Goal: Transaction & Acquisition: Purchase product/service

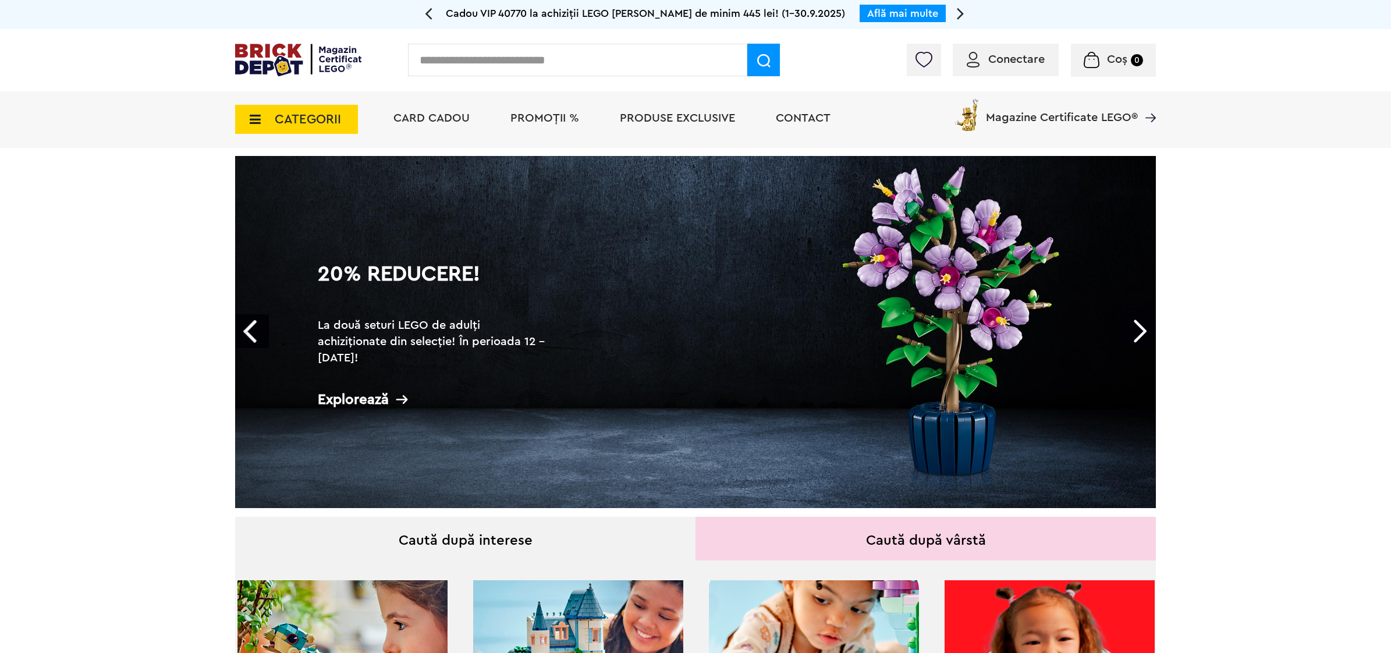
click at [1000, 50] on div "Conectare" at bounding box center [1006, 60] width 106 height 33
click at [994, 62] on span "Conectare" at bounding box center [1017, 60] width 56 height 12
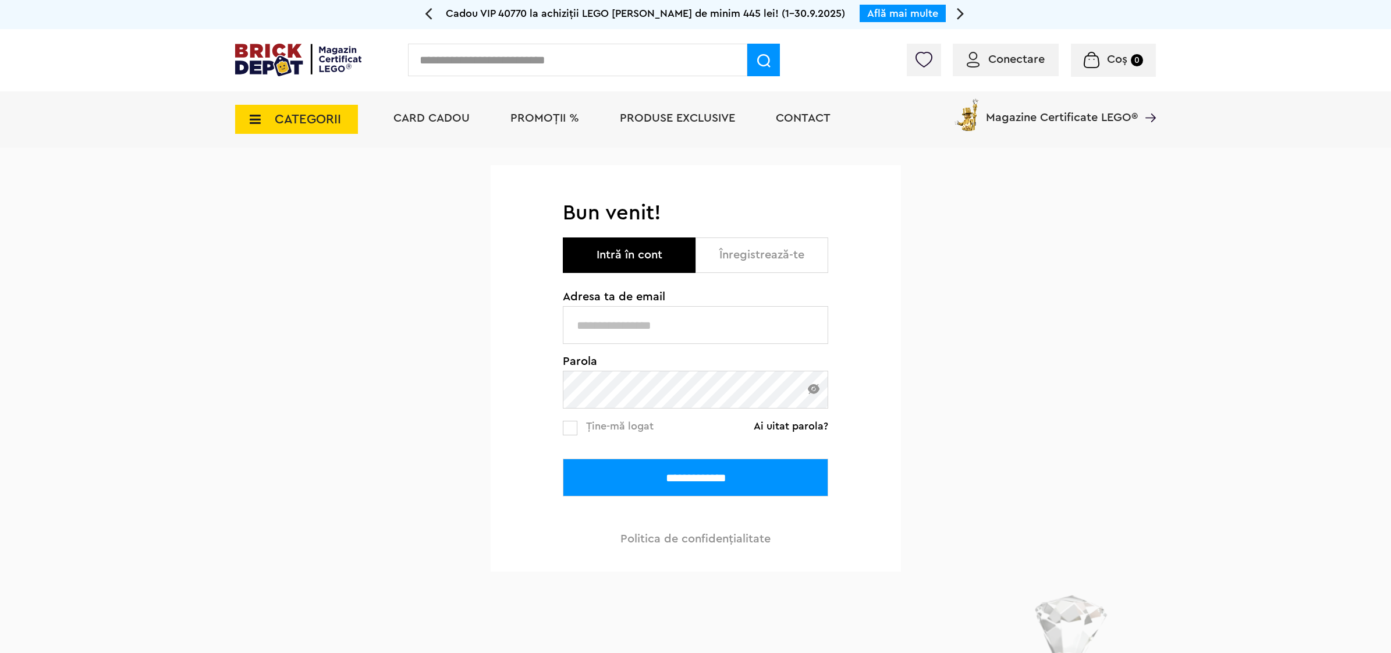
type input "**********"
click at [624, 476] on input "**********" at bounding box center [695, 478] width 265 height 38
click at [687, 479] on input "**********" at bounding box center [695, 478] width 265 height 38
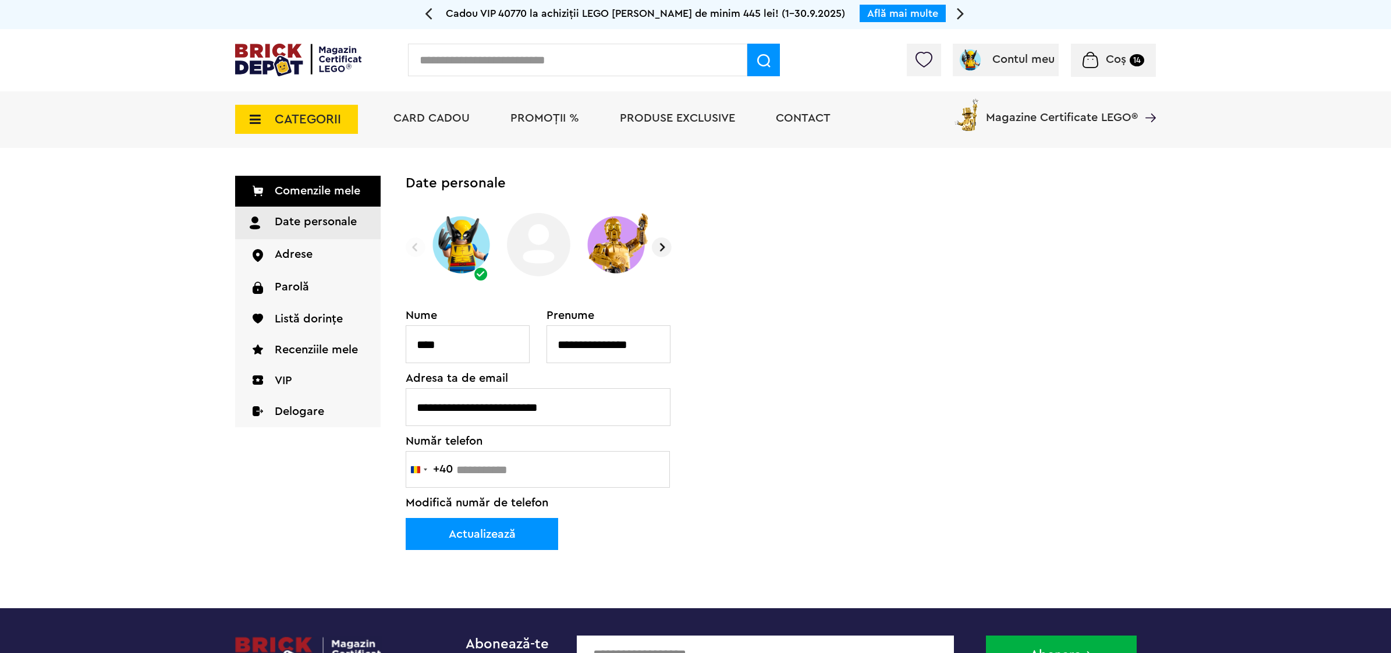
click at [1093, 59] on img at bounding box center [1090, 60] width 15 height 16
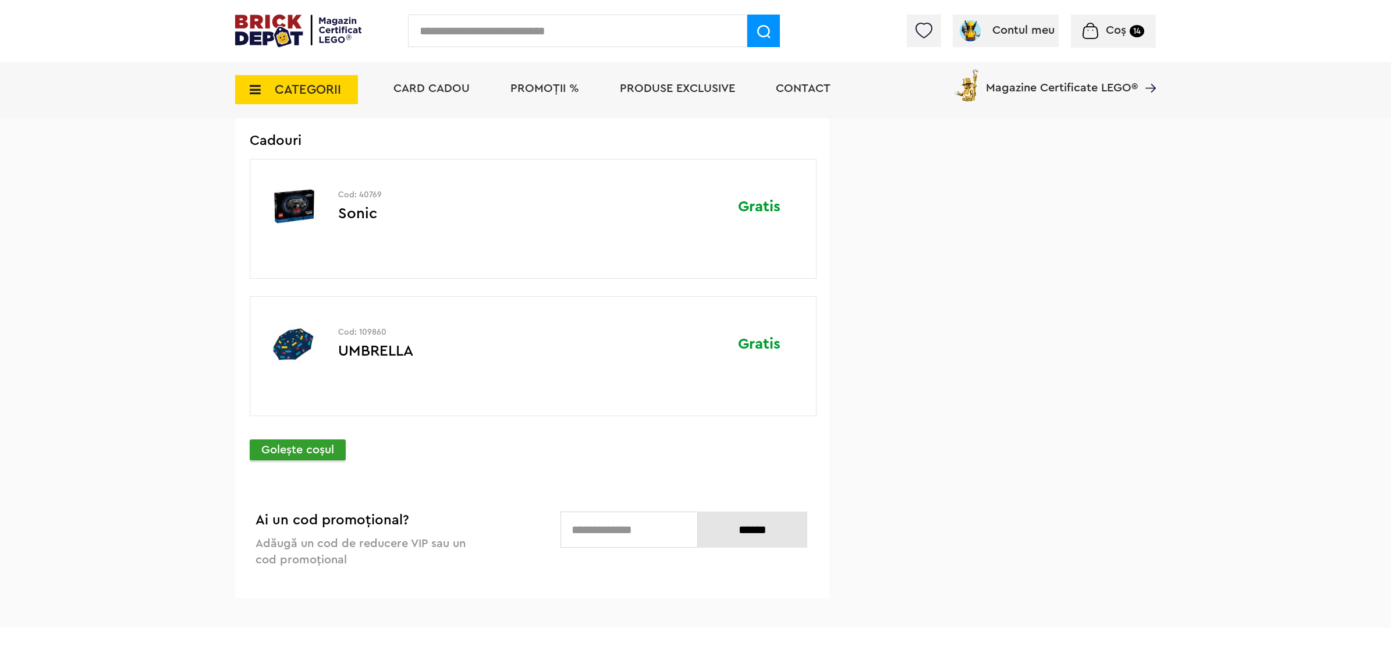
scroll to position [3129, 0]
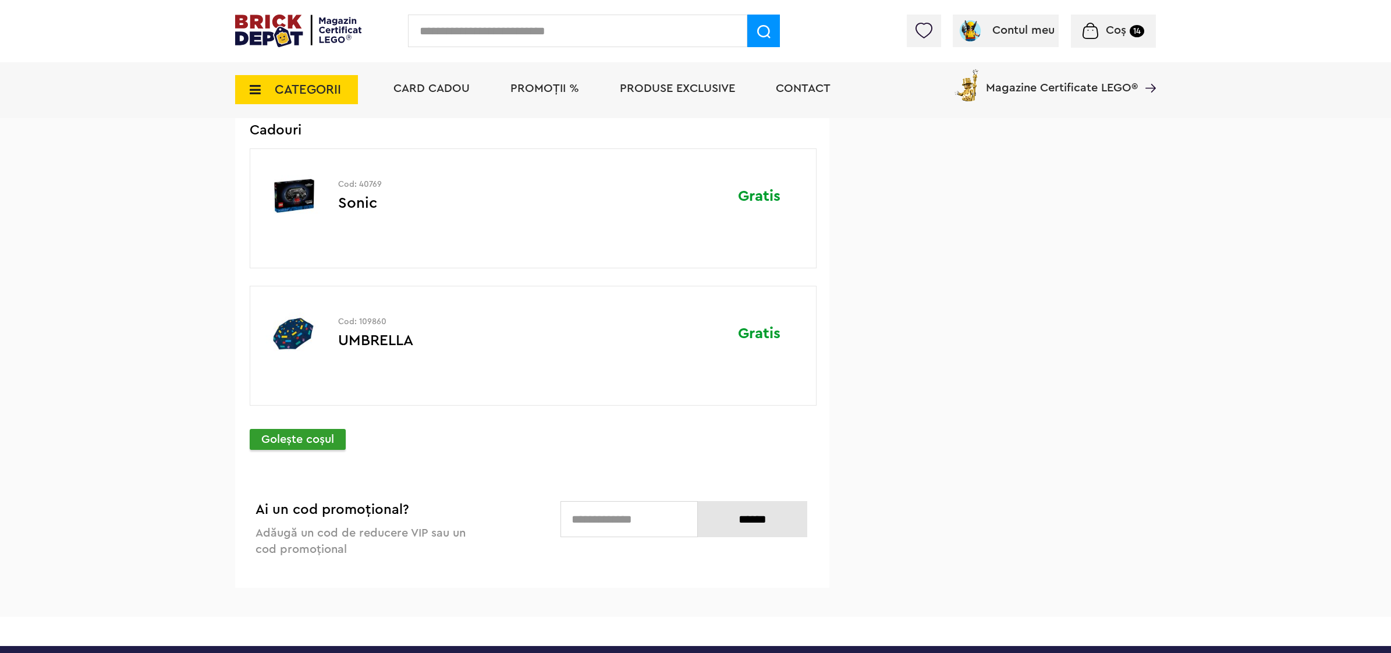
click at [292, 447] on p "Goleşte coşul" at bounding box center [298, 439] width 96 height 21
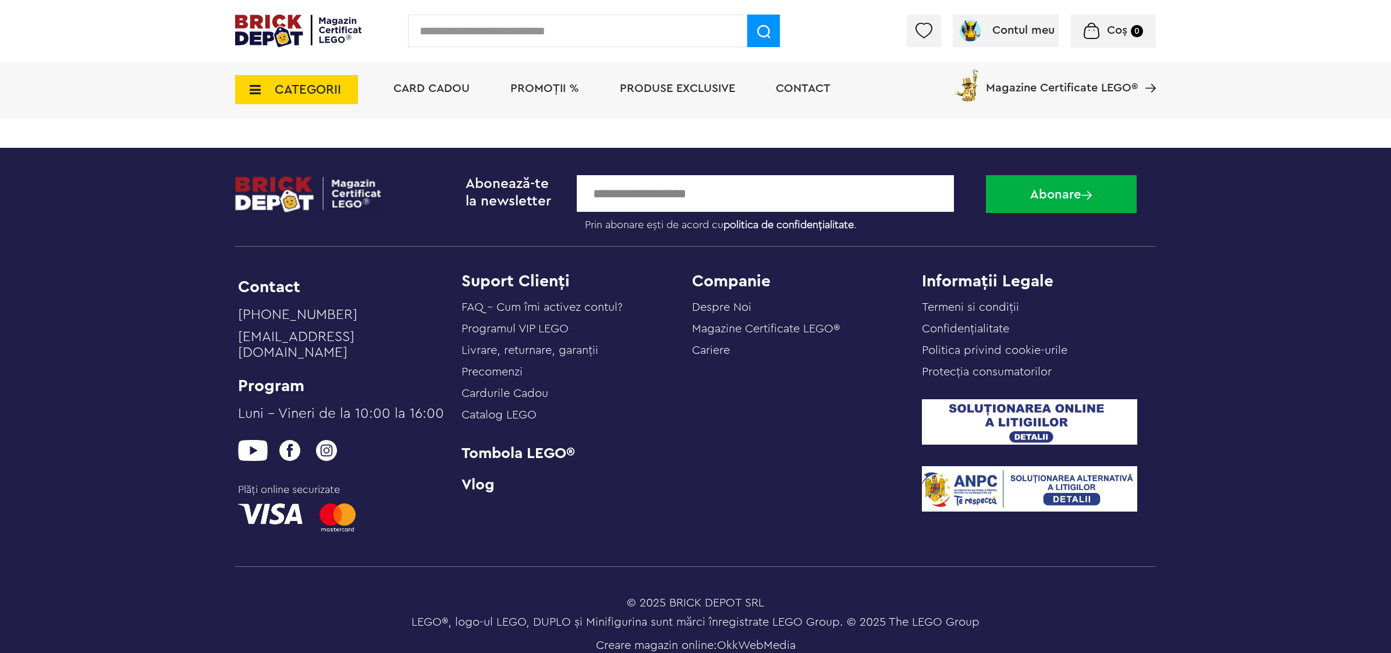
scroll to position [288, 0]
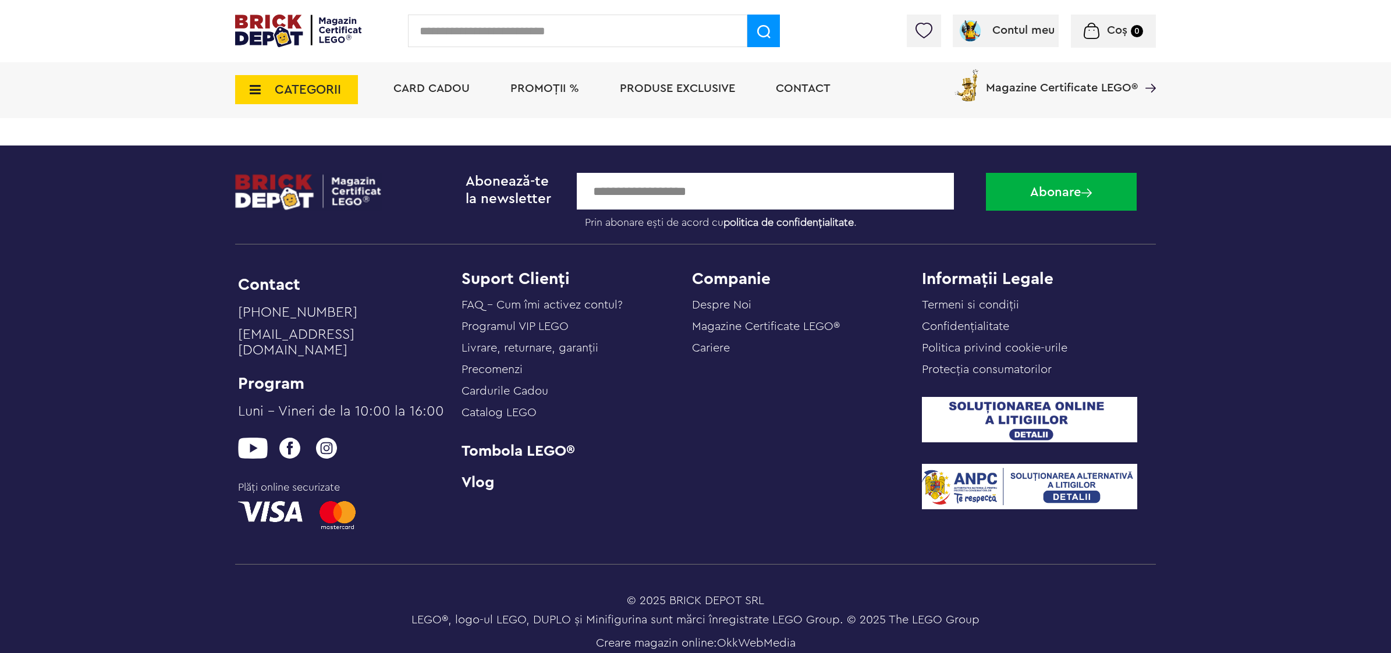
click at [289, 88] on span "CATEGORII" at bounding box center [308, 89] width 66 height 13
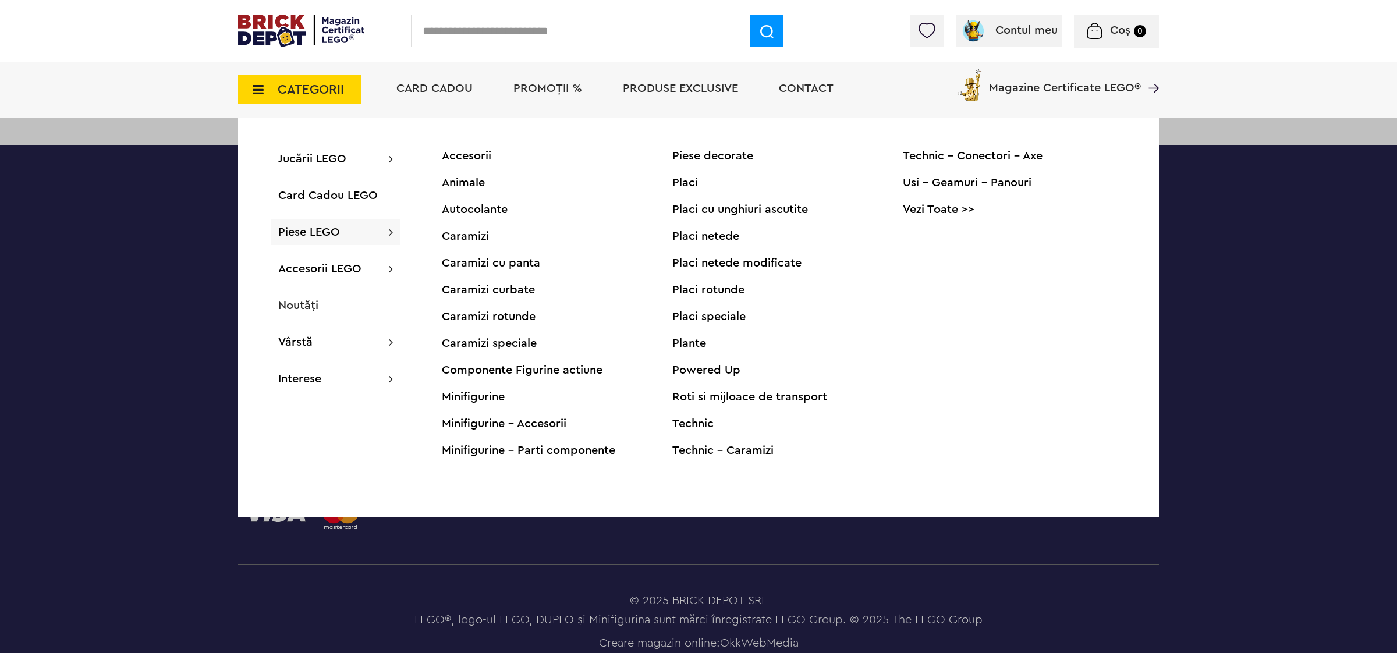
click at [679, 178] on div "Placi" at bounding box center [787, 183] width 231 height 12
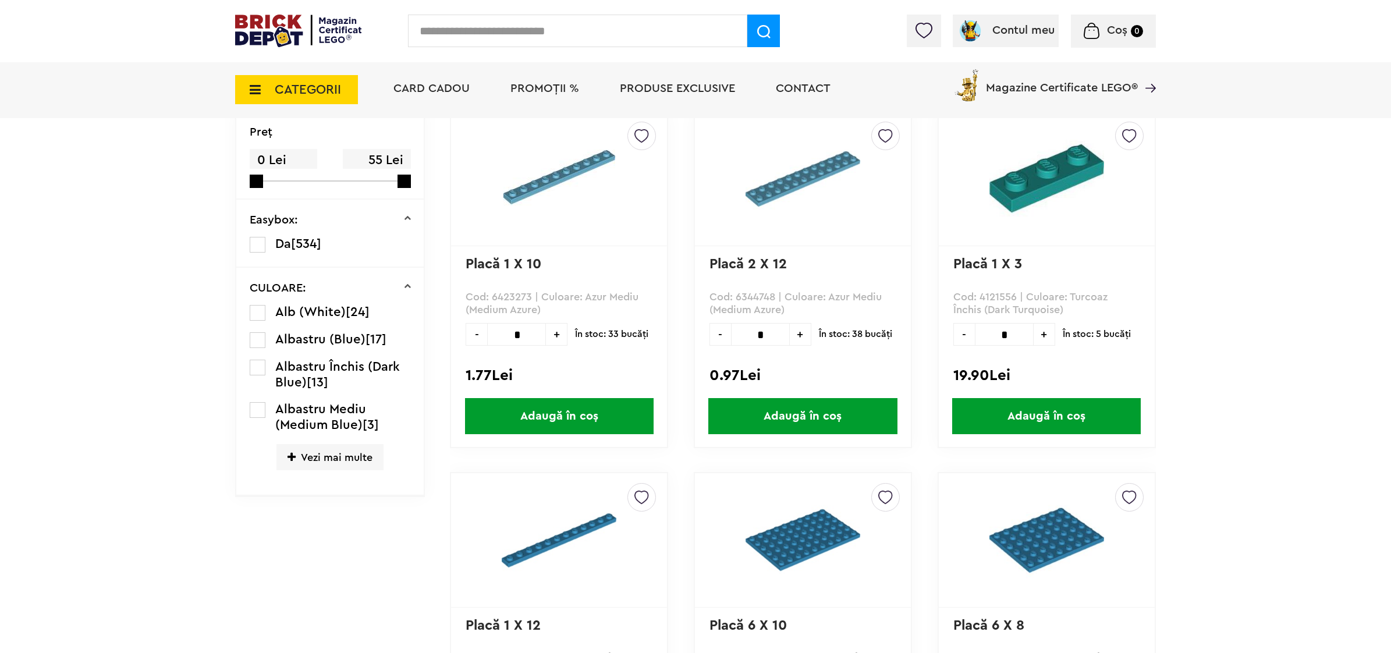
scroll to position [291, 0]
click at [322, 465] on span "Vezi mai multe" at bounding box center [330, 458] width 107 height 26
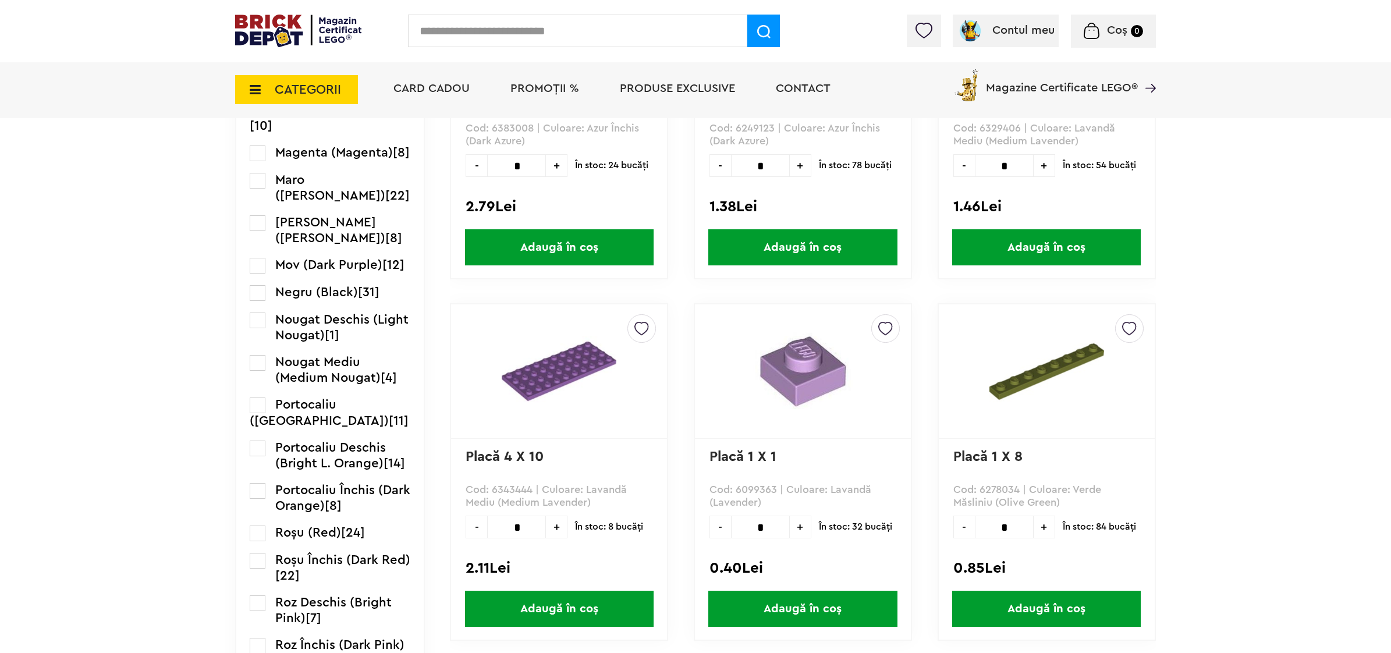
scroll to position [1164, 0]
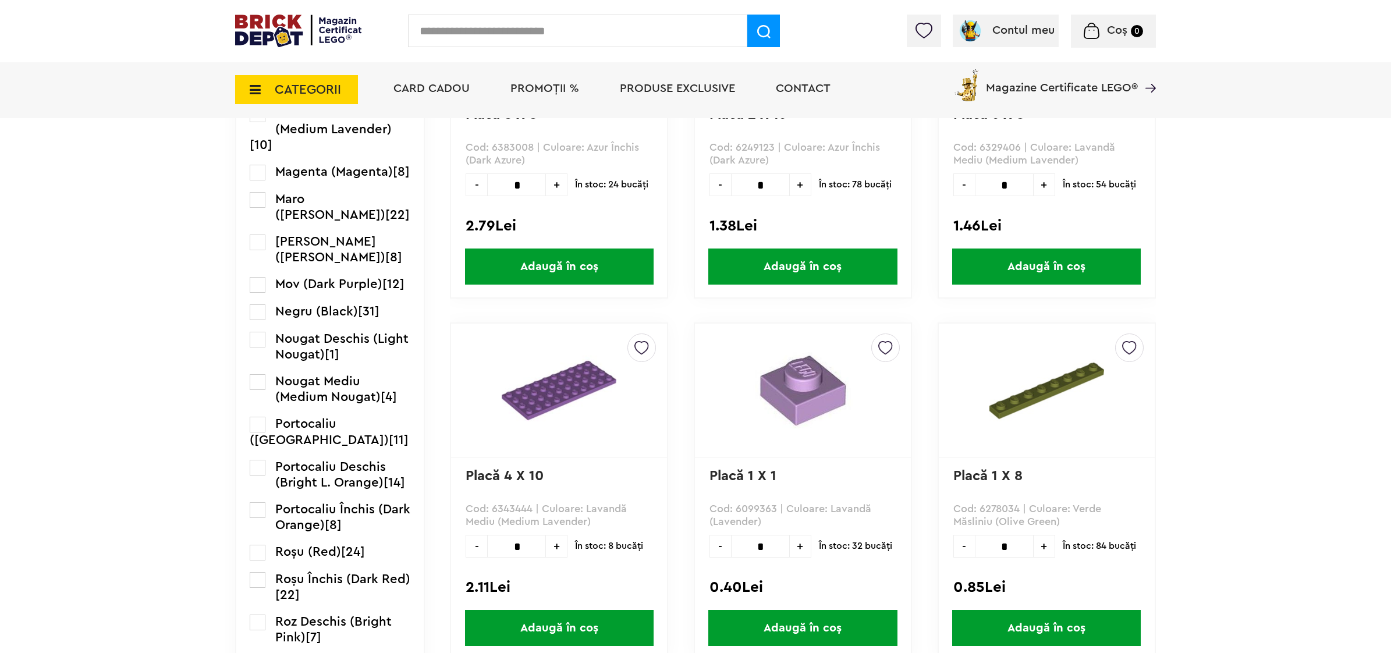
click at [255, 310] on label at bounding box center [258, 312] width 16 height 16
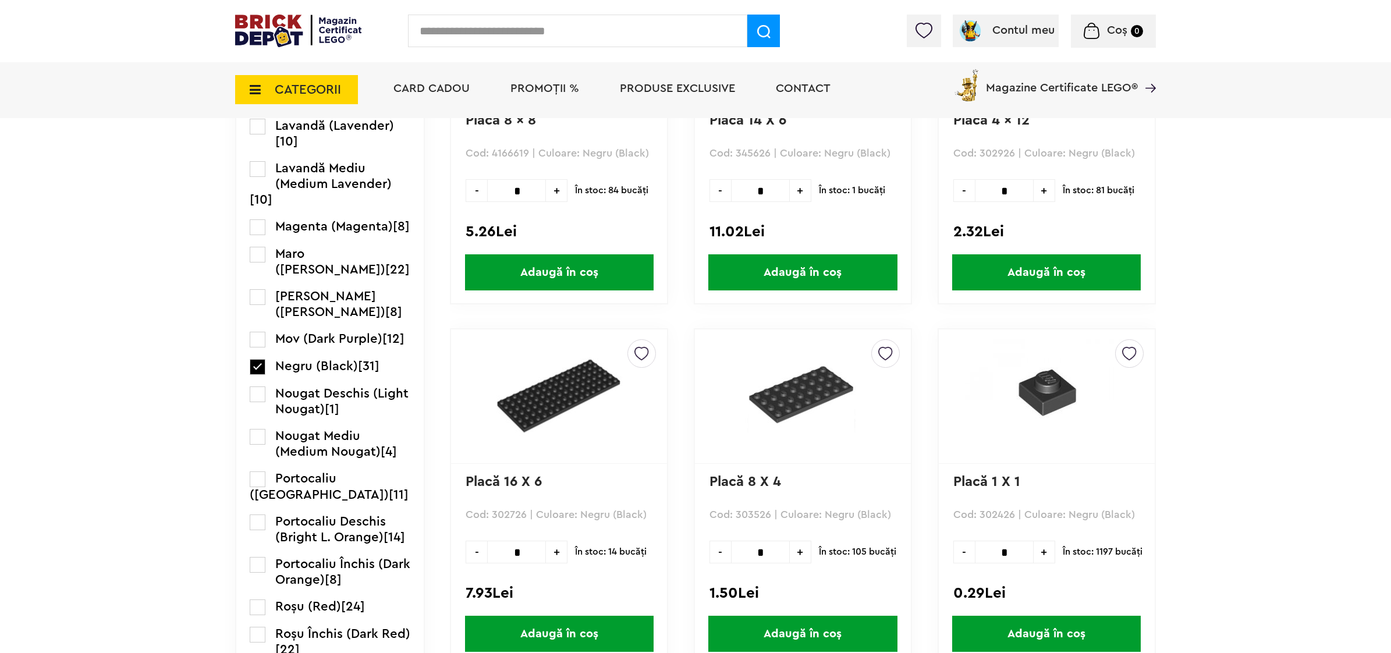
scroll to position [1164, 0]
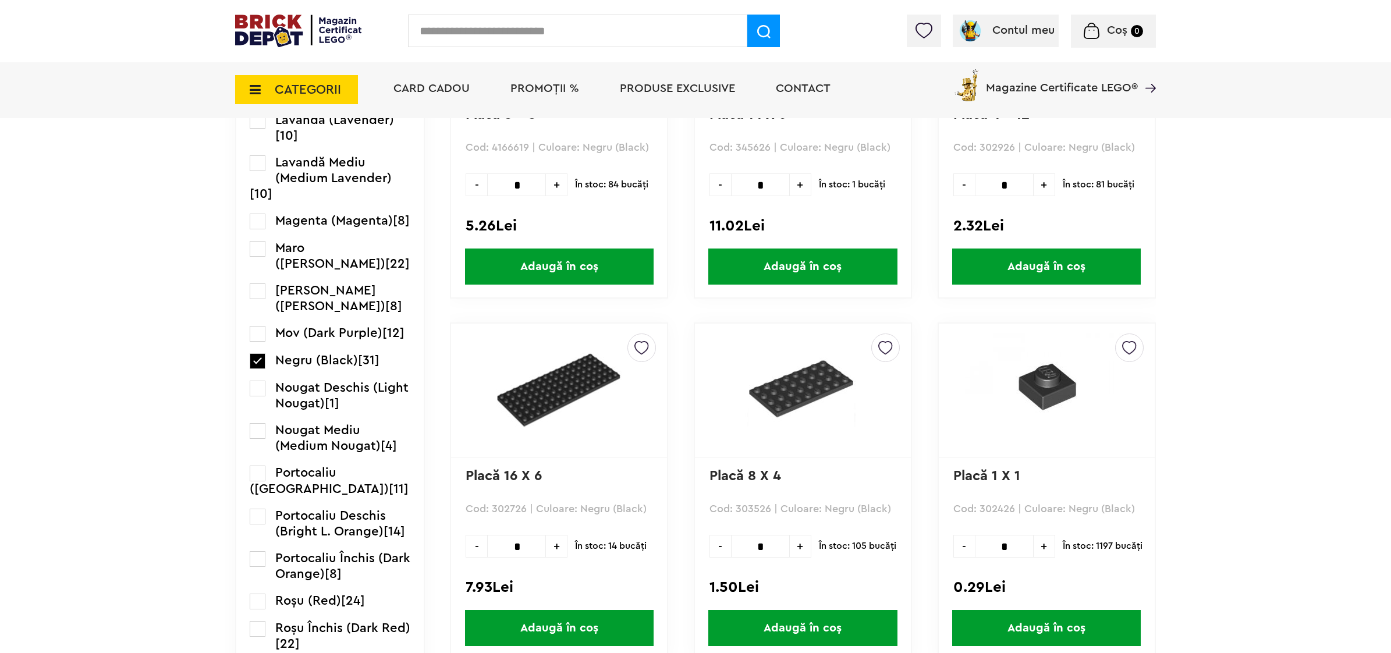
click at [291, 91] on span "CATEGORII" at bounding box center [308, 89] width 66 height 13
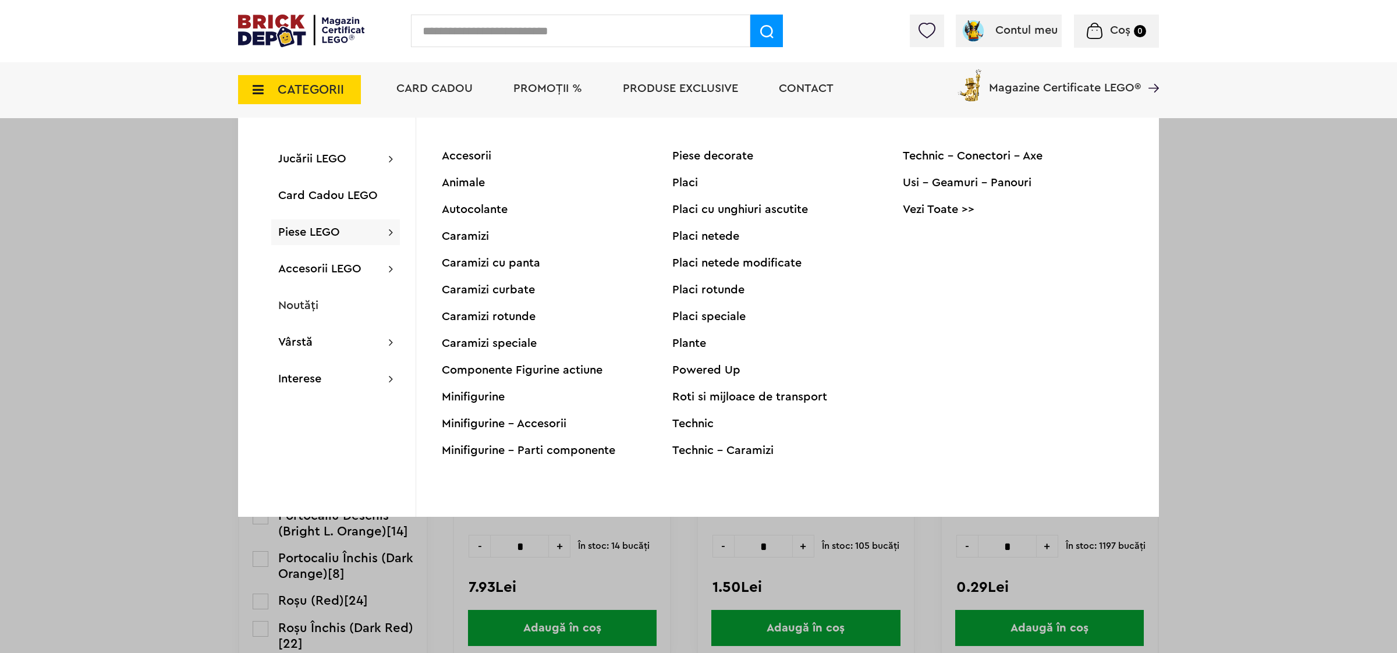
click at [717, 231] on div "Placi netede" at bounding box center [787, 237] width 231 height 12
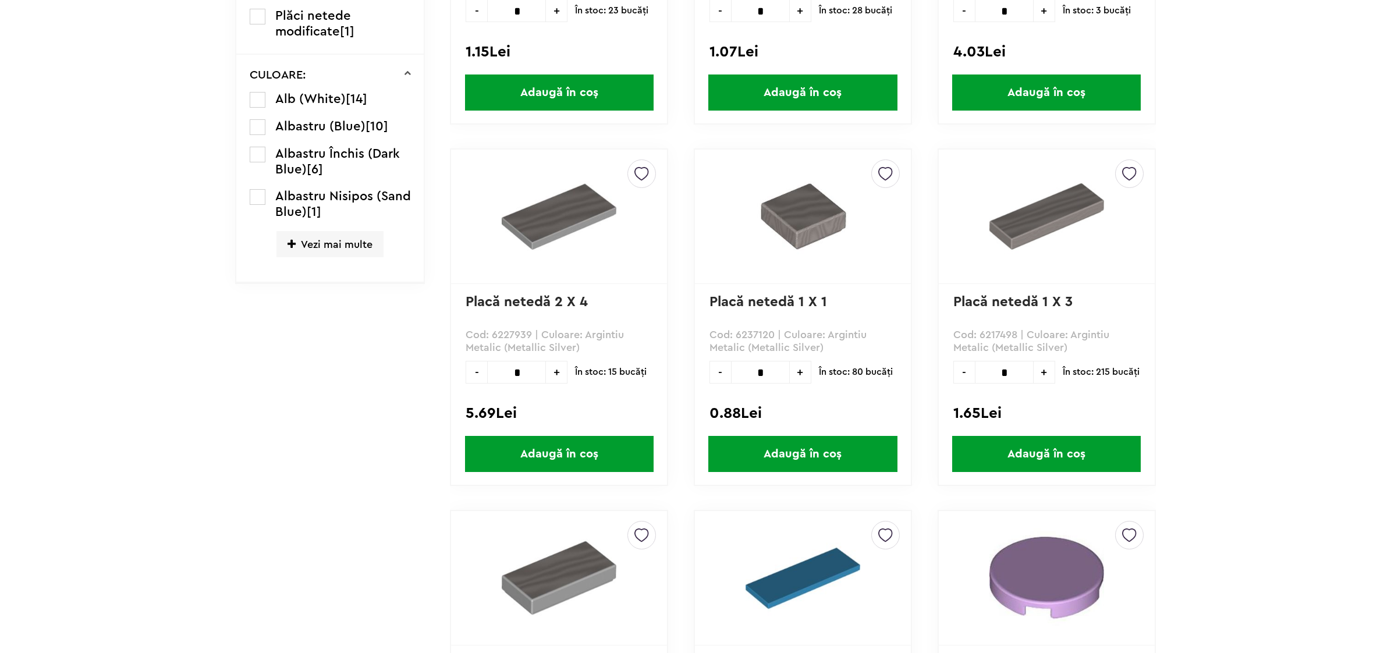
scroll to position [655, 0]
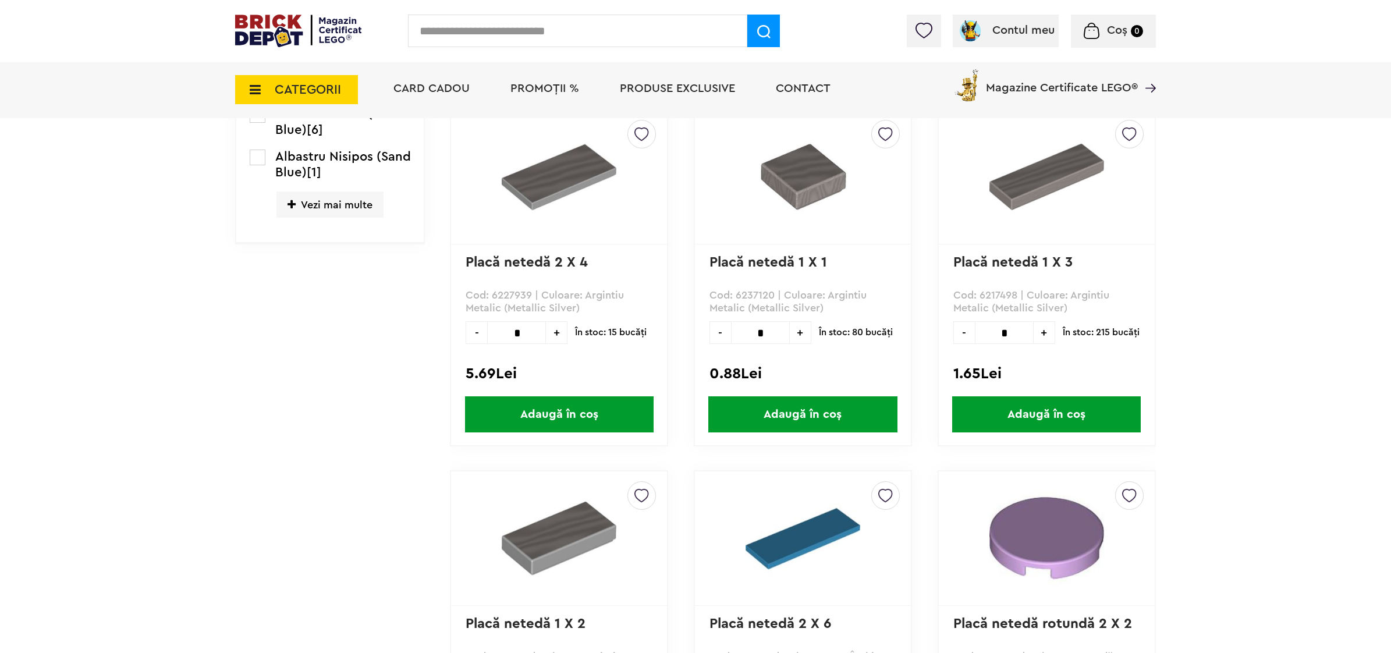
click at [318, 210] on span "Vezi mai multe" at bounding box center [330, 205] width 107 height 26
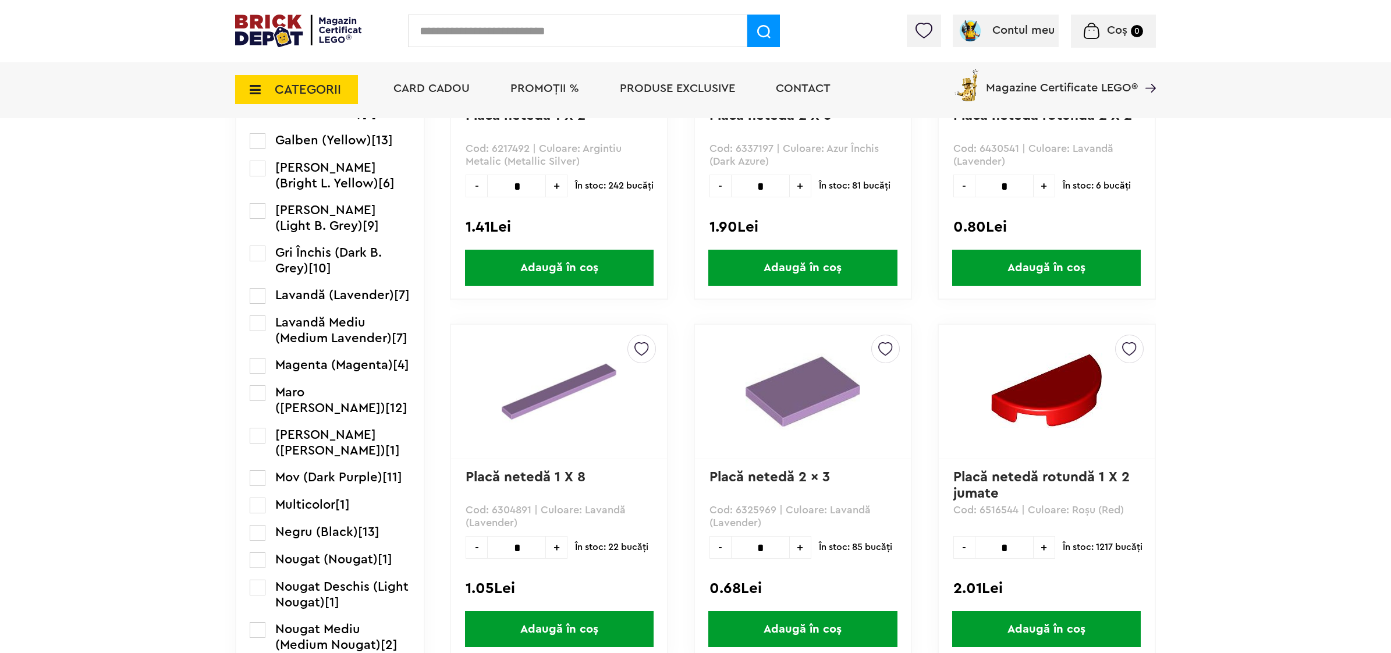
scroll to position [1164, 0]
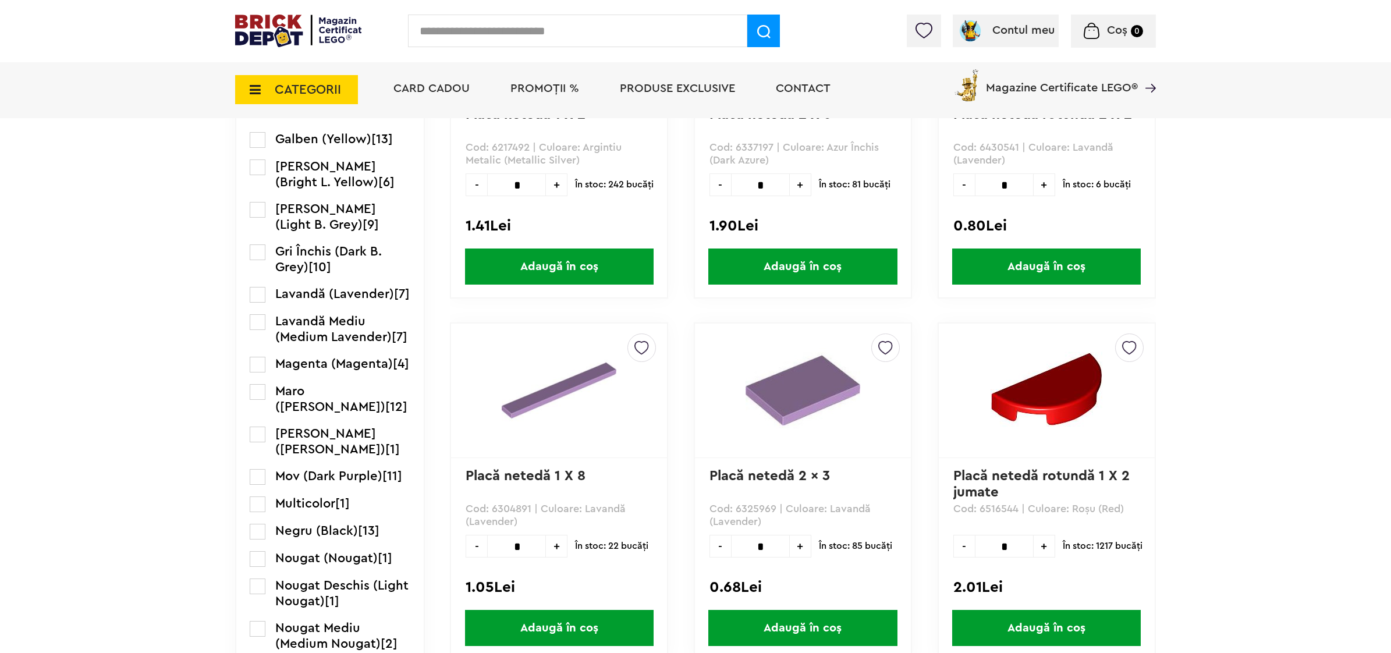
click at [254, 532] on label at bounding box center [258, 532] width 16 height 16
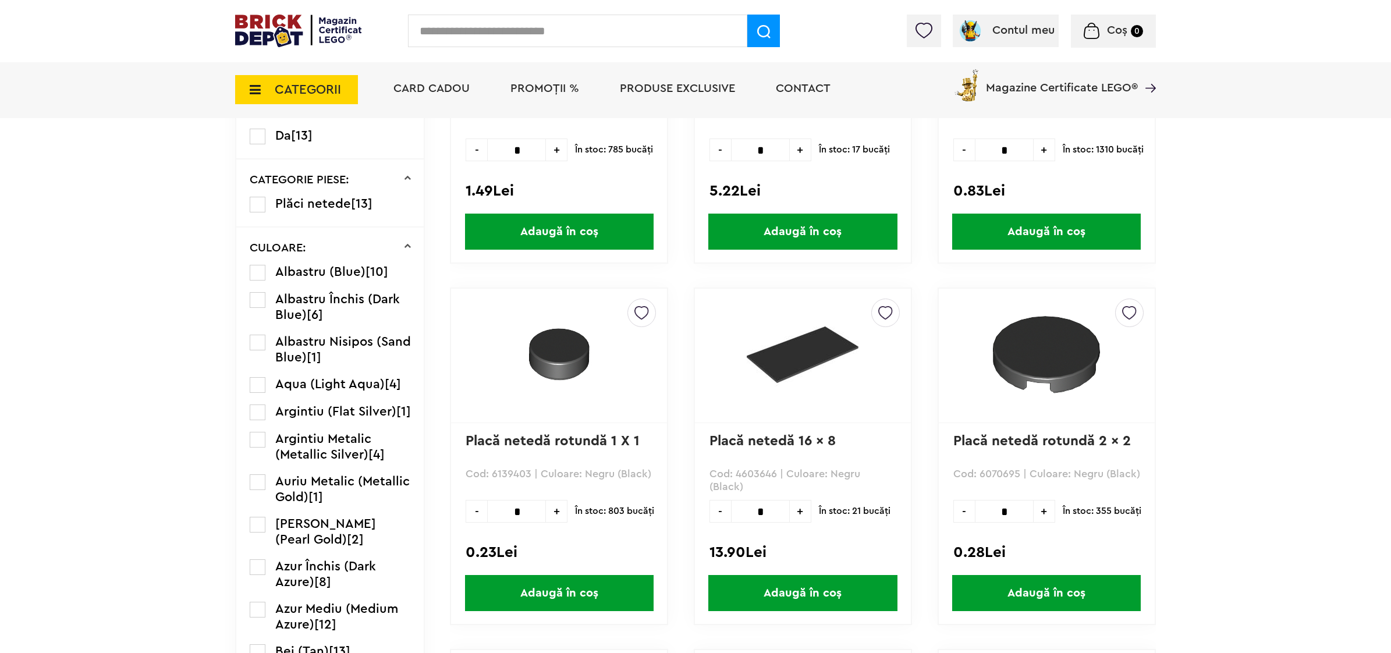
scroll to position [582, 0]
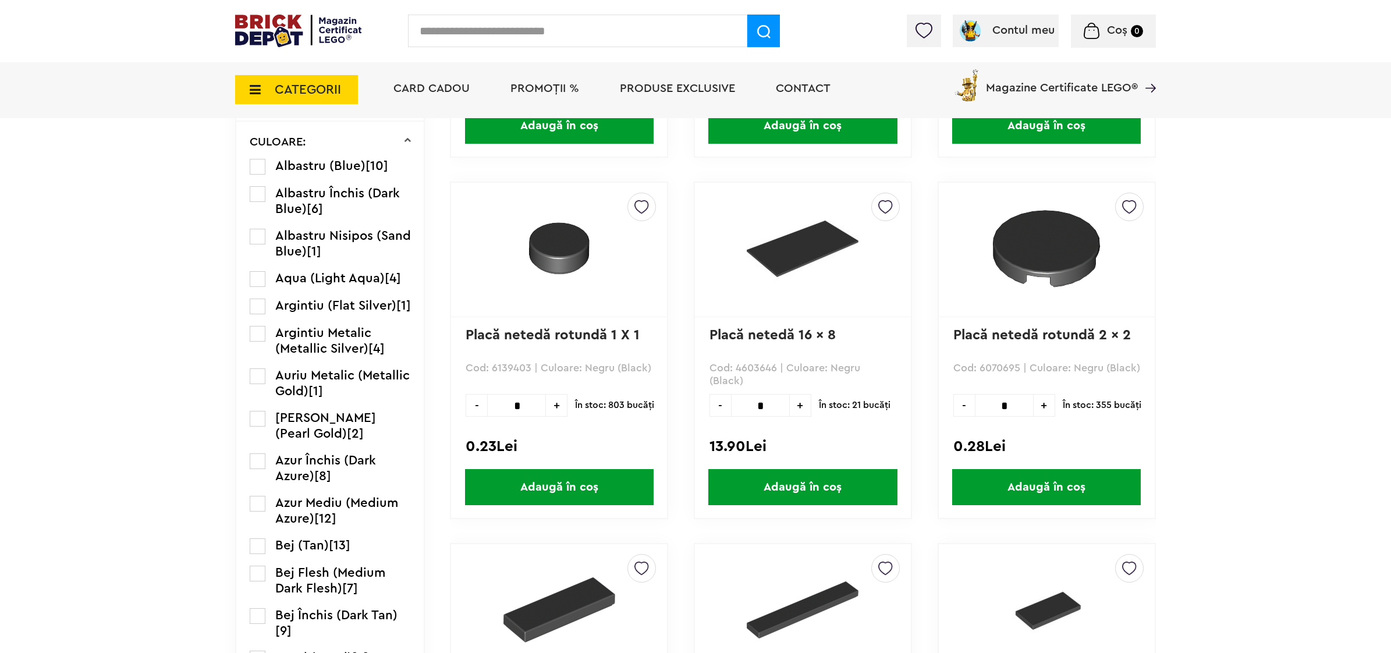
click at [558, 402] on span "+" at bounding box center [557, 405] width 22 height 23
type input "*"
click at [561, 482] on span "Adaugă în coș" at bounding box center [559, 487] width 189 height 36
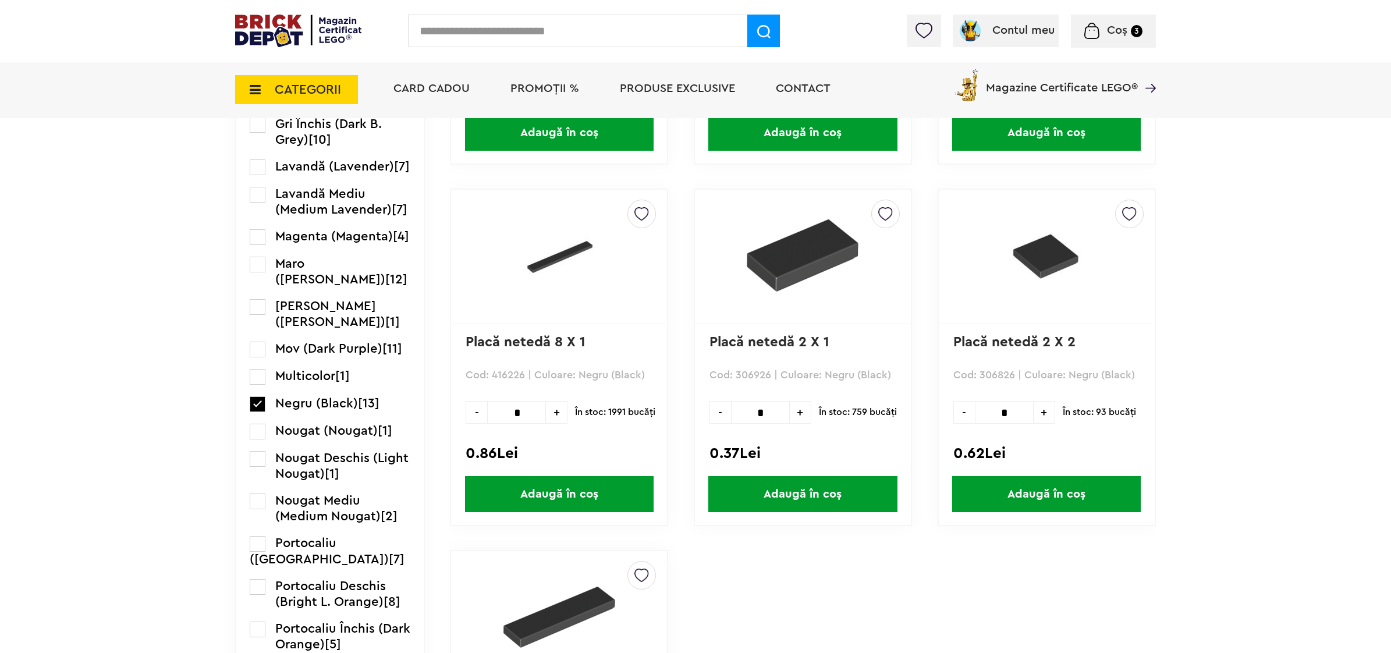
scroll to position [1310, 0]
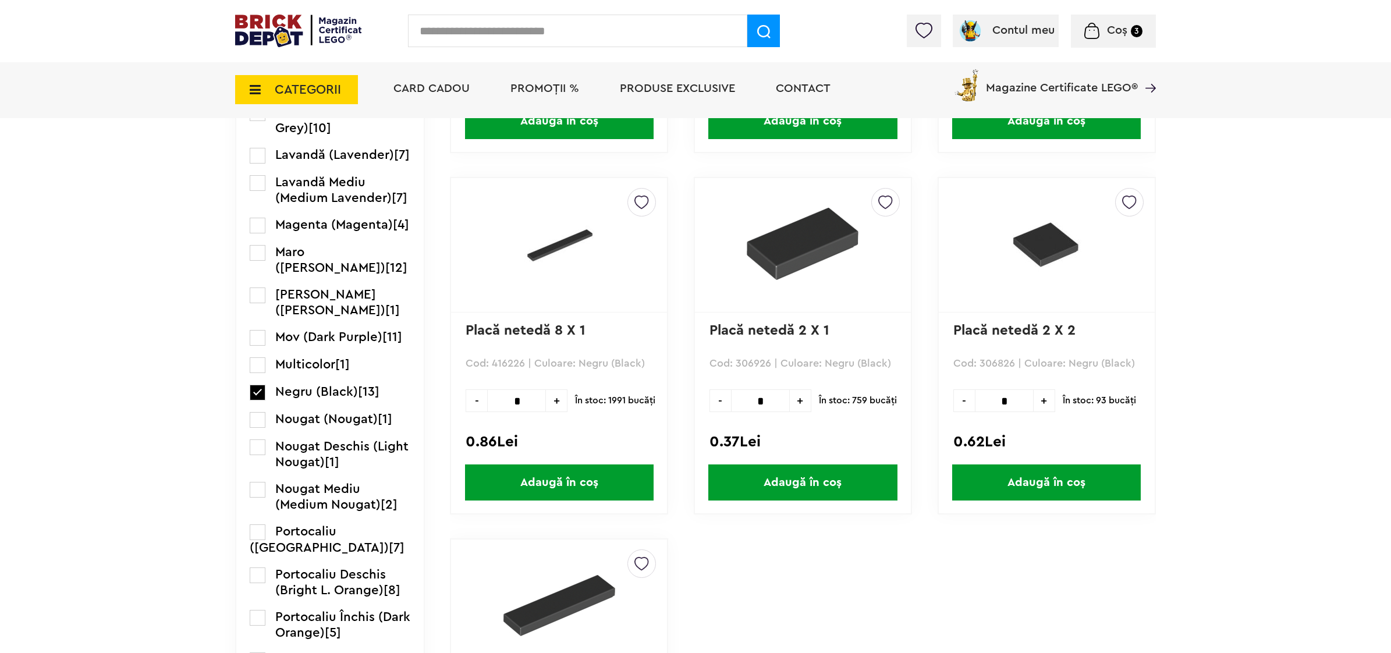
click at [292, 83] on span "CATEGORII" at bounding box center [308, 89] width 66 height 13
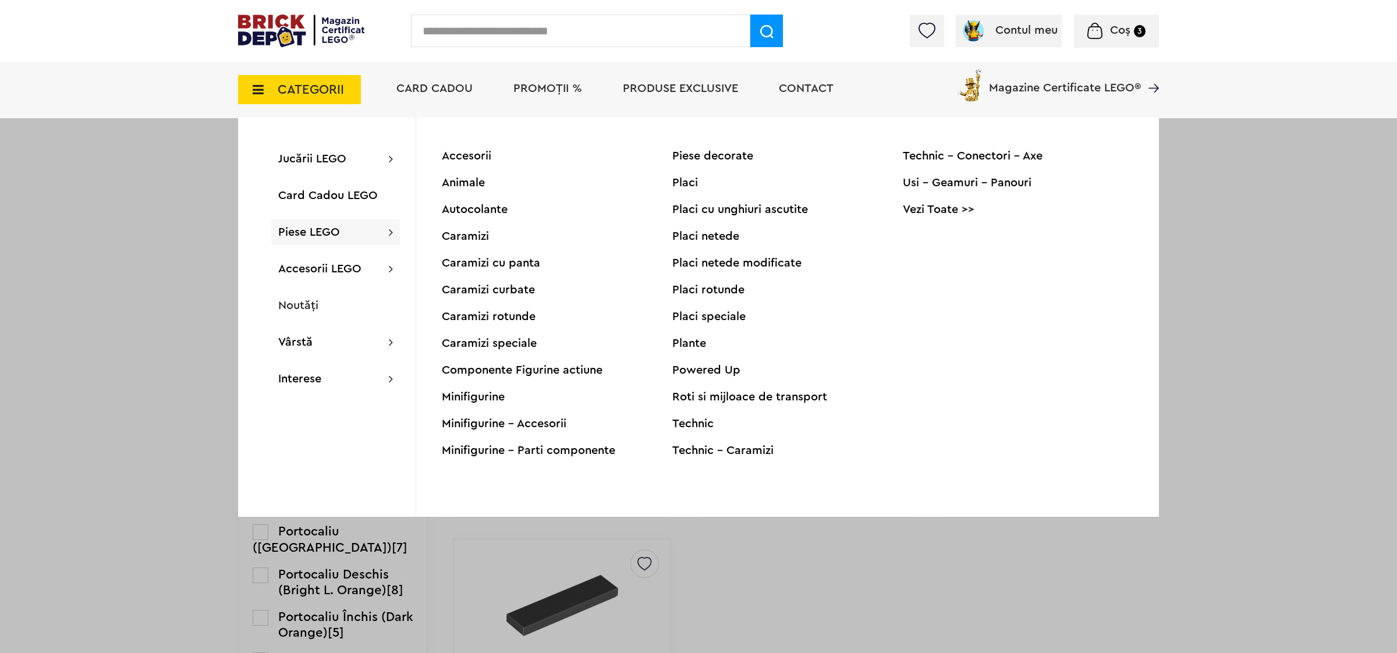
click at [704, 211] on div "Placi cu unghiuri ascutite" at bounding box center [787, 210] width 231 height 12
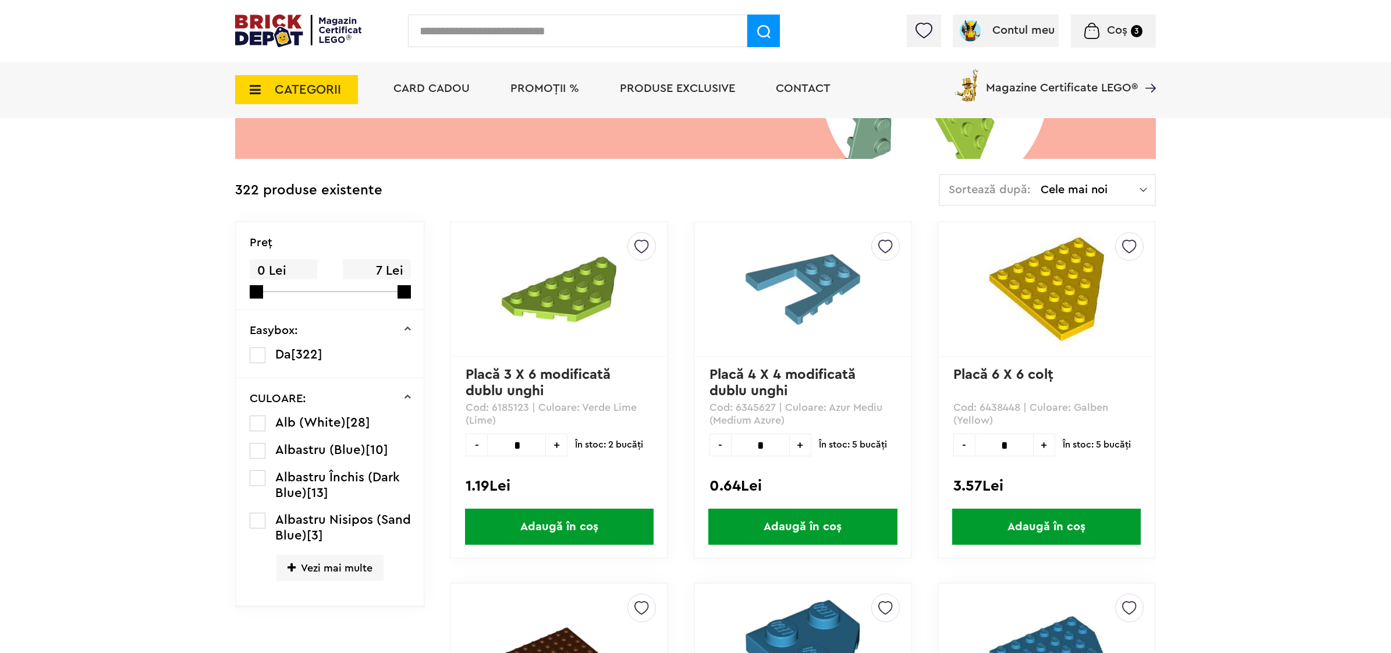
scroll to position [175, 0]
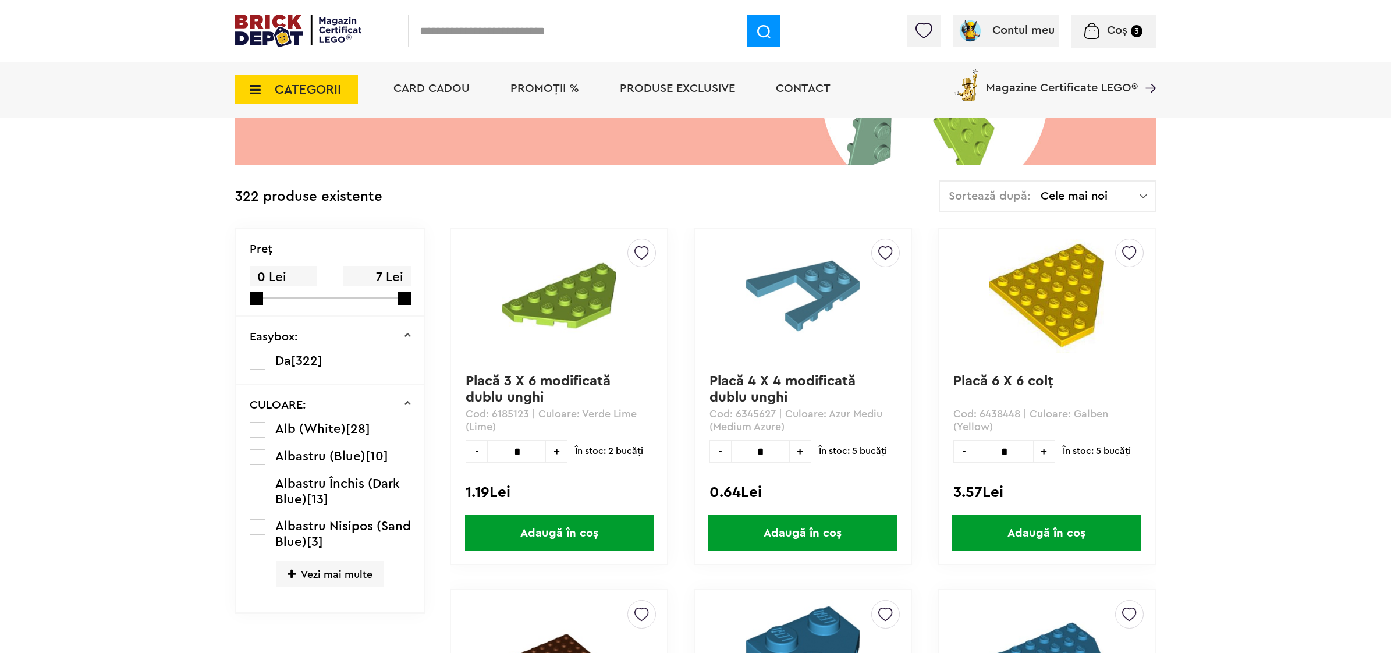
click at [278, 92] on span "CATEGORII" at bounding box center [308, 89] width 66 height 13
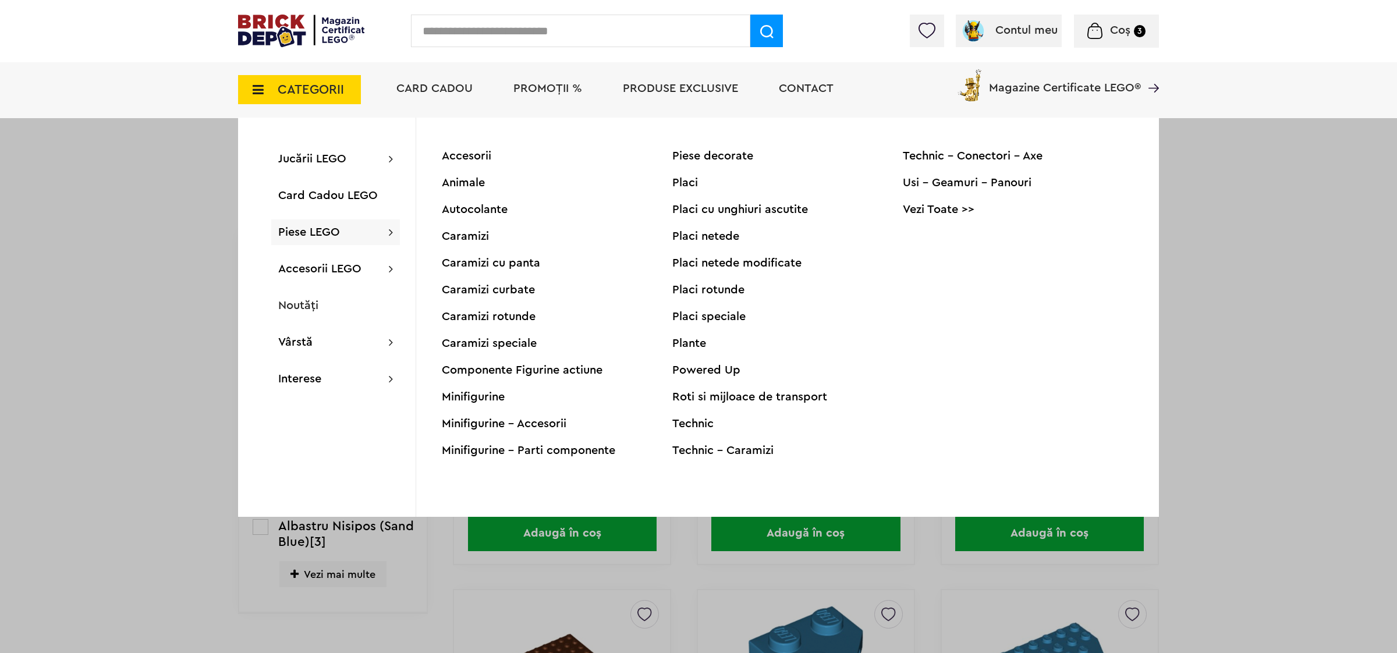
click at [79, 277] on div at bounding box center [698, 326] width 1397 height 653
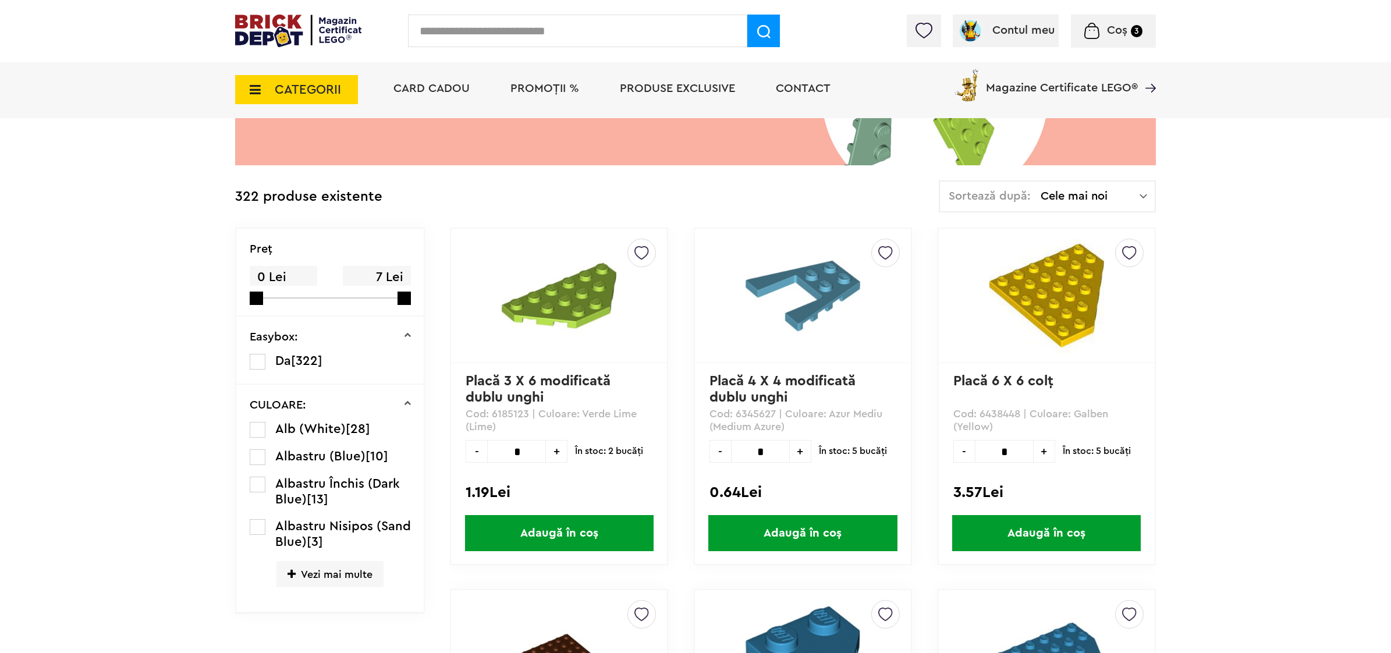
click at [313, 566] on span "Vezi mai multe" at bounding box center [330, 574] width 107 height 26
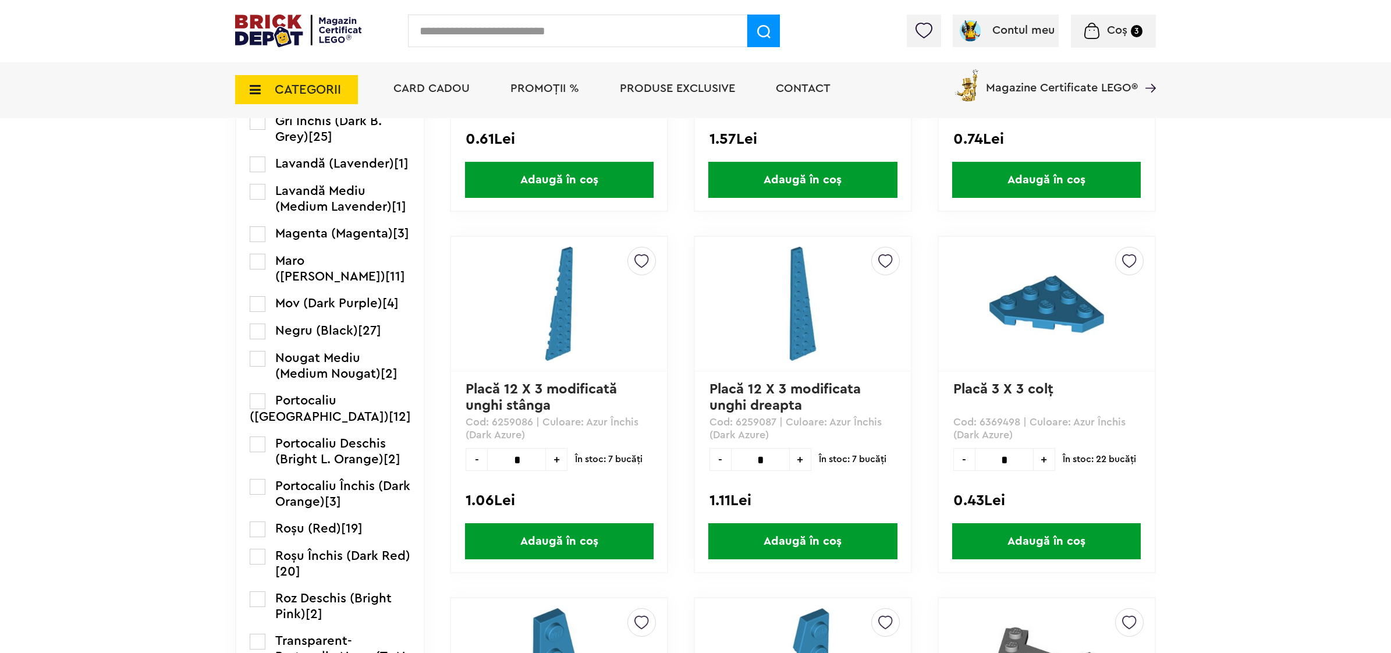
scroll to position [902, 0]
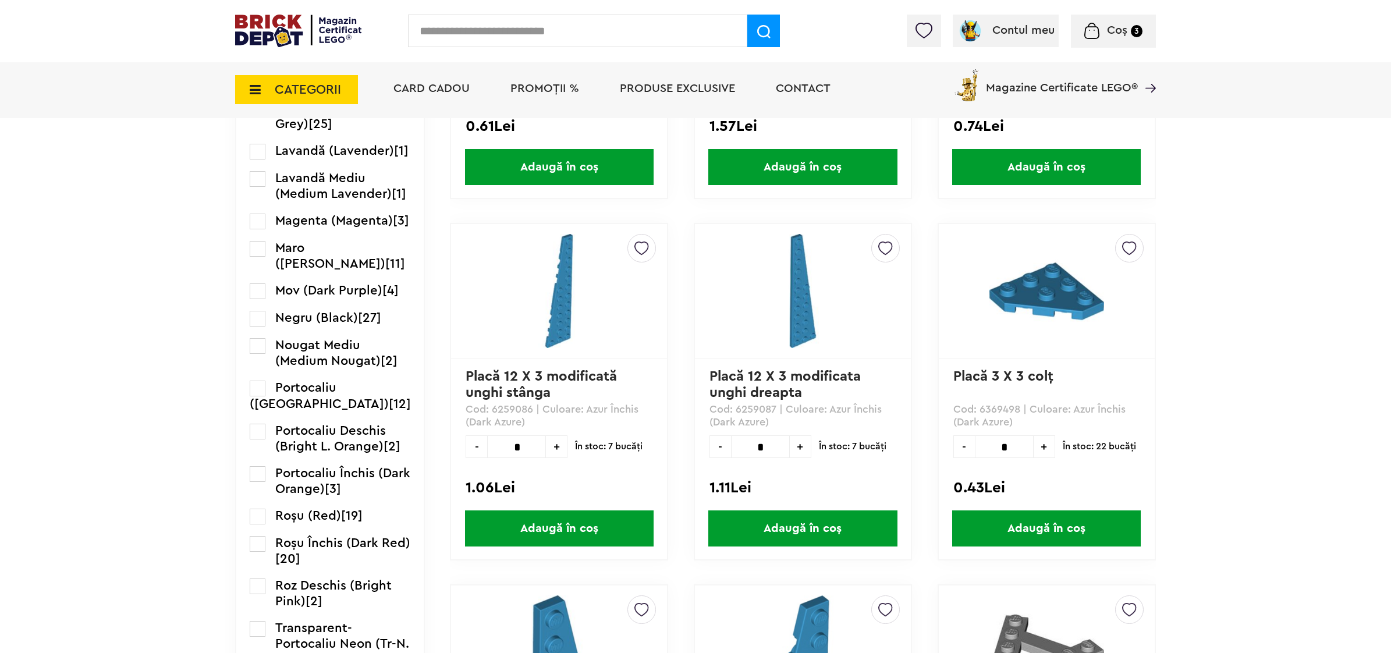
click at [259, 318] on label at bounding box center [258, 319] width 16 height 16
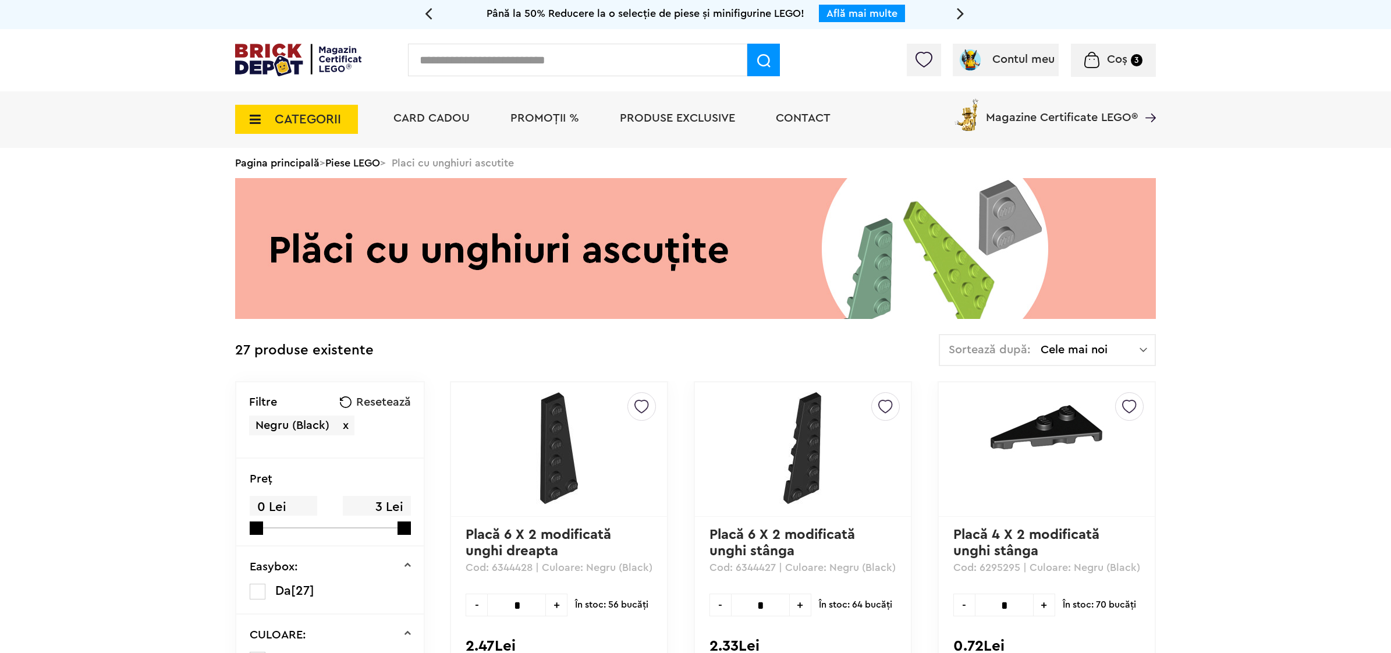
click at [287, 126] on span "CATEGORII" at bounding box center [308, 119] width 66 height 13
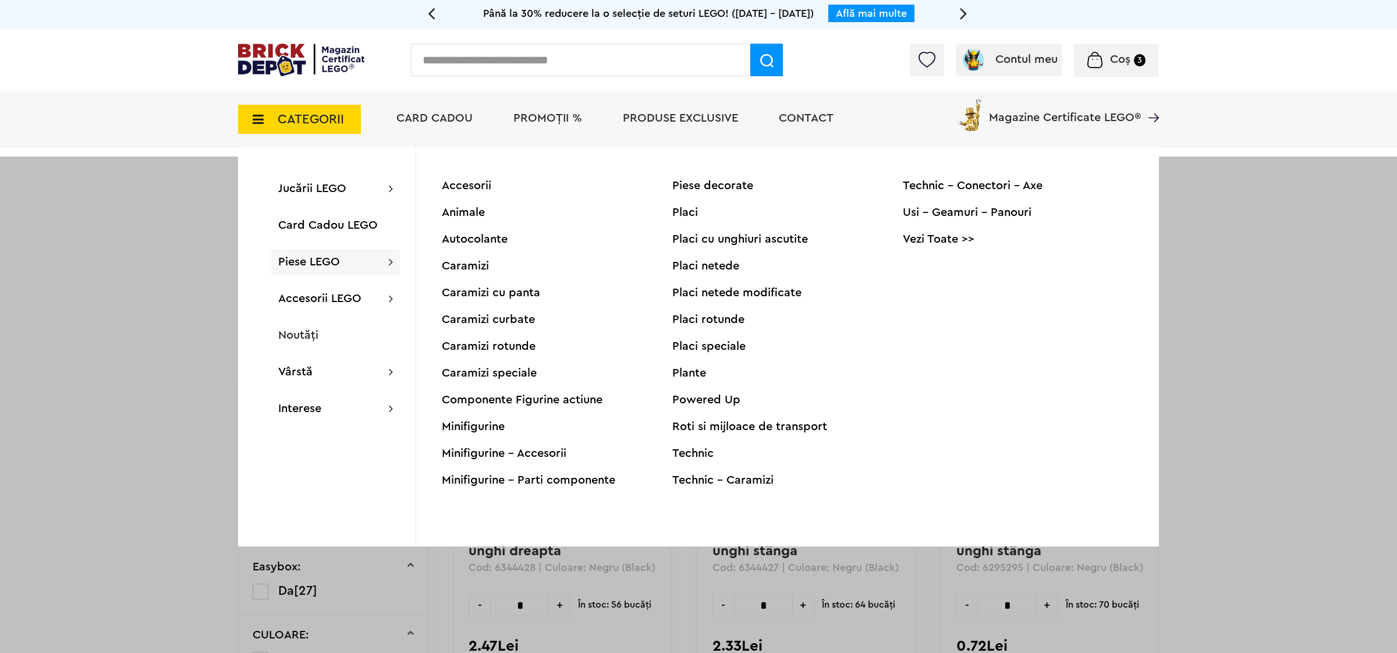
click at [487, 376] on div "Caramizi speciale" at bounding box center [557, 373] width 231 height 12
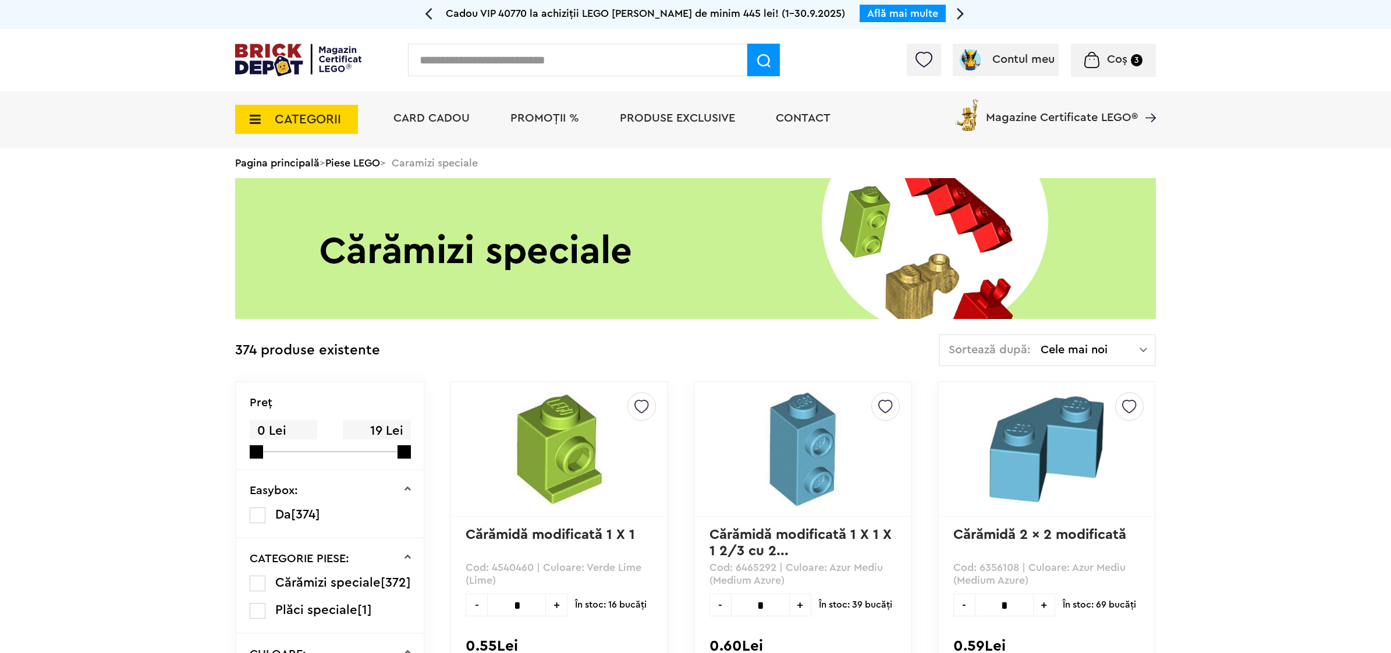
click at [281, 115] on span "CATEGORII" at bounding box center [308, 119] width 66 height 13
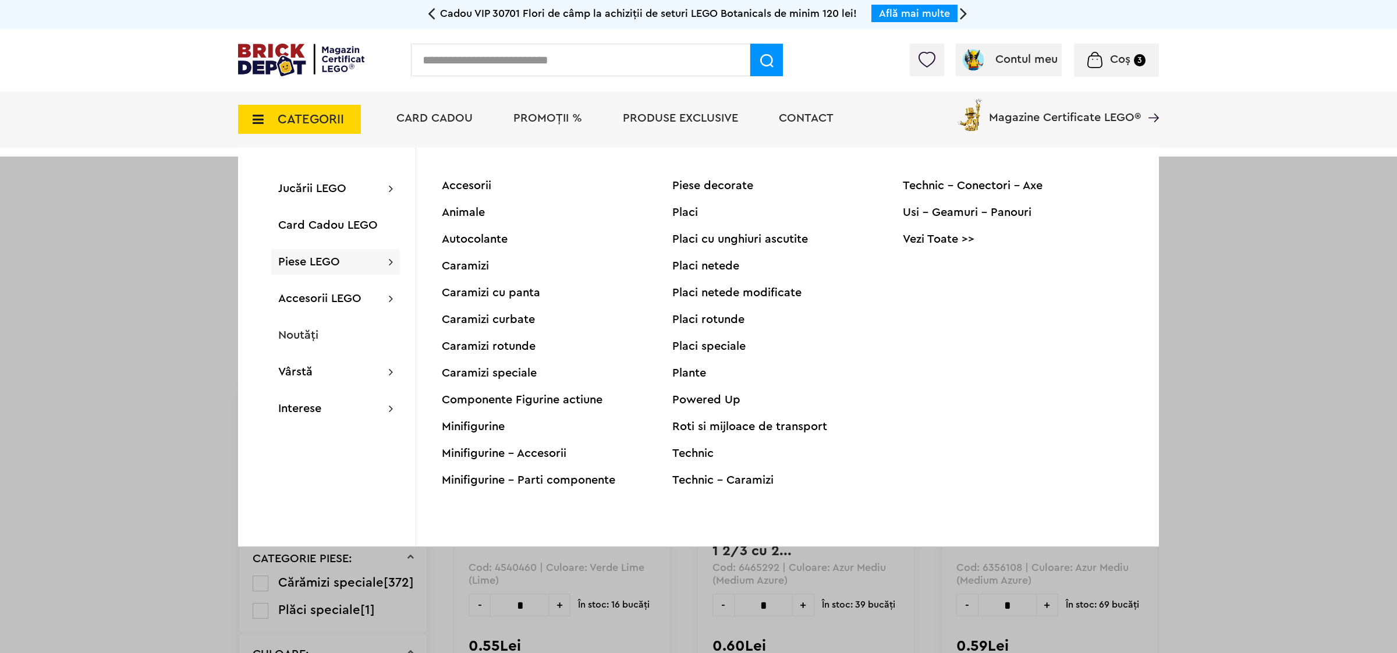
click at [461, 298] on div "Caramizi cu panta" at bounding box center [557, 293] width 231 height 12
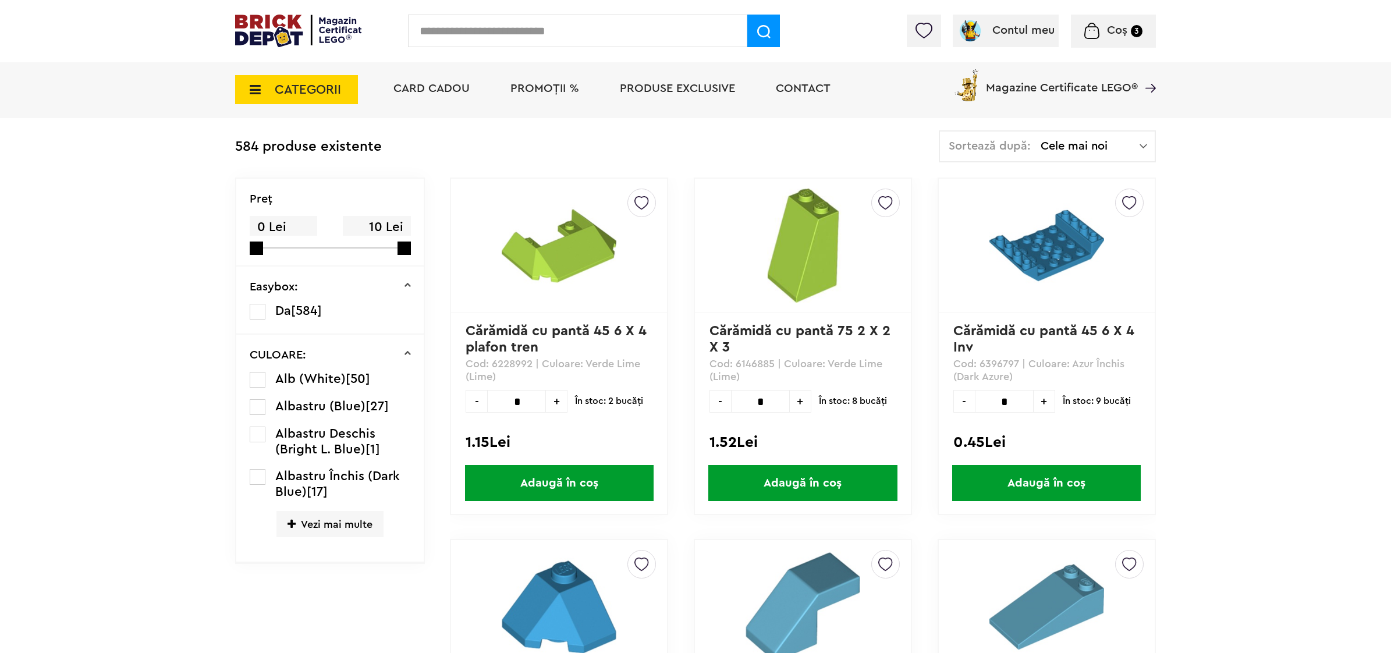
scroll to position [247, 0]
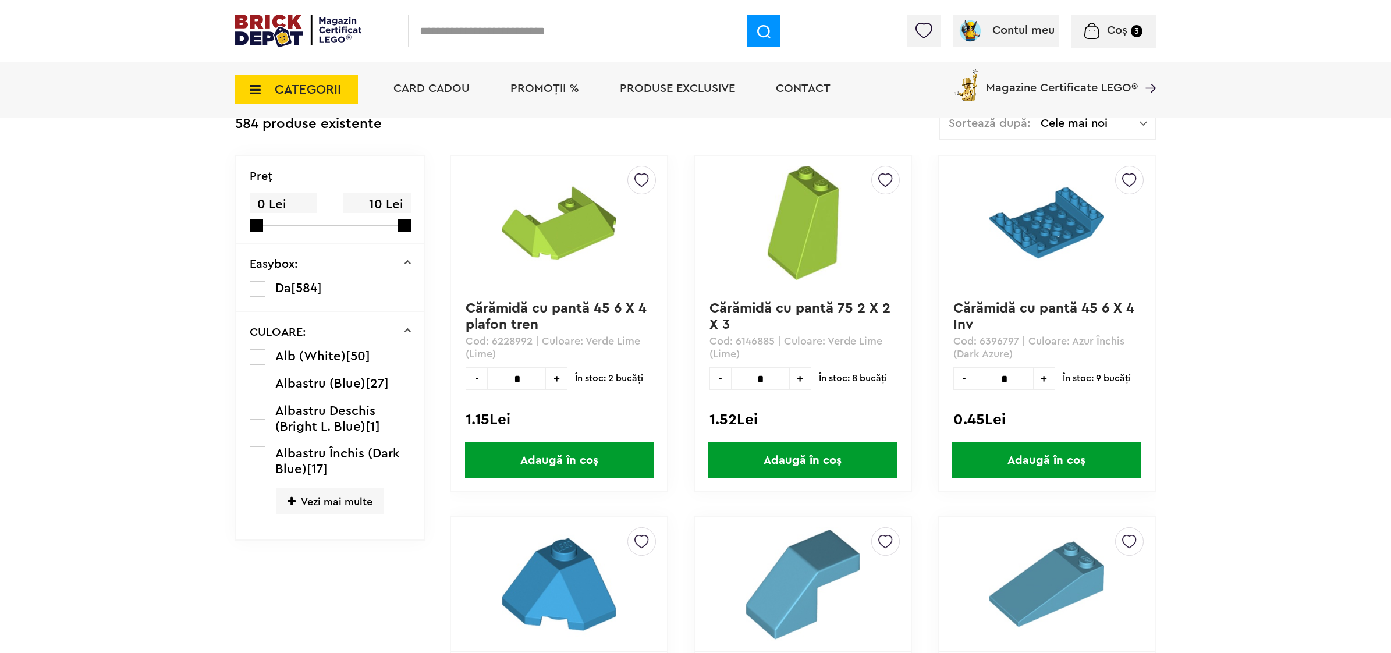
click at [307, 496] on span "Vezi mai multe" at bounding box center [330, 501] width 107 height 26
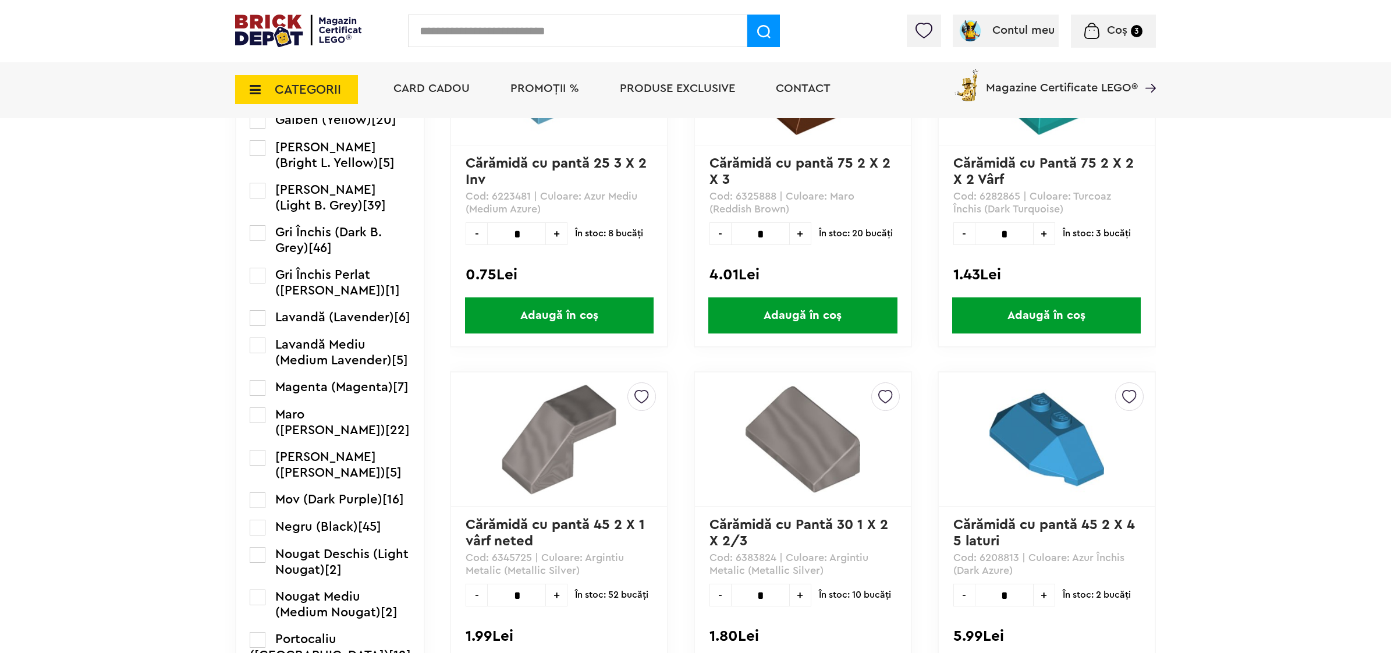
scroll to position [1121, 0]
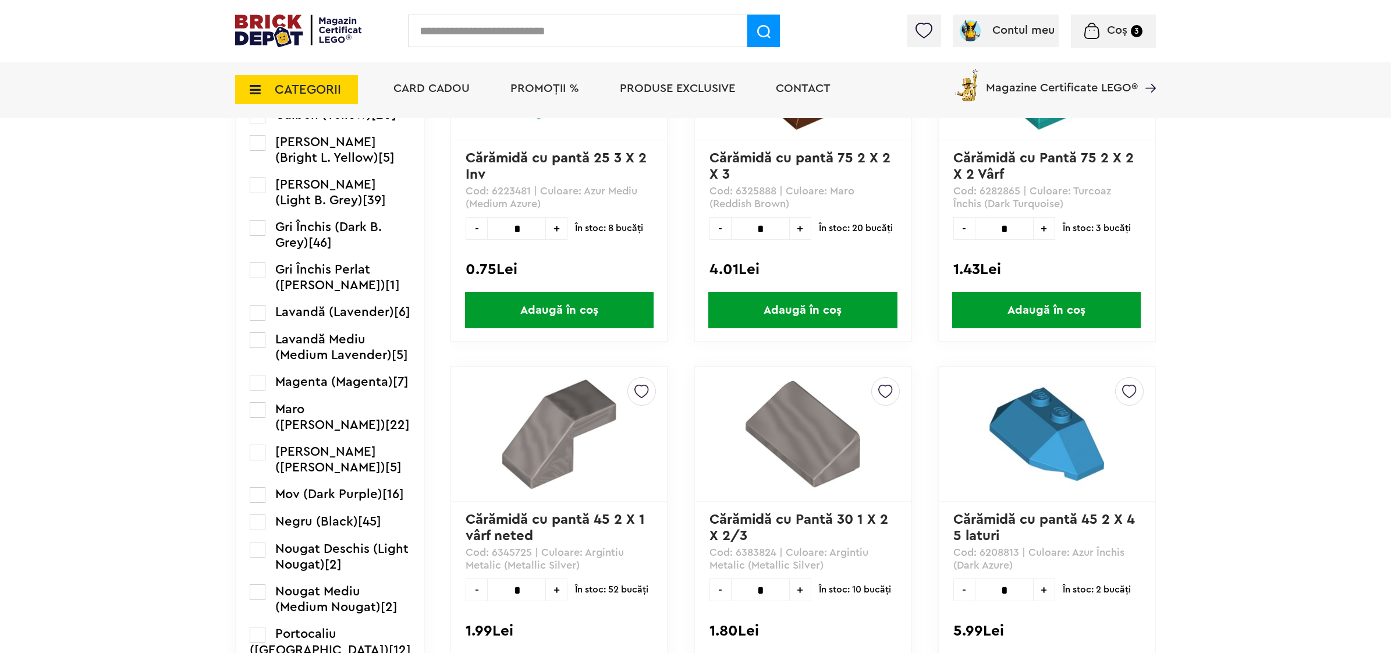
click at [254, 523] on label at bounding box center [258, 523] width 16 height 16
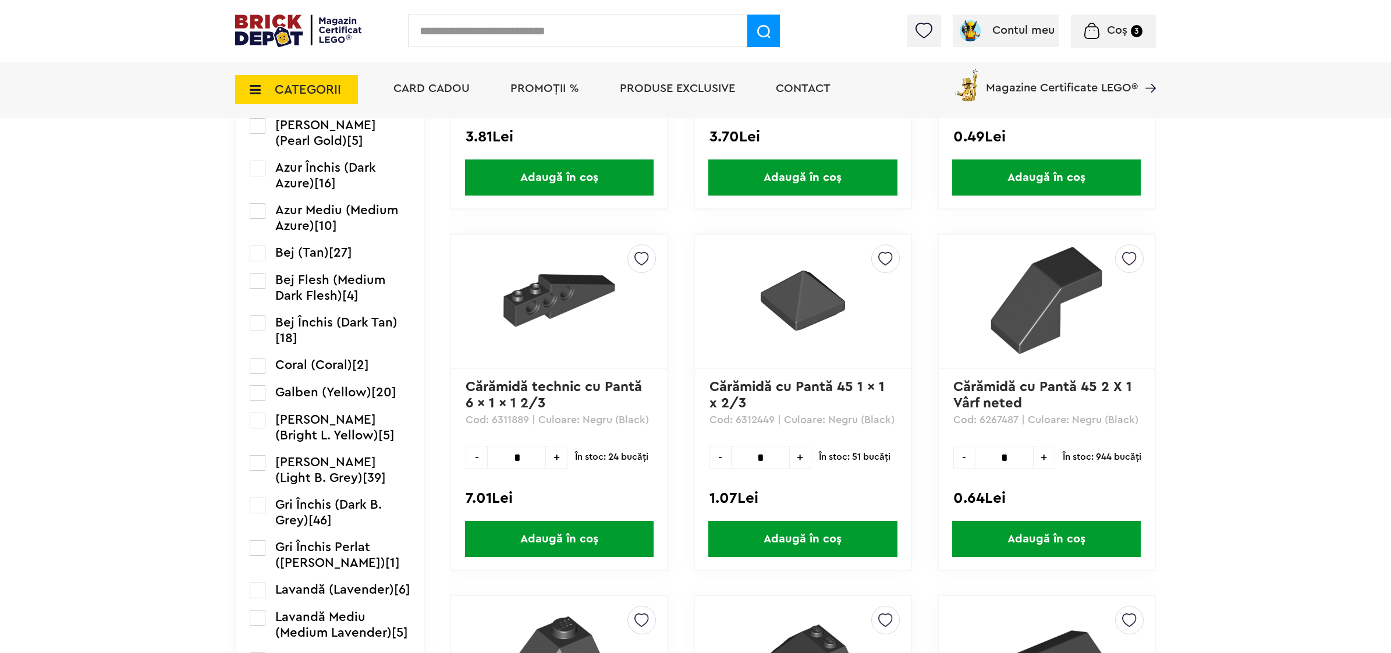
scroll to position [902, 0]
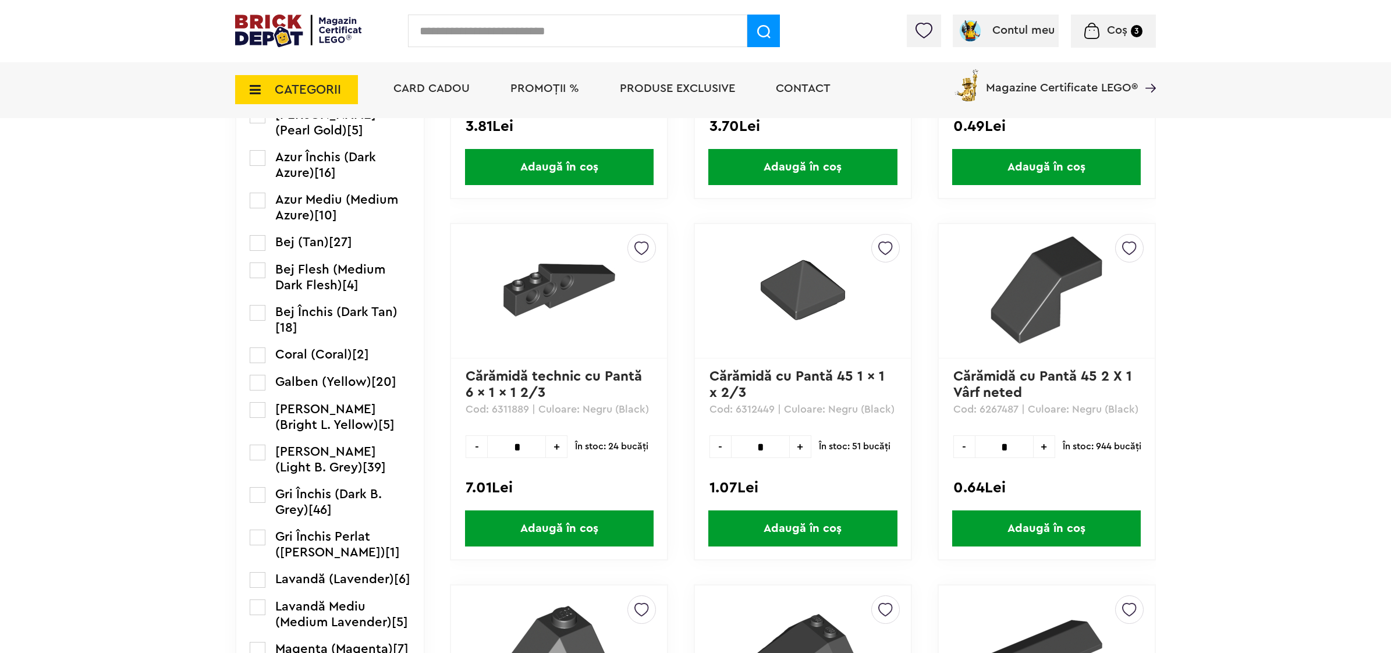
click at [788, 521] on span "Adaugă în coș" at bounding box center [803, 529] width 189 height 36
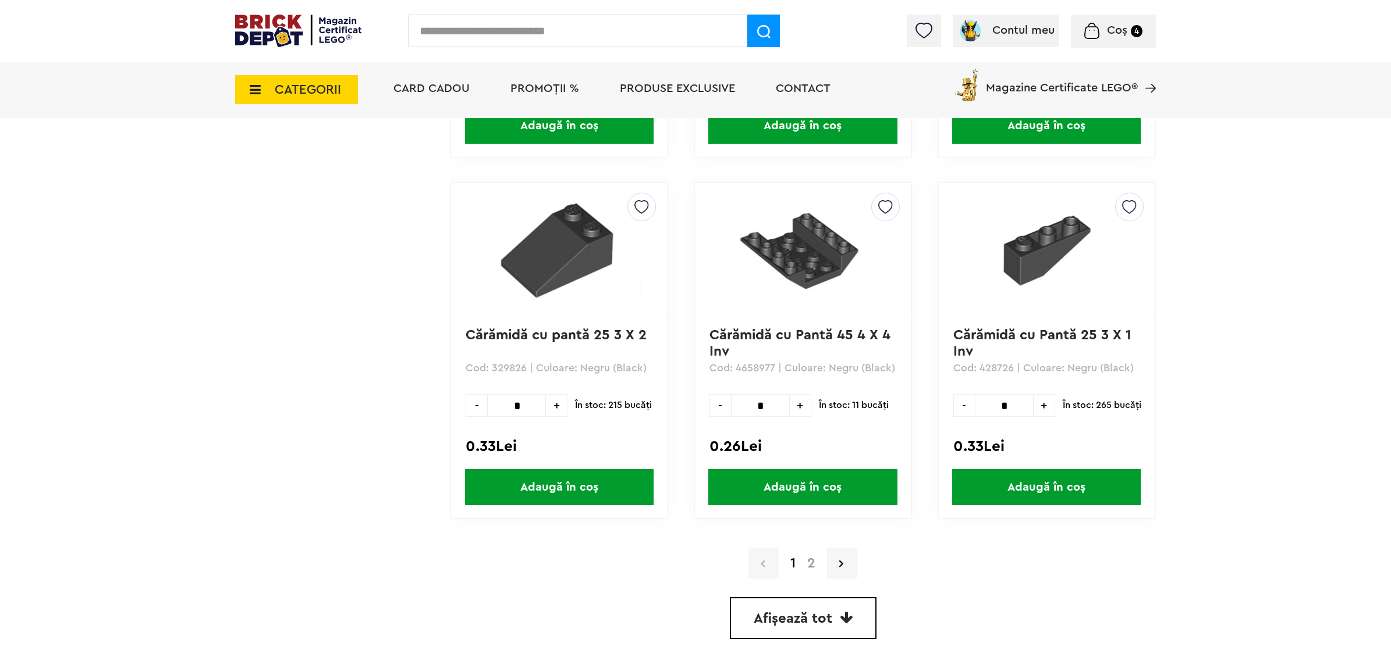
scroll to position [3115, 0]
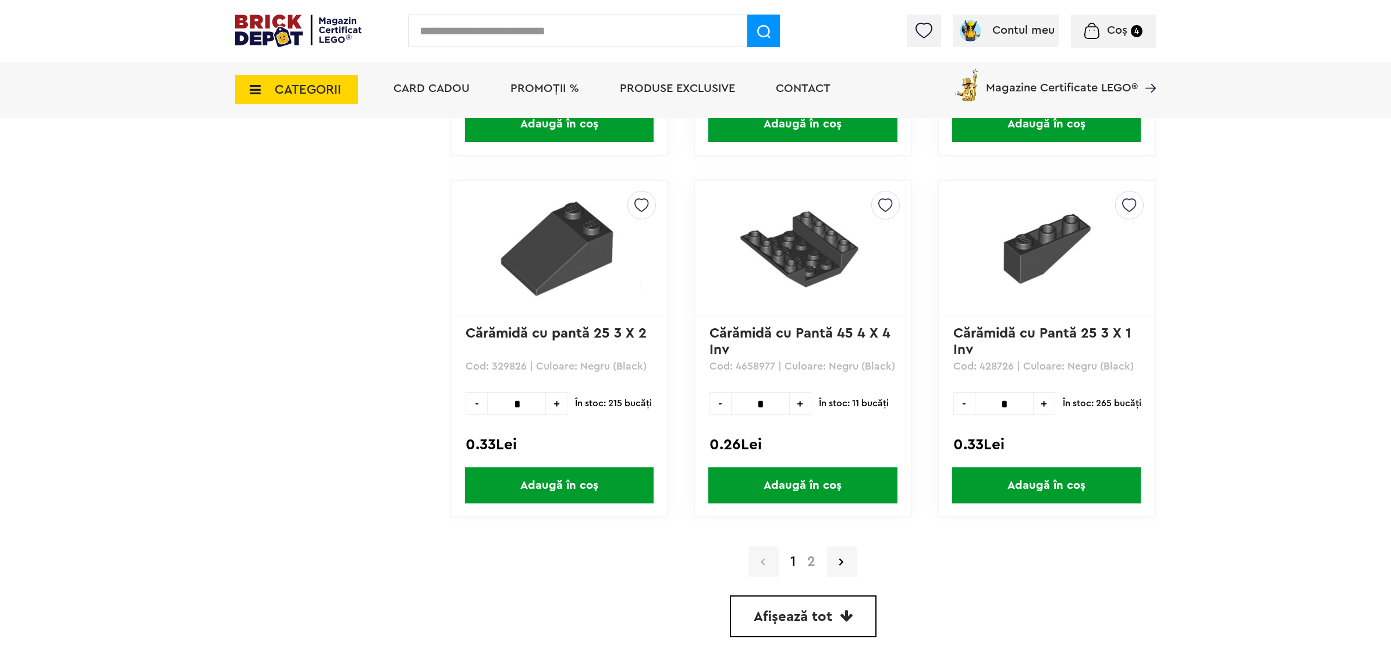
click at [806, 610] on span "Afișează tot" at bounding box center [793, 617] width 79 height 14
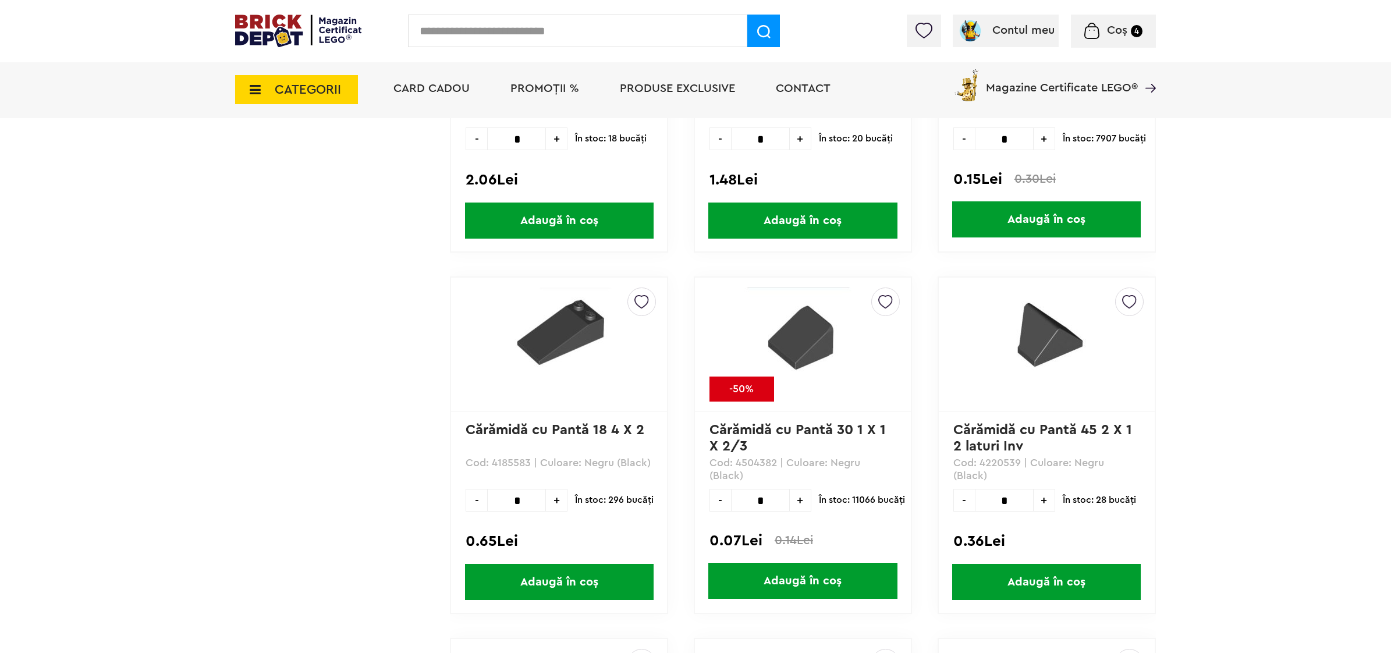
scroll to position [4131, 0]
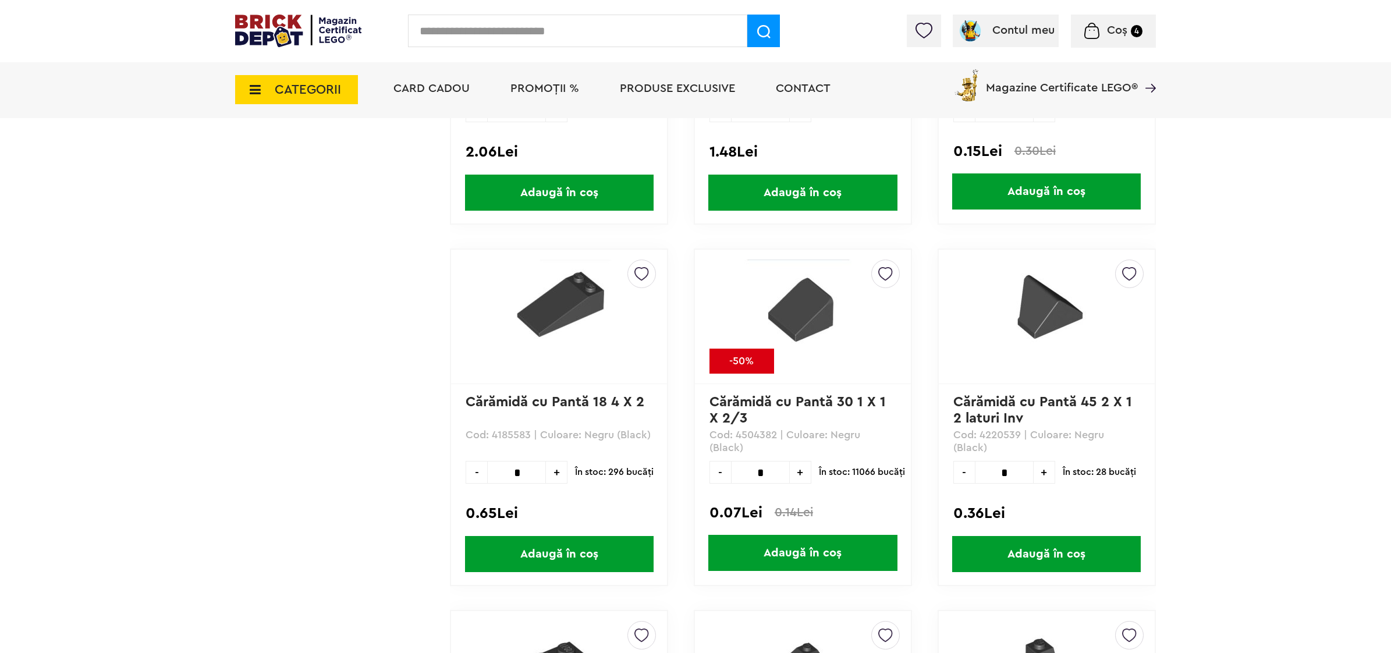
click at [785, 546] on span "Adaugă în coș" at bounding box center [803, 553] width 189 height 36
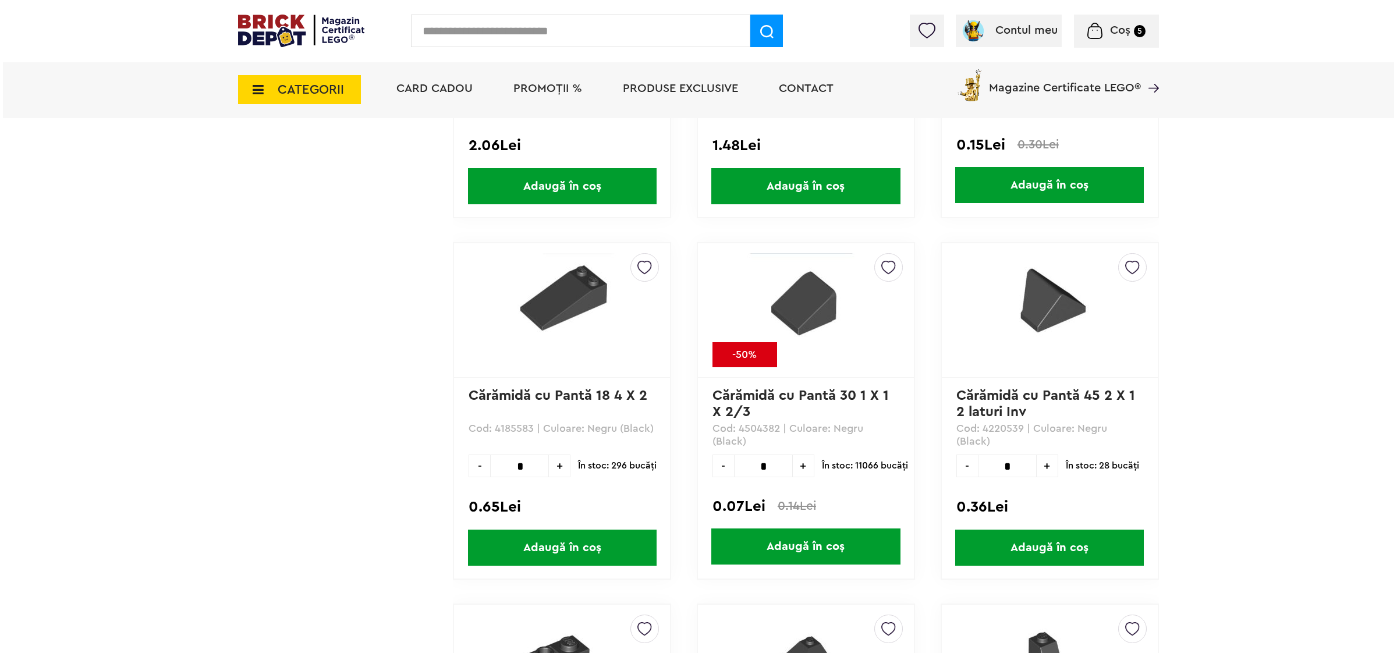
scroll to position [4204, 0]
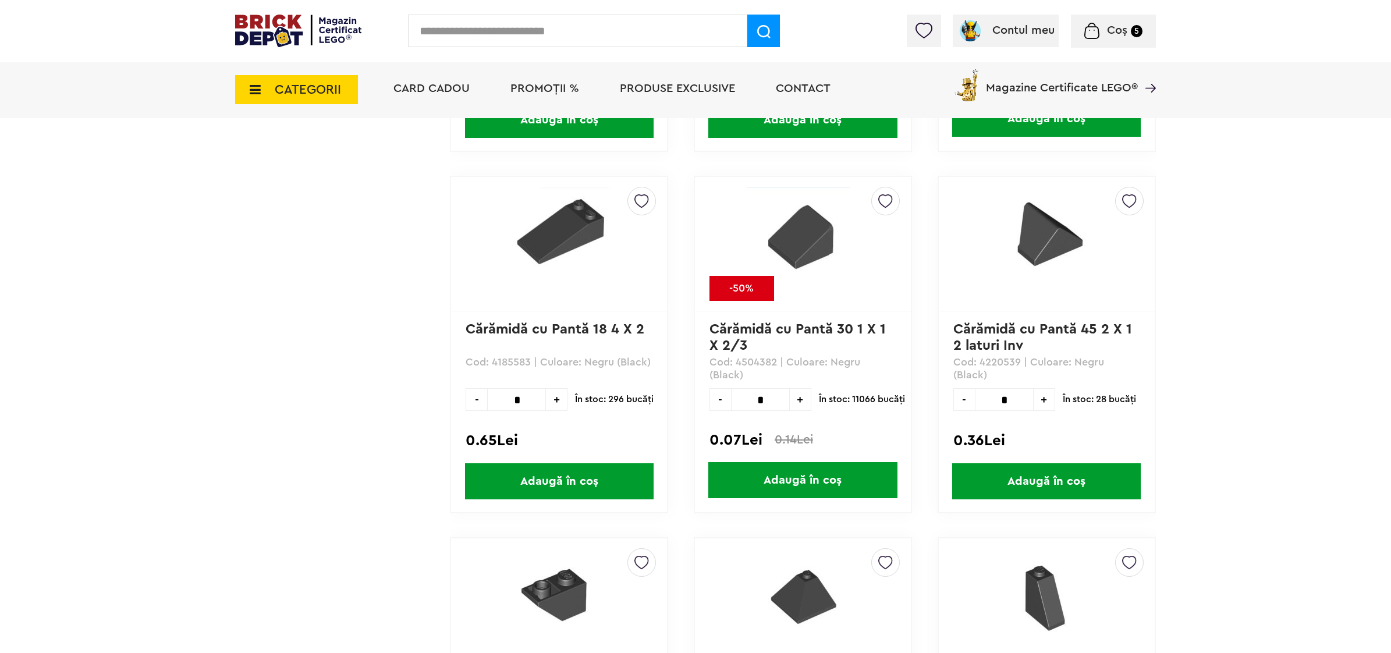
click at [554, 31] on input "text" at bounding box center [577, 31] width 339 height 33
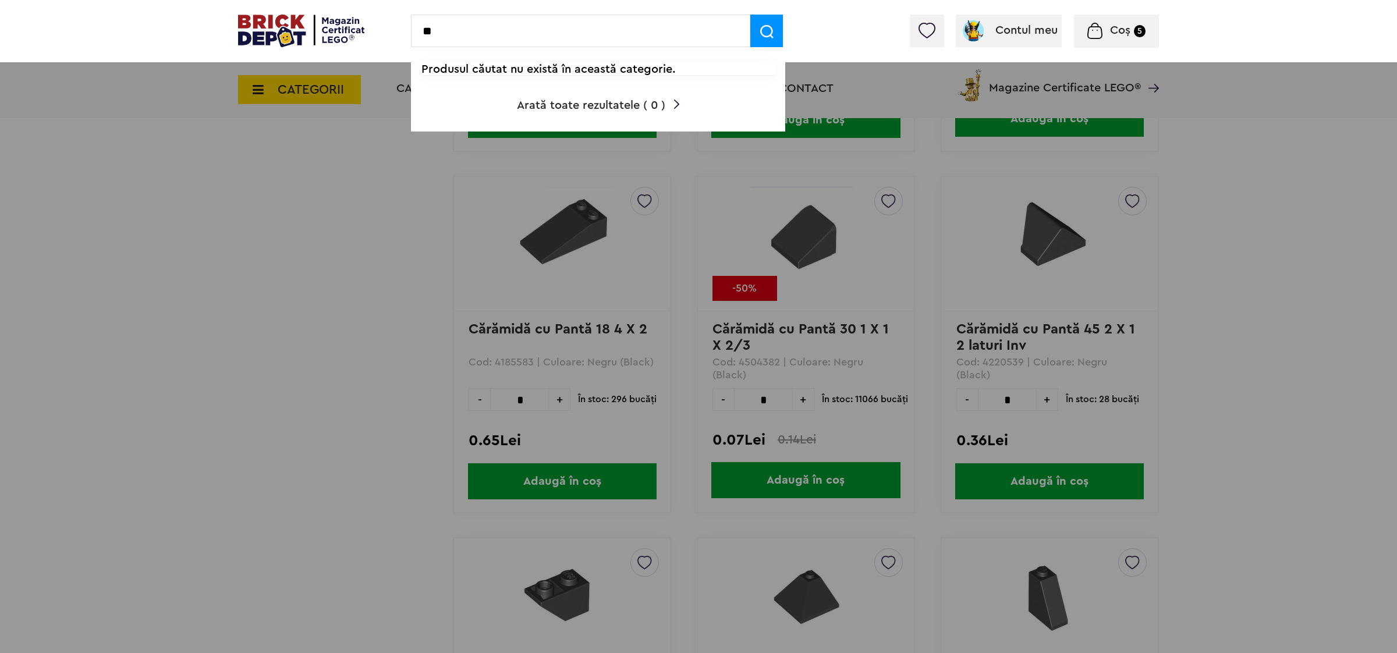
type input "*"
click at [324, 236] on div at bounding box center [698, 326] width 1397 height 653
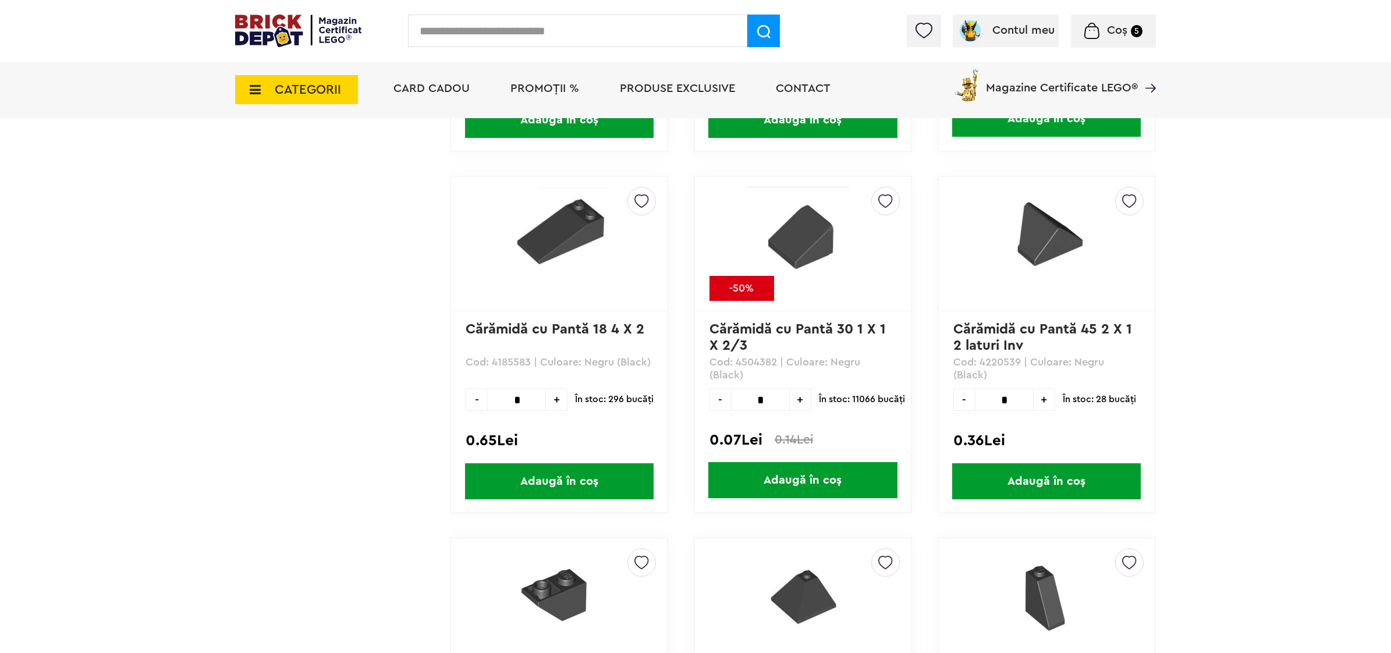
click at [568, 37] on input "text" at bounding box center [577, 31] width 339 height 33
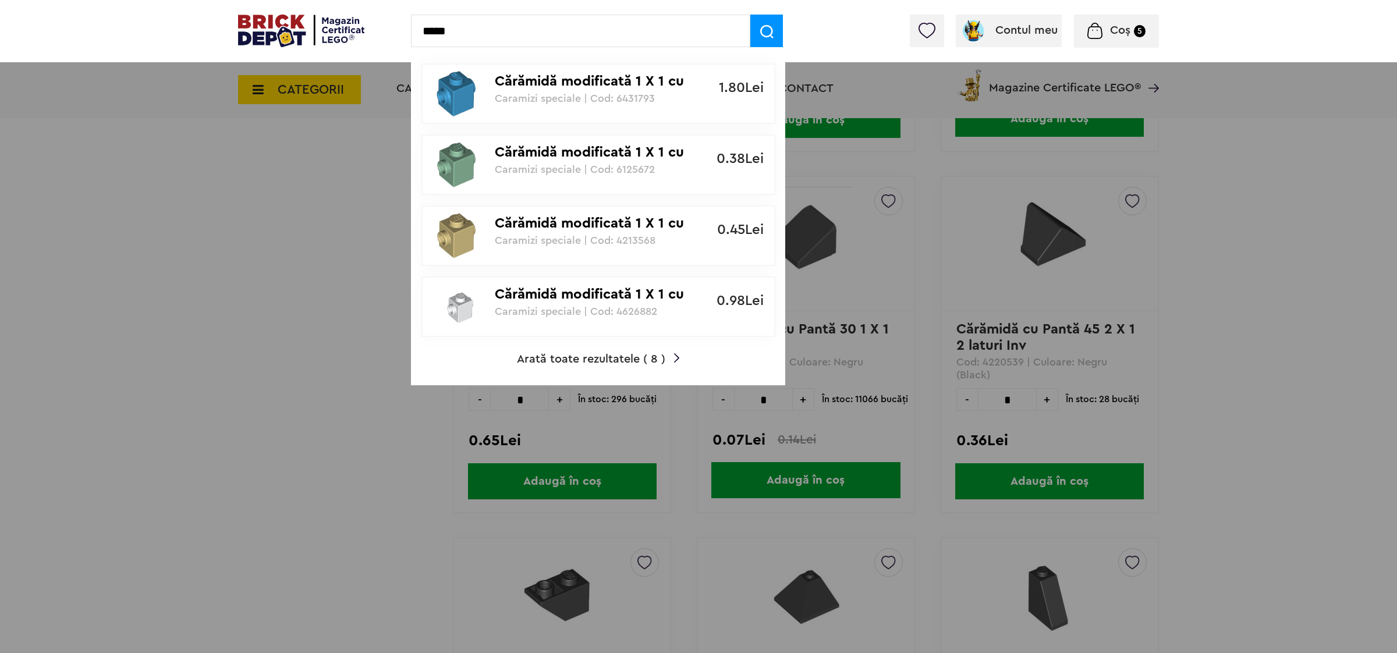
type input "*****"
click at [604, 359] on span "Arată toate rezultatele ( 8 )" at bounding box center [591, 359] width 148 height 12
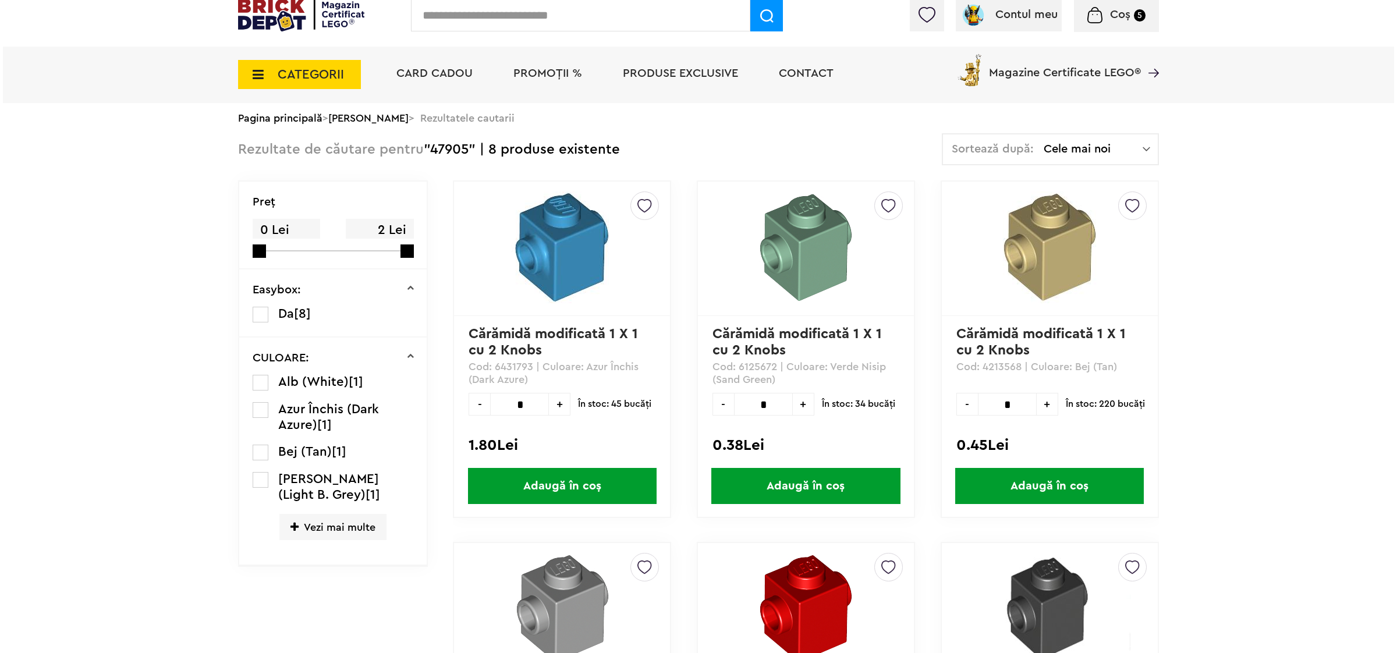
scroll to position [291, 0]
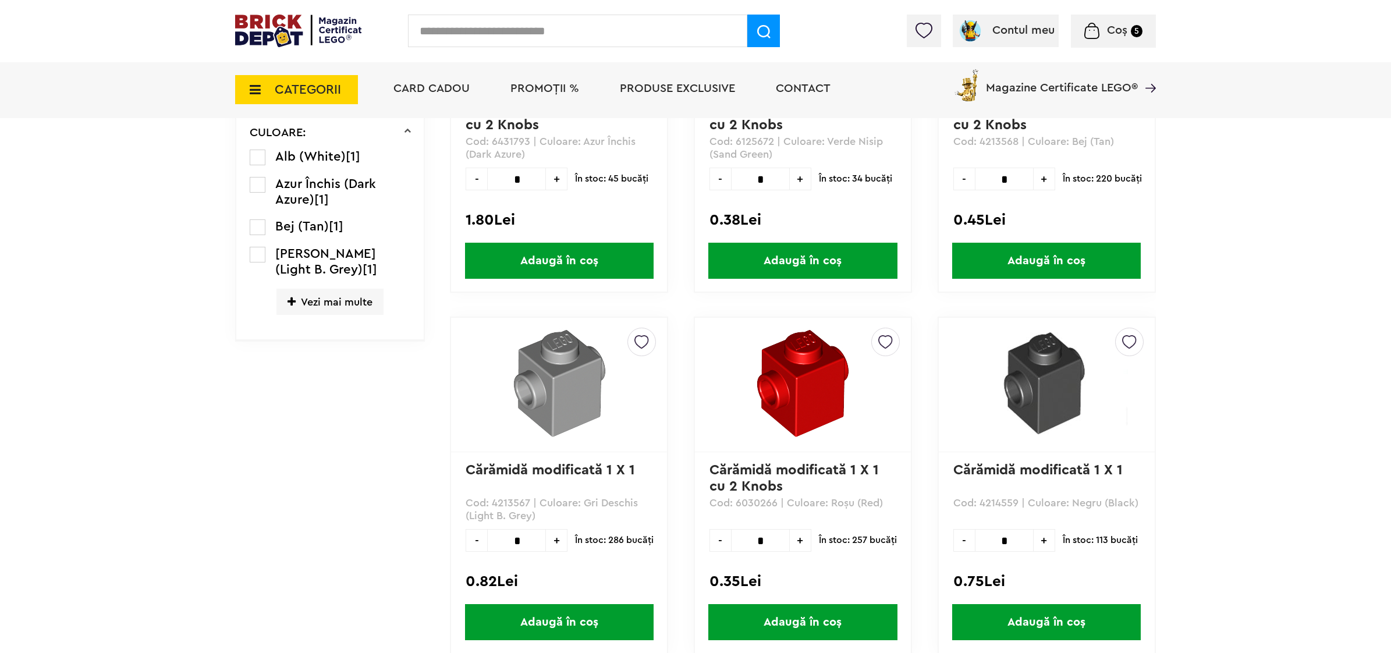
click at [1028, 619] on span "Adaugă în coș" at bounding box center [1046, 622] width 189 height 36
click at [534, 33] on input "text" at bounding box center [577, 31] width 339 height 33
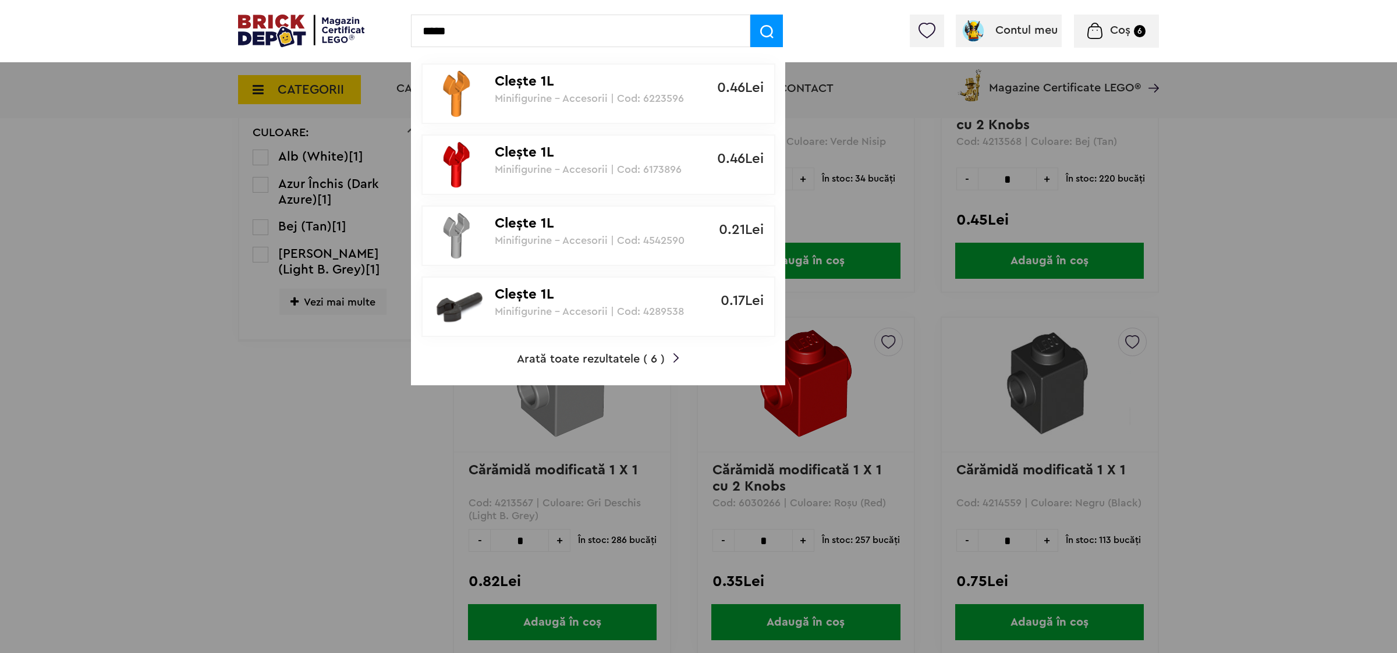
type input "*****"
click at [575, 353] on span "Arată toate rezultatele ( 6 )" at bounding box center [591, 359] width 148 height 12
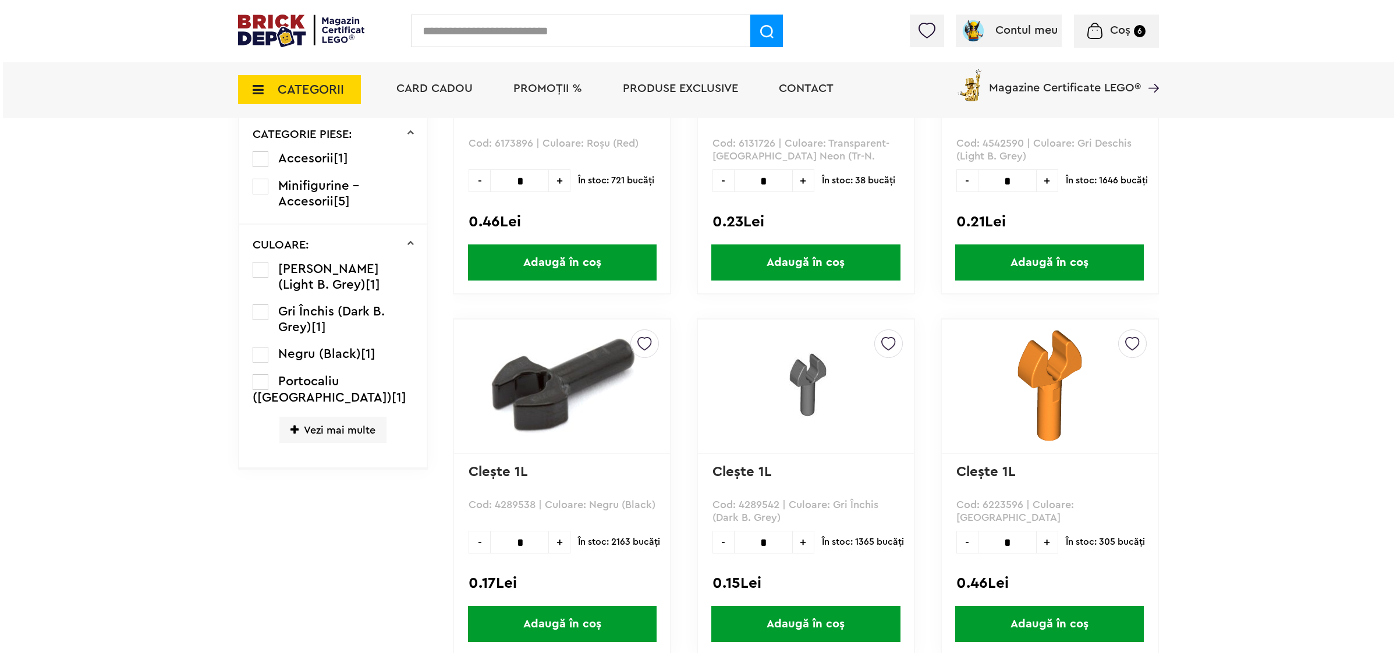
scroll to position [364, 0]
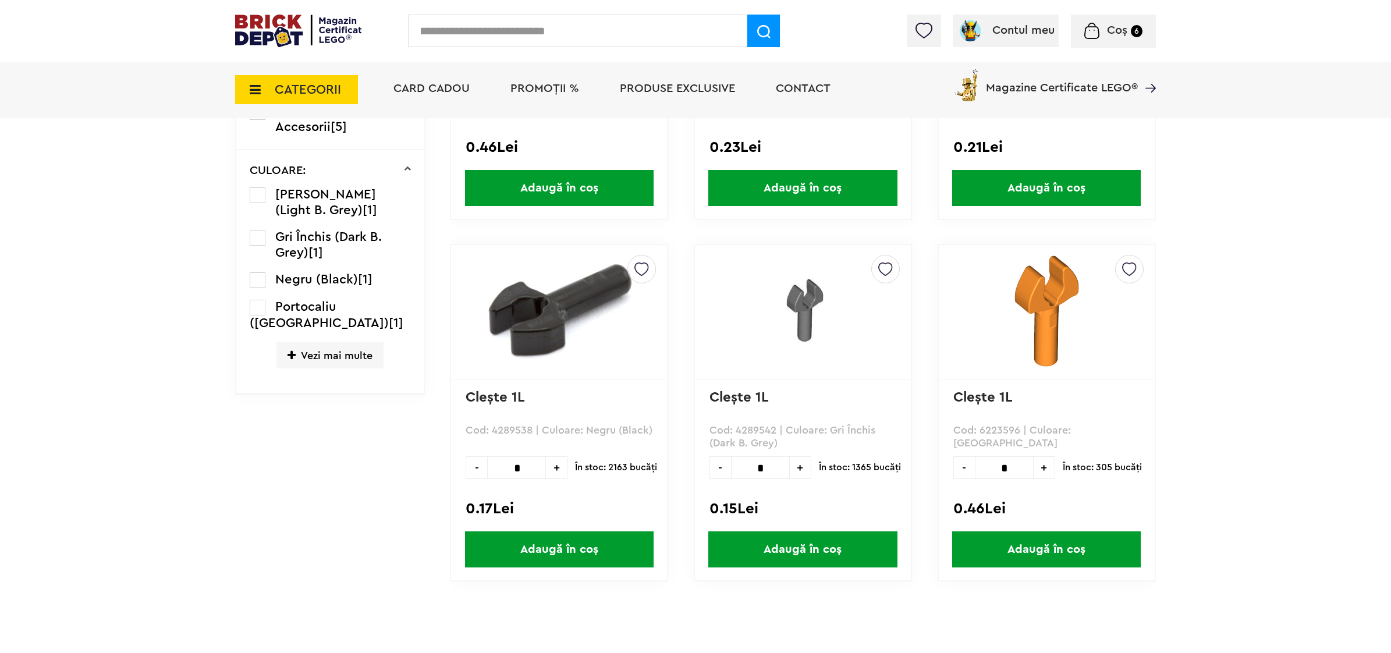
click span "+"
type input "*"
click span "Adaugă în coș"
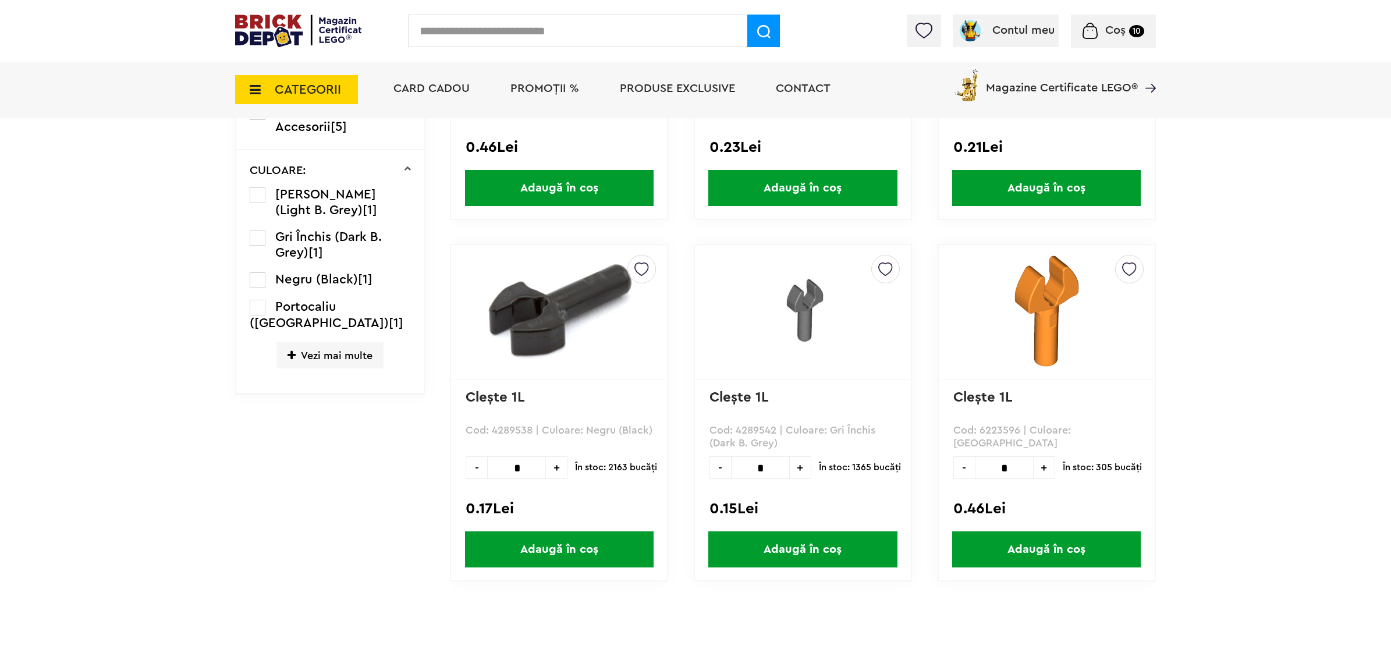
click input "text"
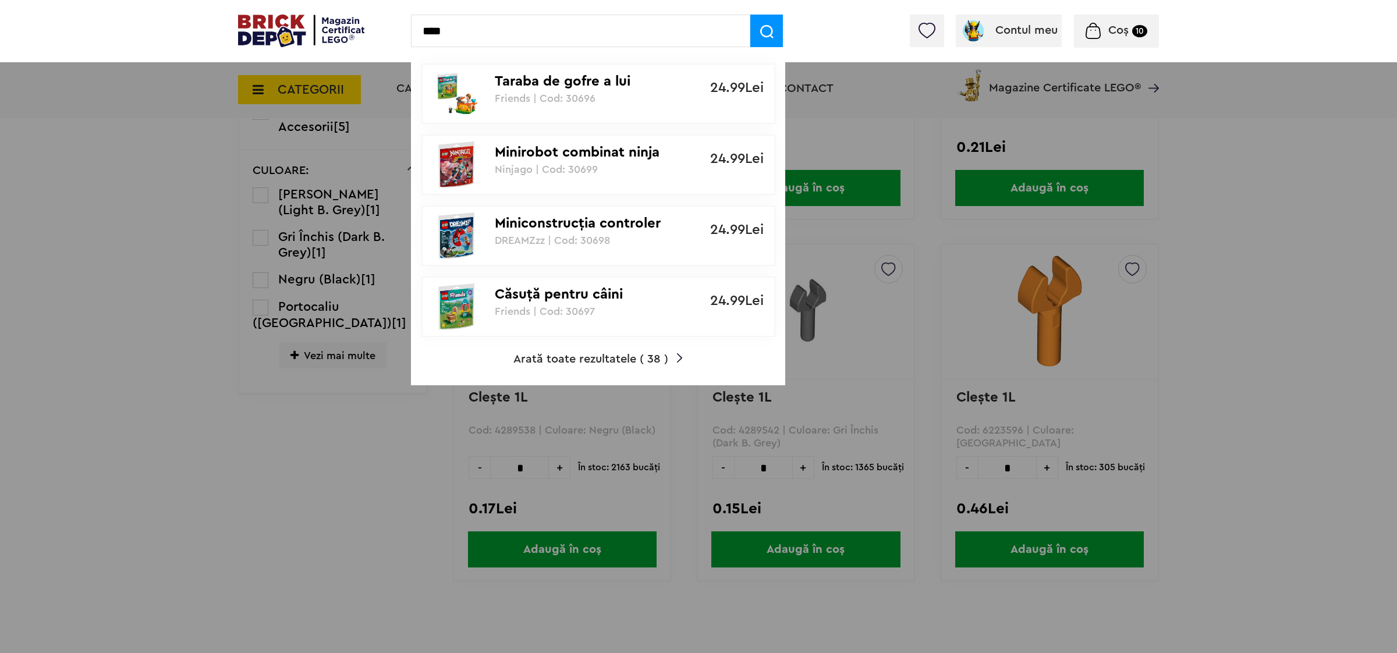
type input "****"
click span "Arată toate rezultatele ( 38 )"
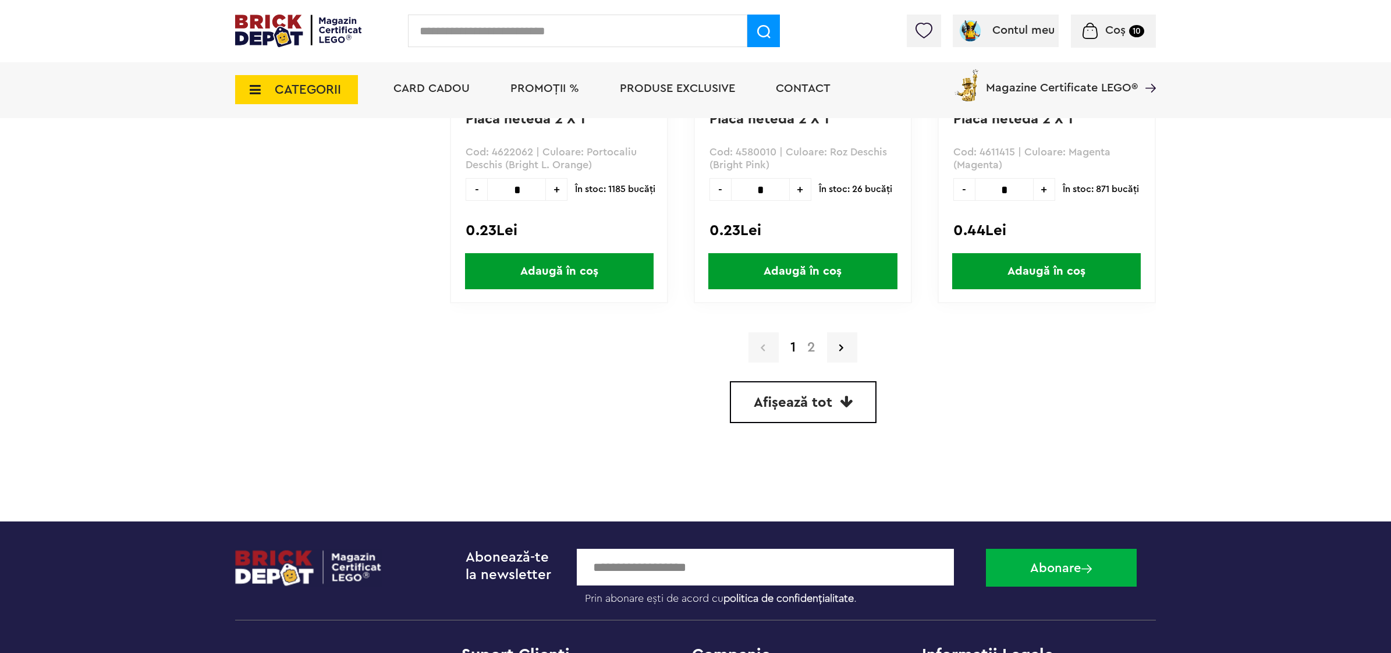
scroll to position [3174, 0]
click at [812, 341] on link "2" at bounding box center [812, 347] width 20 height 14
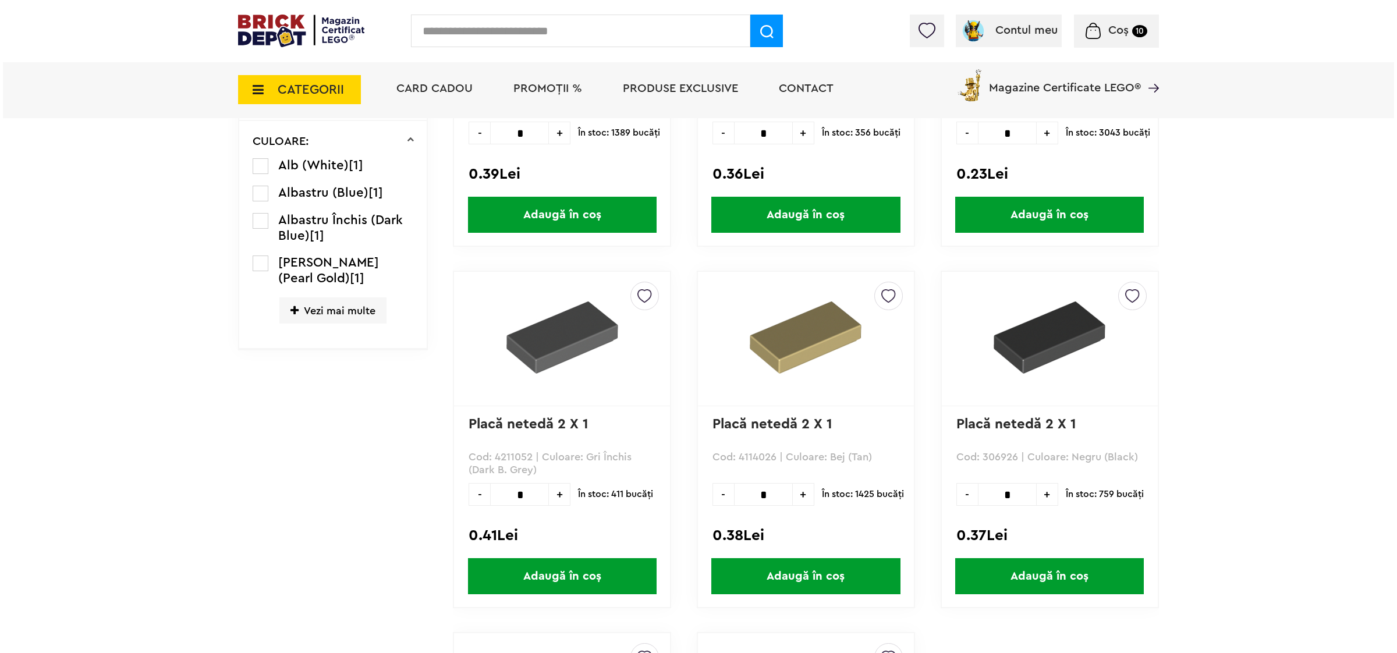
scroll to position [728, 0]
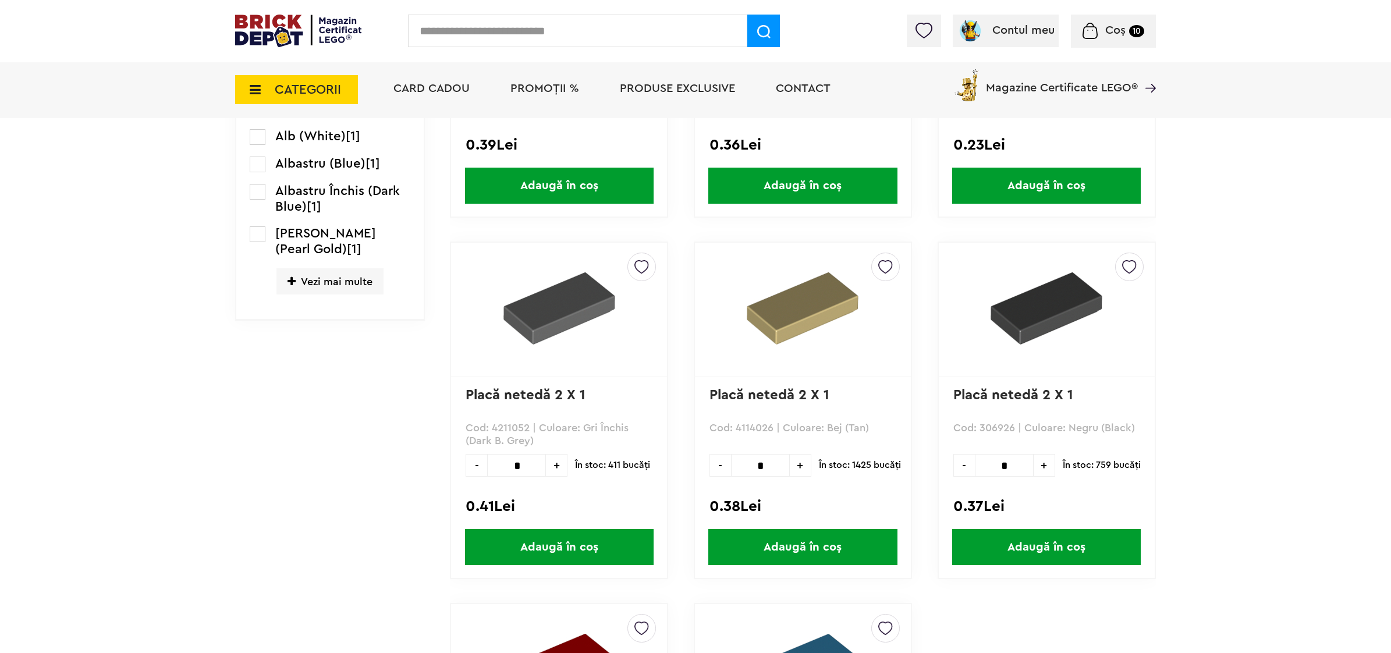
click at [1040, 464] on span "+" at bounding box center [1045, 465] width 22 height 23
type input "*"
click at [1071, 499] on div "0.37Lei" at bounding box center [1047, 506] width 187 height 15
click at [1046, 542] on span "Adaugă în coș" at bounding box center [1046, 547] width 189 height 36
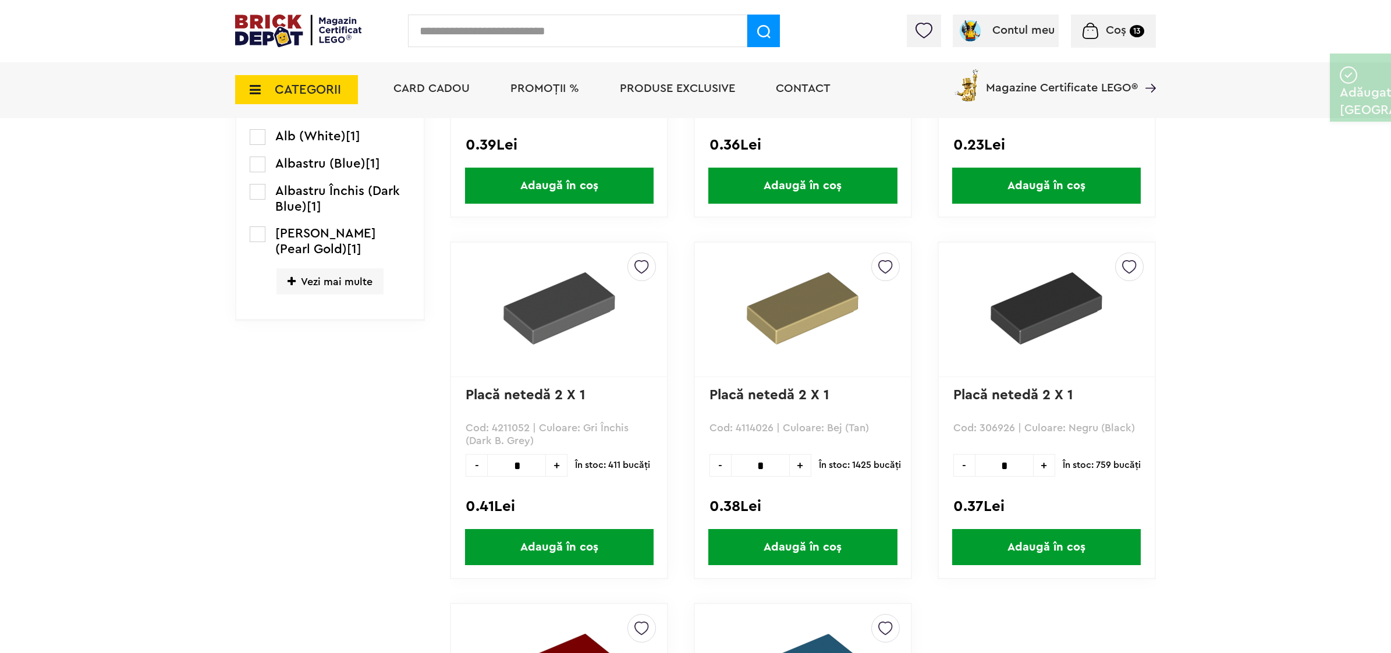
click at [532, 41] on input "text" at bounding box center [577, 31] width 339 height 33
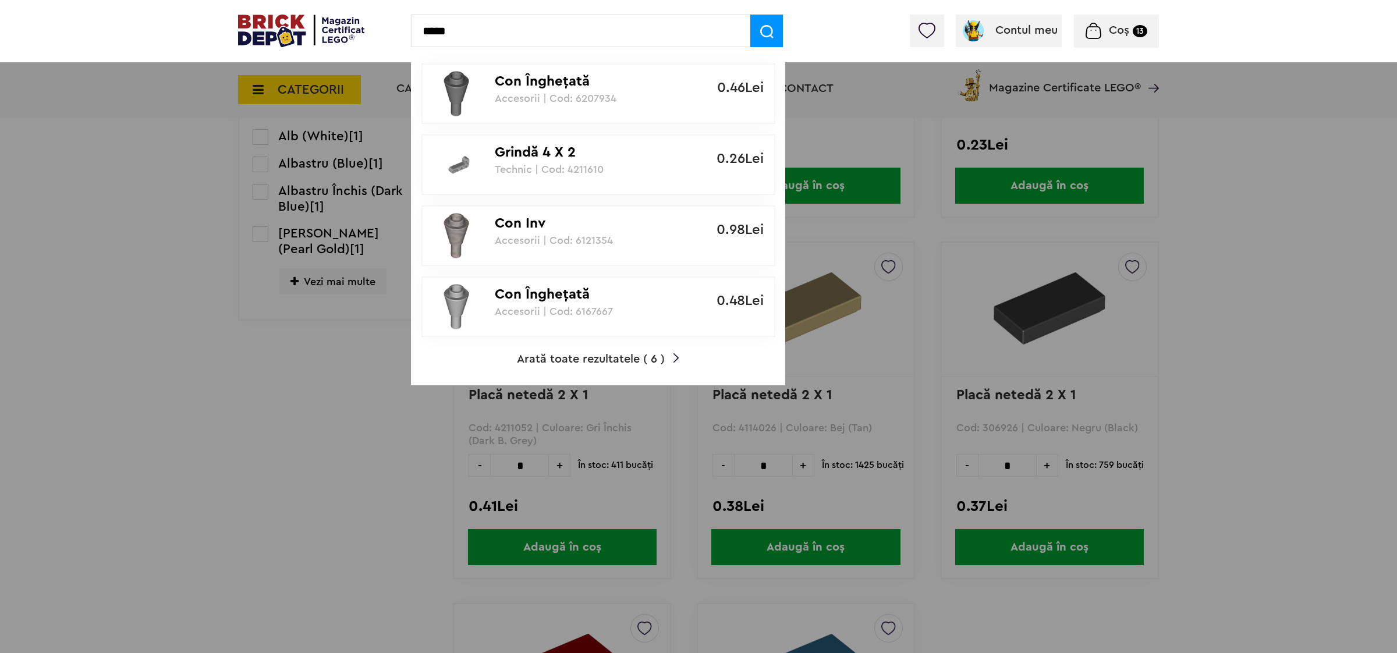
type input "*****"
click at [551, 358] on span "Arată toate rezultatele ( 6 )" at bounding box center [591, 359] width 148 height 12
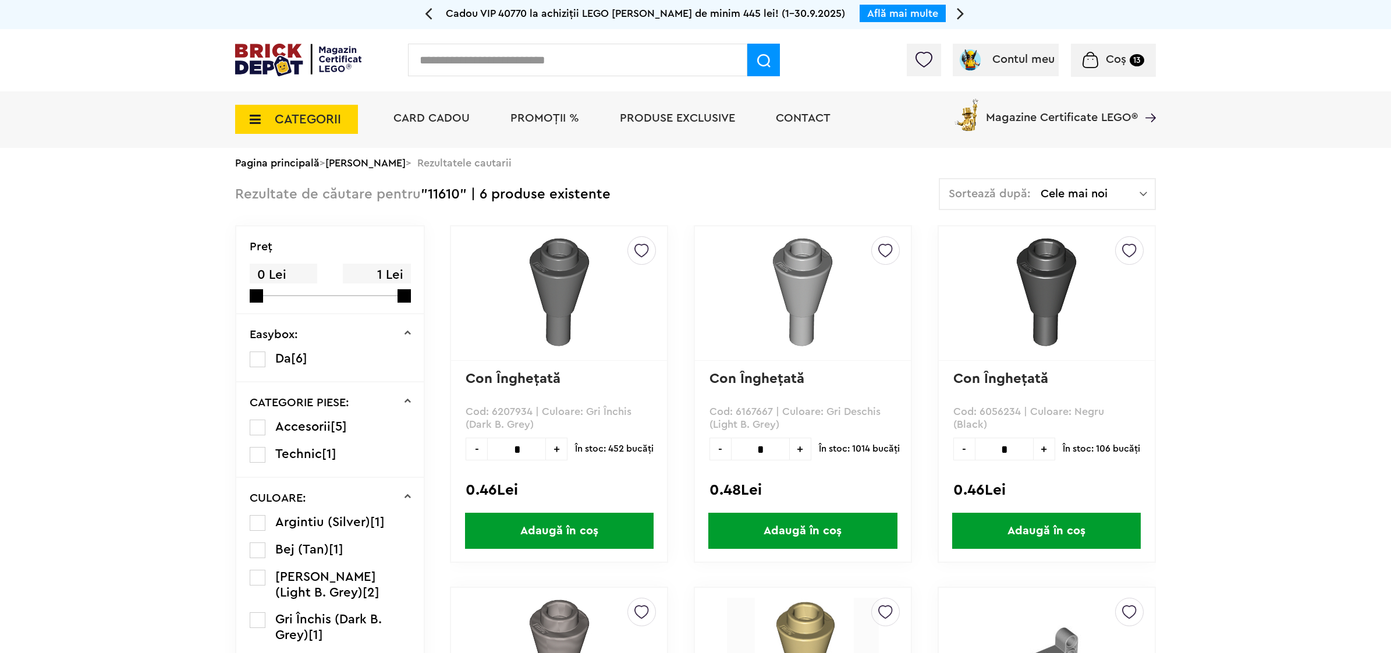
click at [1048, 449] on span "+" at bounding box center [1045, 449] width 22 height 23
click at [1049, 449] on span "+" at bounding box center [1045, 449] width 22 height 23
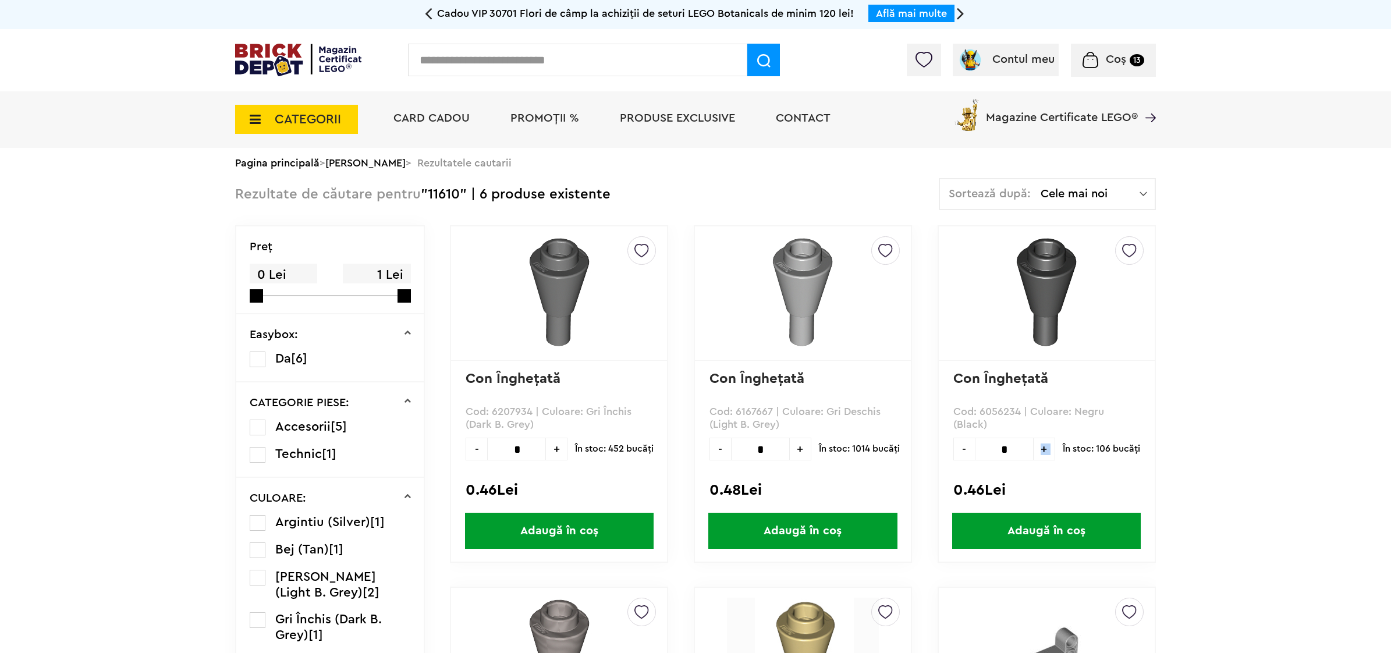
type input "*"
click at [1056, 527] on span "Adaugă în coș" at bounding box center [1046, 531] width 189 height 36
click at [500, 74] on input "text" at bounding box center [577, 60] width 339 height 33
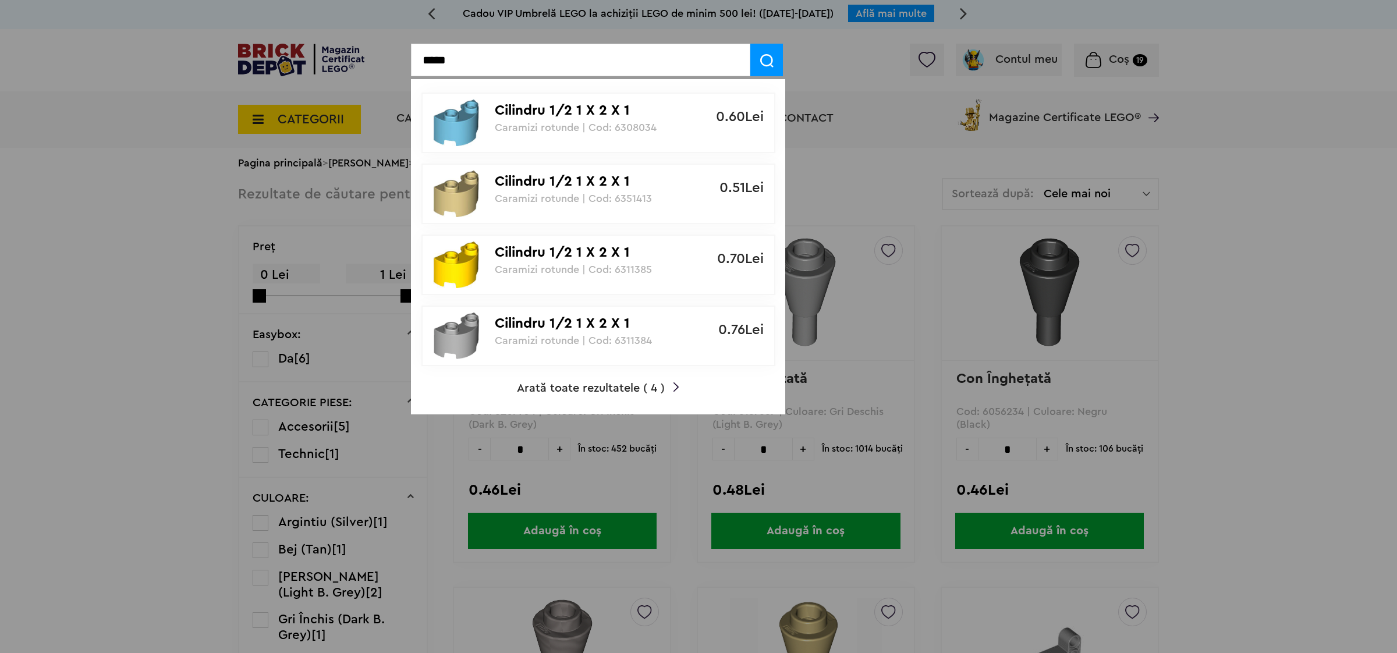
type input "*****"
click at [551, 383] on span "Arată toate rezultatele ( 4 )" at bounding box center [591, 389] width 148 height 12
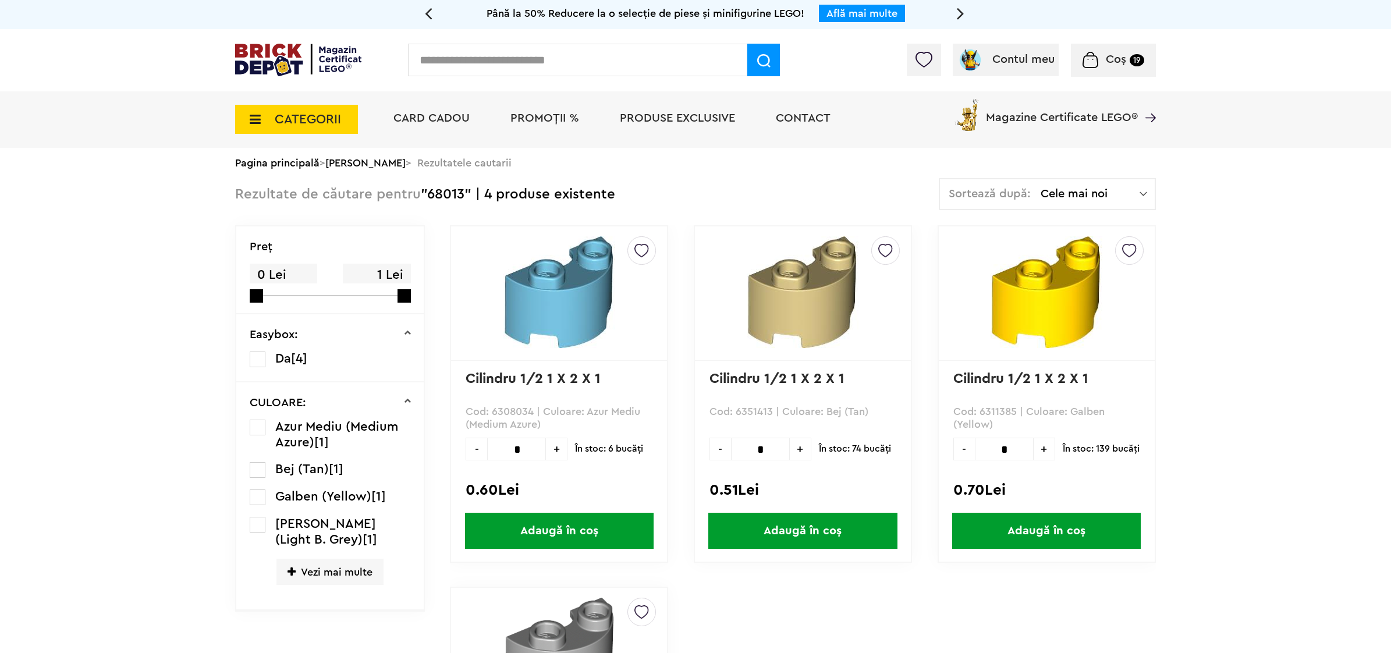
click at [484, 70] on input "text" at bounding box center [577, 60] width 339 height 33
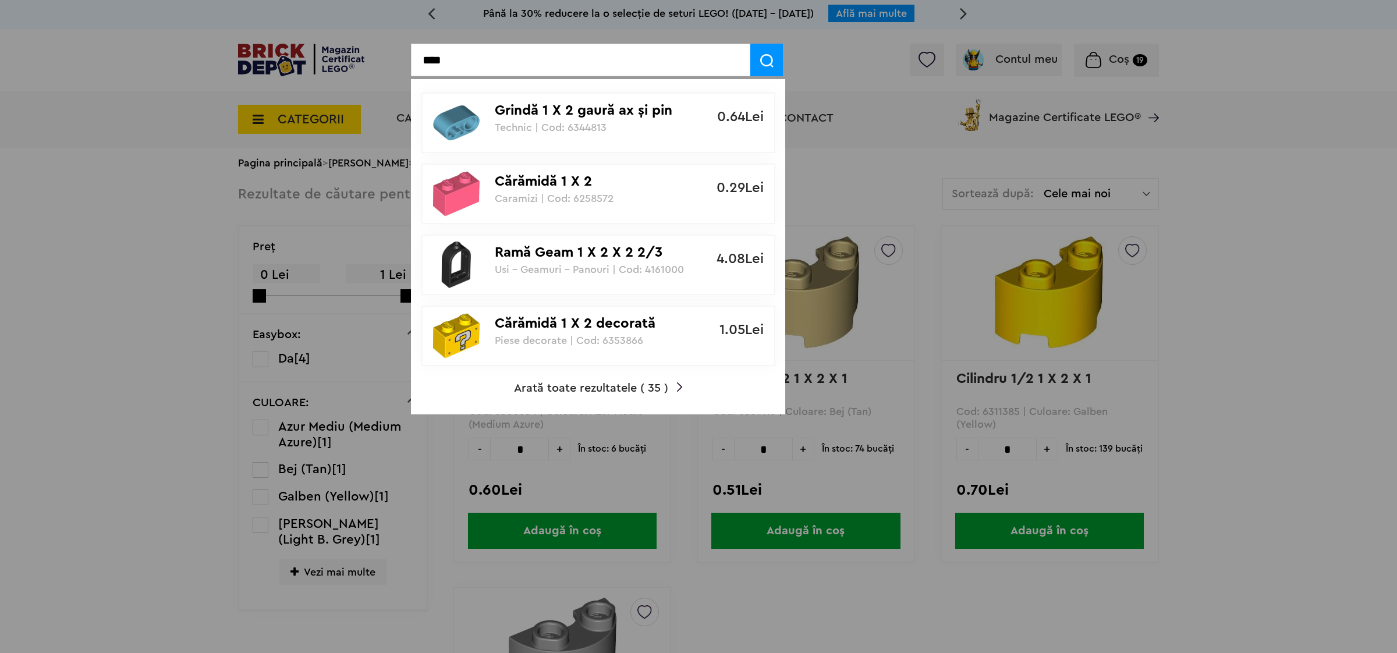
type input "****"
click at [576, 383] on span "Arată toate rezultatele ( 35 )" at bounding box center [591, 389] width 154 height 12
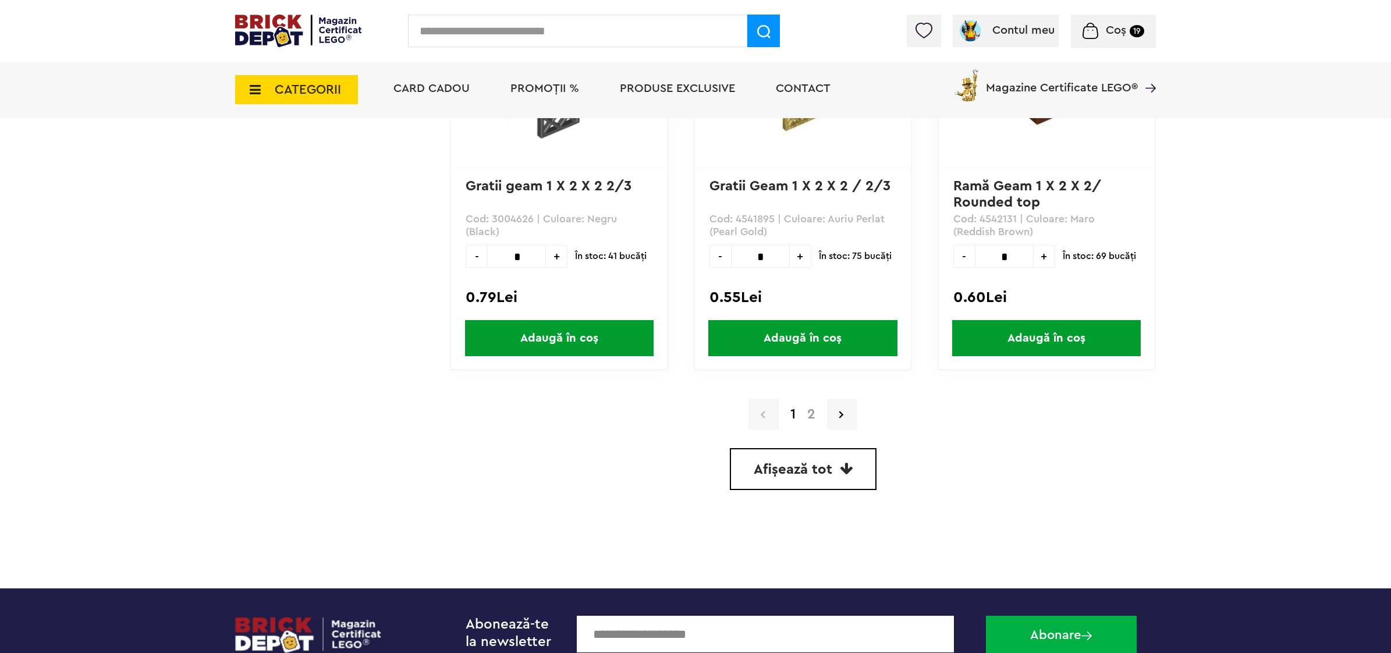
scroll to position [3115, 0]
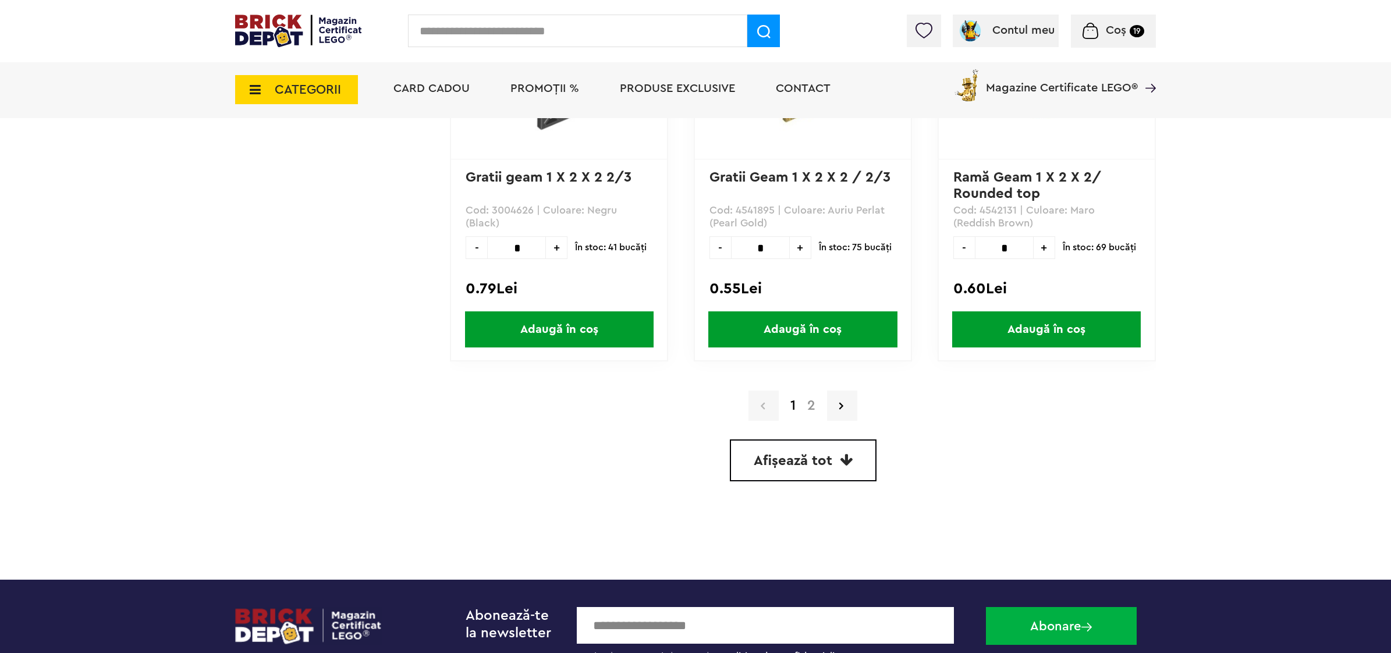
click at [810, 454] on span "Afișează tot" at bounding box center [793, 461] width 79 height 14
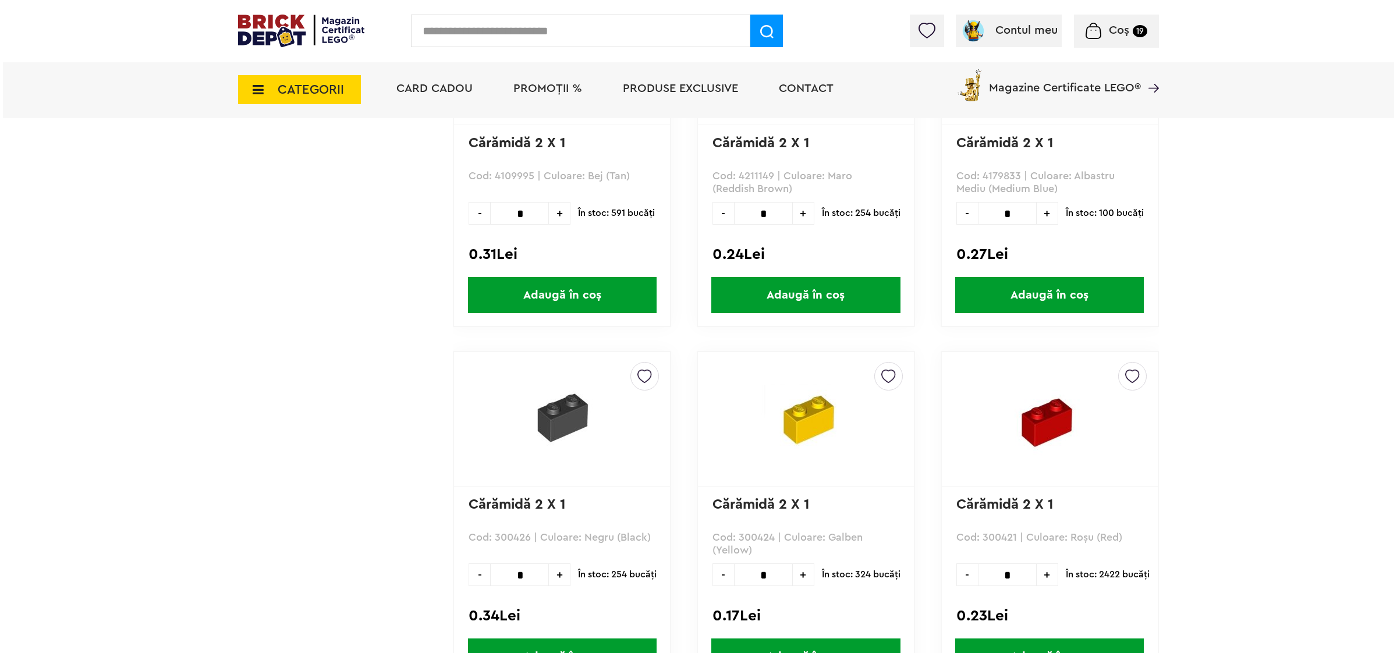
scroll to position [3567, 0]
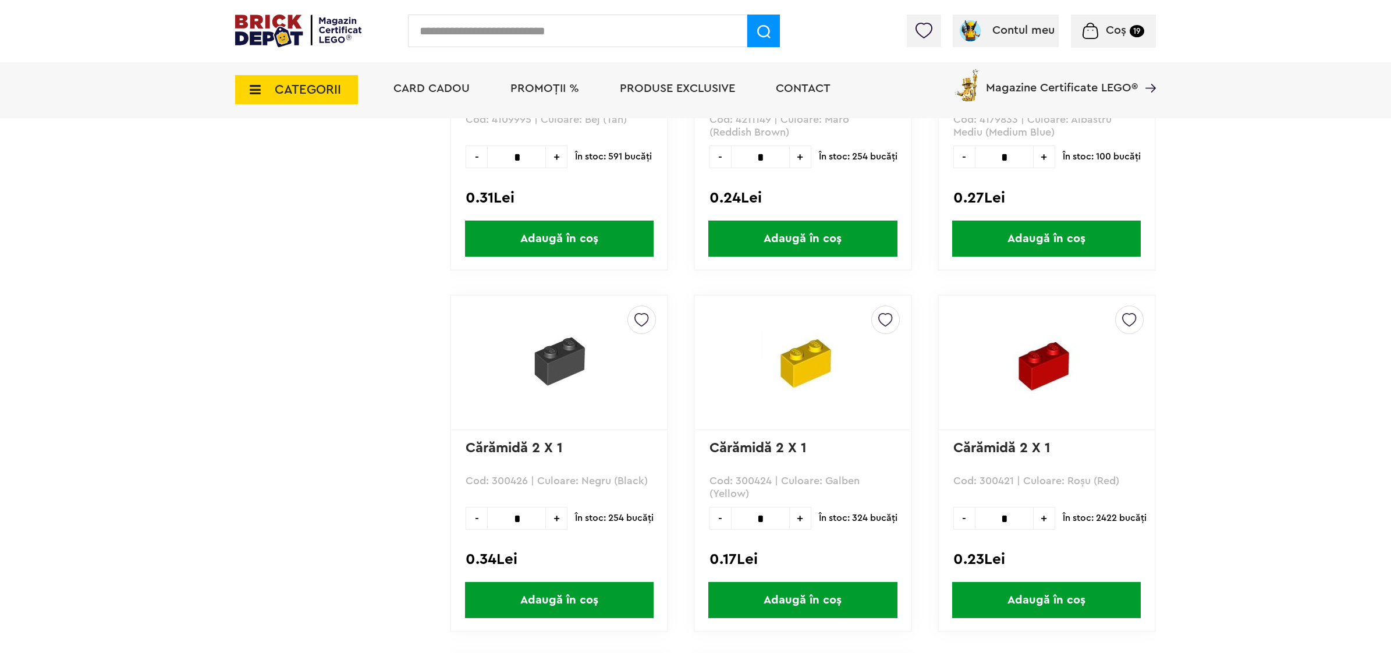
click at [555, 510] on span "+" at bounding box center [557, 518] width 22 height 23
type input "*"
click at [548, 586] on span "Adaugă în coș" at bounding box center [559, 600] width 189 height 36
click at [505, 38] on input "text" at bounding box center [577, 31] width 339 height 33
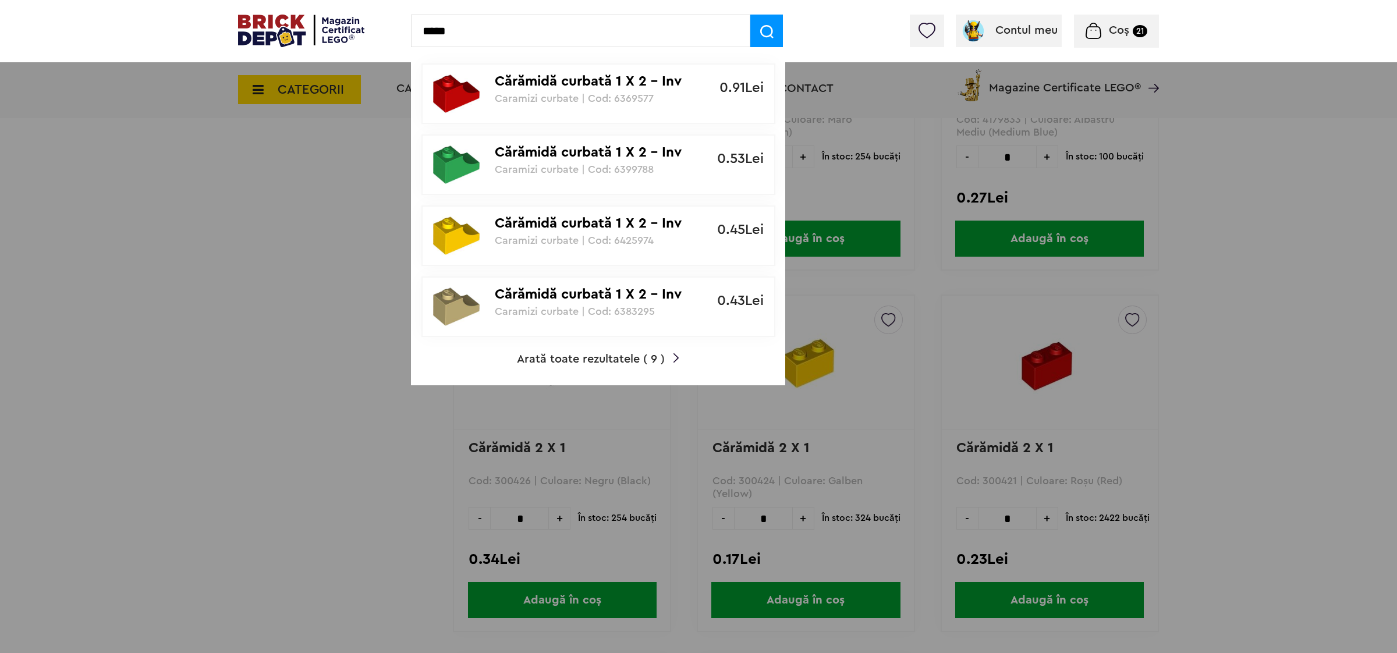
type input "*****"
click at [578, 365] on div "Cărămidă curbată 1 X 2 - Inv Caramizi curbate | Cod: 6369577 0.91Lei Cărămidă c…" at bounding box center [598, 217] width 374 height 335
click at [577, 359] on span "Arată toate rezultatele ( 9 )" at bounding box center [591, 359] width 148 height 12
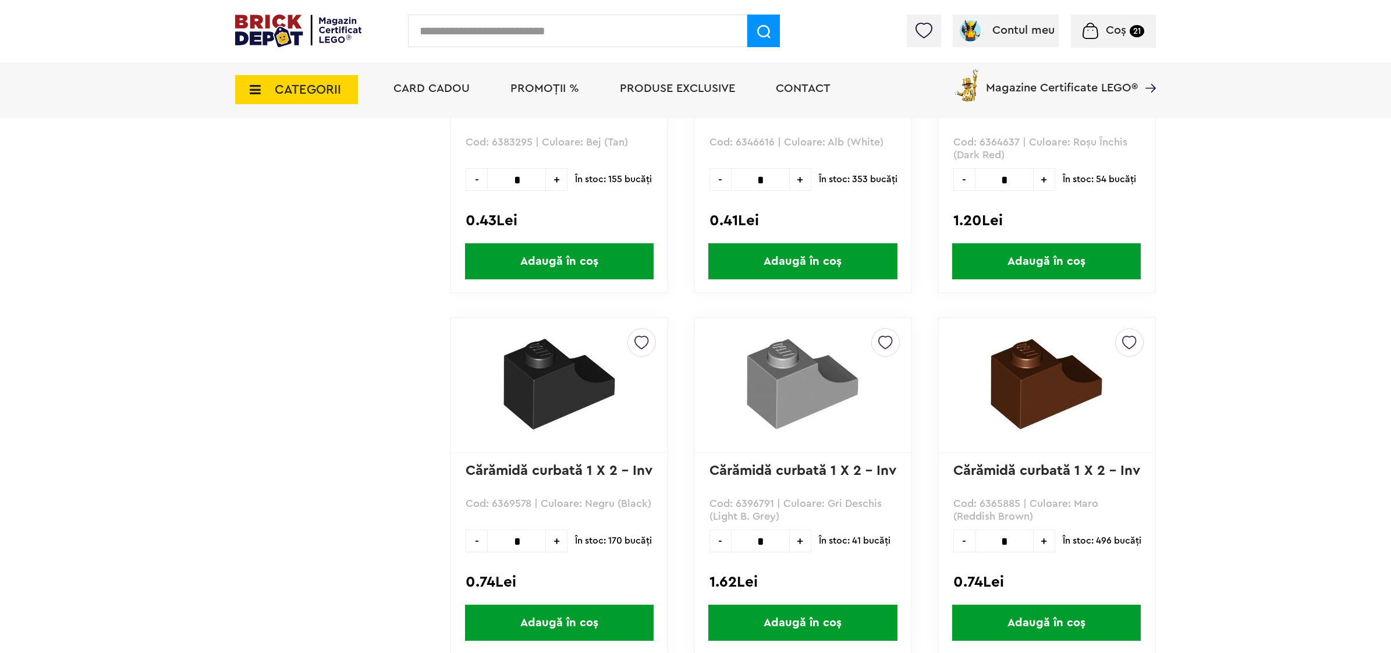
scroll to position [655, 0]
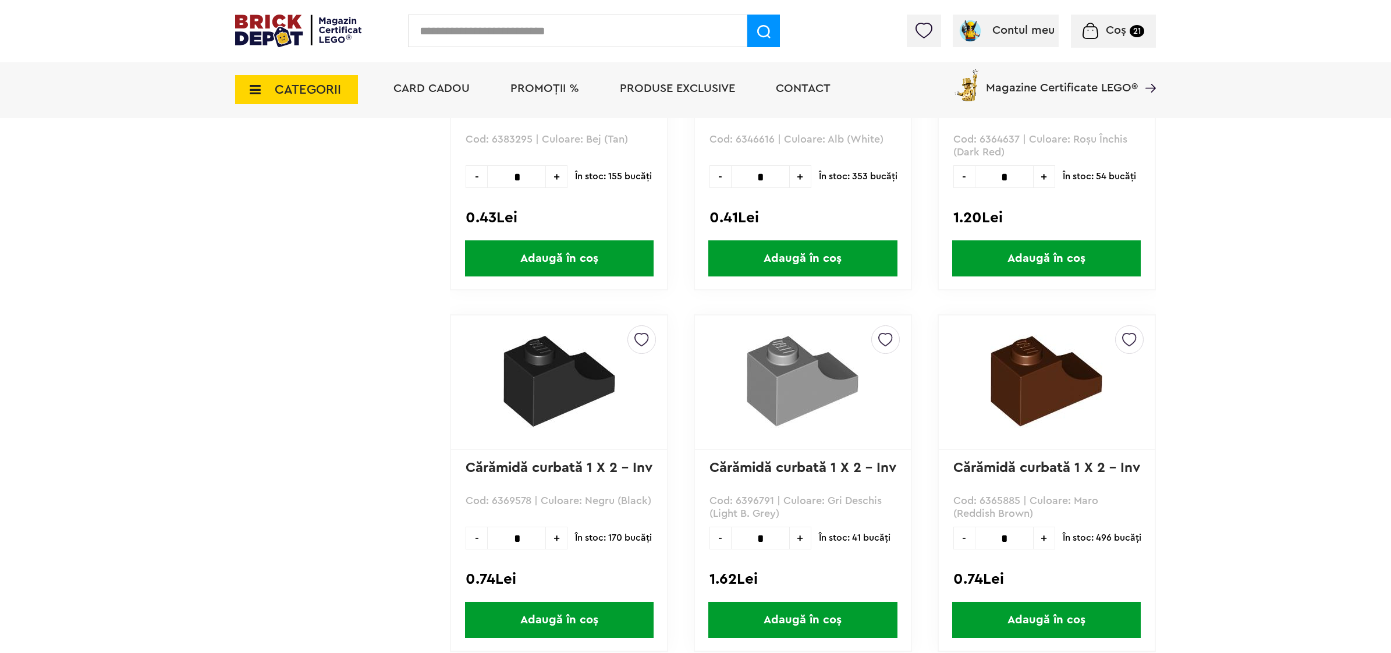
click at [557, 540] on span "+" at bounding box center [557, 538] width 22 height 23
type input "*"
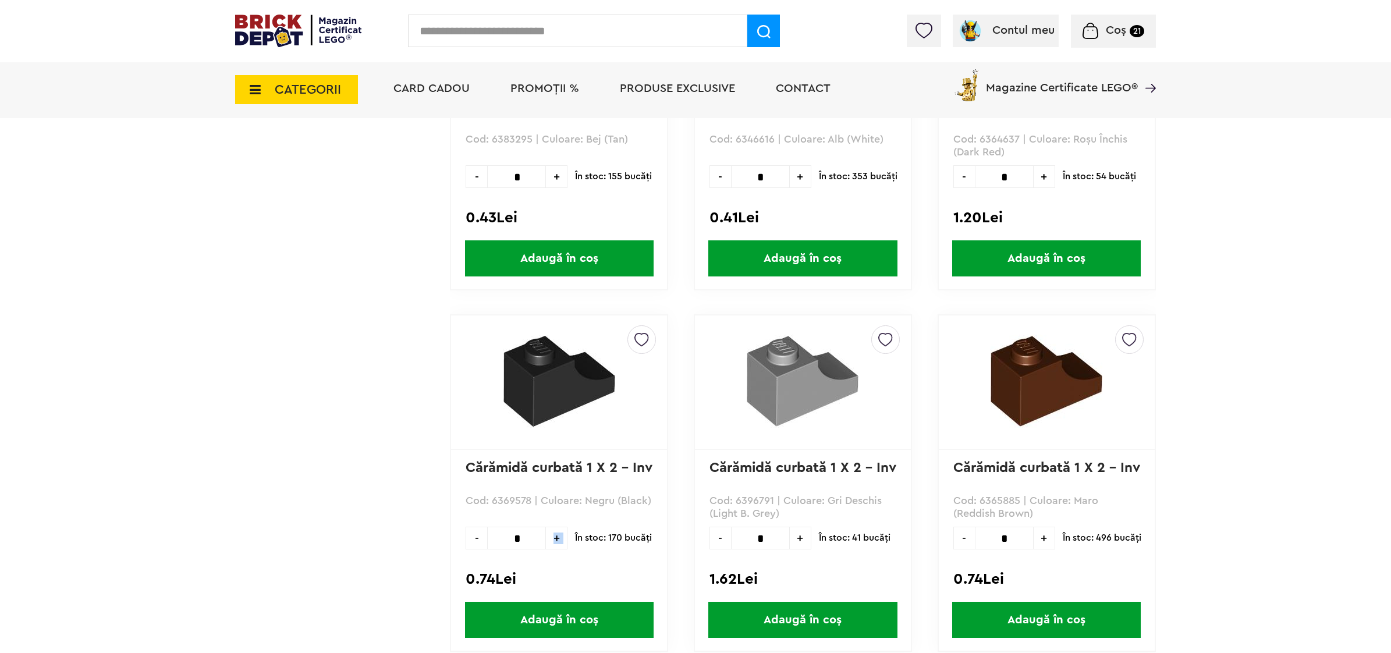
click at [557, 613] on span "Adaugă în coș" at bounding box center [559, 620] width 189 height 36
click at [557, 34] on input "text" at bounding box center [577, 31] width 339 height 33
type input "****"
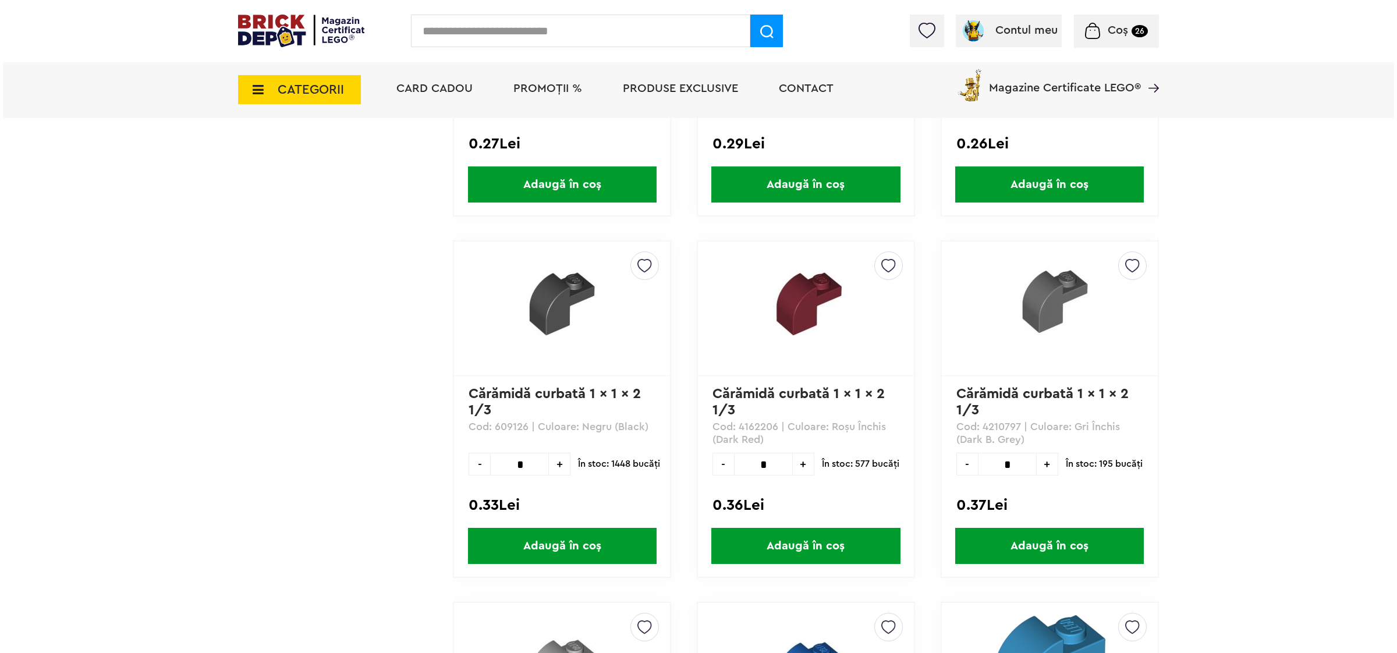
scroll to position [2547, 0]
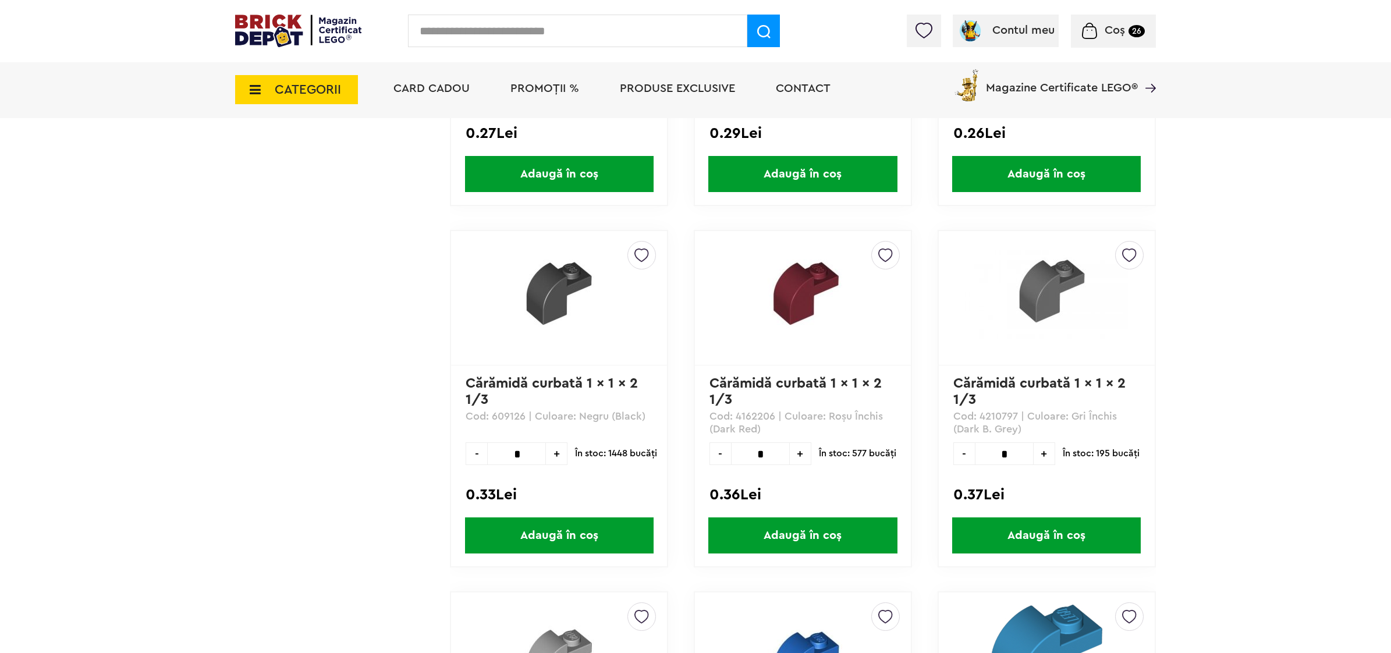
click at [558, 447] on span "+" at bounding box center [557, 453] width 22 height 23
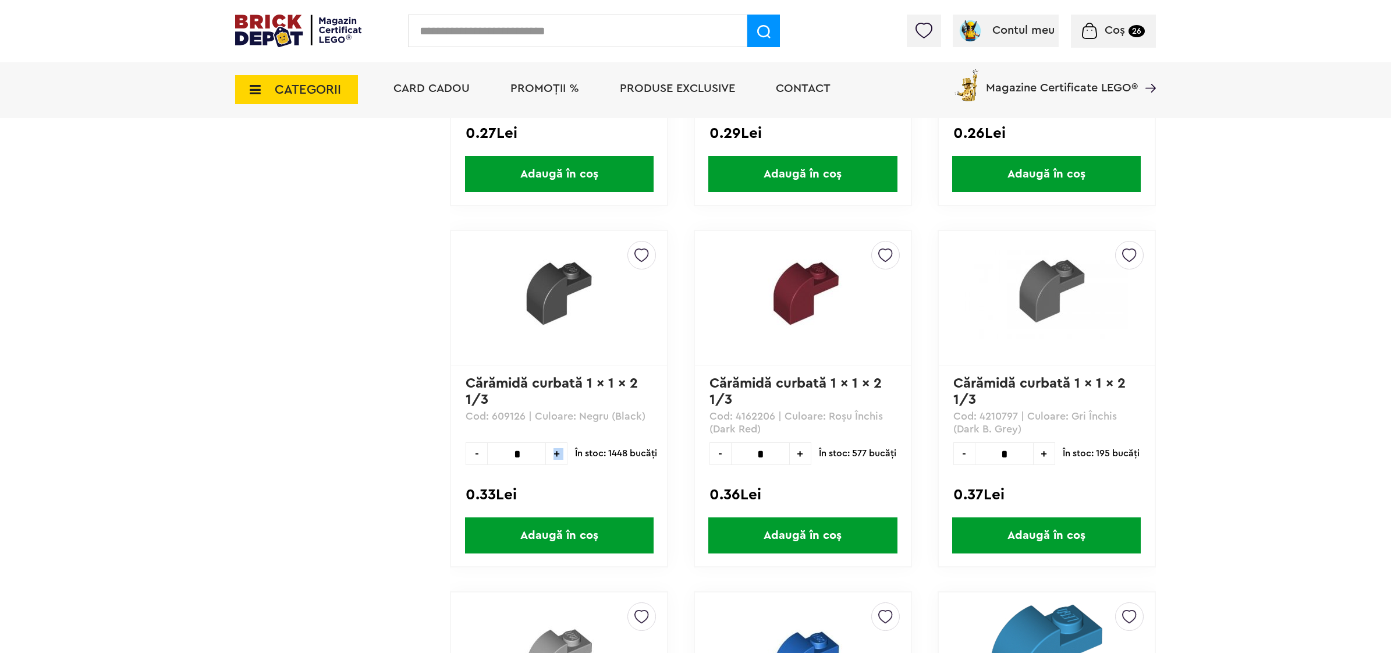
type input "*"
click at [572, 531] on span "Adaugă în coș" at bounding box center [559, 536] width 189 height 36
click at [572, 25] on input "text" at bounding box center [577, 31] width 339 height 33
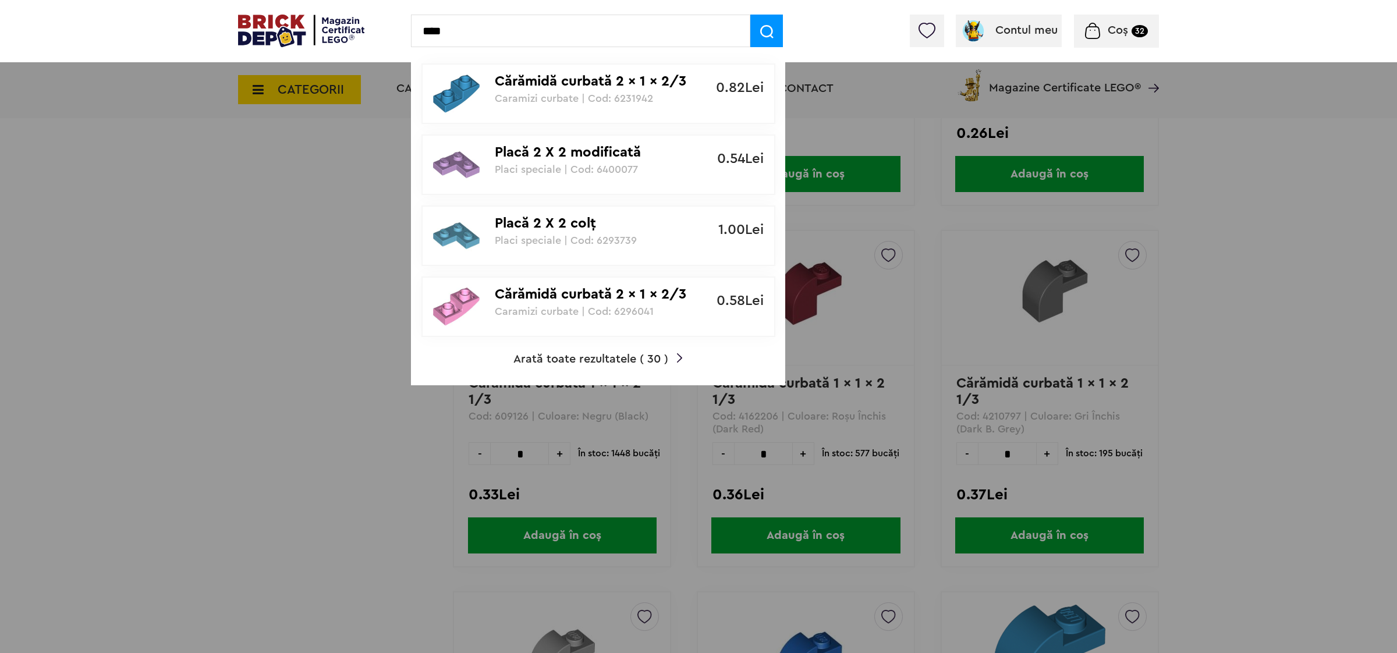
type input "****"
click at [545, 361] on span "Arată toate rezultatele ( 30 )" at bounding box center [591, 359] width 155 height 12
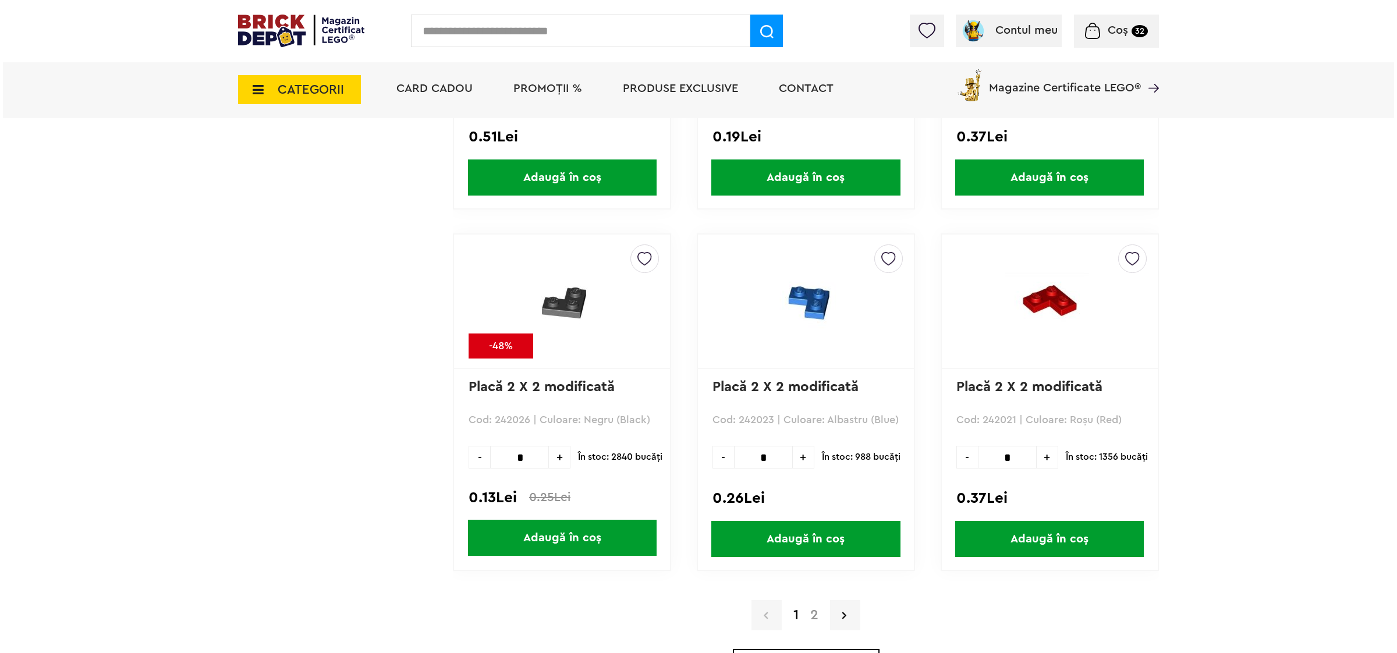
scroll to position [2911, 0]
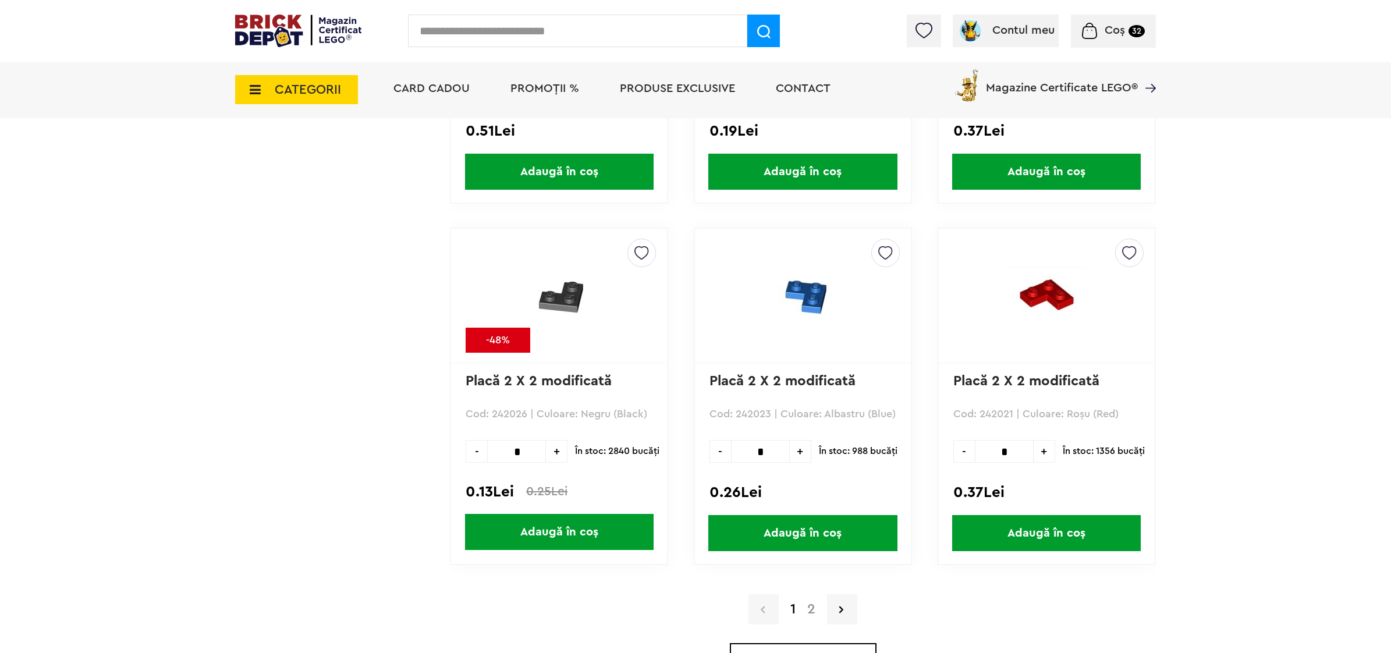
click at [551, 443] on span "+" at bounding box center [557, 451] width 22 height 23
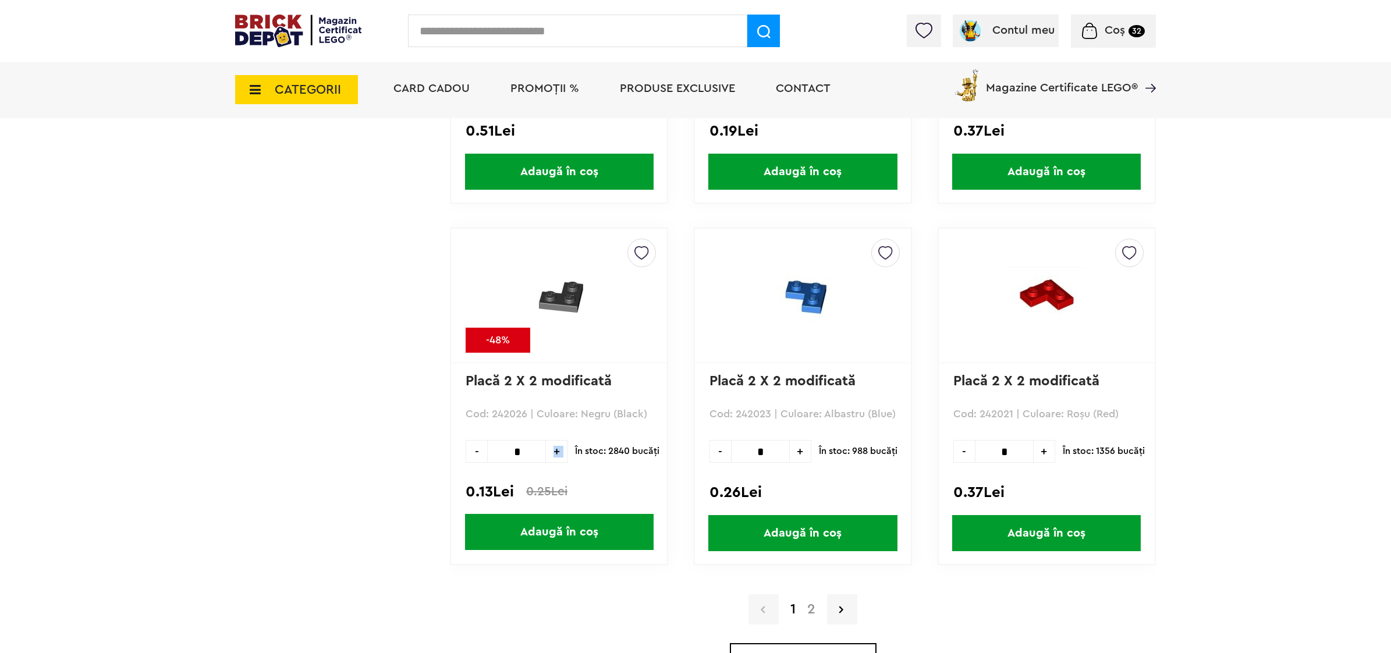
click at [551, 443] on span "+" at bounding box center [557, 451] width 22 height 23
type input "**"
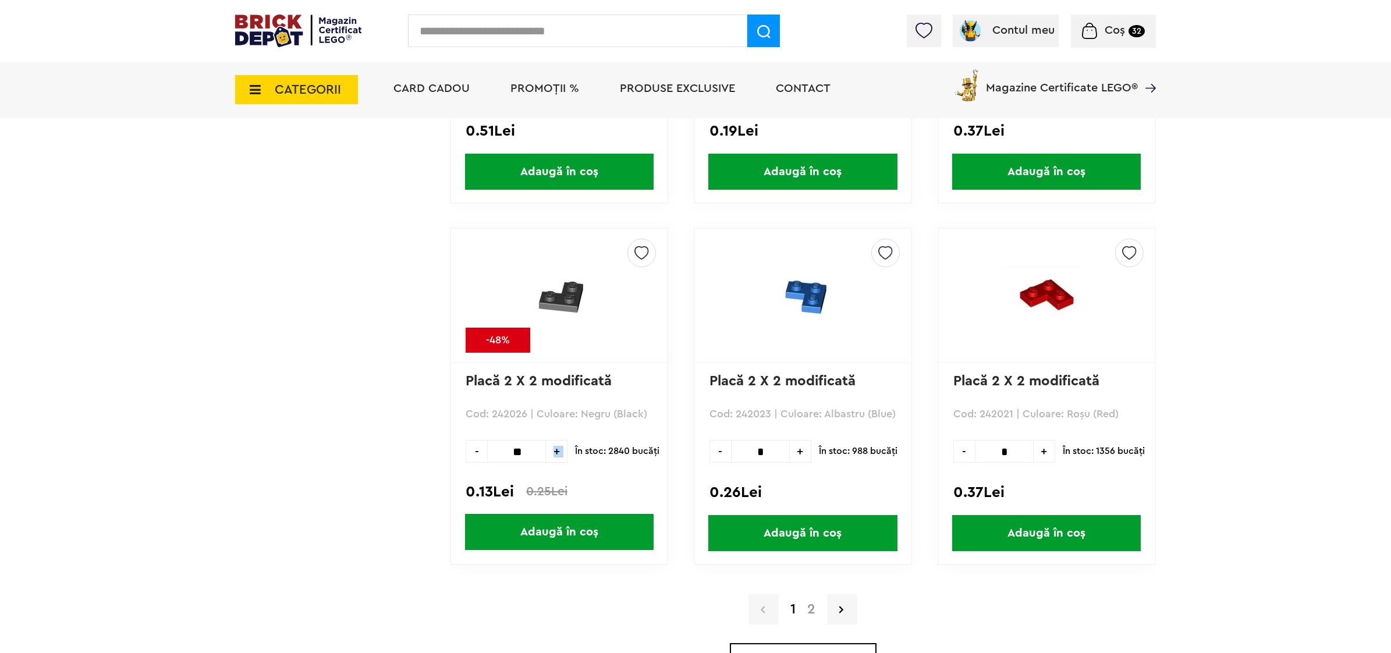
click at [551, 520] on span "Adaugă în coș" at bounding box center [559, 532] width 189 height 36
click at [454, 28] on input "text" at bounding box center [577, 31] width 339 height 33
type input "*****"
click at [757, 22] on span at bounding box center [764, 31] width 33 height 33
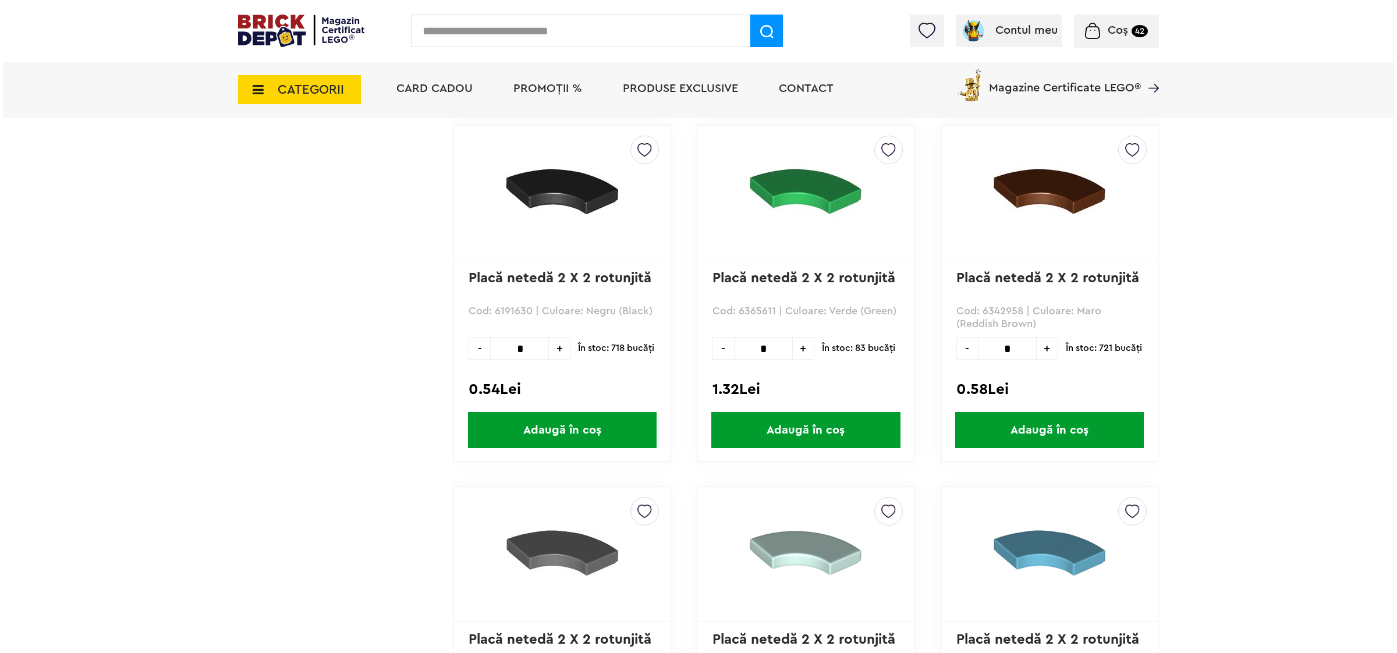
scroll to position [1237, 0]
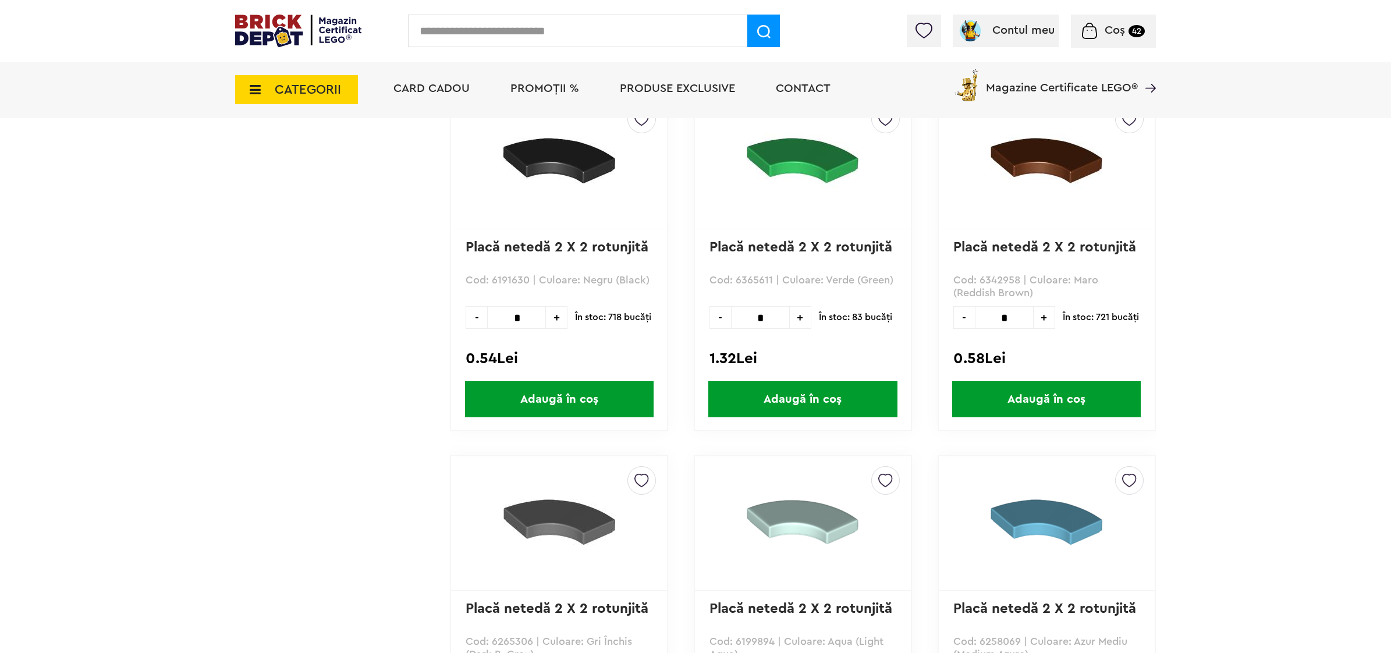
click at [555, 310] on span "+" at bounding box center [557, 317] width 22 height 23
click at [477, 322] on span "-" at bounding box center [477, 317] width 22 height 23
type input "*"
click at [537, 396] on span "Adaugă în coș" at bounding box center [559, 399] width 189 height 36
click at [536, 33] on input "text" at bounding box center [577, 31] width 339 height 33
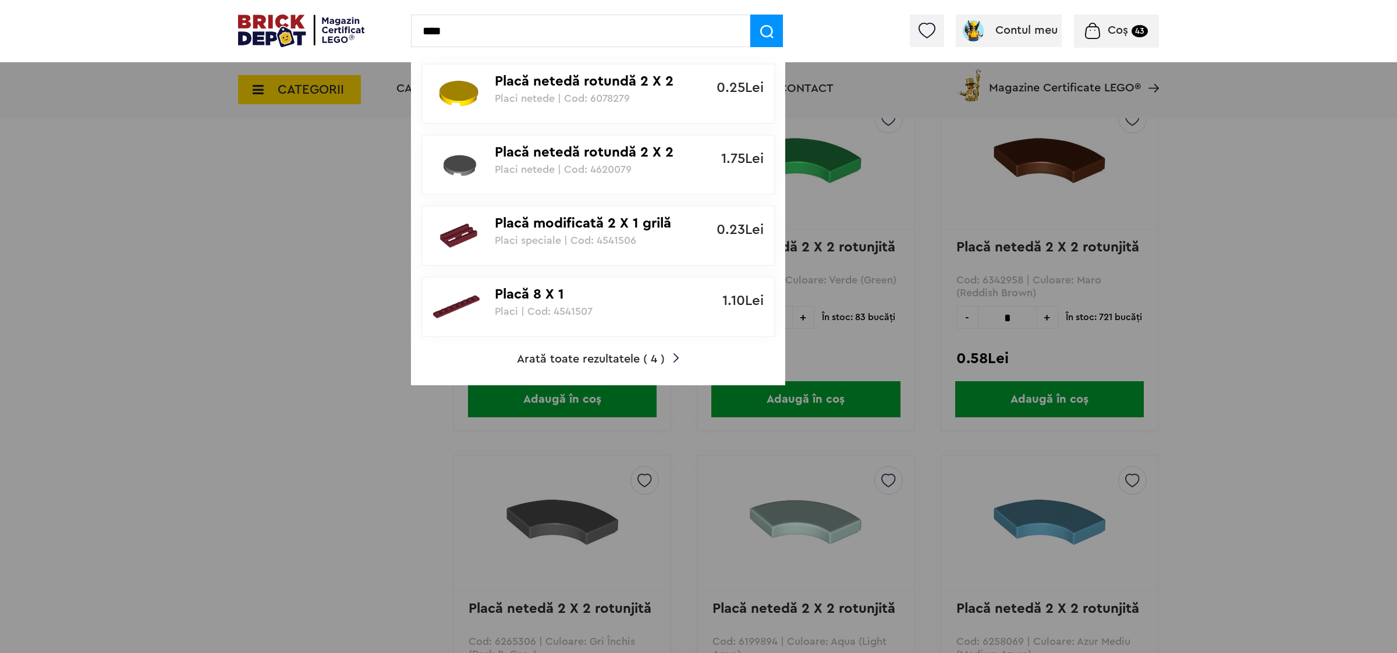
type input "****"
click at [539, 353] on span "Arată toate rezultatele ( 4 )" at bounding box center [591, 359] width 148 height 12
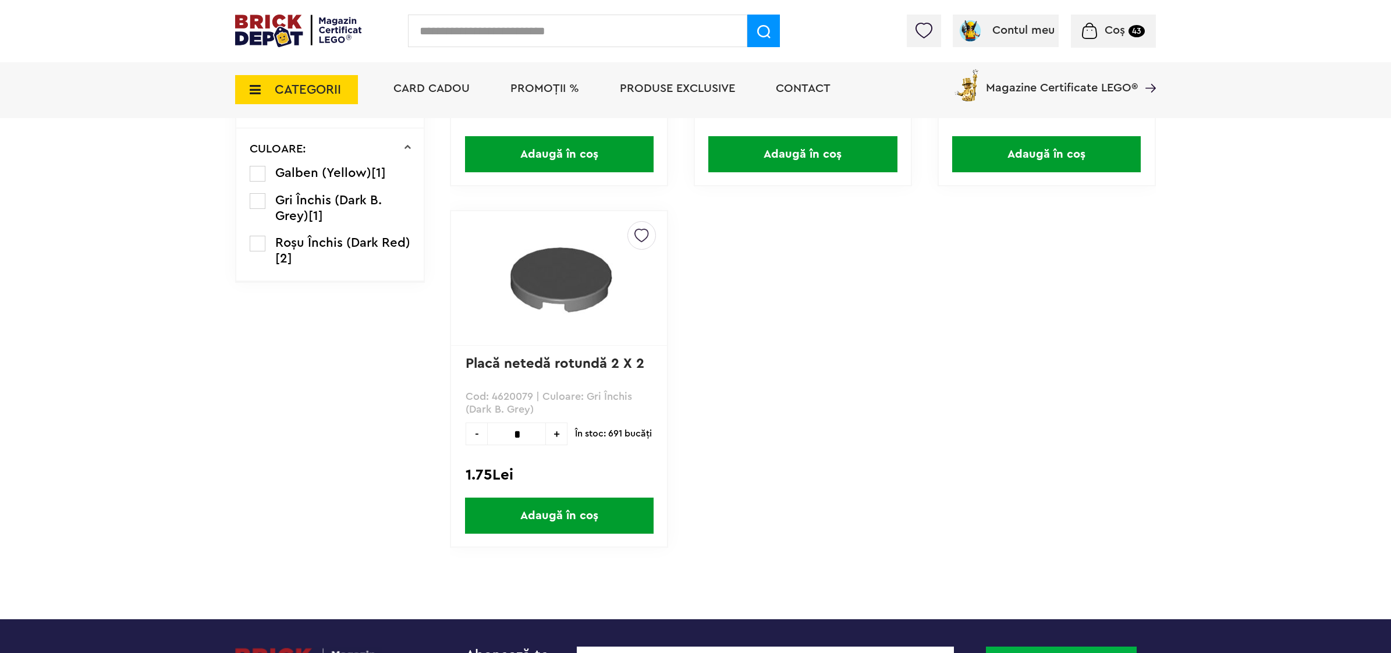
scroll to position [432, 0]
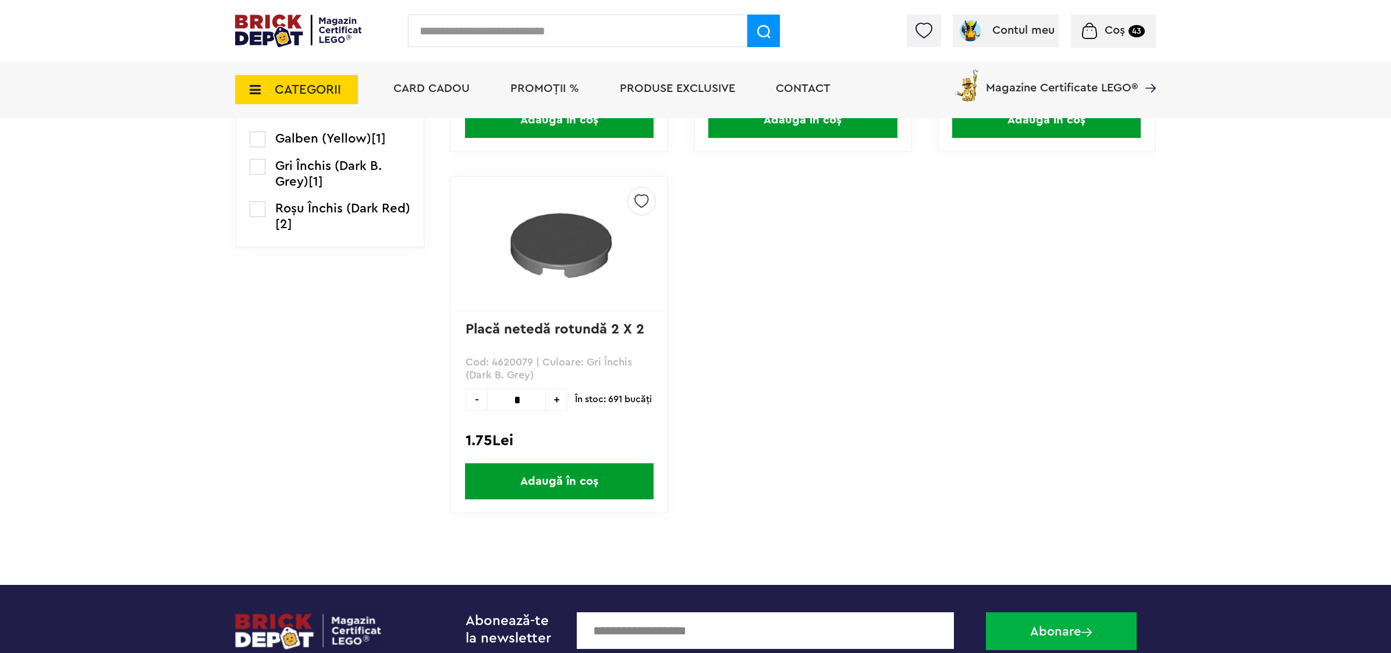
click at [554, 396] on span "+" at bounding box center [557, 399] width 22 height 23
type input "*"
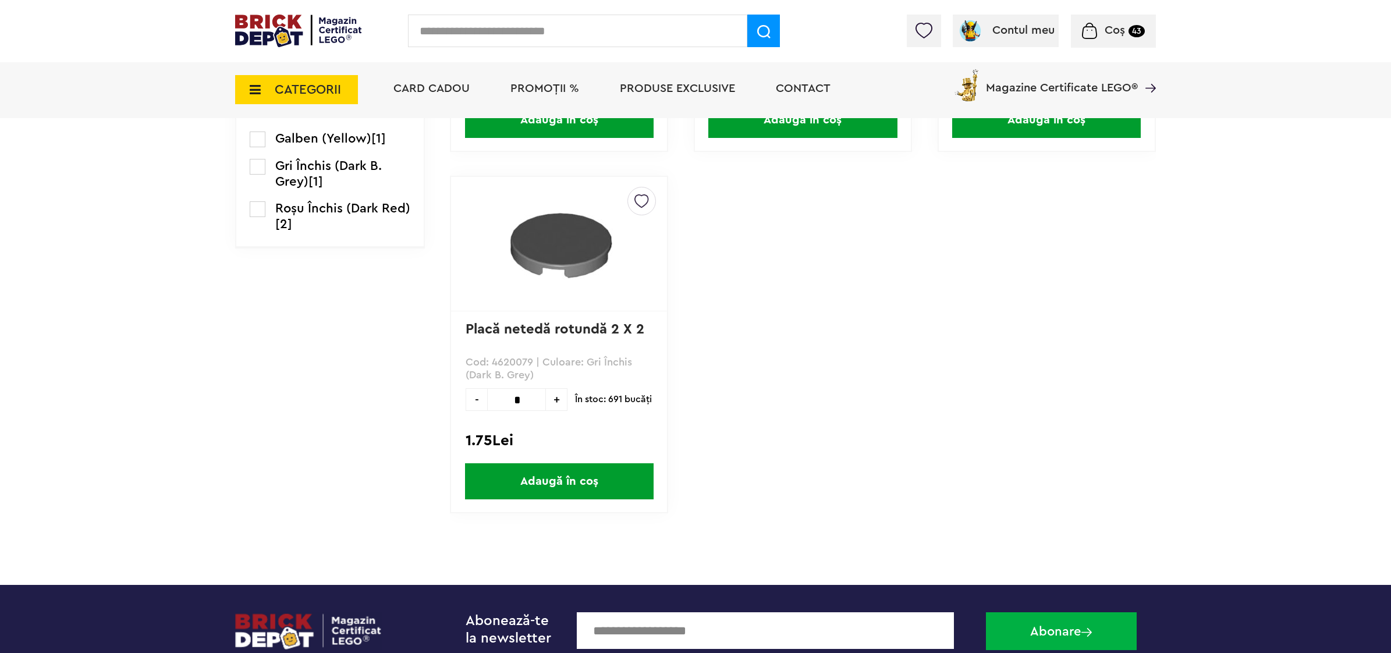
click at [550, 472] on span "Adaugă în coș" at bounding box center [559, 481] width 189 height 36
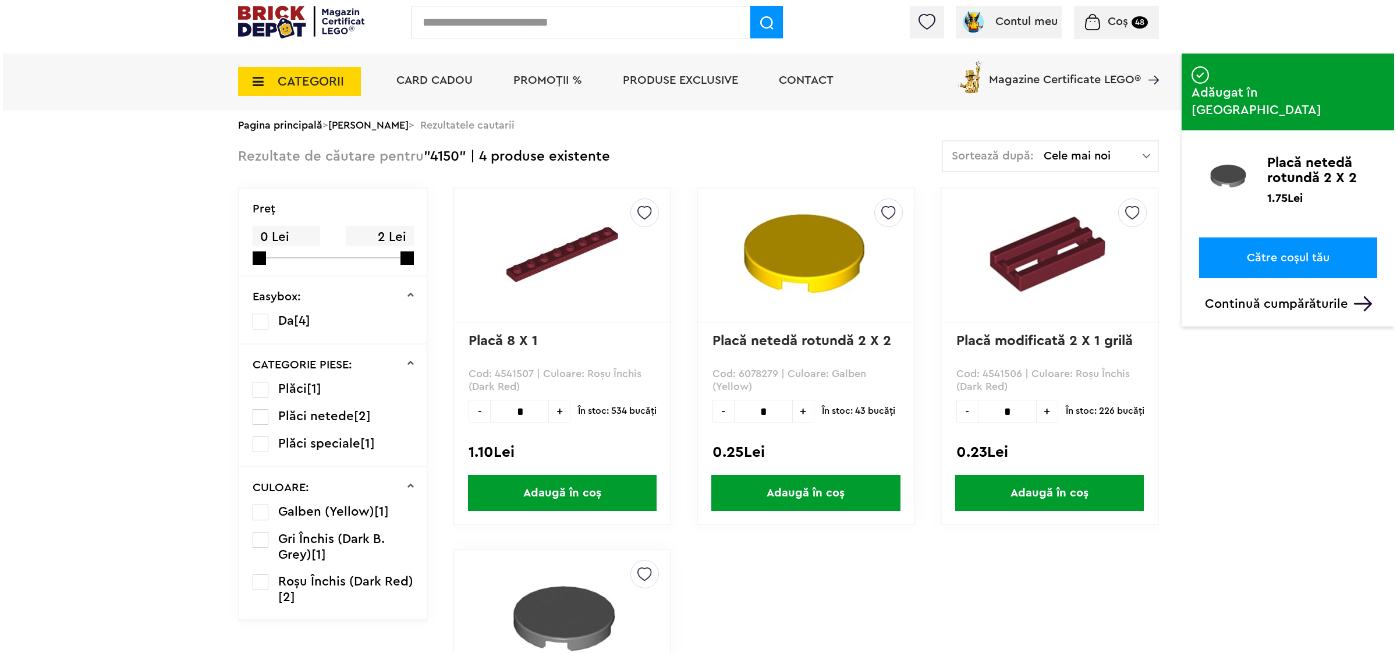
scroll to position [0, 0]
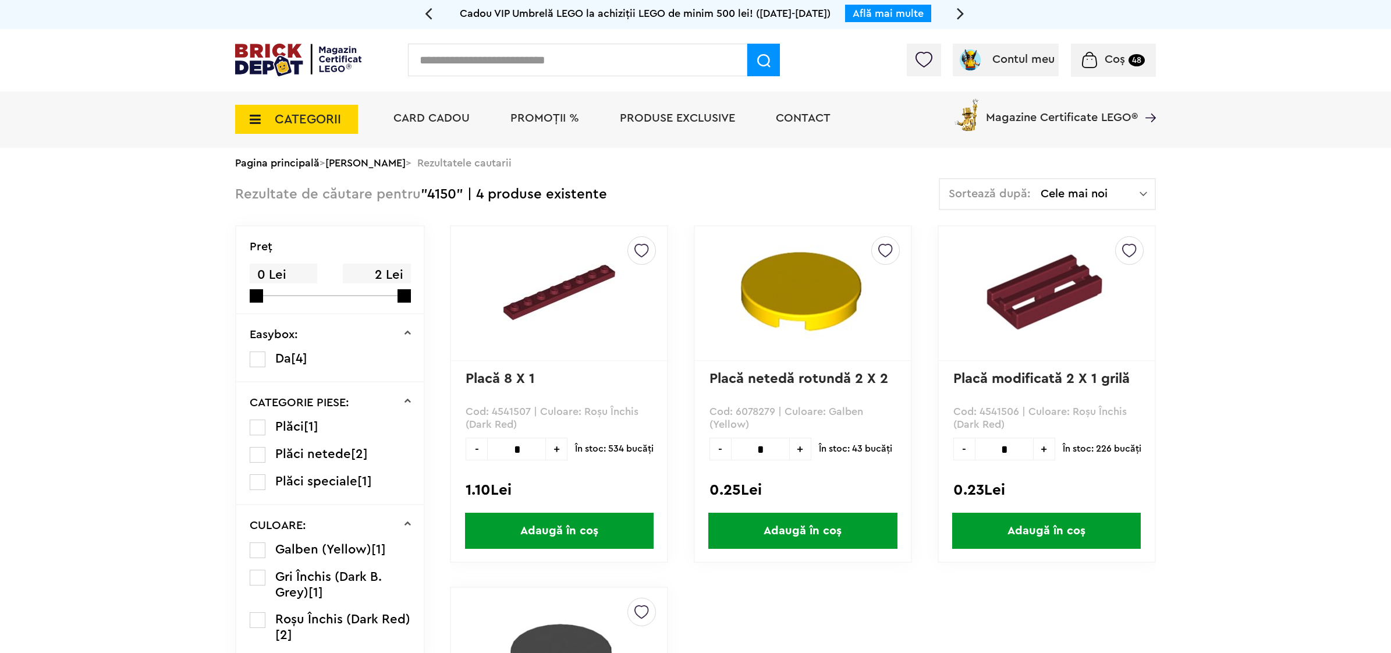
click at [537, 60] on input "text" at bounding box center [577, 60] width 339 height 33
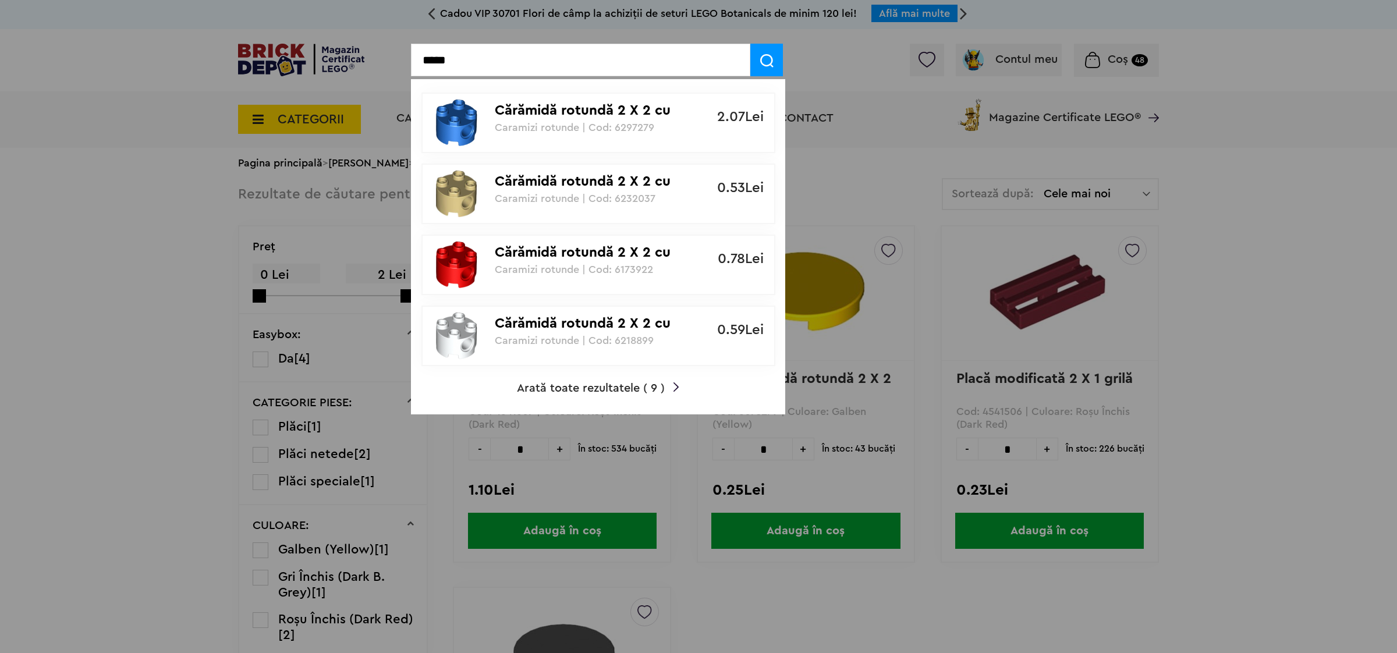
type input "*****"
click at [594, 383] on span "Arată toate rezultatele ( 9 )" at bounding box center [591, 389] width 148 height 12
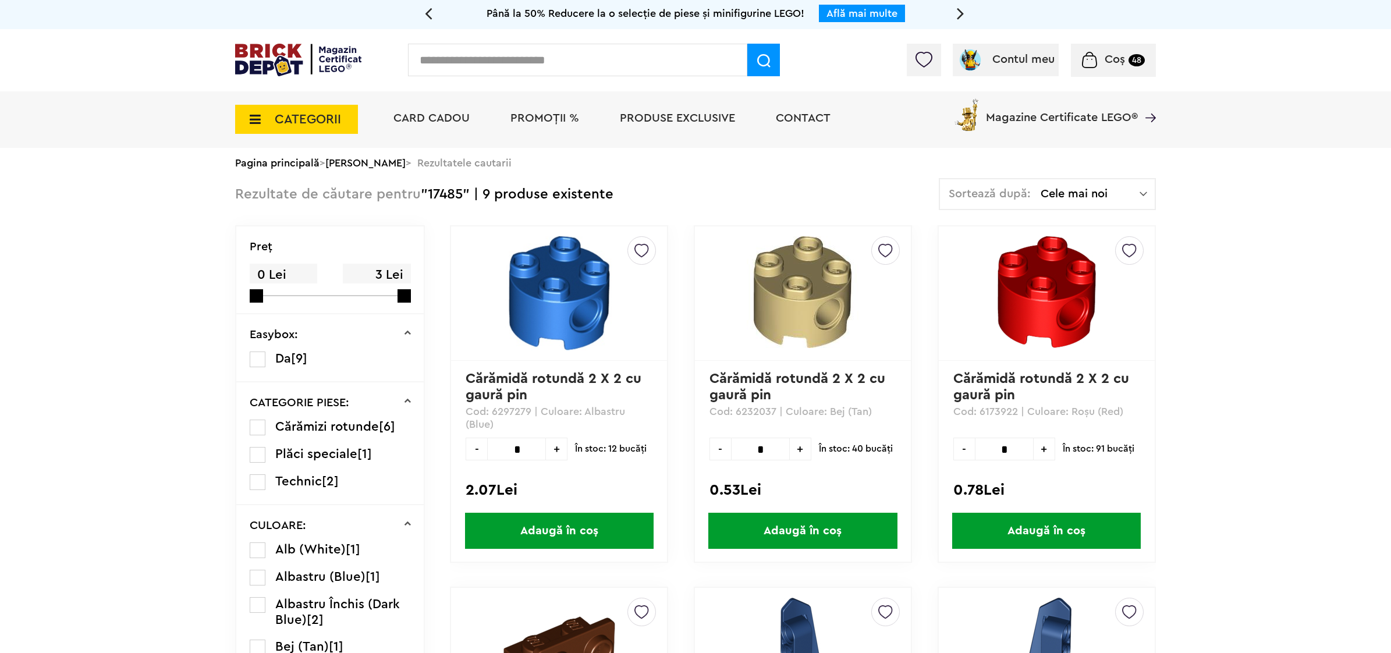
click at [542, 72] on input "text" at bounding box center [577, 60] width 339 height 33
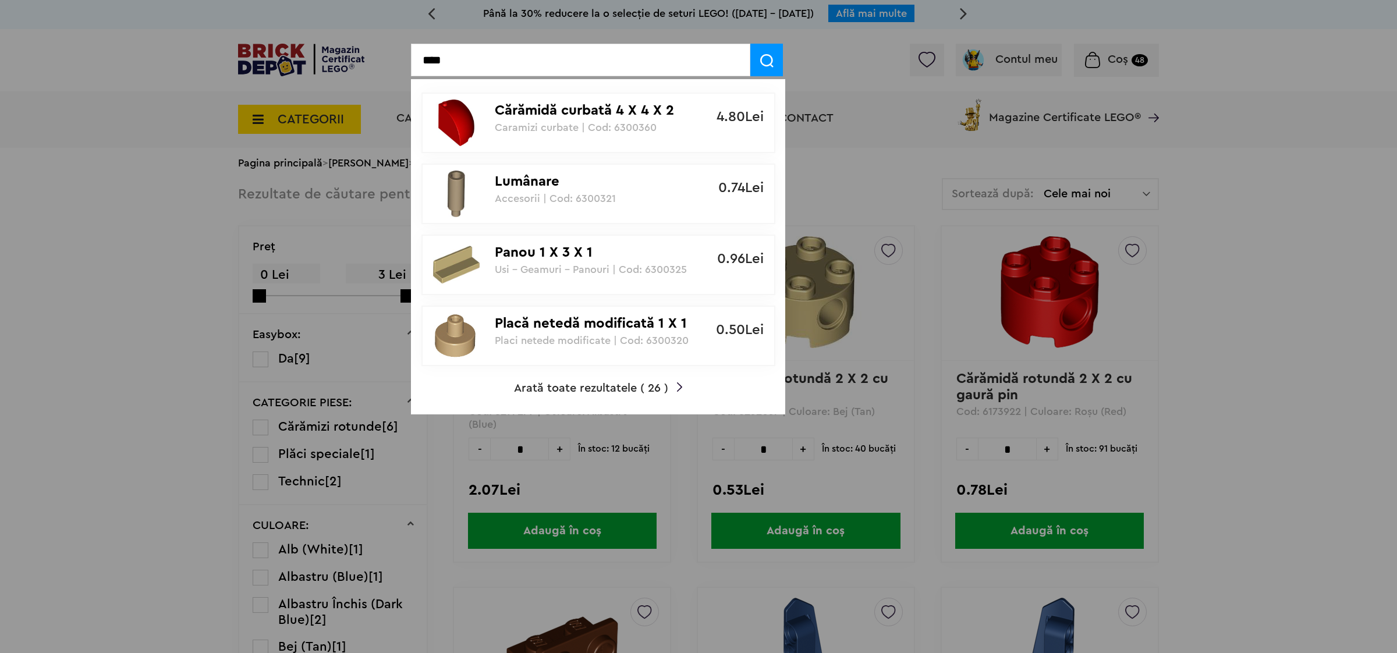
type input "****"
click at [566, 388] on span "Arată toate rezultatele ( 26 )" at bounding box center [591, 389] width 154 height 12
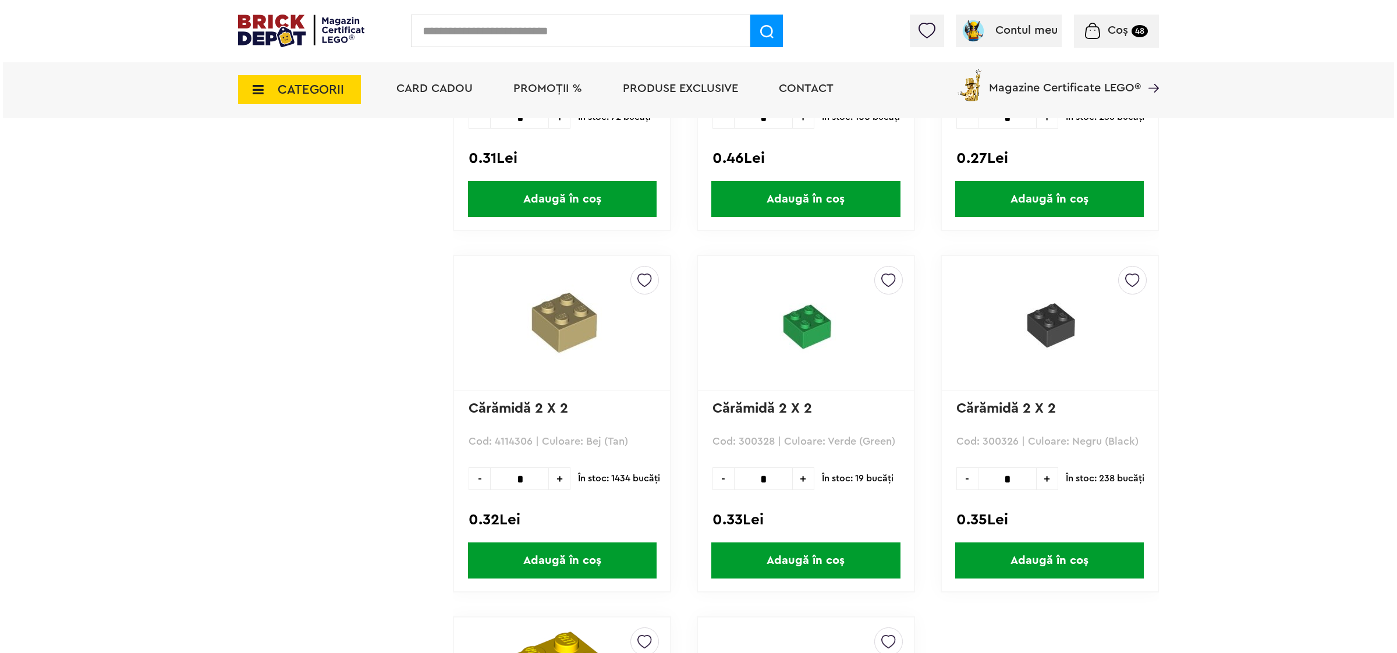
scroll to position [2533, 0]
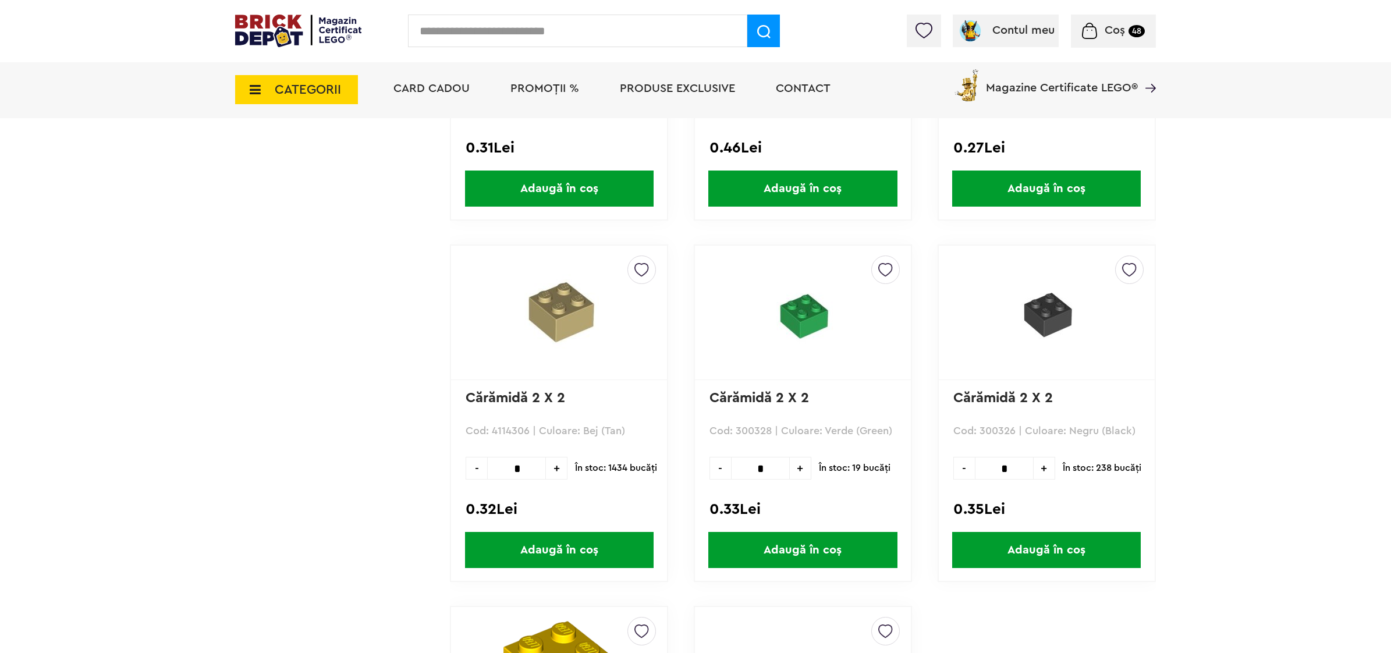
click at [1046, 459] on span "+" at bounding box center [1045, 468] width 22 height 23
type input "*"
click at [1029, 536] on span "Adaugă în coș" at bounding box center [1046, 550] width 189 height 36
click at [518, 33] on input "text" at bounding box center [577, 31] width 339 height 33
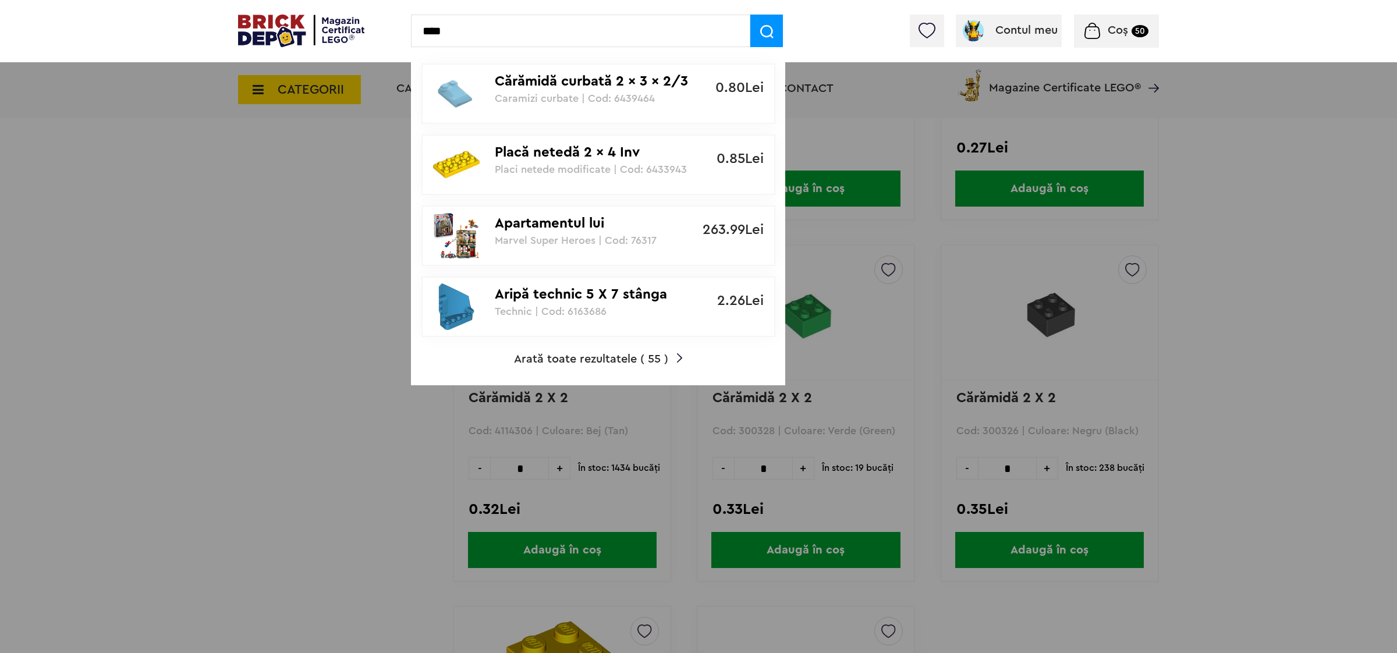
type input "****"
click at [537, 353] on span "Arată toate rezultatele ( 55 )" at bounding box center [591, 359] width 154 height 12
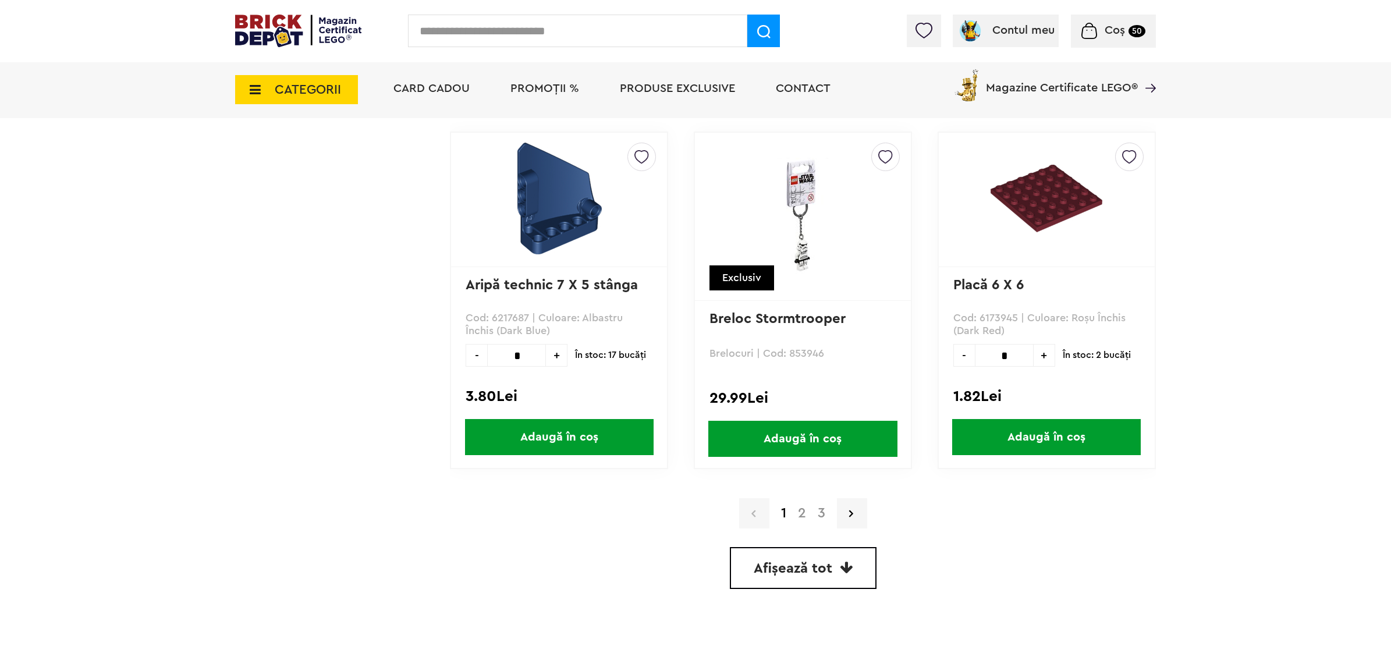
scroll to position [3129, 0]
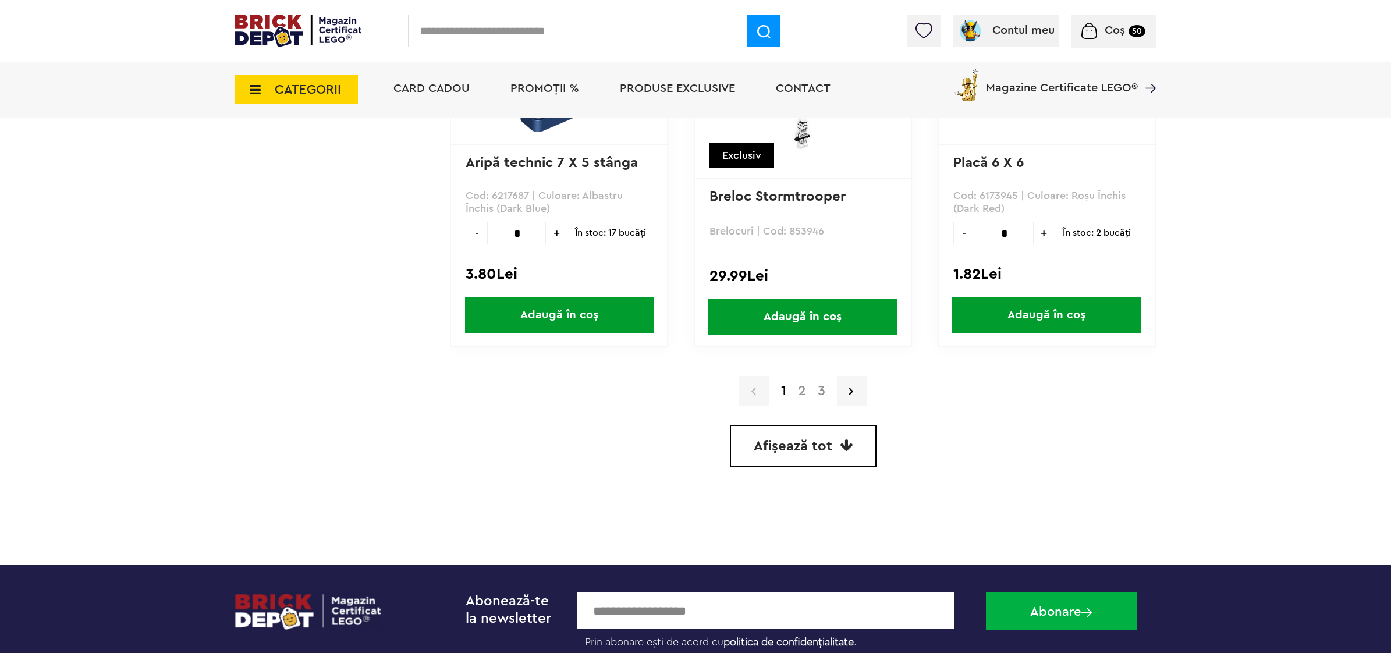
click at [789, 440] on span "Afișează tot" at bounding box center [793, 447] width 79 height 14
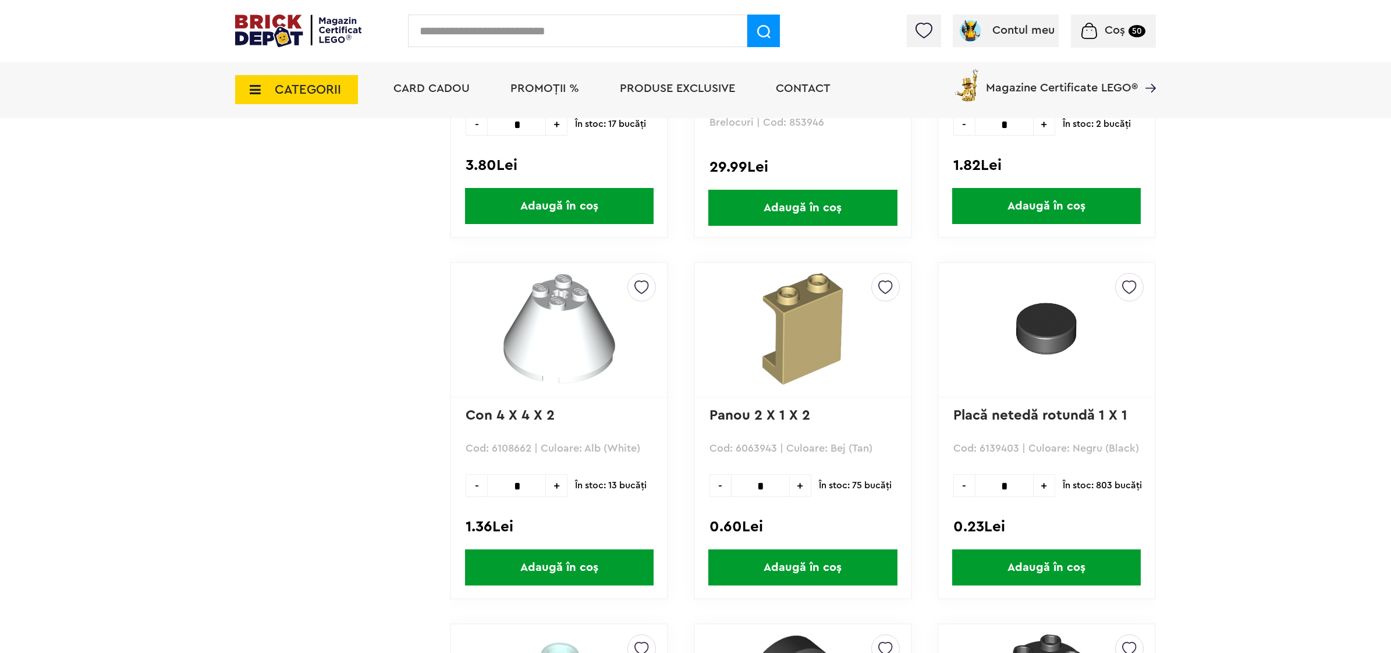
scroll to position [3249, 0]
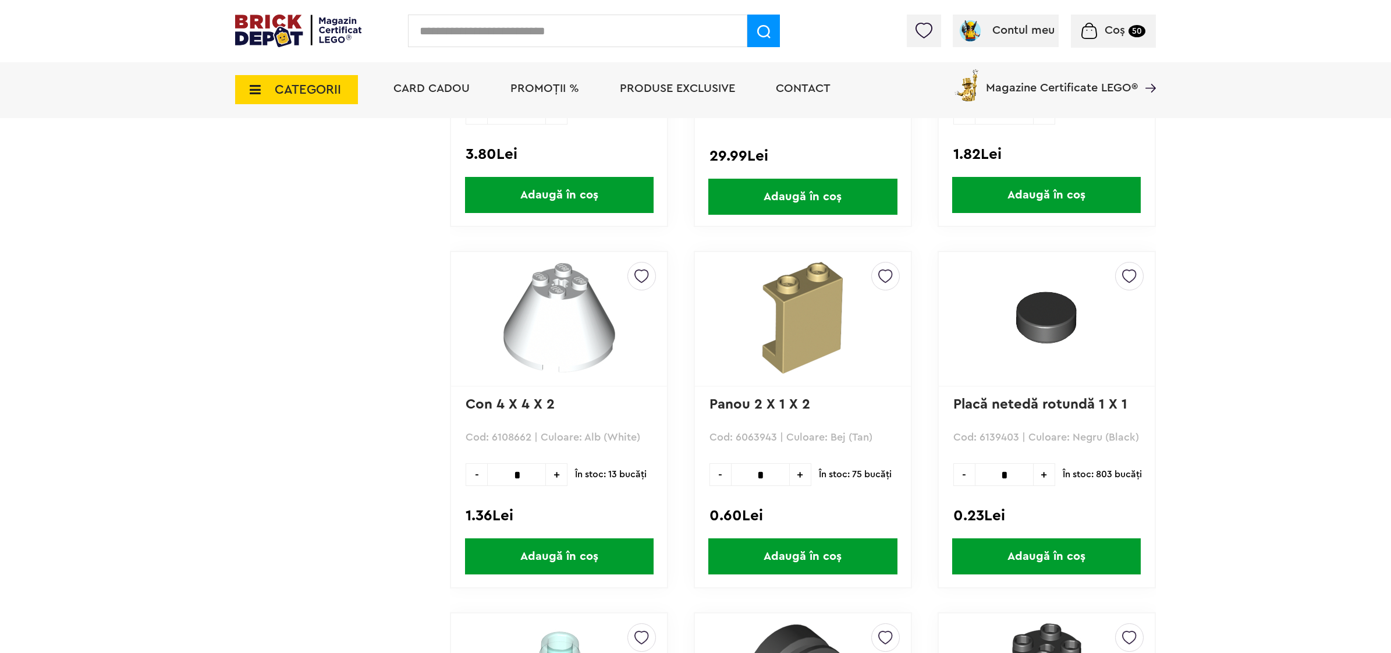
click at [1041, 463] on span "+" at bounding box center [1045, 474] width 22 height 23
click at [1040, 463] on span "+" at bounding box center [1045, 474] width 22 height 23
type input "*"
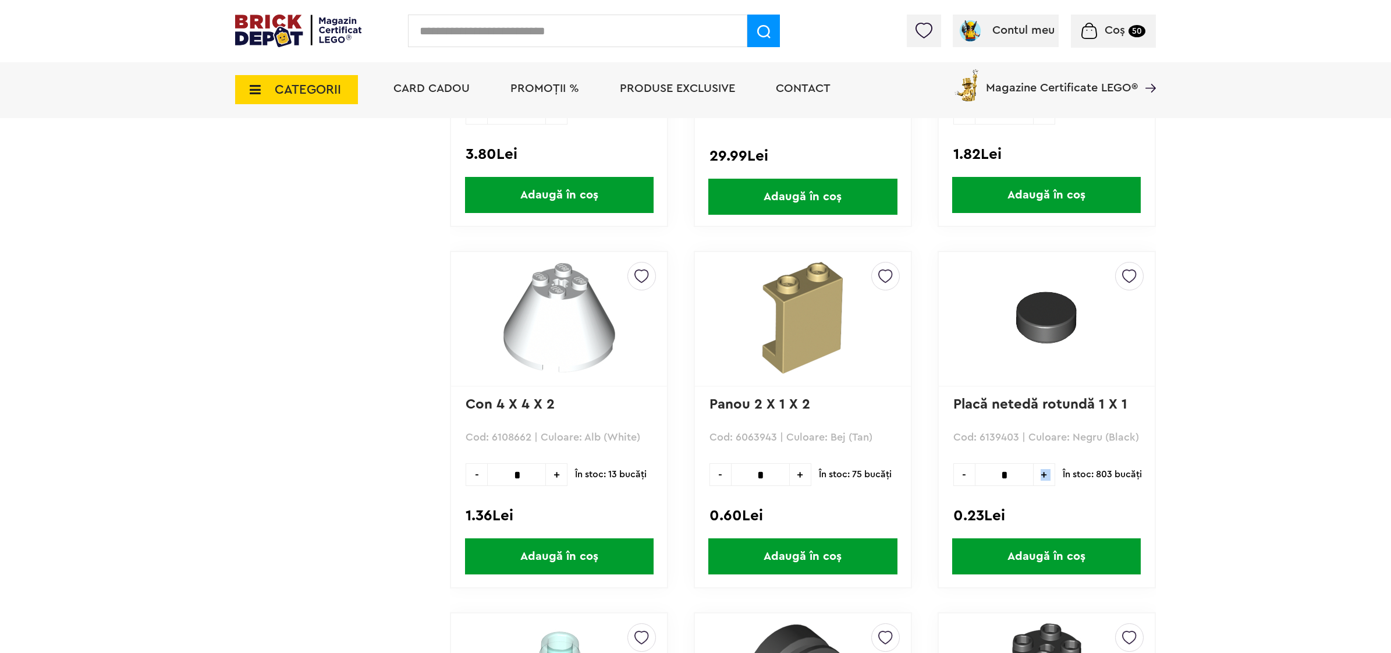
click at [1037, 543] on span "Adaugă în coș" at bounding box center [1046, 557] width 189 height 36
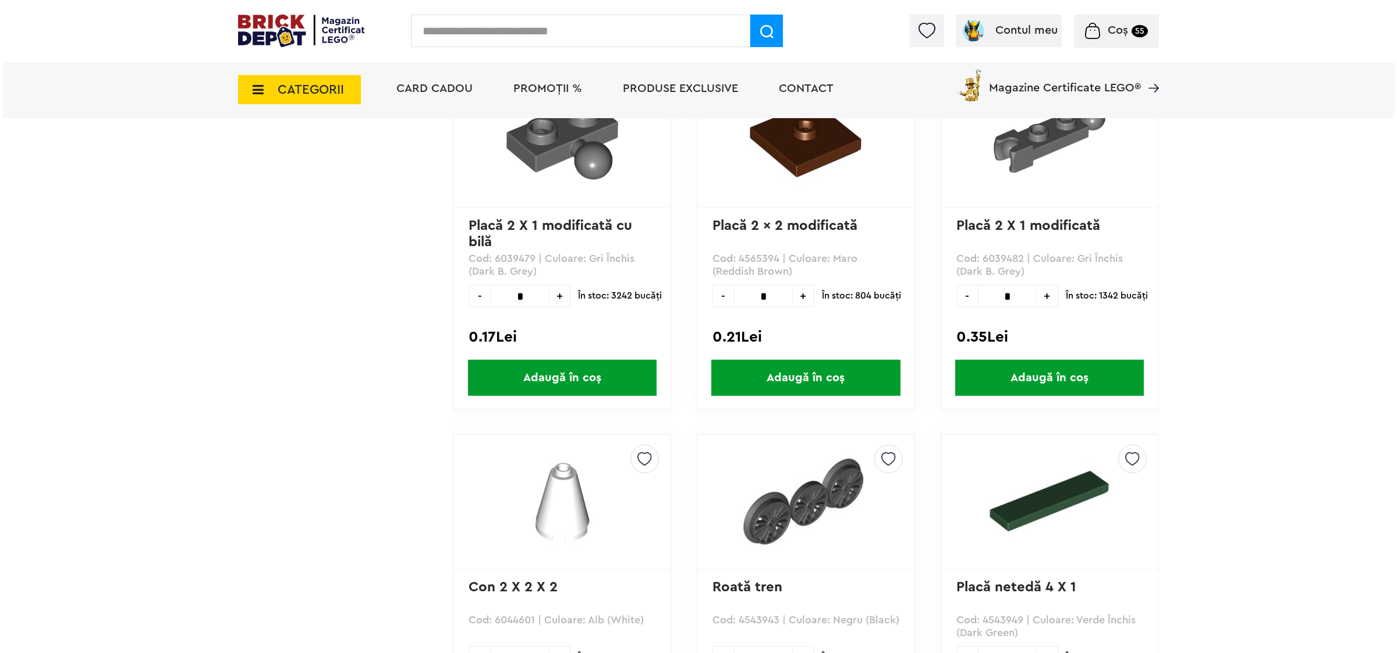
scroll to position [4163, 0]
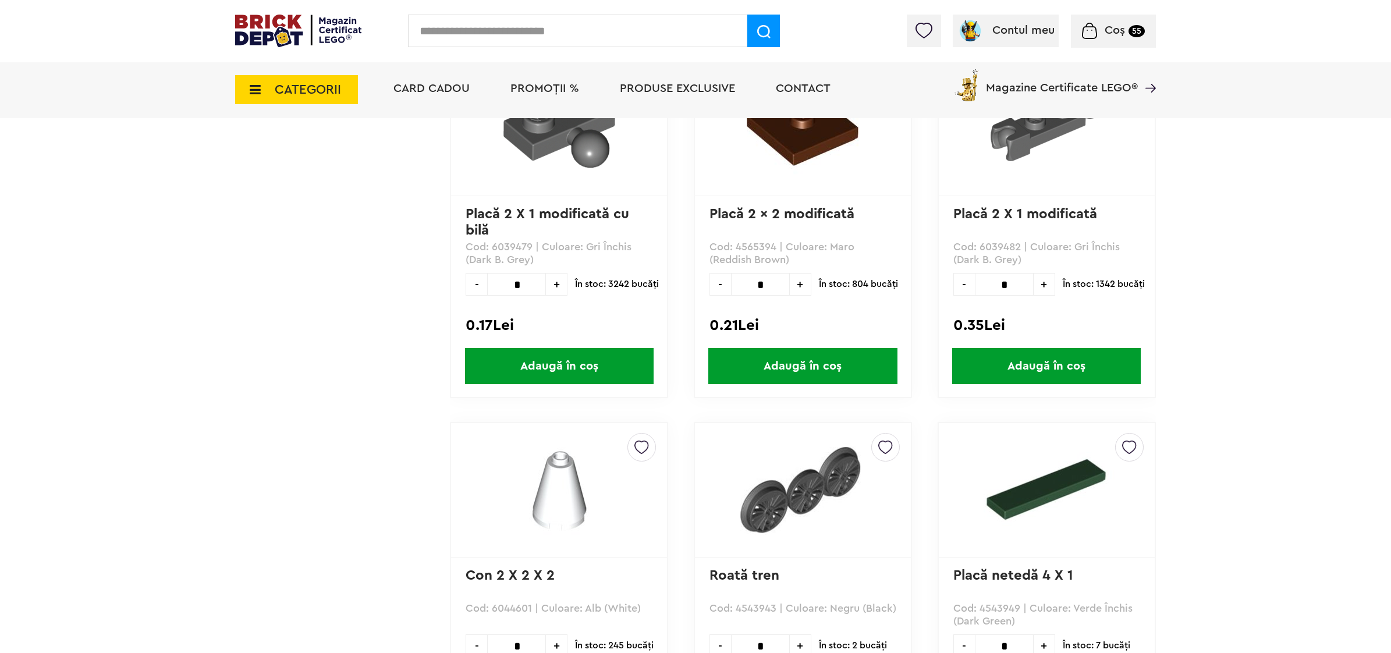
click at [537, 34] on input "text" at bounding box center [577, 31] width 339 height 33
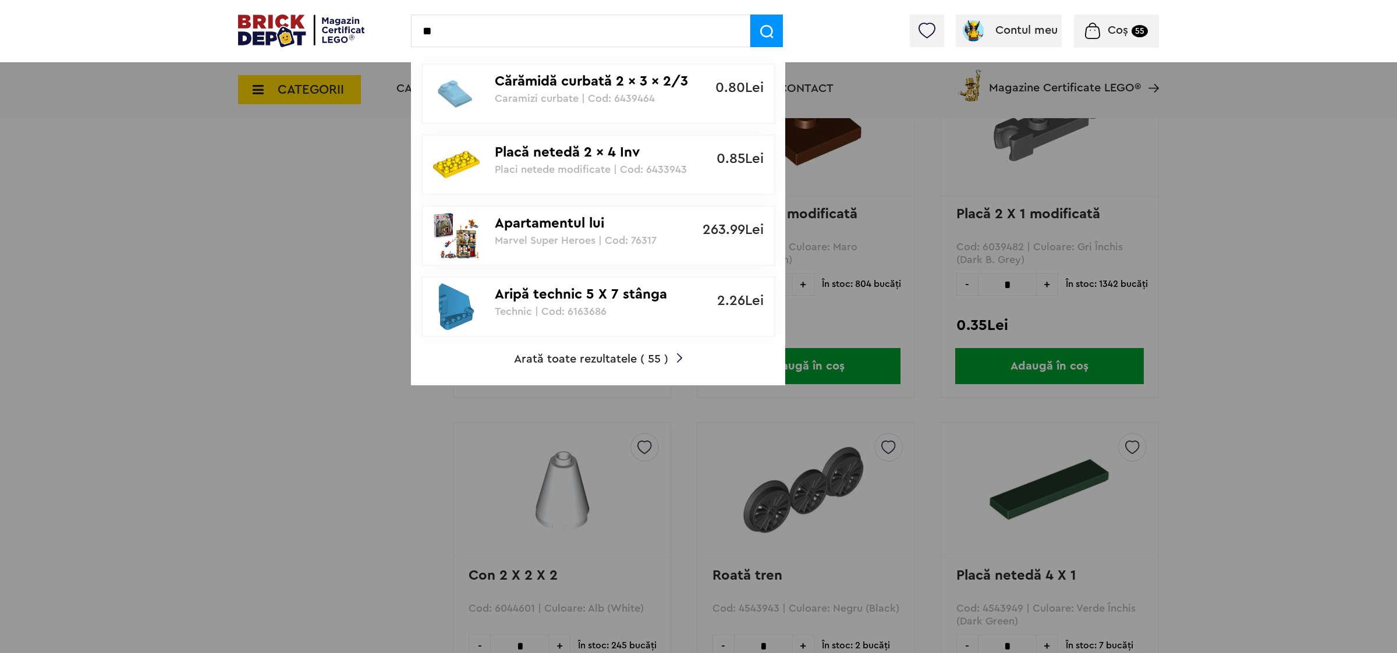
type input "*"
click at [326, 231] on div at bounding box center [698, 326] width 1397 height 653
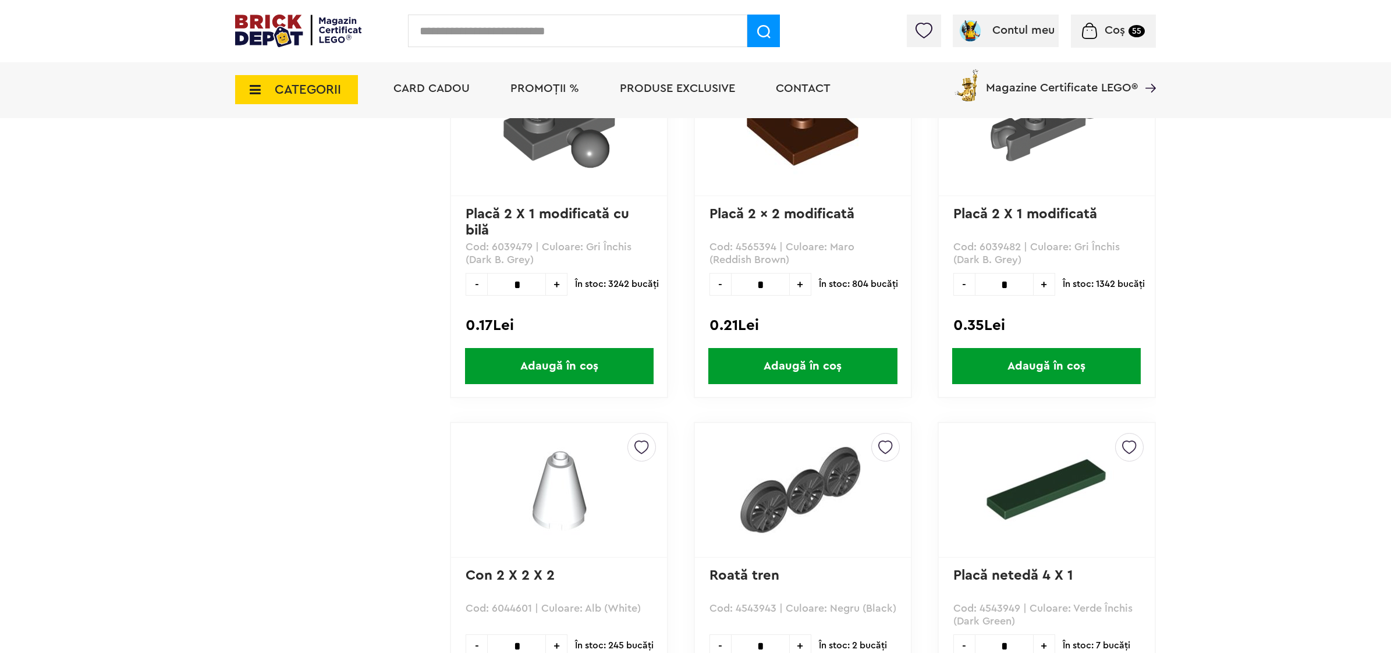
click at [550, 27] on input "text" at bounding box center [577, 31] width 339 height 33
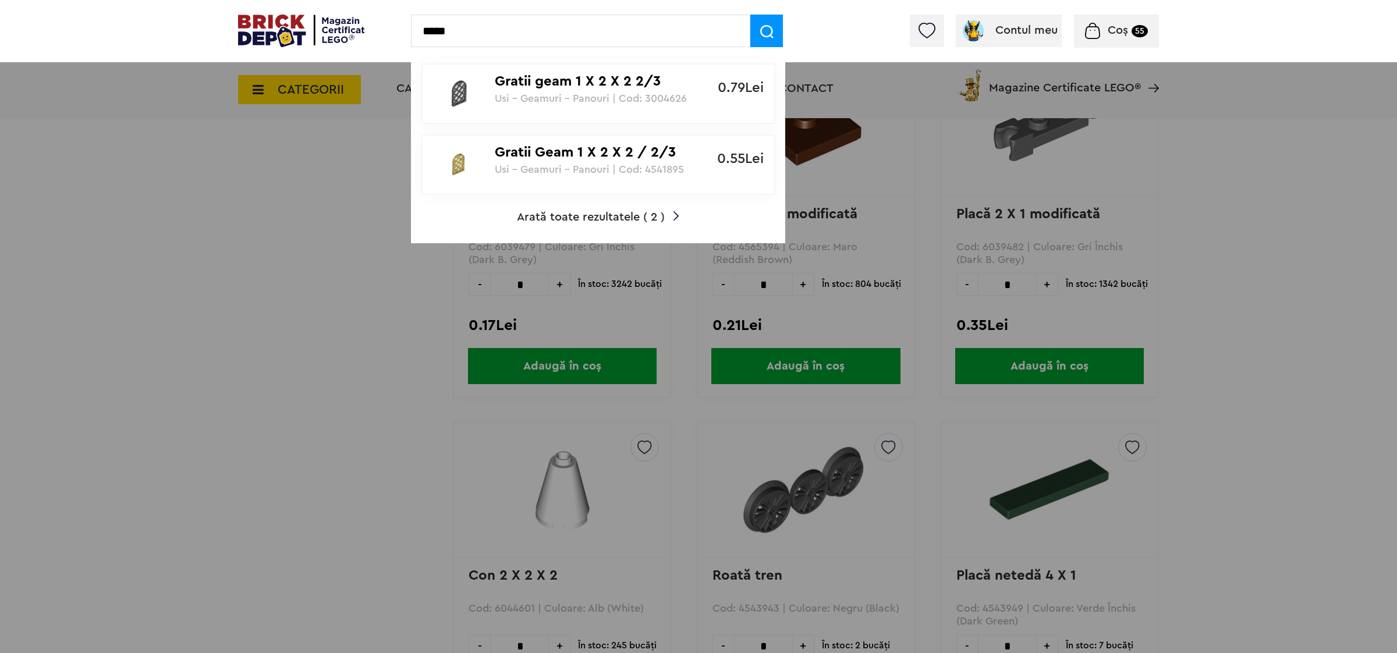
type input "*****"
click at [568, 218] on span "Arată toate rezultatele ( 2 )" at bounding box center [591, 217] width 148 height 12
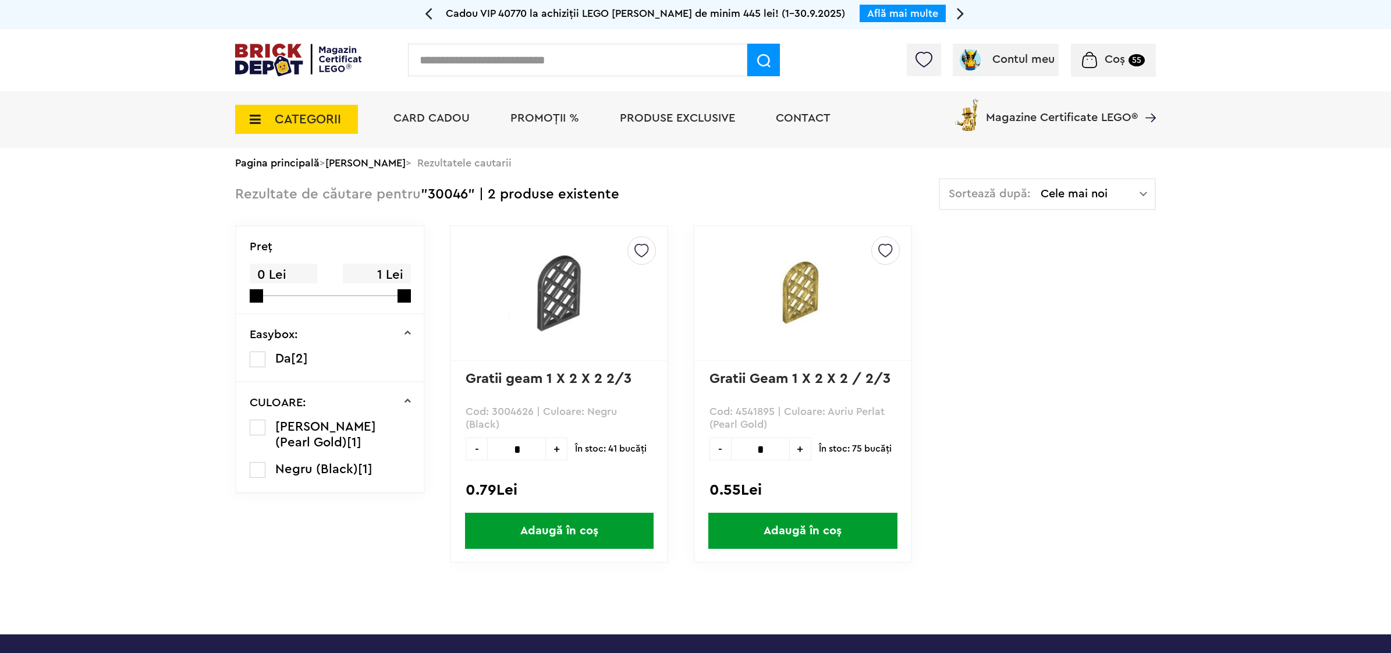
click at [557, 450] on span "+" at bounding box center [557, 449] width 22 height 23
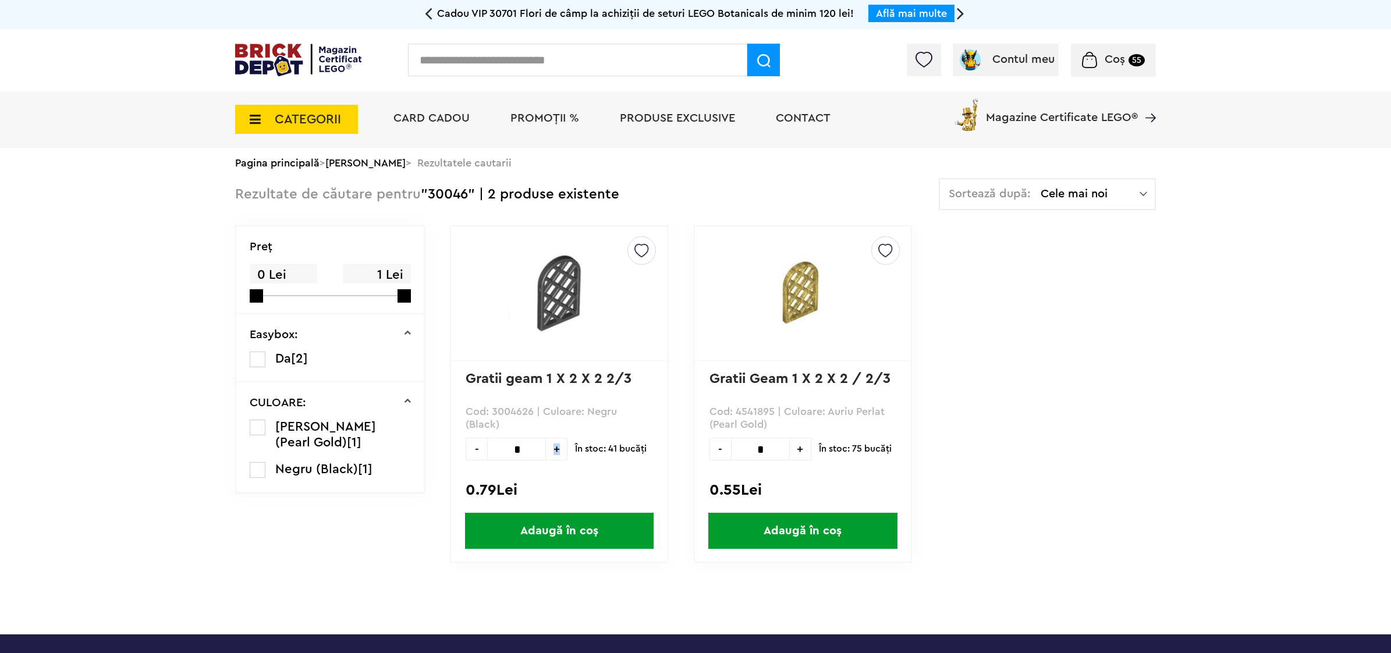
click at [556, 449] on span "+" at bounding box center [557, 449] width 22 height 23
click at [555, 449] on span "+" at bounding box center [557, 449] width 22 height 23
click at [554, 449] on span "+" at bounding box center [557, 449] width 22 height 23
type input "**"
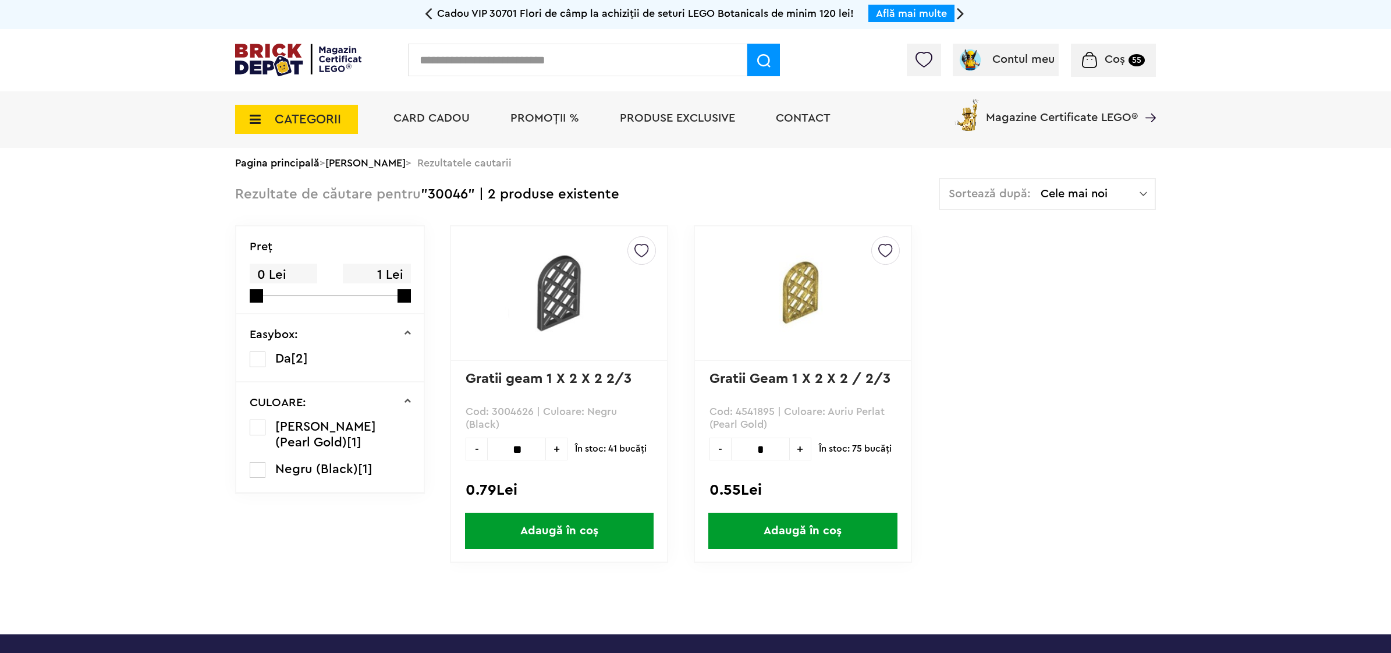
click at [566, 536] on span "Adaugă în coș" at bounding box center [559, 531] width 189 height 36
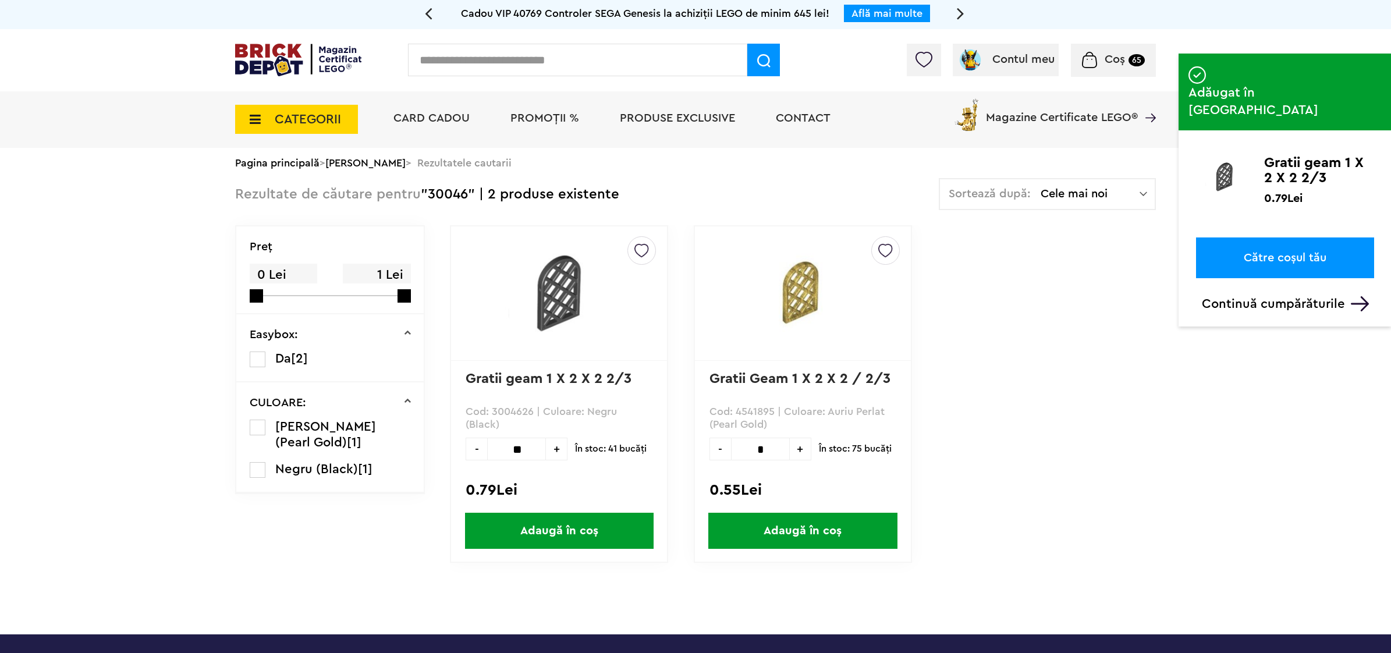
click at [801, 449] on span "+" at bounding box center [801, 449] width 22 height 23
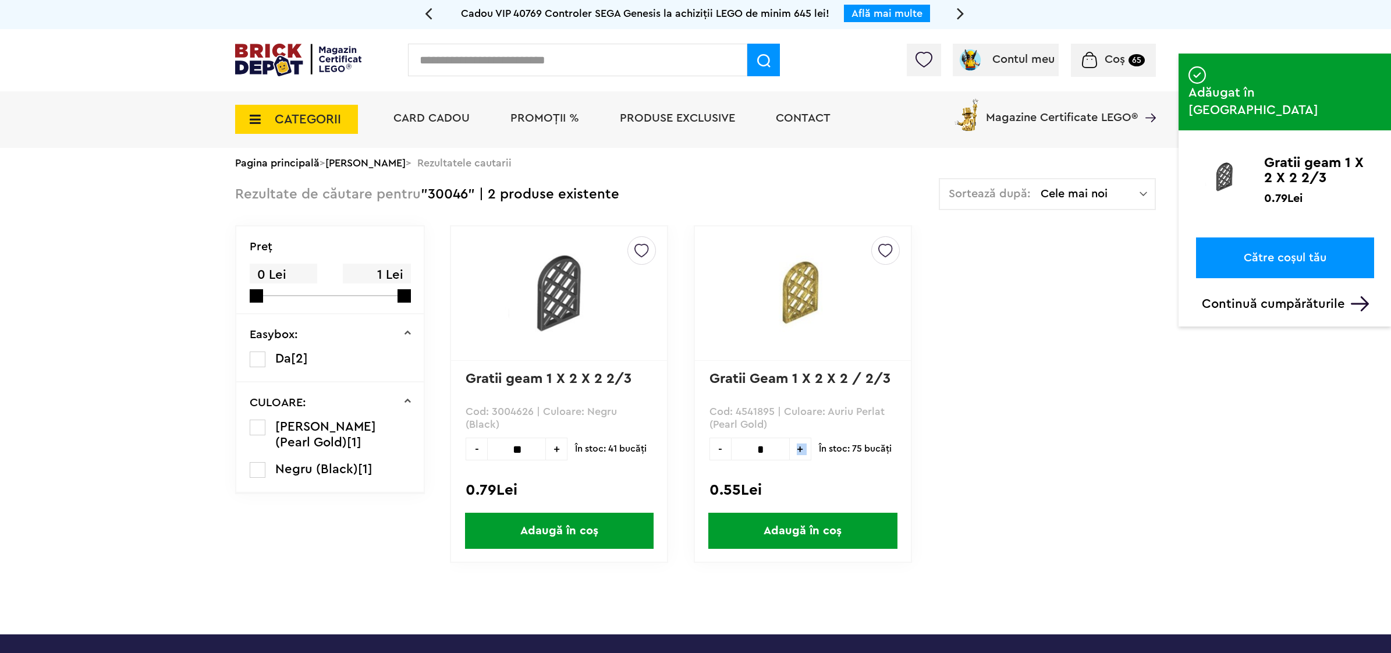
click at [801, 449] on span "+" at bounding box center [801, 449] width 22 height 23
type input "**"
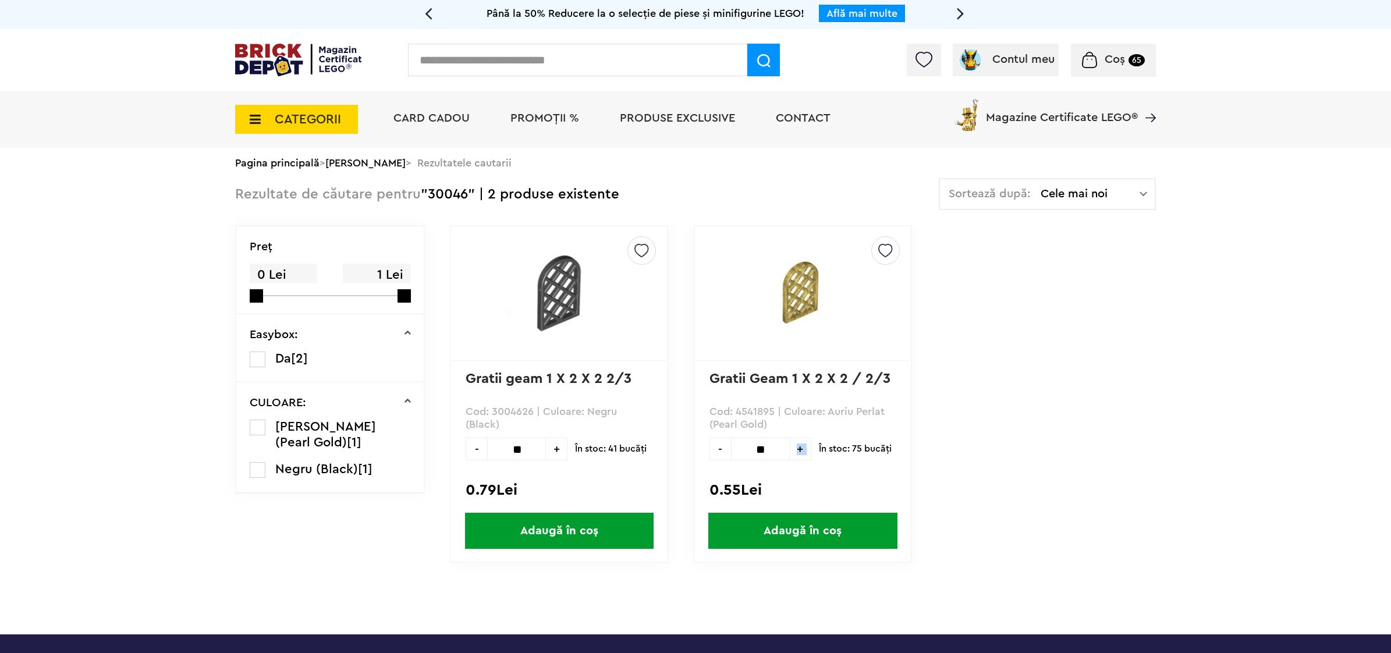
click at [799, 528] on span "Adaugă în coș" at bounding box center [803, 531] width 189 height 36
drag, startPoint x: 586, startPoint y: 40, endPoint x: 575, endPoint y: 44, distance: 12.0
click at [586, 40] on div "Contul meu Contul meu Comenzile mele Date personale Adrese Parolă Listă dorințe…" at bounding box center [695, 60] width 1391 height 62
click at [571, 50] on input "text" at bounding box center [577, 60] width 339 height 33
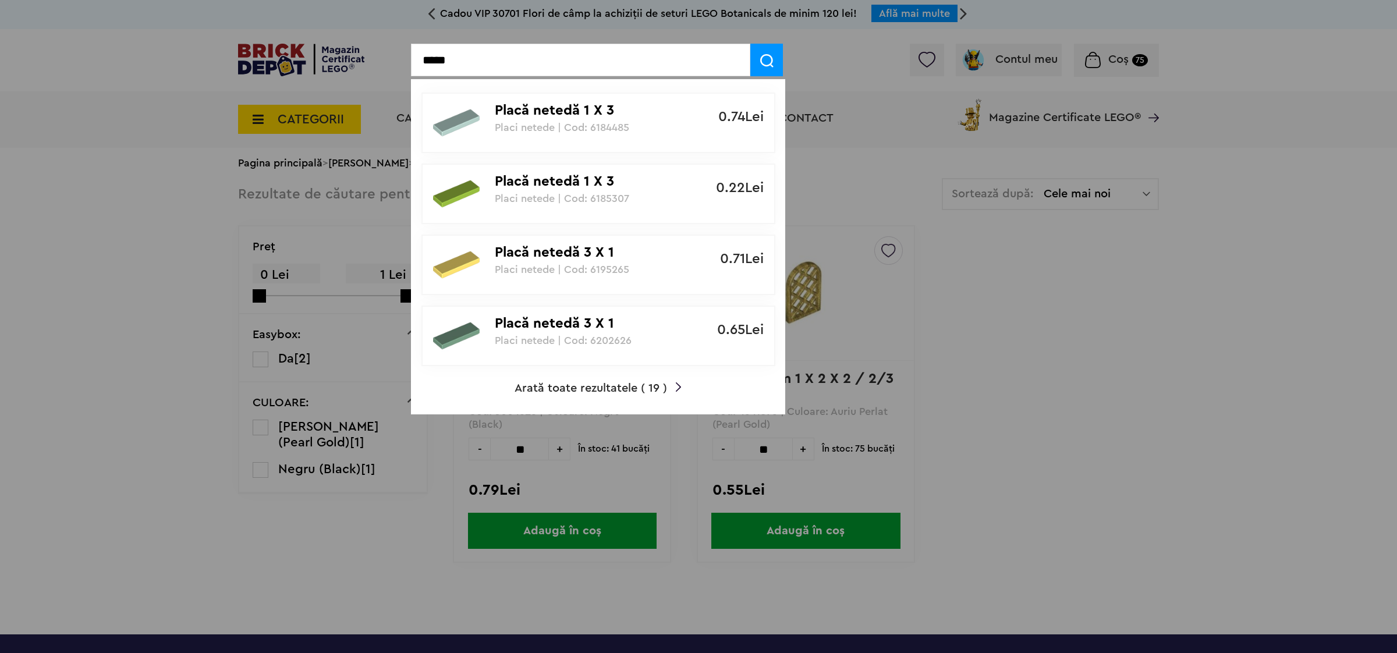
type input "*****"
click at [608, 387] on span "Arată toate rezultatele ( 19 )" at bounding box center [591, 389] width 153 height 12
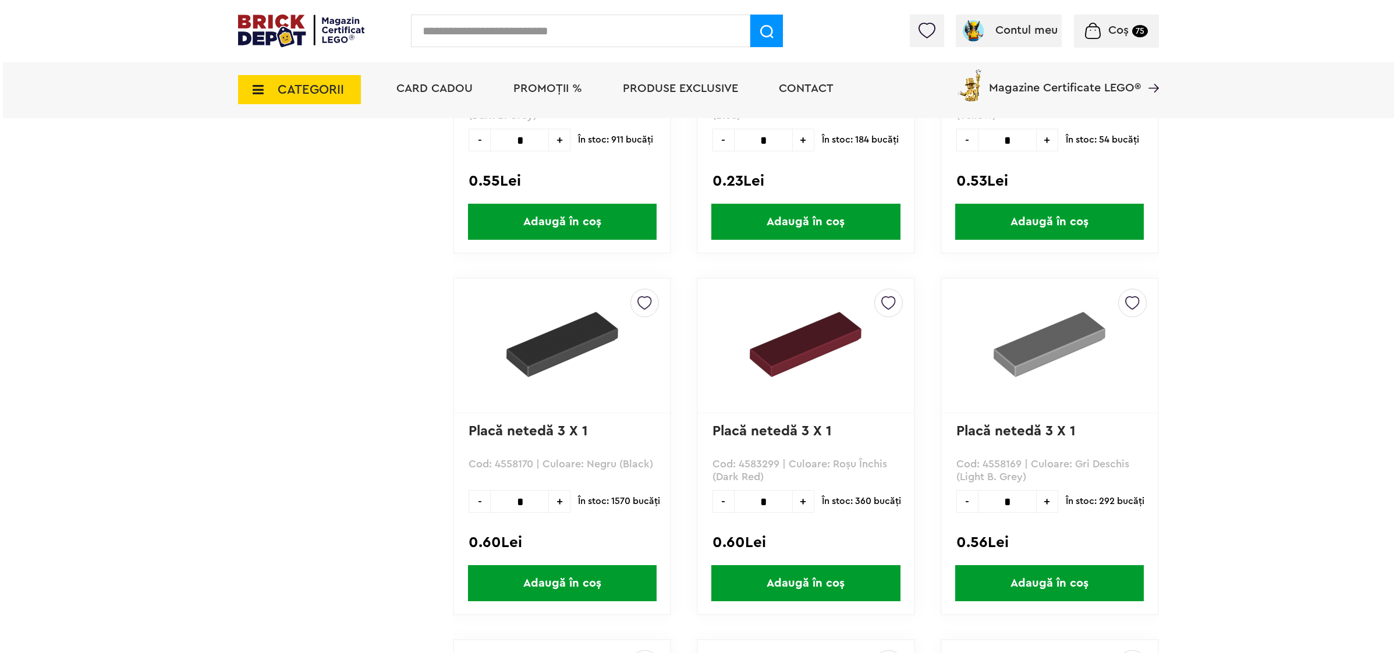
scroll to position [1426, 0]
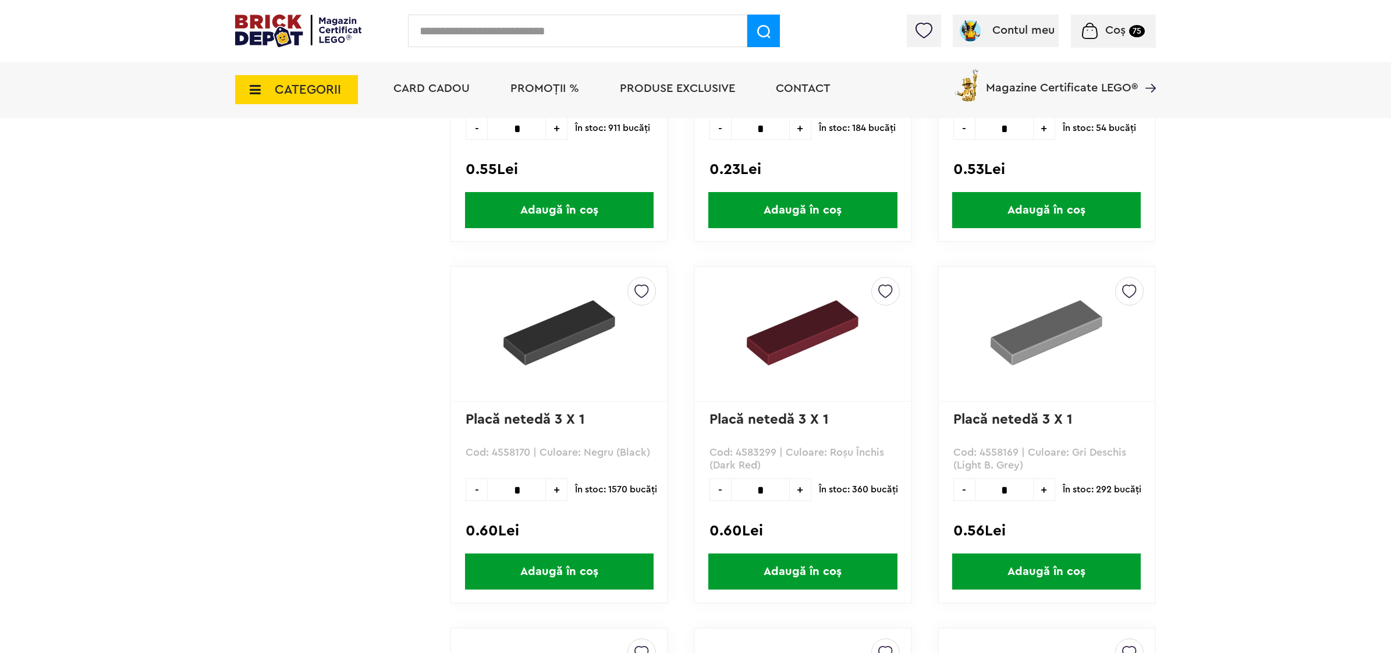
click at [552, 569] on span "Adaugă în coș" at bounding box center [559, 572] width 189 height 36
click at [581, 35] on input "text" at bounding box center [577, 31] width 339 height 33
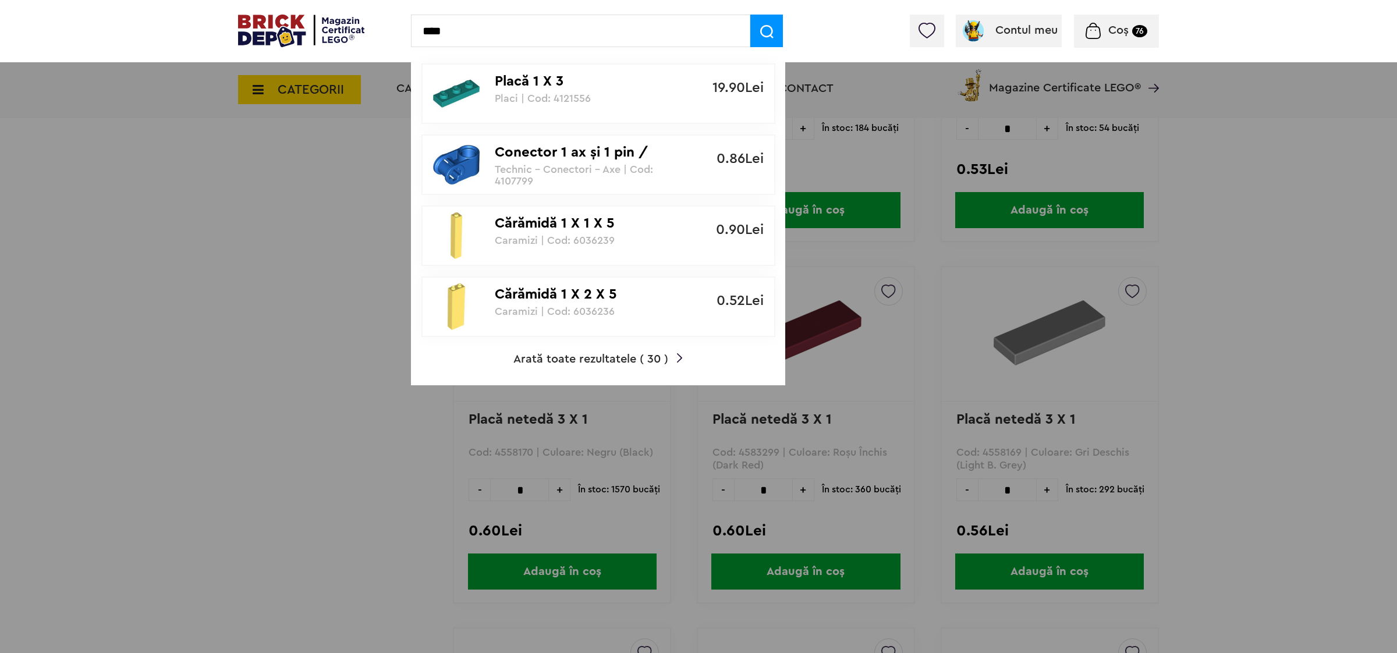
type input "****"
click at [562, 354] on span "Arată toate rezultatele ( 30 )" at bounding box center [591, 359] width 155 height 12
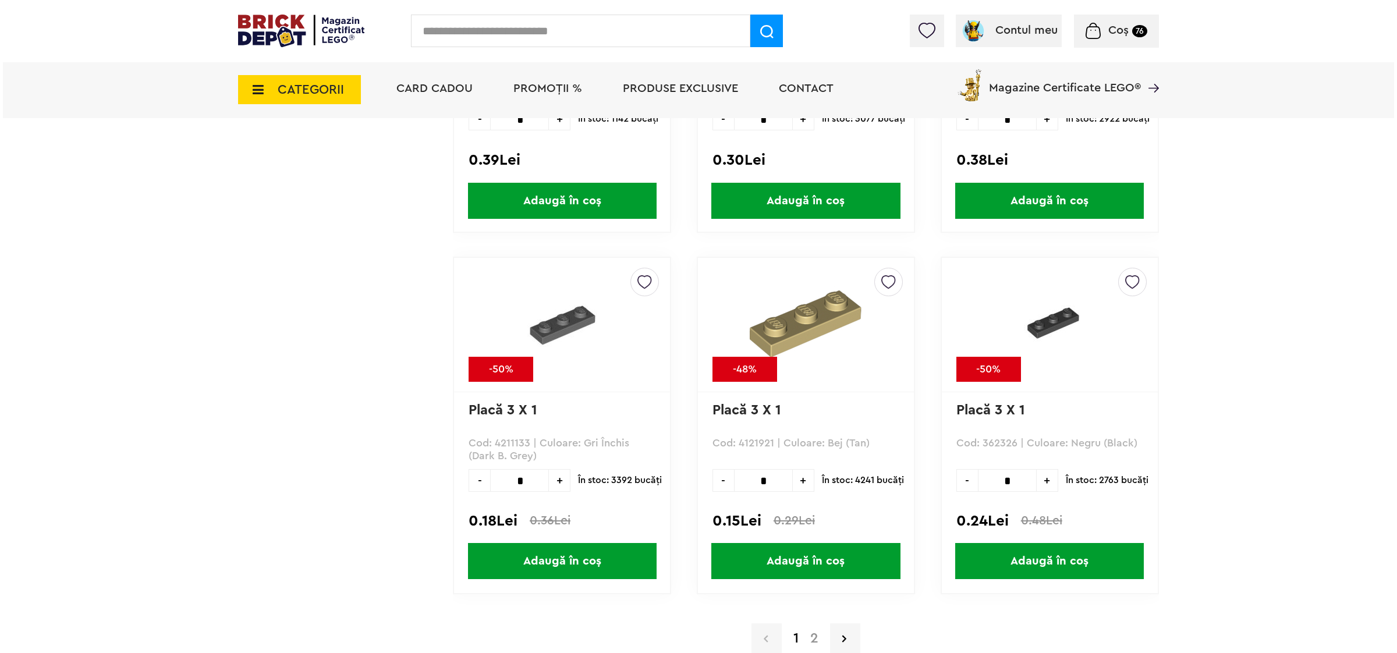
scroll to position [2911, 0]
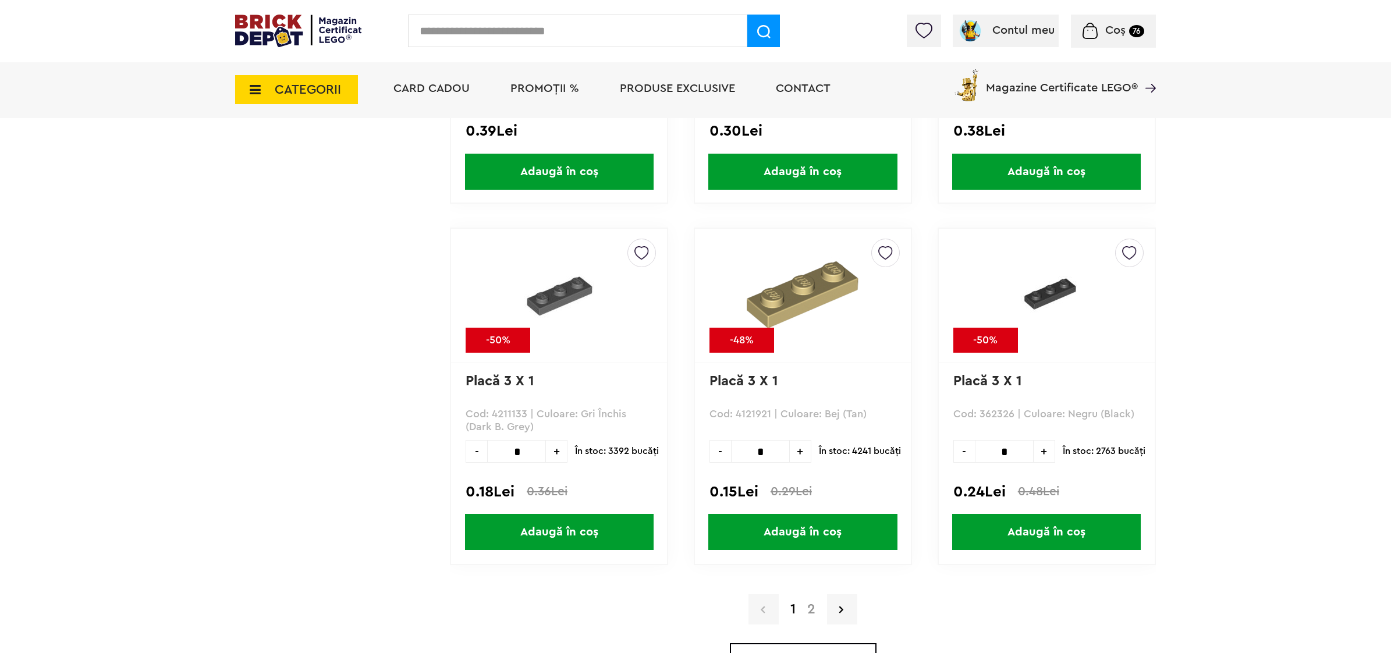
click at [1043, 446] on span "+" at bounding box center [1045, 451] width 22 height 23
click at [1041, 446] on span "+" at bounding box center [1045, 451] width 22 height 23
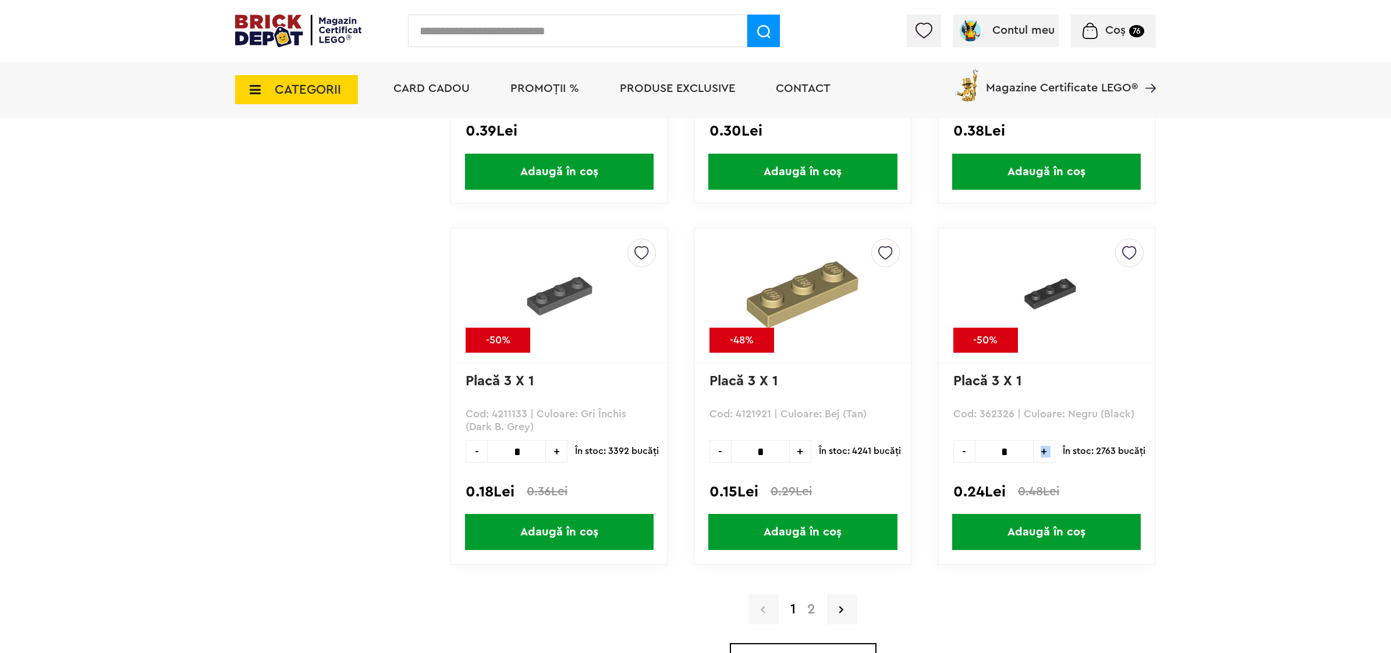
click at [1041, 446] on span "+" at bounding box center [1045, 451] width 22 height 23
type input "**"
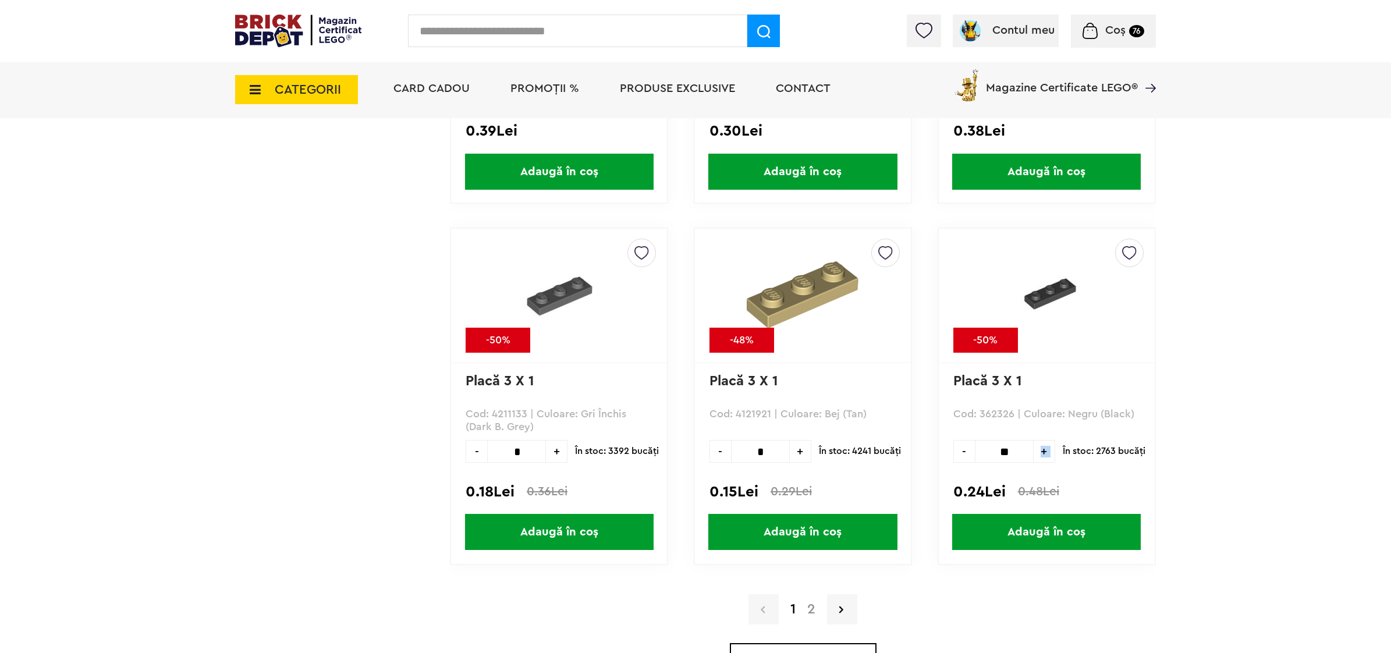
click at [1035, 524] on span "Adaugă în coș" at bounding box center [1046, 532] width 189 height 36
click at [575, 23] on input "text" at bounding box center [577, 31] width 339 height 33
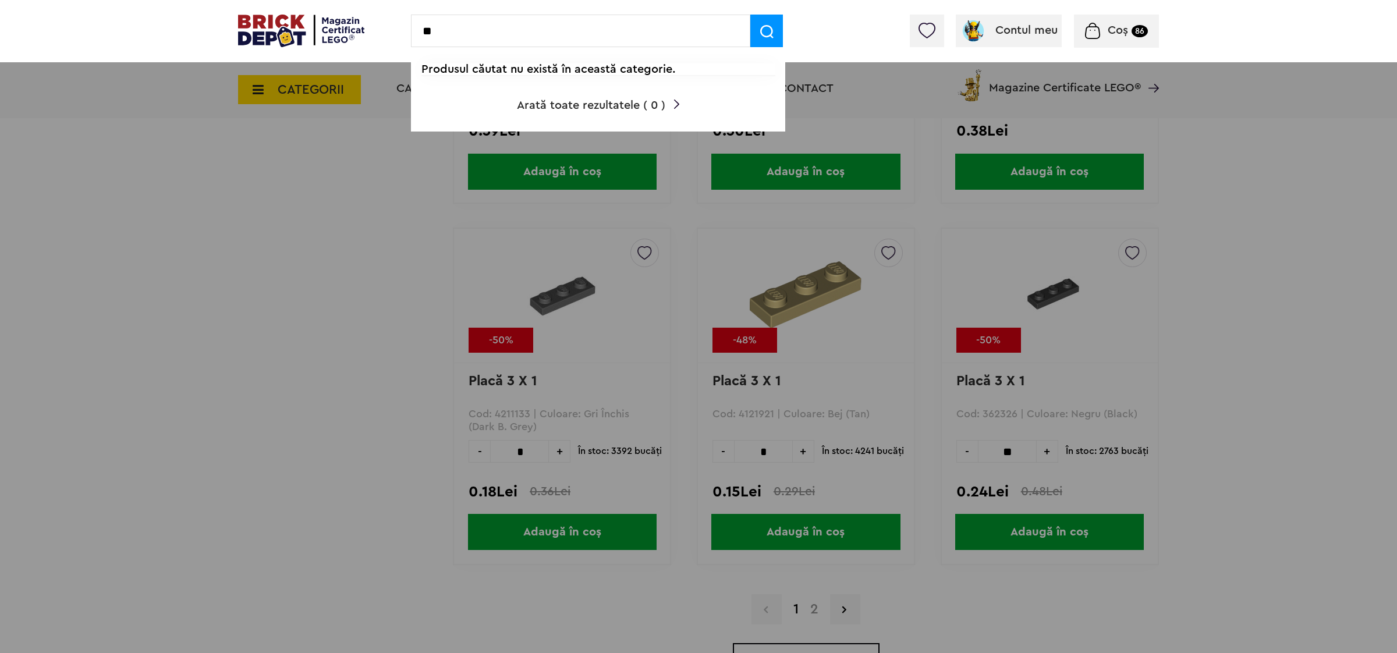
type input "*"
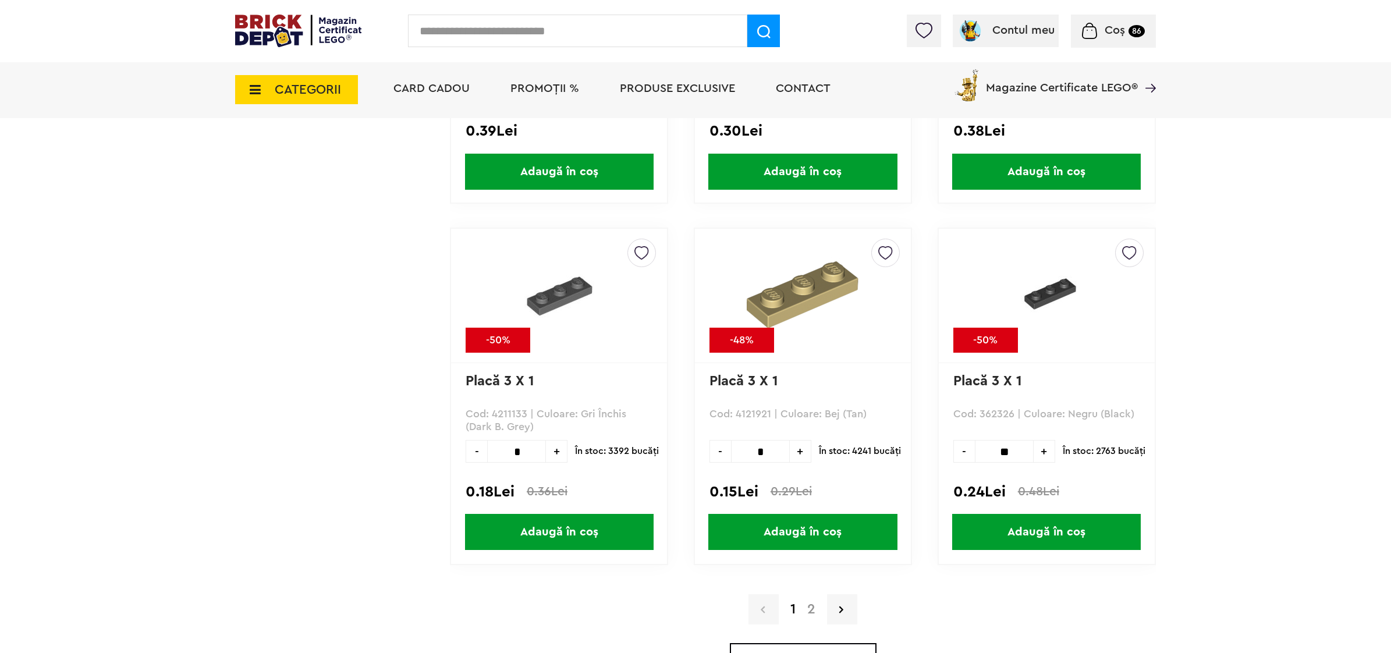
click at [597, 30] on input "text" at bounding box center [577, 31] width 339 height 33
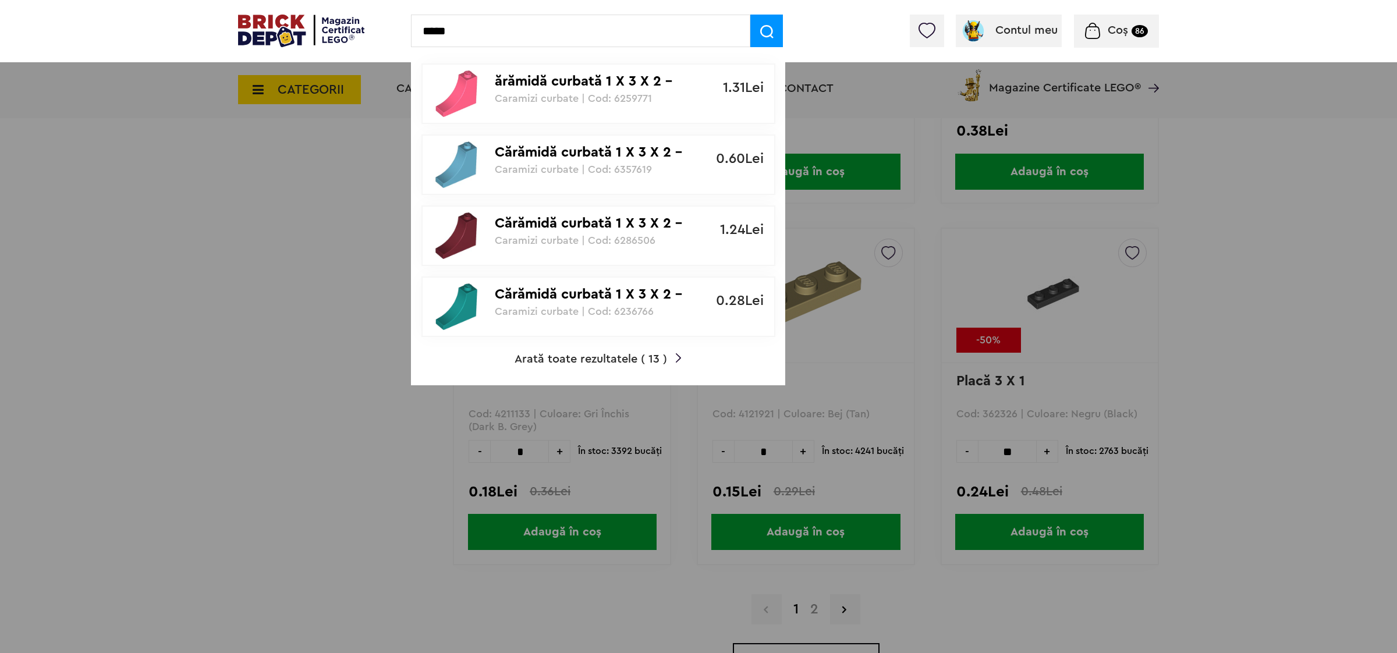
type input "*****"
click at [548, 358] on span "Arată toate rezultatele ( 13 )" at bounding box center [591, 359] width 153 height 12
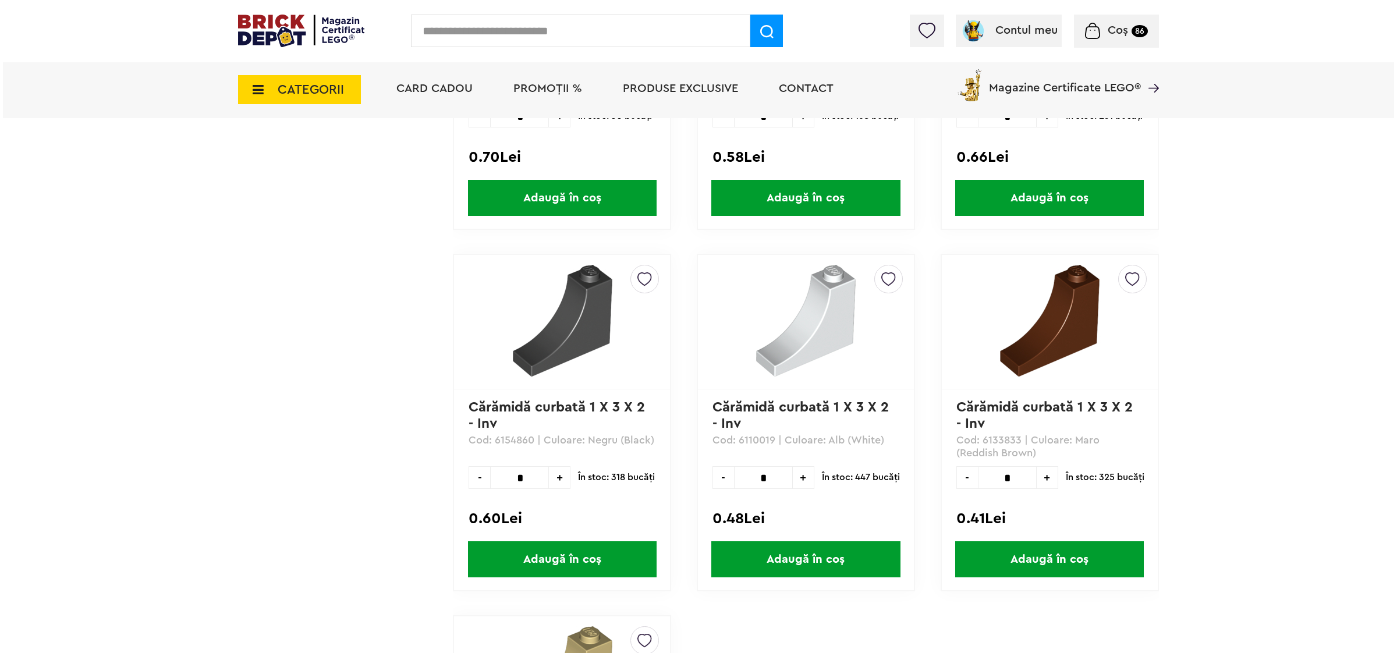
scroll to position [1106, 0]
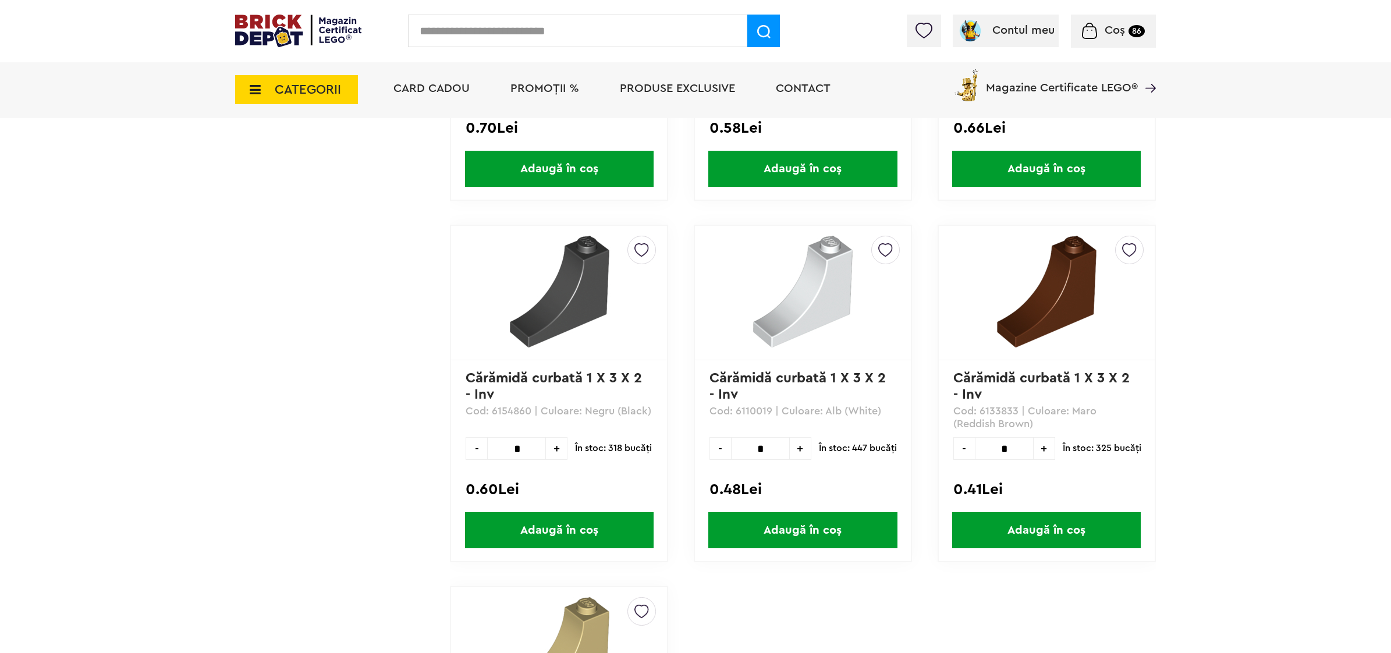
click at [560, 530] on span "Adaugă în coș" at bounding box center [559, 530] width 189 height 36
click at [537, 39] on input "text" at bounding box center [577, 31] width 339 height 33
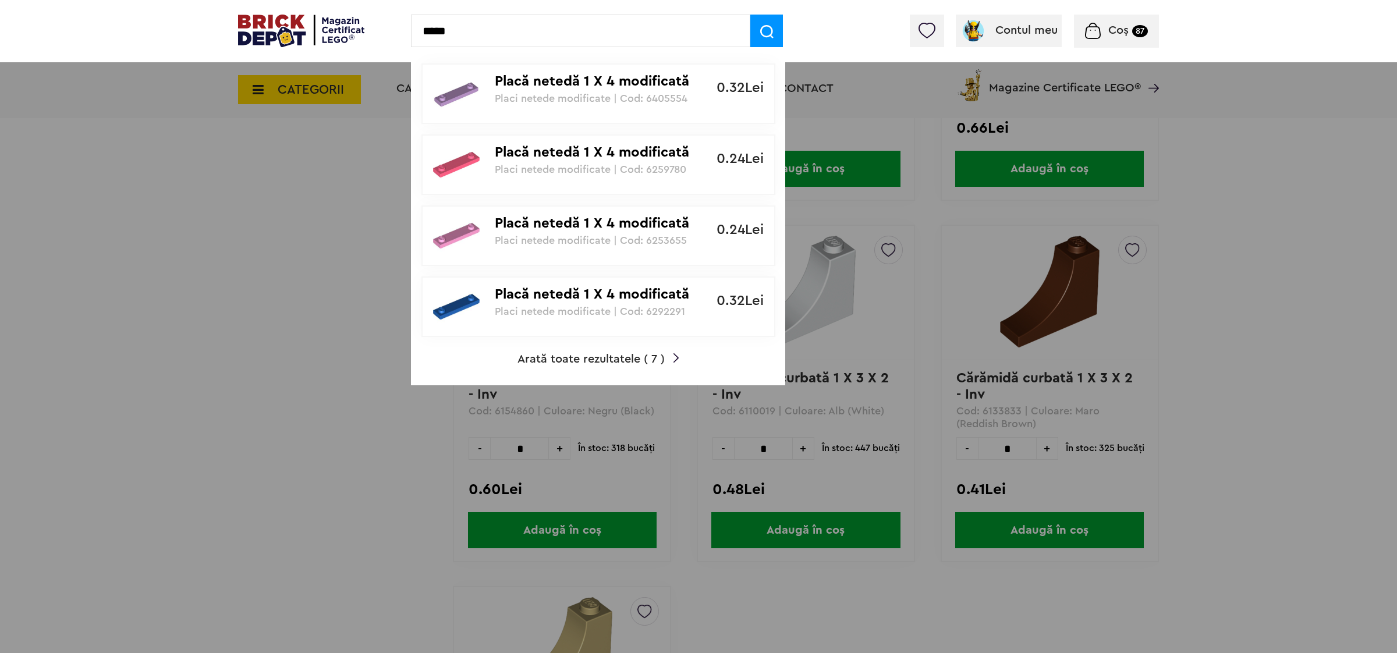
type input "*****"
click at [530, 356] on span "Arată toate rezultatele ( 7 )" at bounding box center [591, 359] width 147 height 12
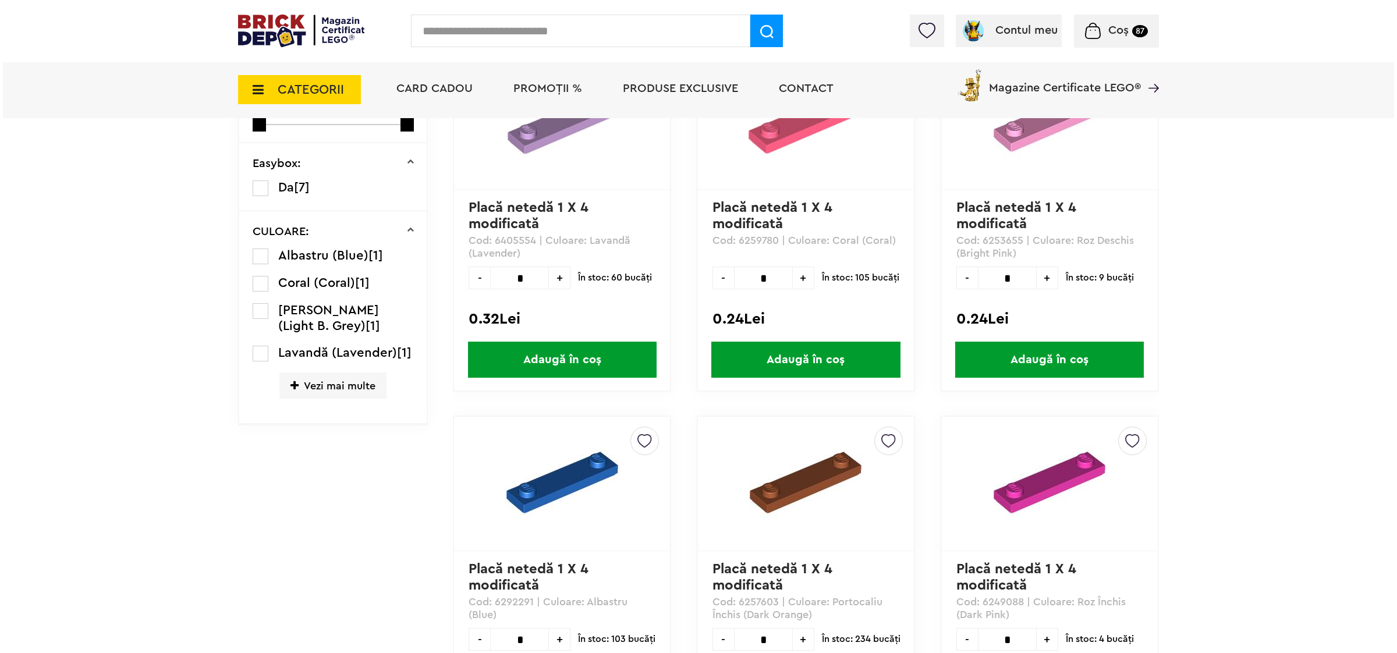
scroll to position [204, 0]
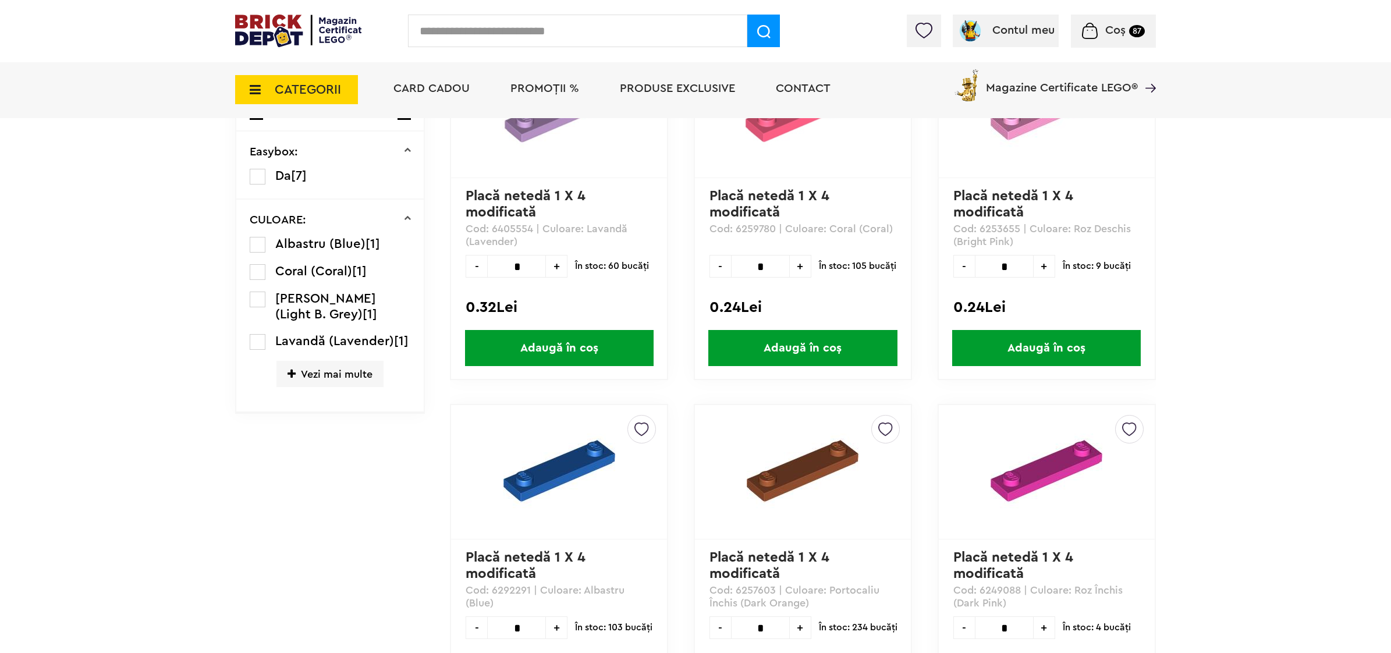
click at [560, 35] on input "text" at bounding box center [577, 31] width 339 height 33
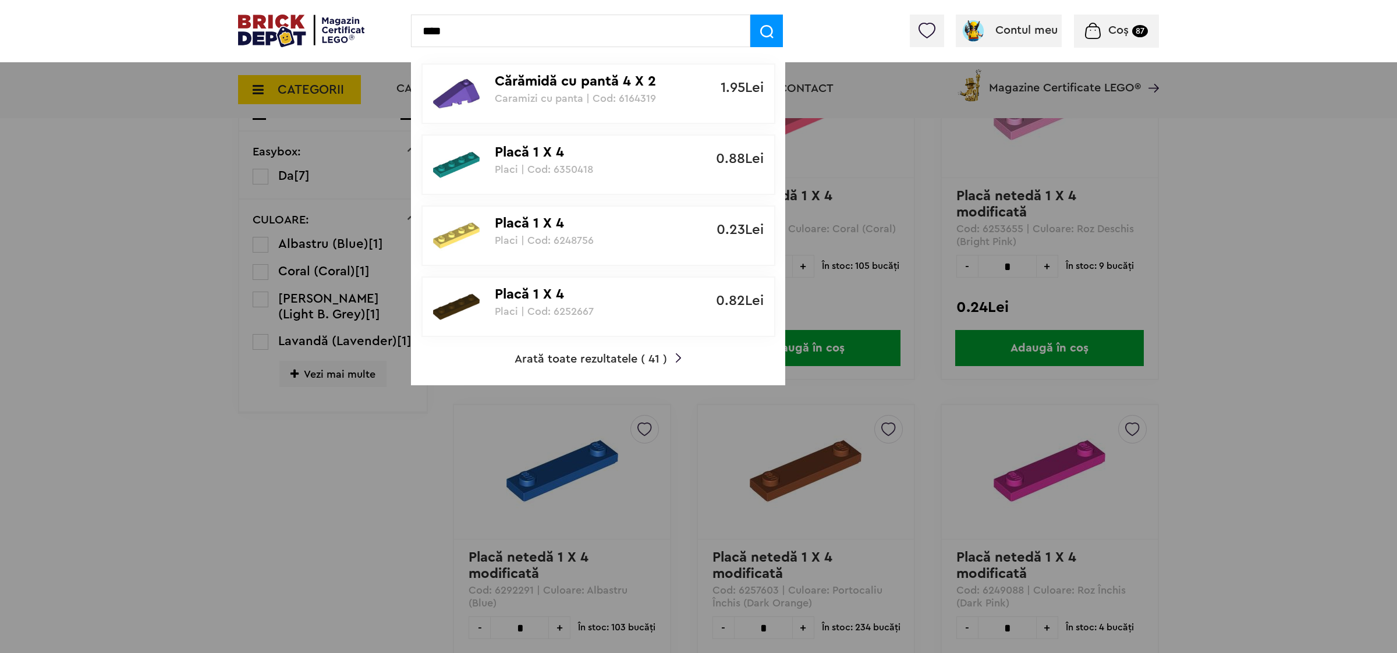
type input "****"
click at [551, 359] on span "Arată toate rezultatele ( 41 )" at bounding box center [591, 359] width 153 height 12
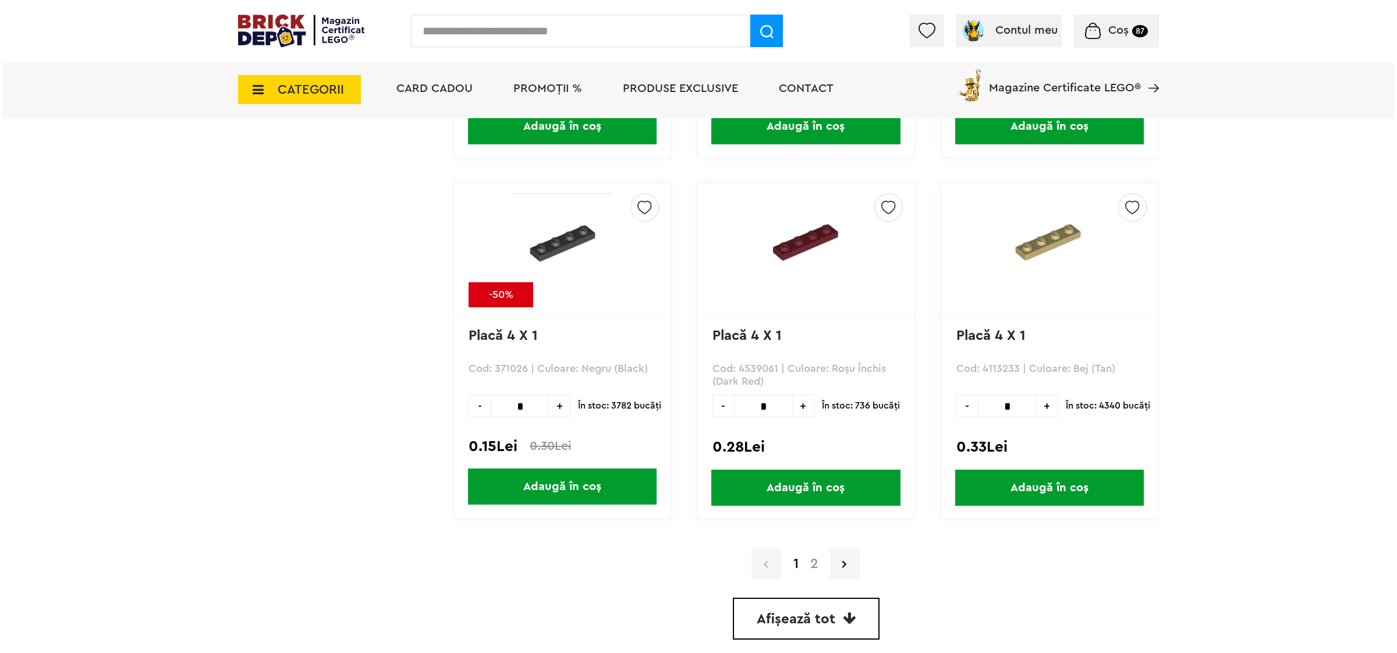
scroll to position [2969, 0]
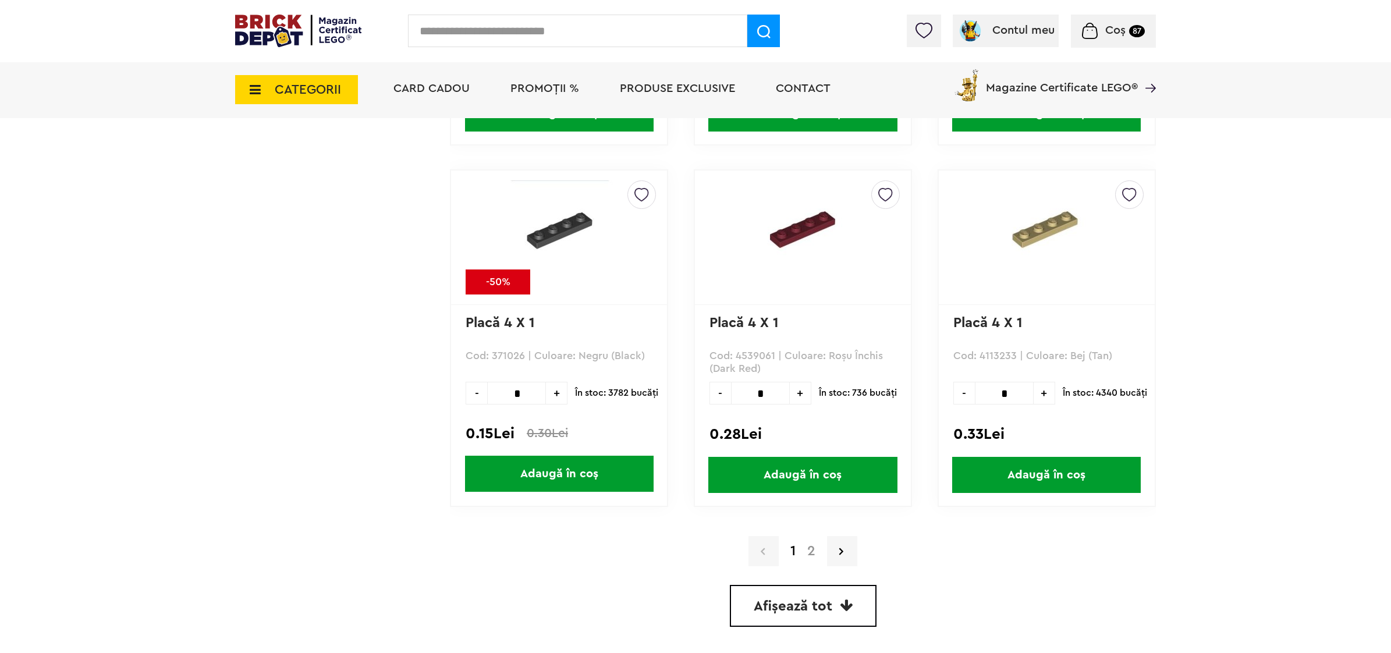
click at [559, 383] on span "+" at bounding box center [557, 393] width 22 height 23
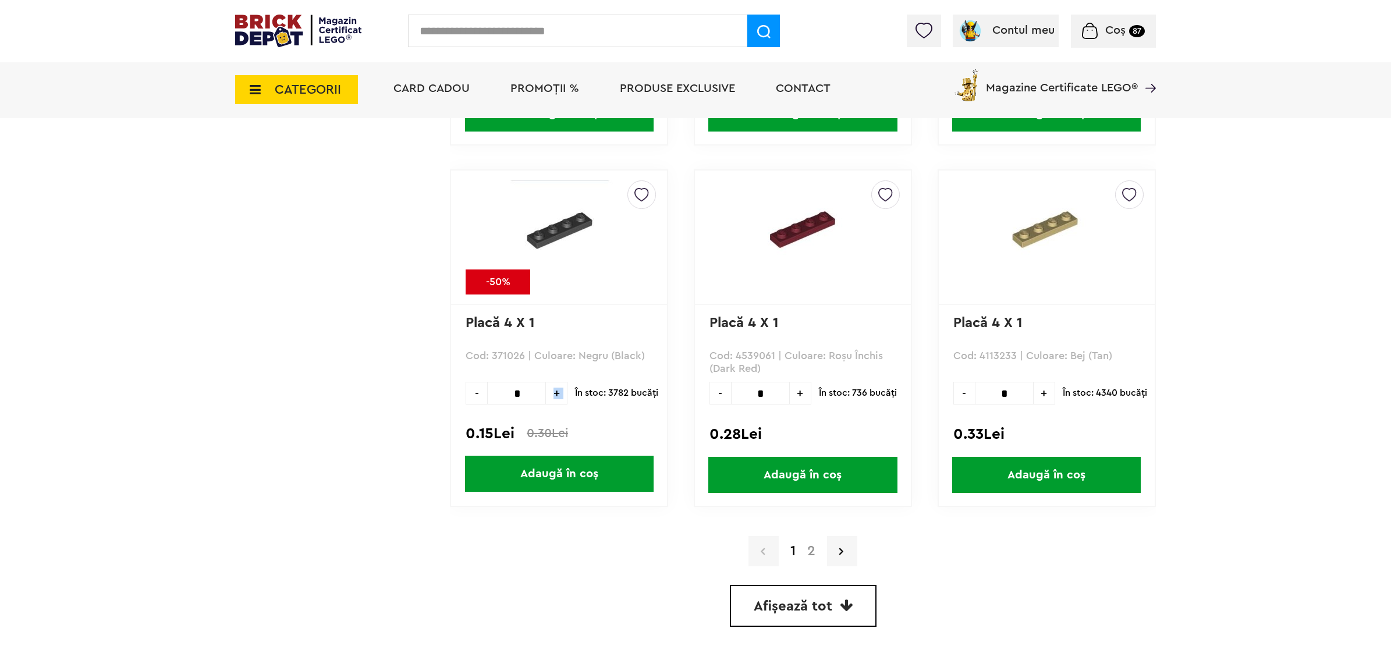
click at [559, 383] on span "+" at bounding box center [557, 393] width 22 height 23
type input "**"
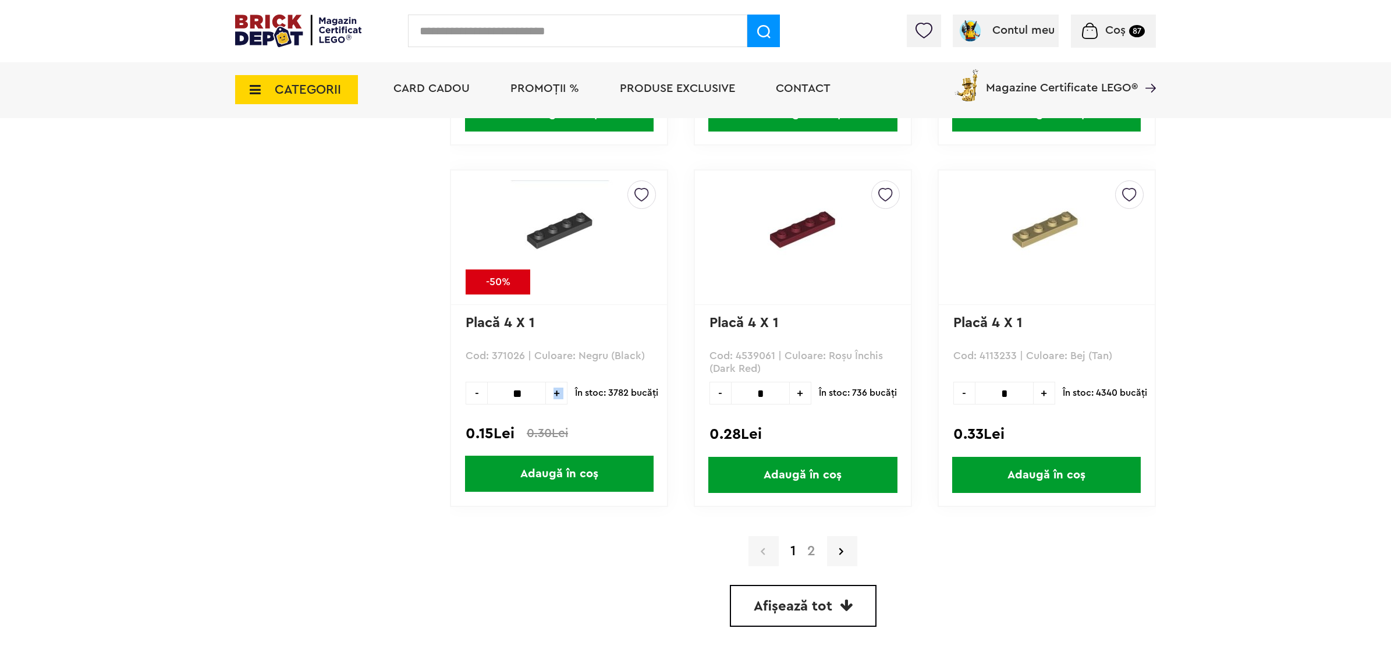
click at [537, 463] on span "Adaugă în coș" at bounding box center [559, 474] width 189 height 36
click at [575, 33] on input "text" at bounding box center [577, 31] width 339 height 33
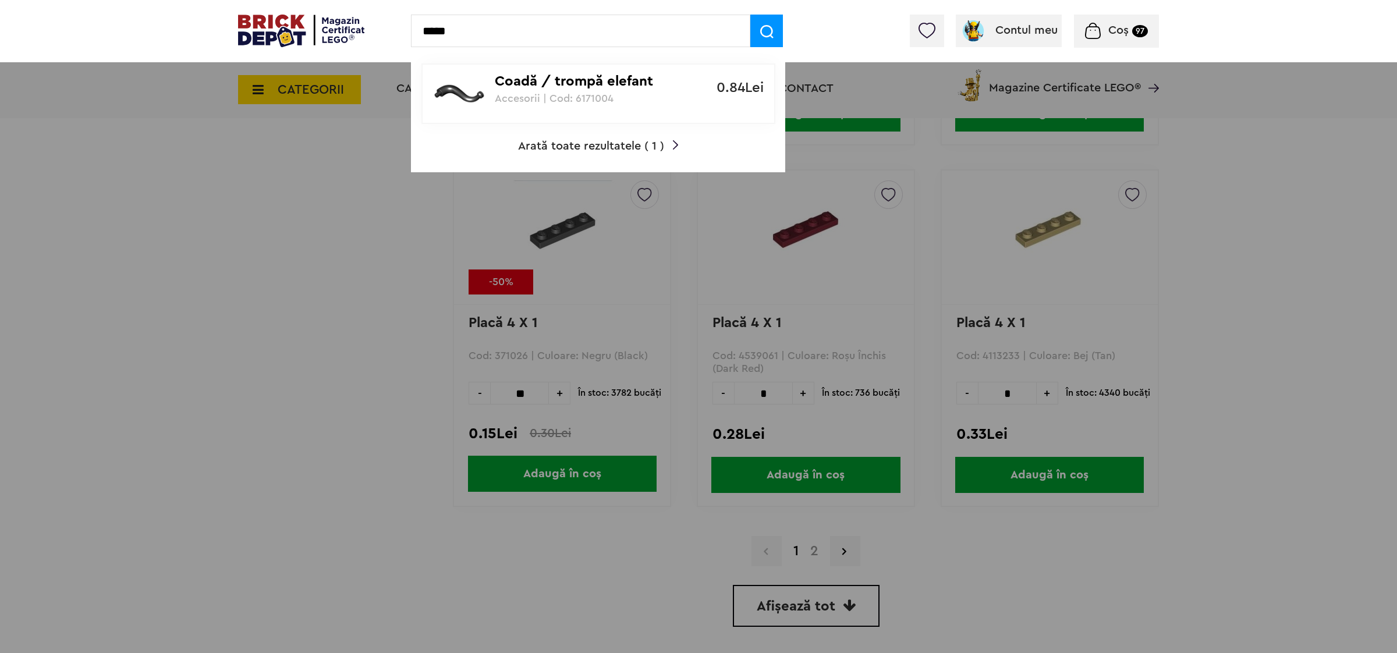
type input "*****"
click at [577, 95] on p "Accesorii | Cod: 6171004" at bounding box center [592, 99] width 194 height 12
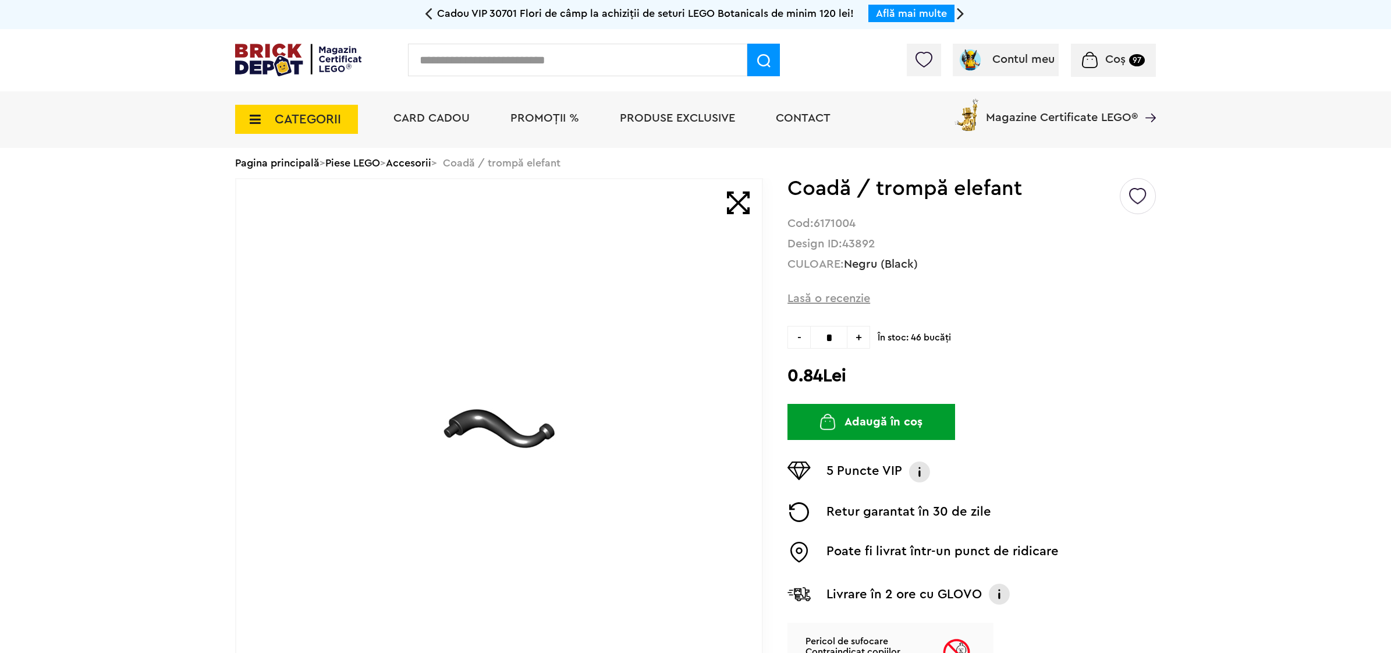
click at [859, 337] on span "+" at bounding box center [859, 337] width 23 height 23
click at [845, 426] on button "Adaugă în coș" at bounding box center [872, 422] width 168 height 36
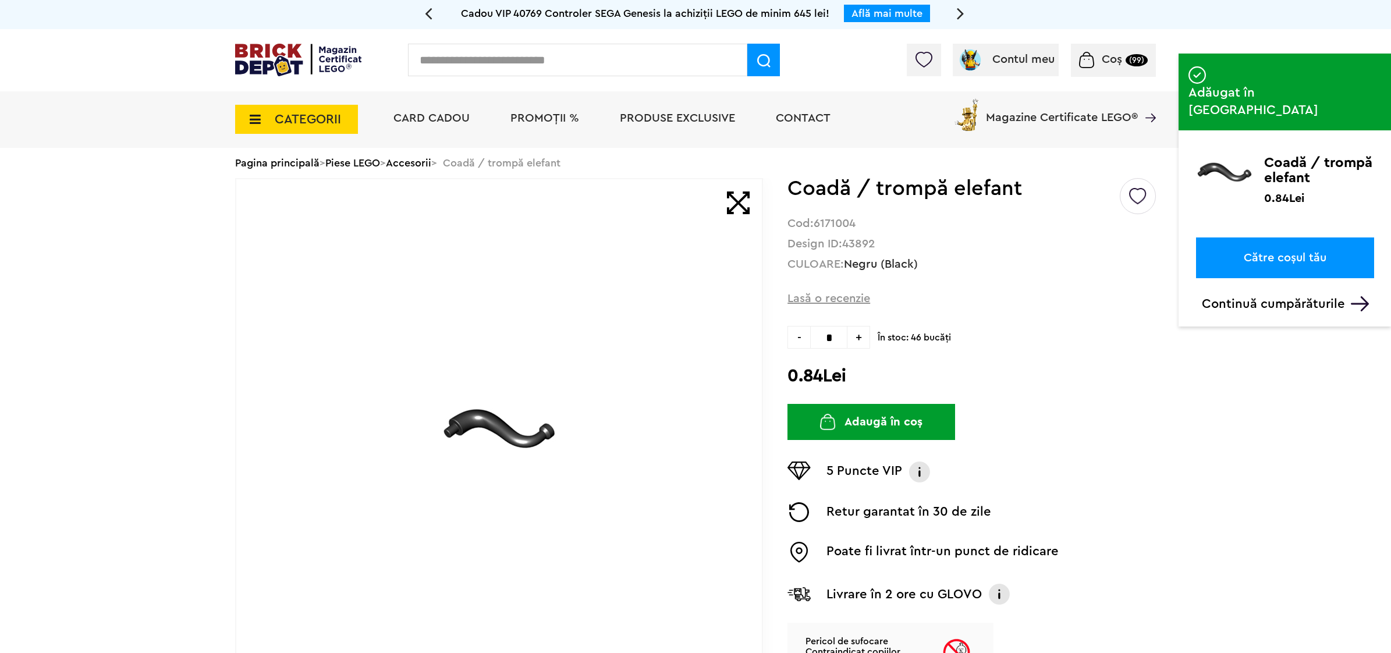
click at [798, 335] on span "-" at bounding box center [799, 337] width 23 height 23
type input "*"
click at [830, 429] on img "submit" at bounding box center [828, 422] width 16 height 16
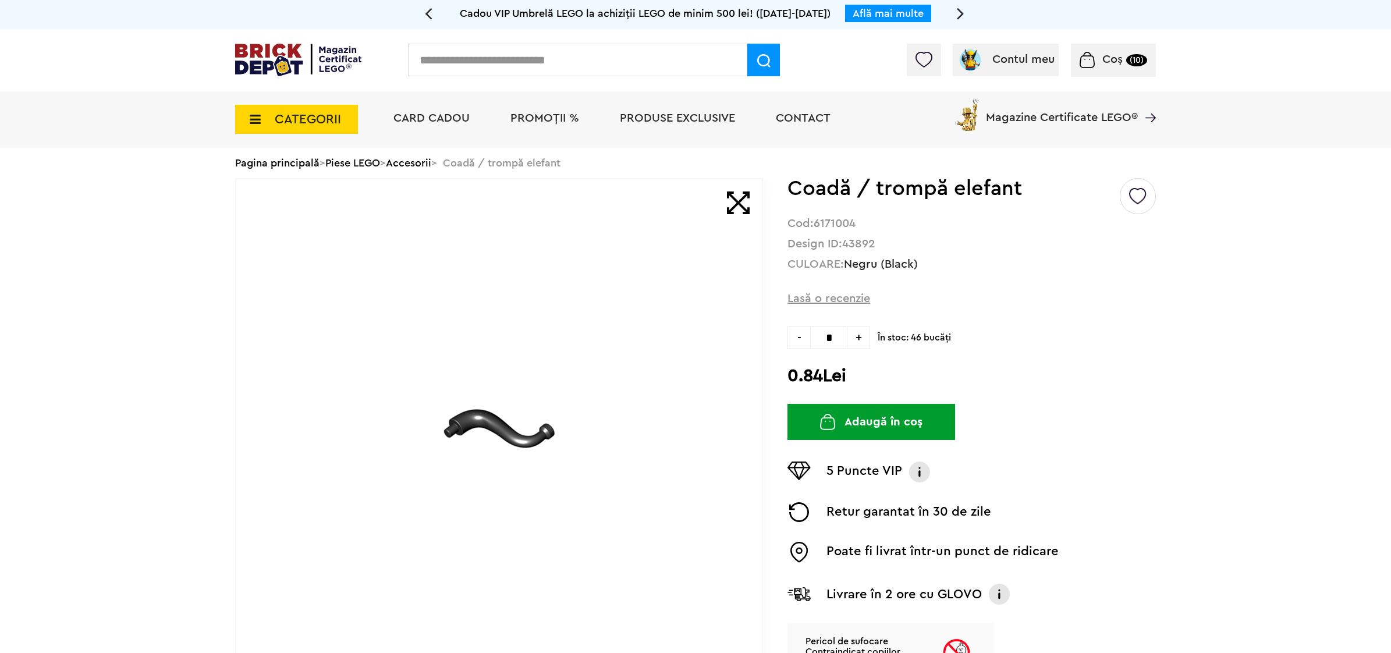
click at [498, 58] on input "text" at bounding box center [577, 60] width 339 height 33
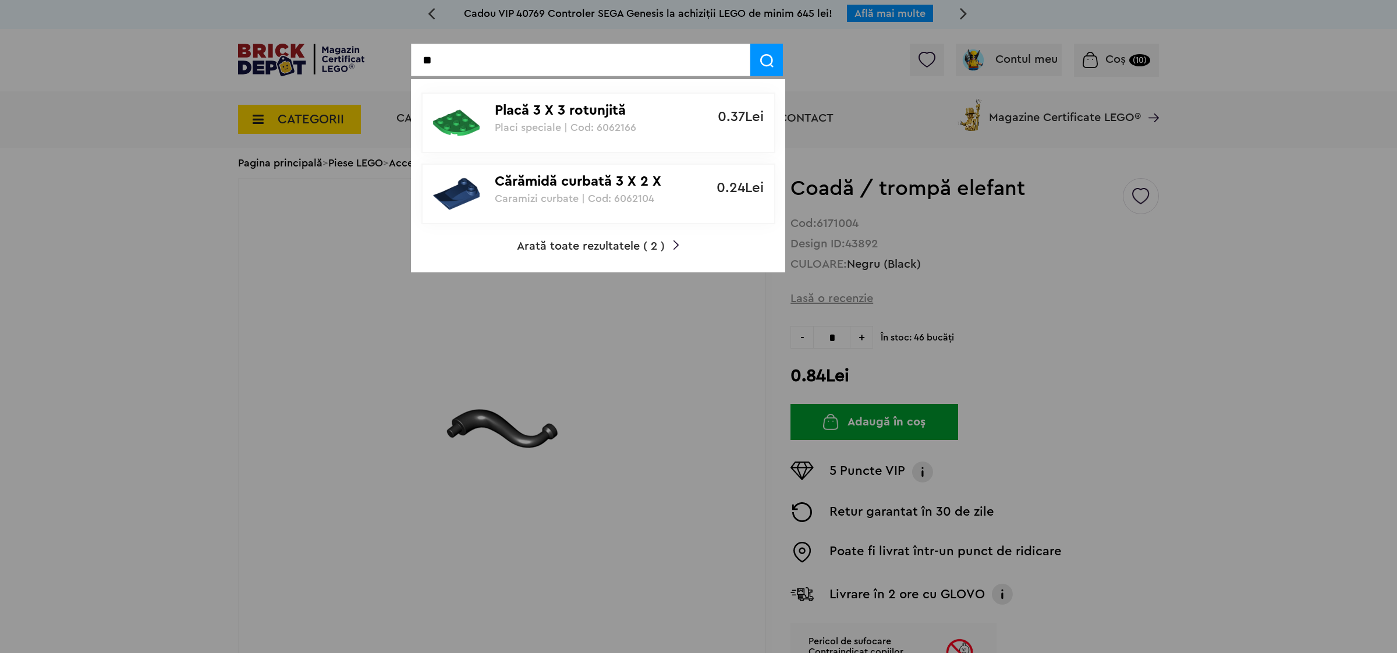
type input "*"
click at [231, 302] on div at bounding box center [698, 326] width 1397 height 653
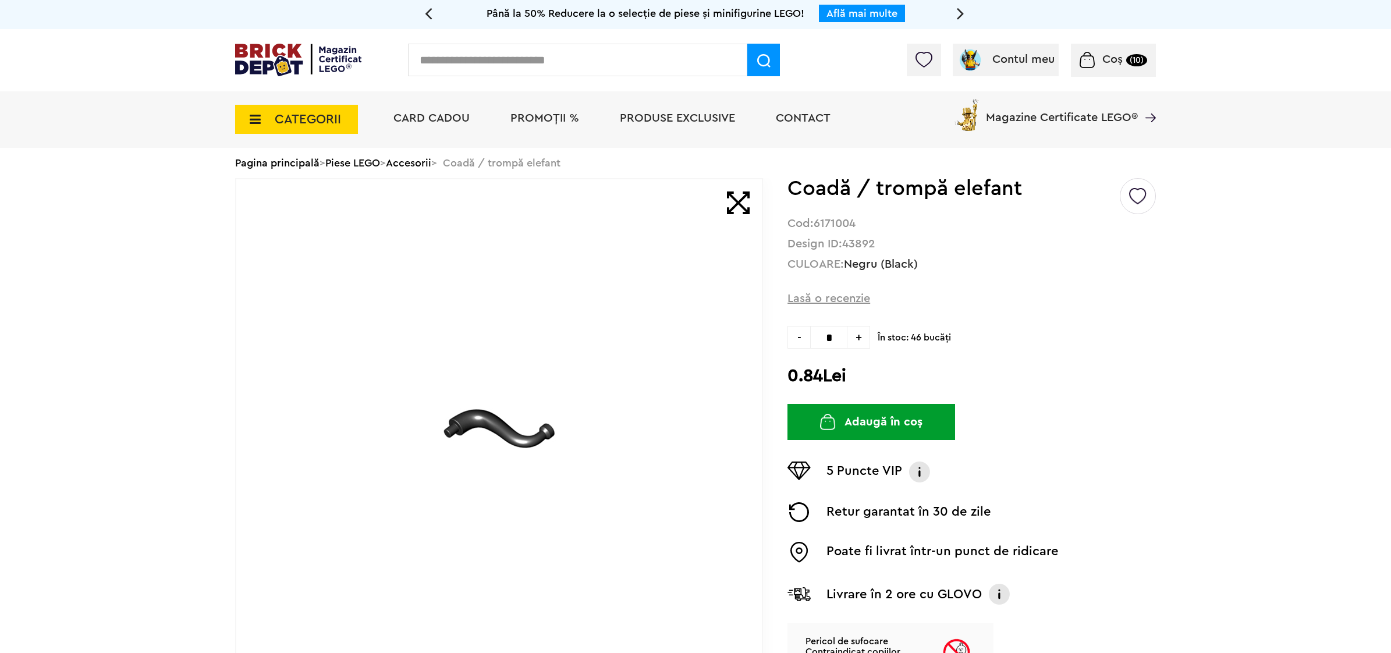
click at [494, 51] on input "text" at bounding box center [577, 60] width 339 height 33
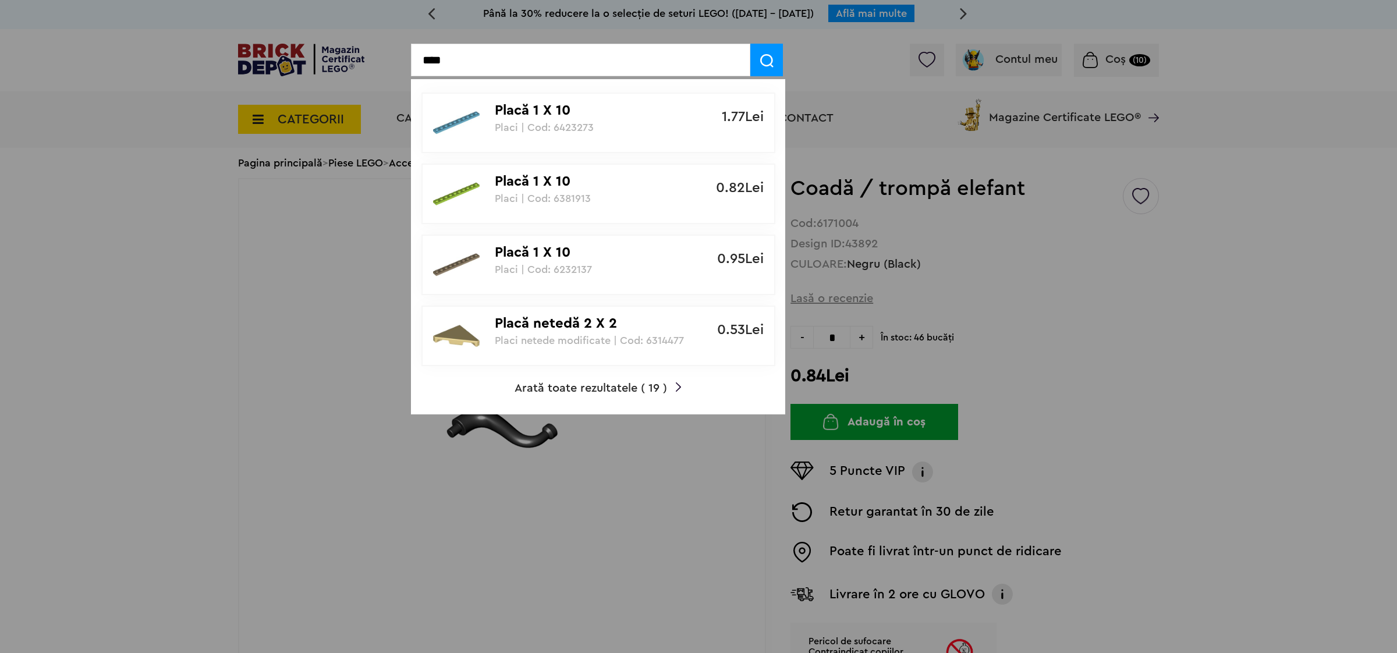
type input "****"
click at [553, 387] on span "Arată toate rezultatele ( 19 )" at bounding box center [591, 389] width 153 height 12
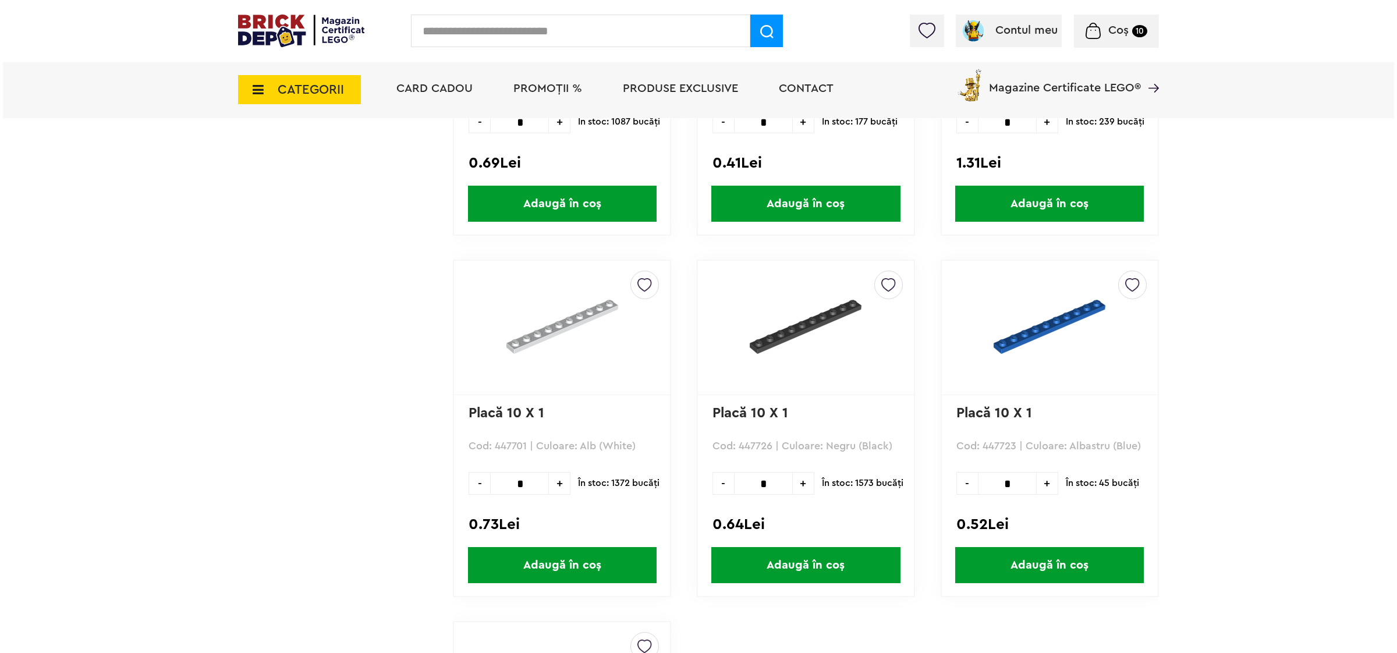
scroll to position [1805, 0]
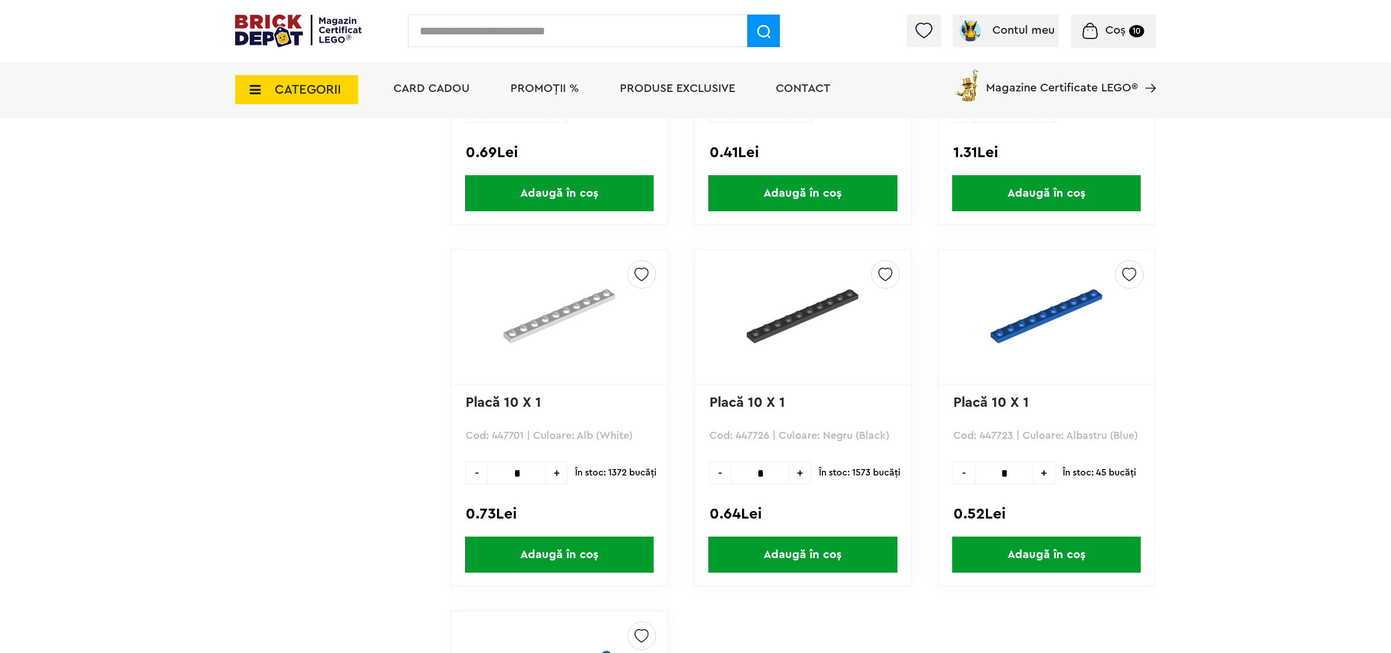
click at [799, 469] on span "+" at bounding box center [801, 473] width 22 height 23
type input "*"
click at [786, 549] on span "Adaugă în coș" at bounding box center [803, 555] width 189 height 36
click at [481, 36] on input "text" at bounding box center [577, 31] width 339 height 33
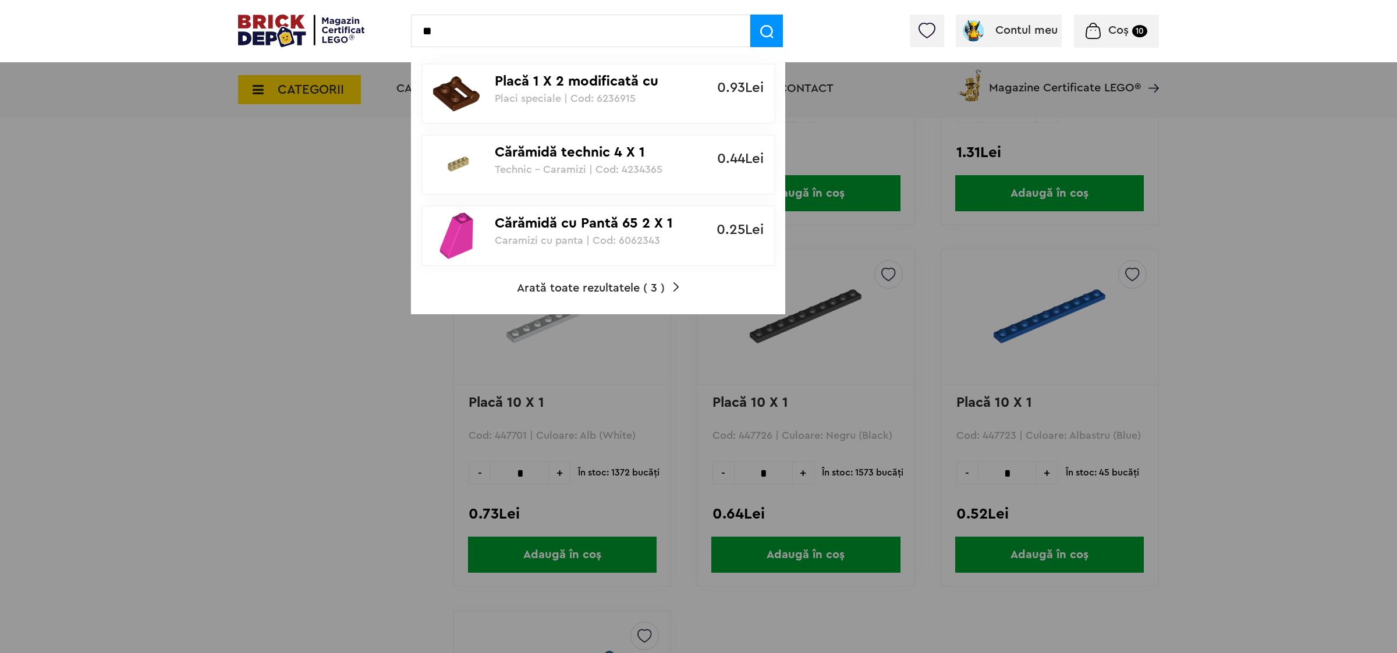
type input "*"
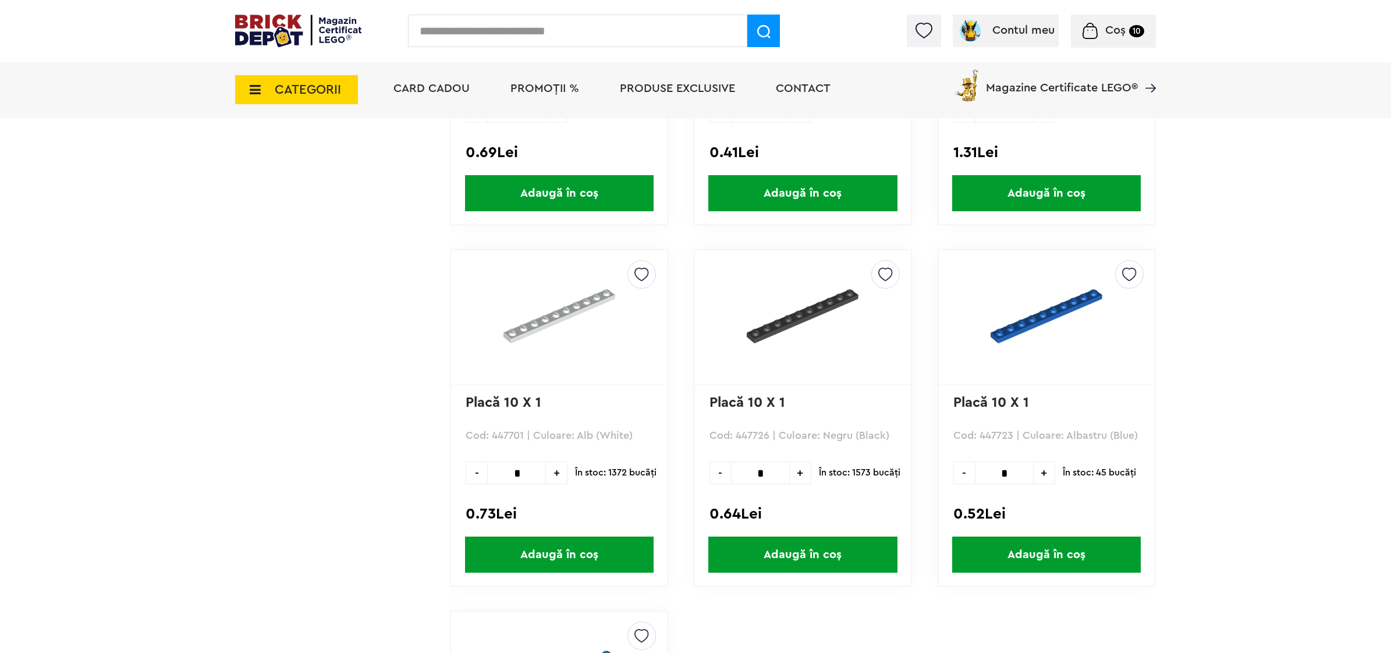
click at [560, 33] on input "text" at bounding box center [577, 31] width 339 height 33
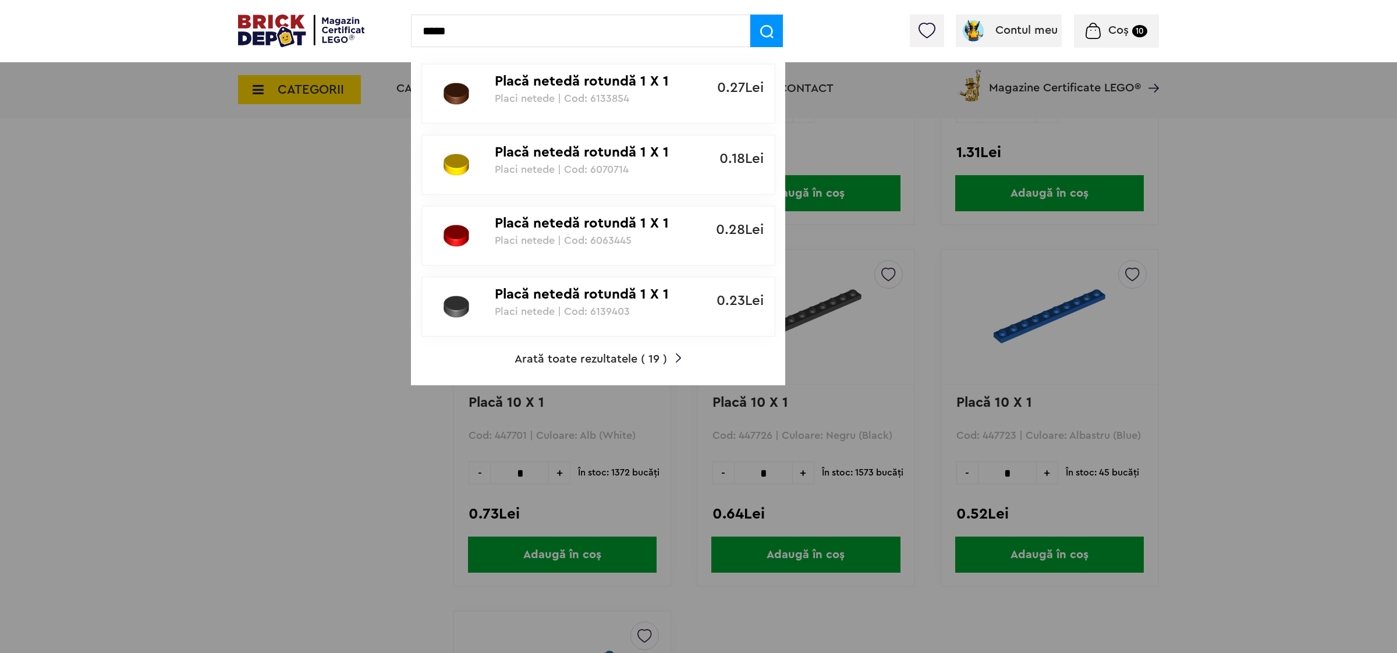
type input "*****"
click at [578, 359] on span "Arată toate rezultatele ( 19 )" at bounding box center [591, 359] width 153 height 12
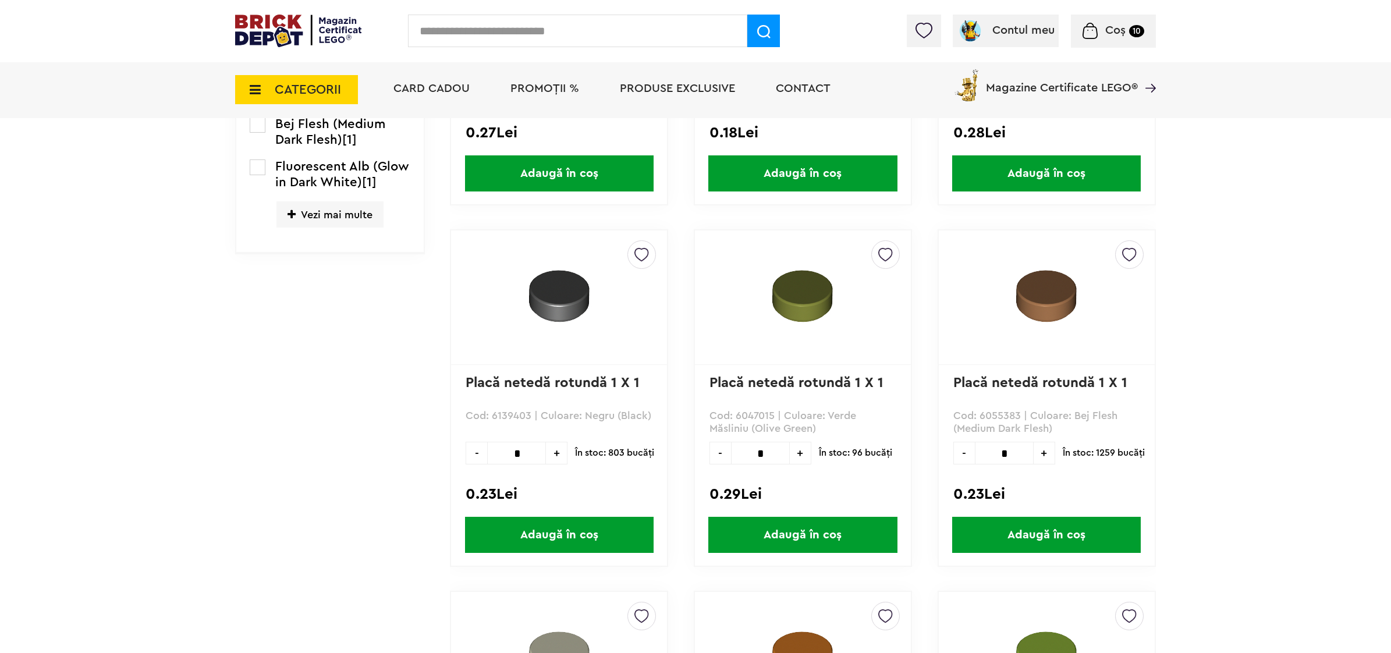
scroll to position [349, 0]
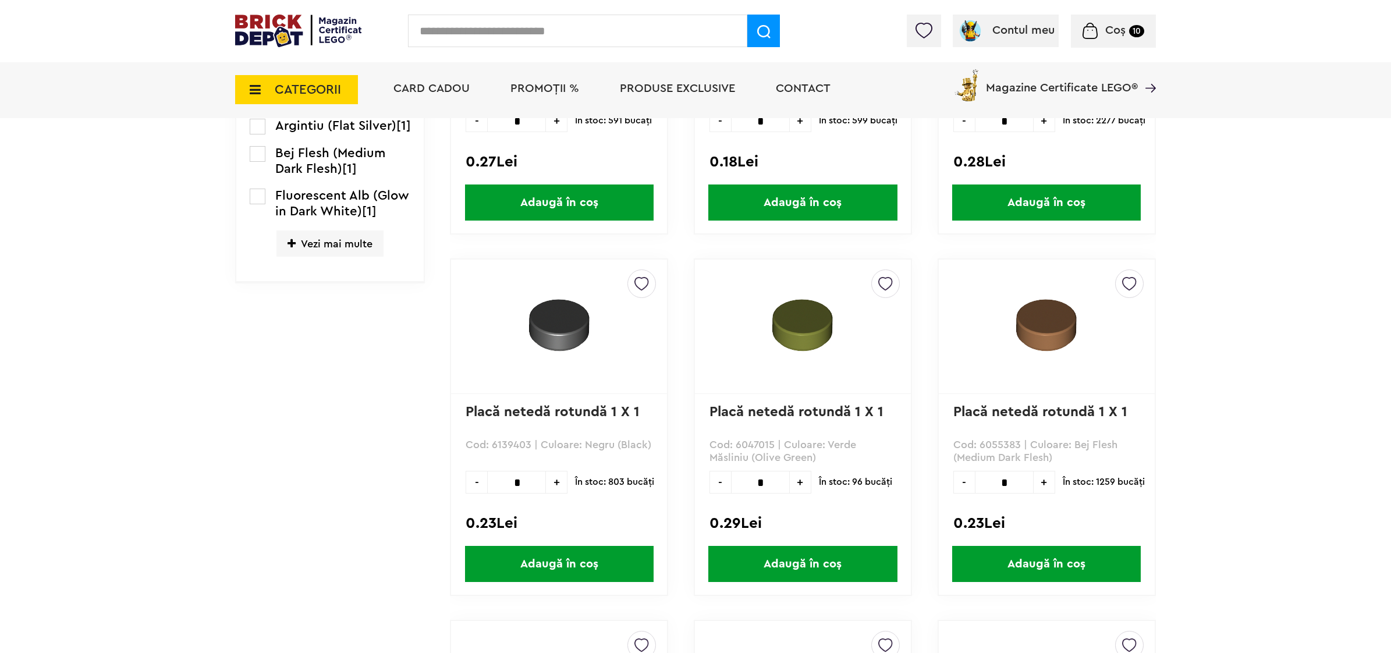
click at [555, 483] on span "+" at bounding box center [557, 482] width 22 height 23
type input "*"
click at [533, 563] on span "Adaugă în coș" at bounding box center [559, 564] width 189 height 36
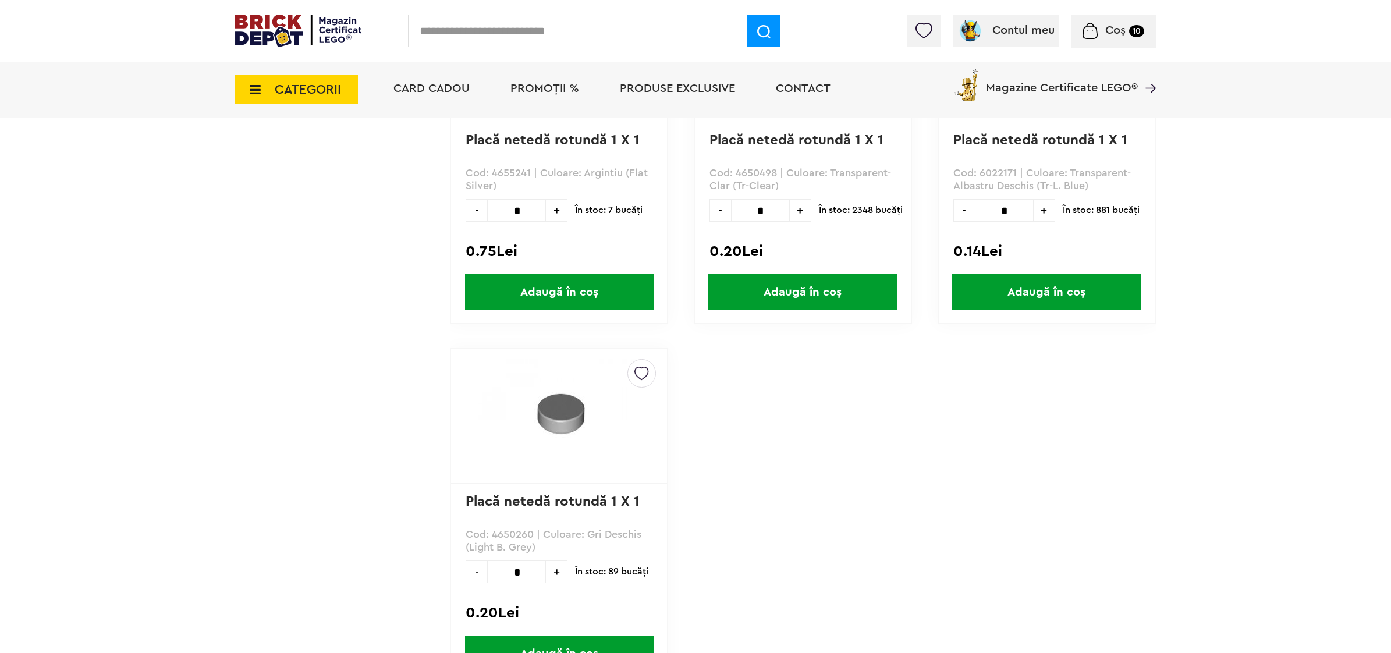
scroll to position [2125, 0]
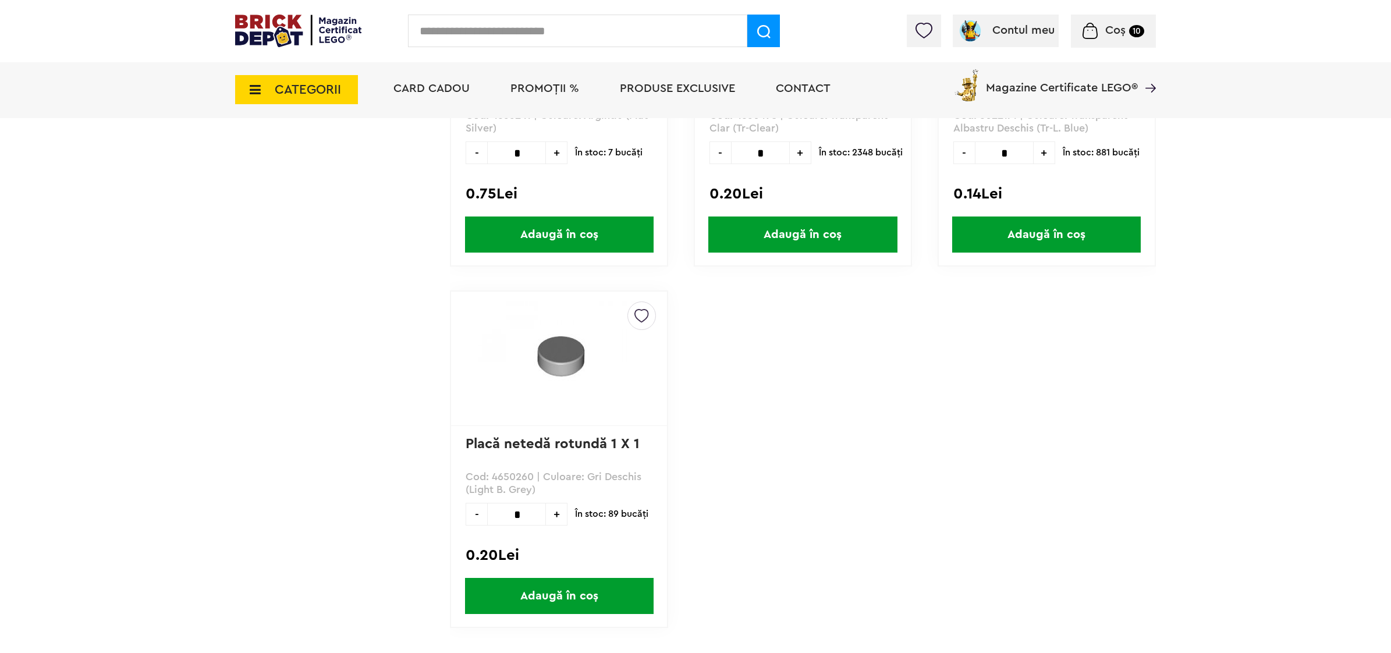
click at [556, 511] on span "+" at bounding box center [557, 514] width 22 height 23
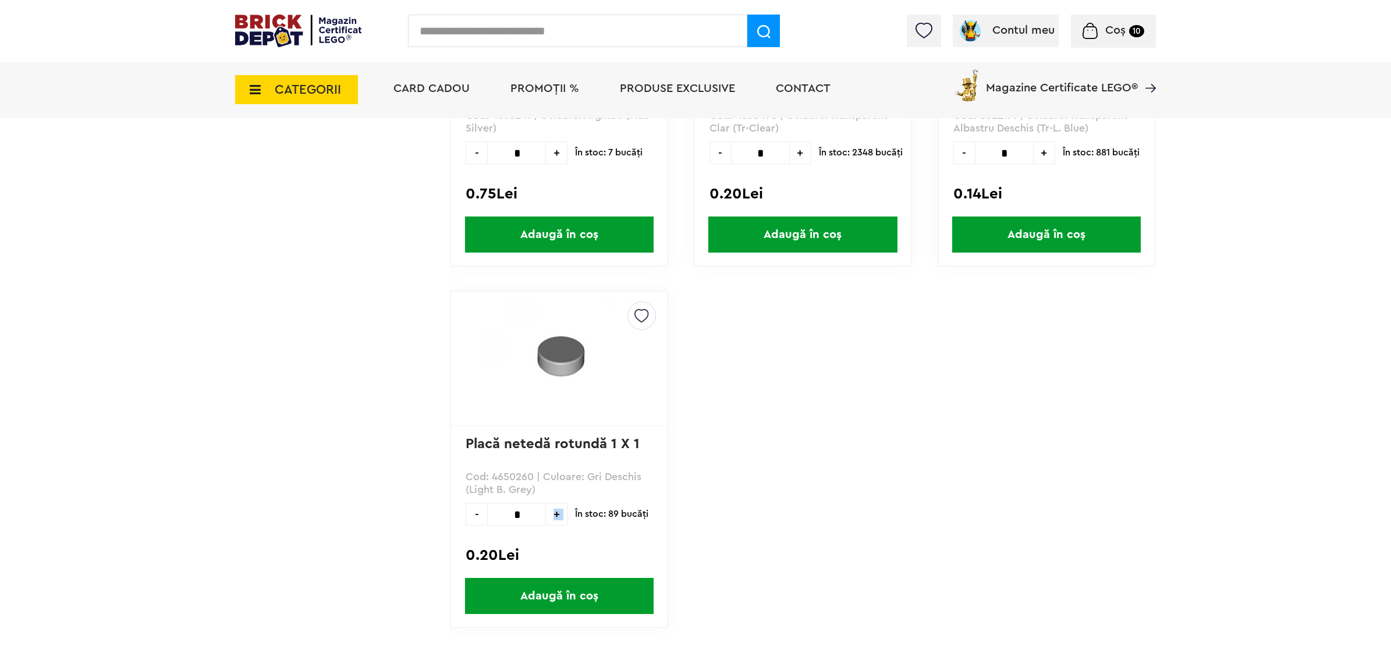
click at [556, 511] on span "+" at bounding box center [557, 514] width 22 height 23
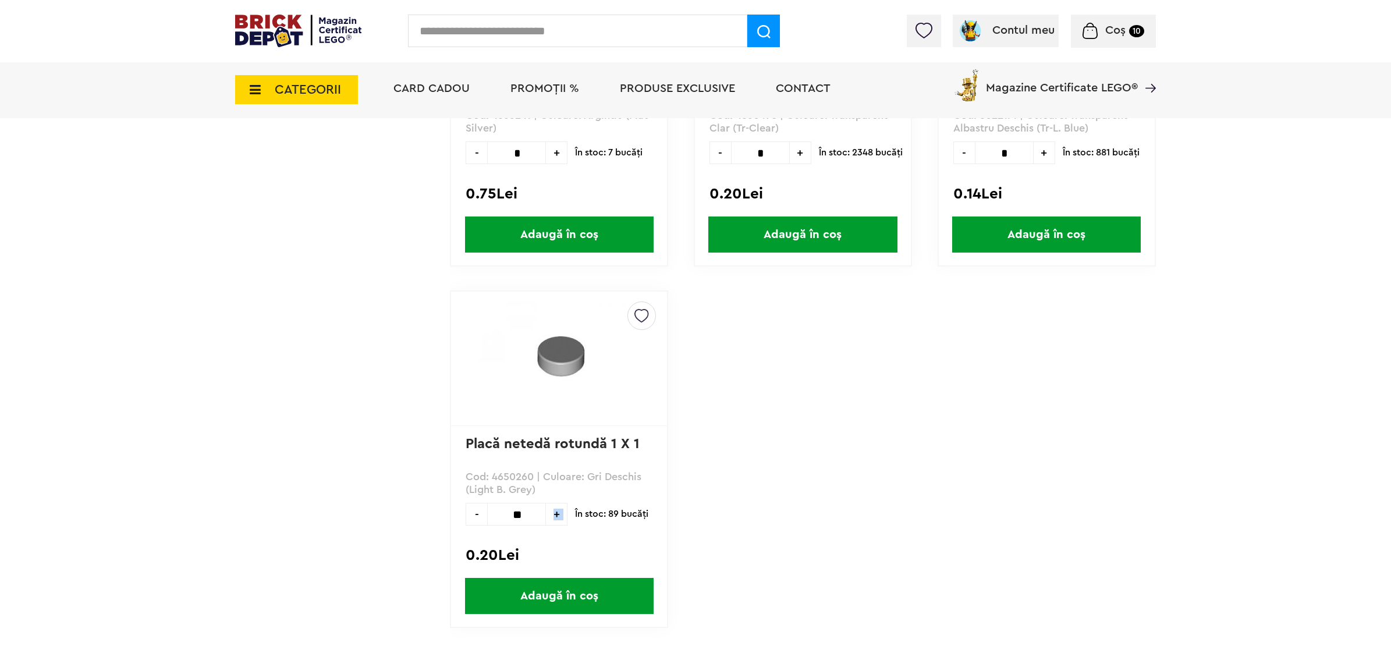
click at [556, 511] on span "+" at bounding box center [557, 514] width 22 height 23
type input "**"
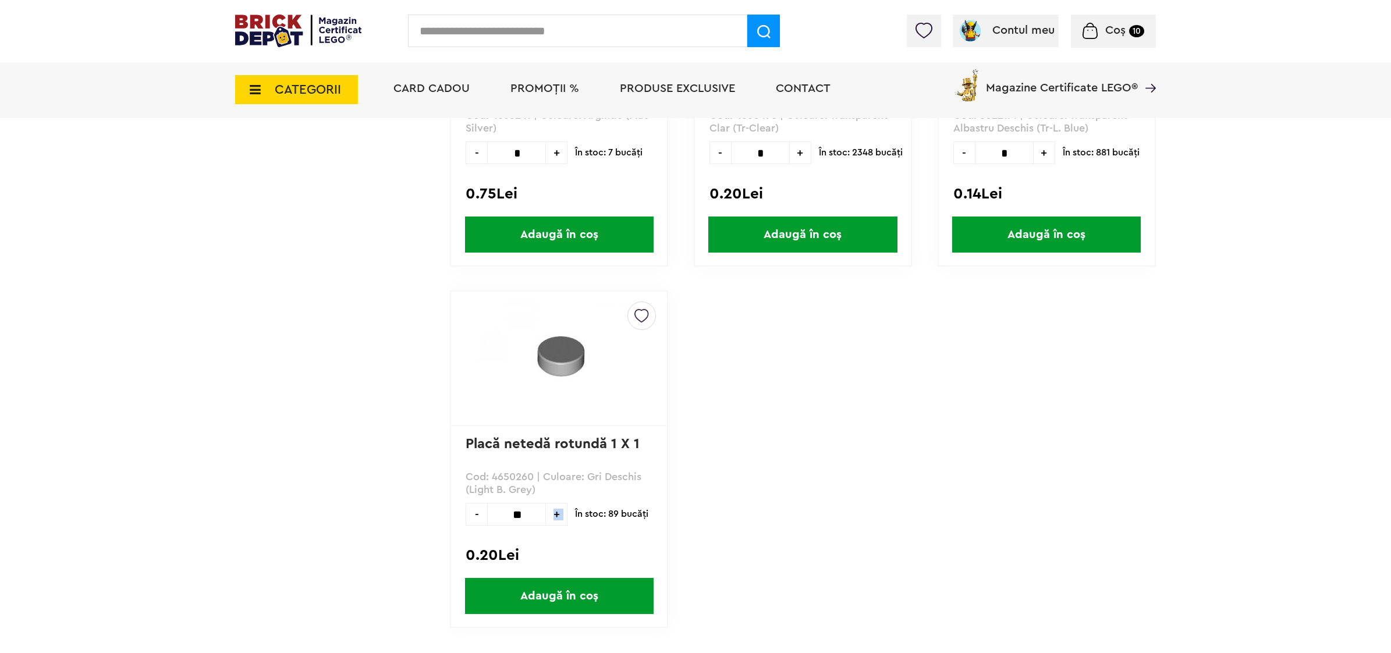
click at [534, 586] on span "Adaugă în coș" at bounding box center [559, 596] width 189 height 36
click at [1107, 33] on span "Coș" at bounding box center [1116, 30] width 20 height 12
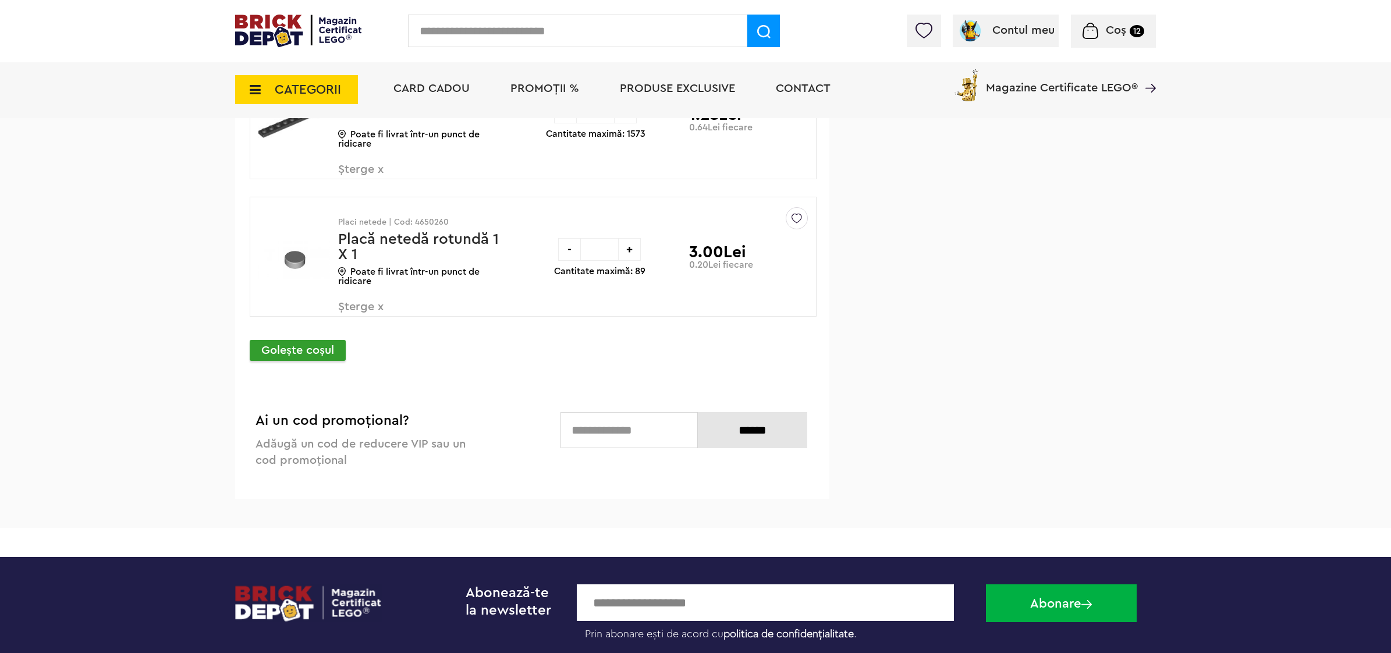
scroll to position [3057, 0]
click at [304, 358] on p "Goleşte coşul" at bounding box center [298, 351] width 96 height 21
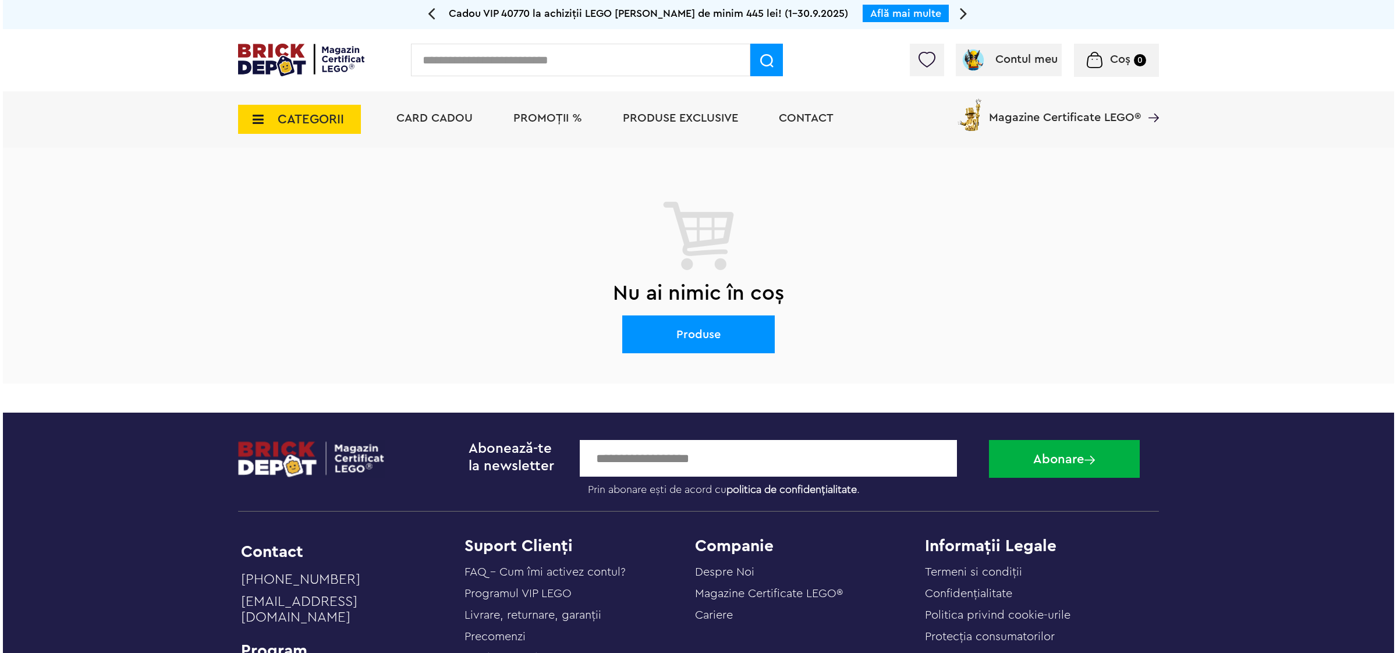
scroll to position [268, 0]
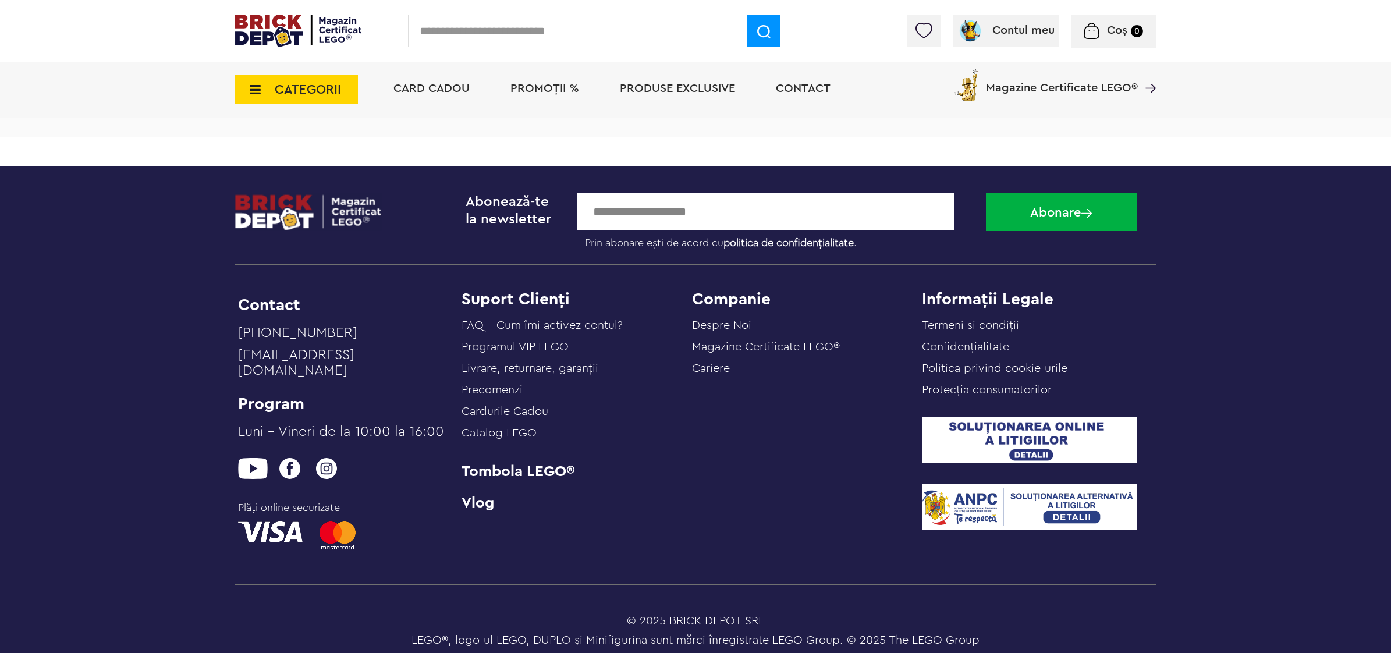
click at [282, 88] on span "CATEGORII" at bounding box center [308, 89] width 66 height 13
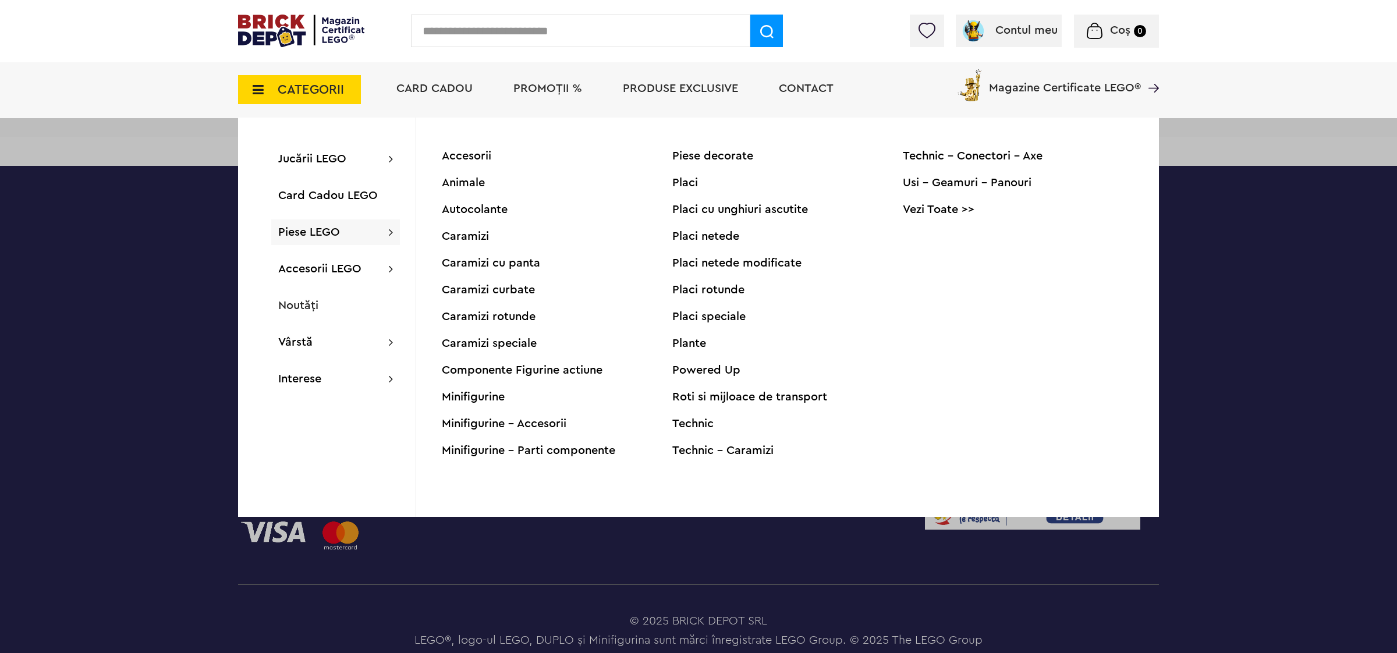
click at [477, 24] on input "text" at bounding box center [580, 31] width 339 height 33
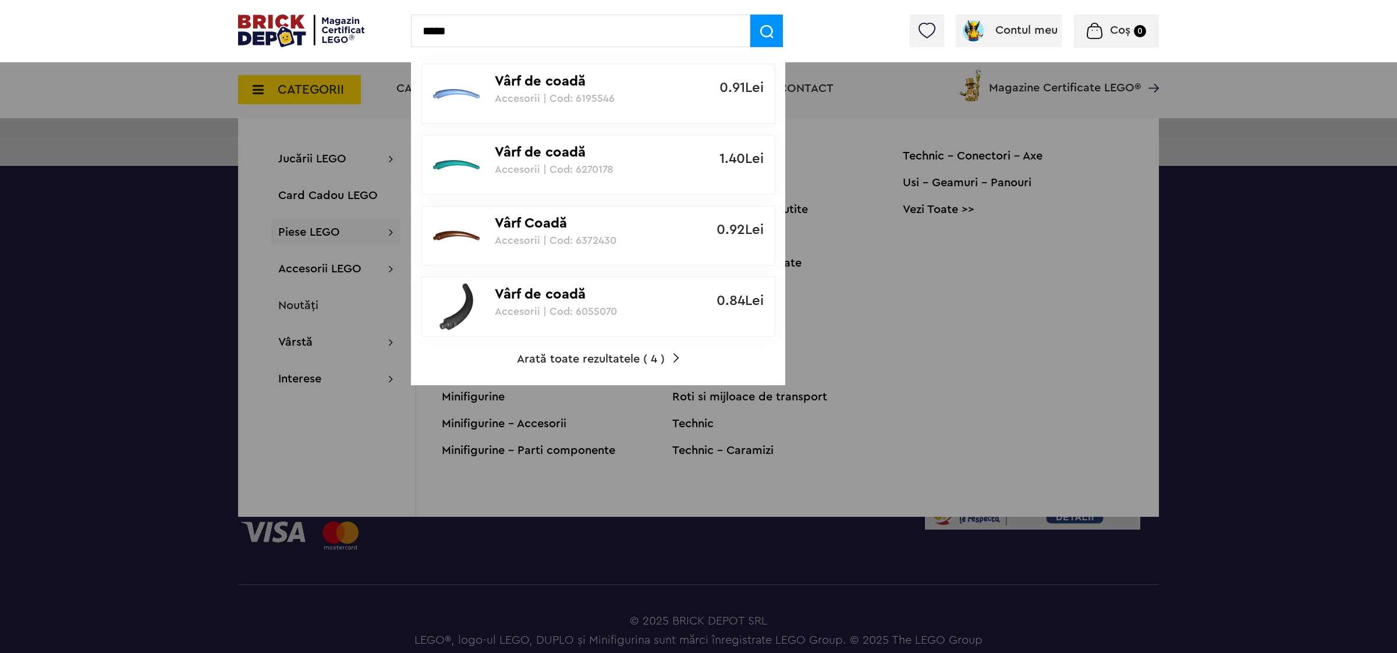
type input "*****"
click at [560, 353] on span "Arată toate rezultatele ( 4 )" at bounding box center [591, 359] width 148 height 12
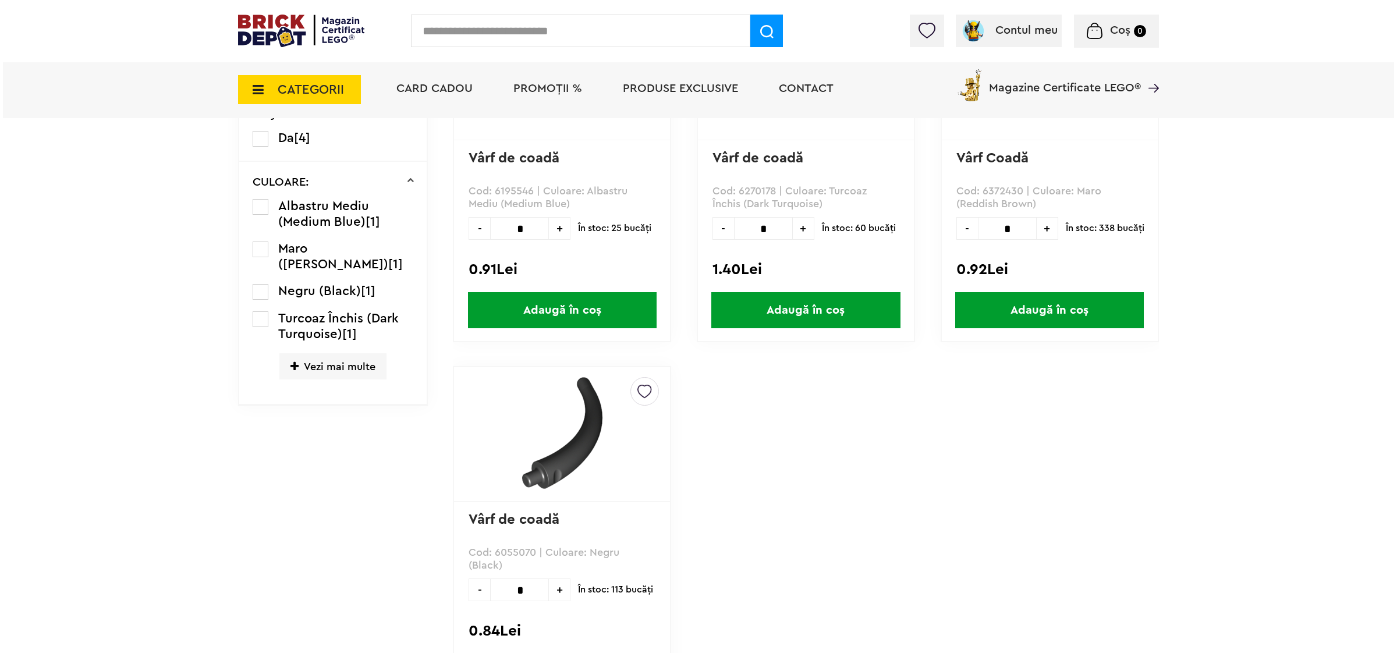
scroll to position [291, 0]
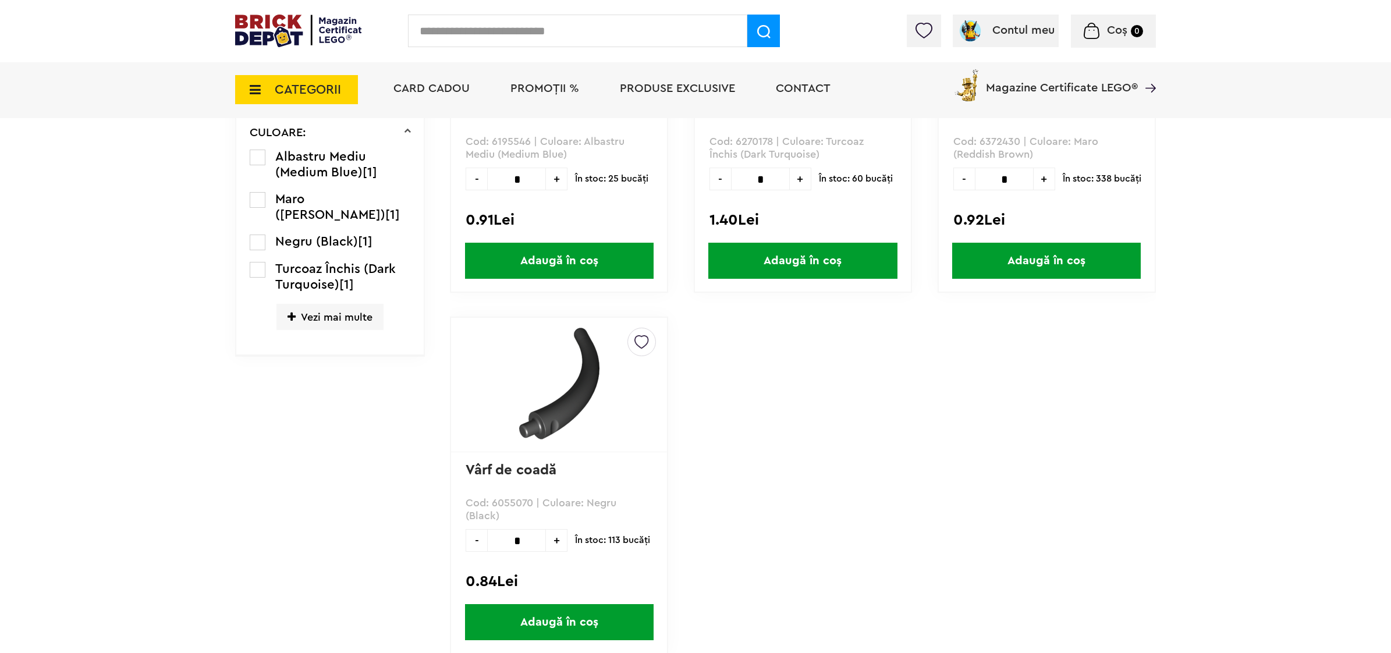
click at [508, 617] on span "Adaugă în coș" at bounding box center [559, 622] width 189 height 36
click at [477, 27] on input "text" at bounding box center [577, 31] width 339 height 33
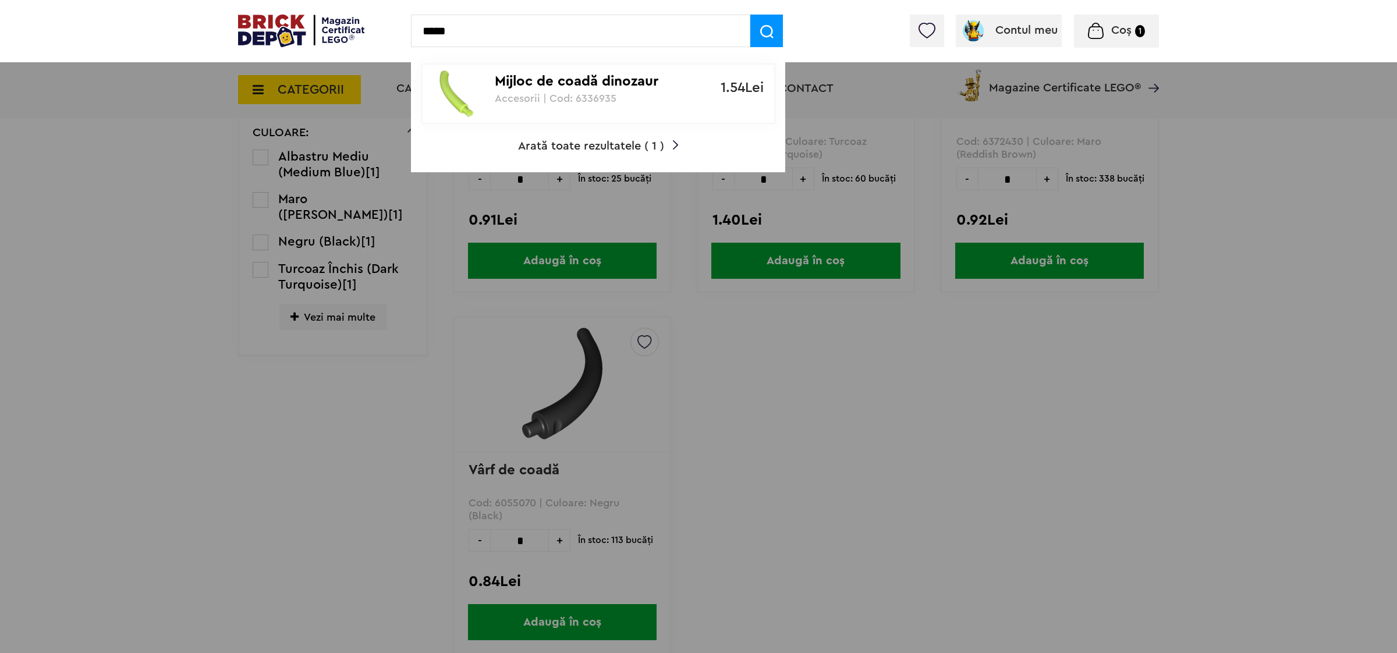
type input "*****"
click at [819, 19] on div "***** Mijloc de coadă dinozaur Accesorii | Cod: 6336935 1.54Lei Arată toate rez…" at bounding box center [698, 31] width 1397 height 62
click at [769, 402] on div at bounding box center [698, 326] width 1397 height 653
click at [763, 400] on div at bounding box center [698, 326] width 1397 height 653
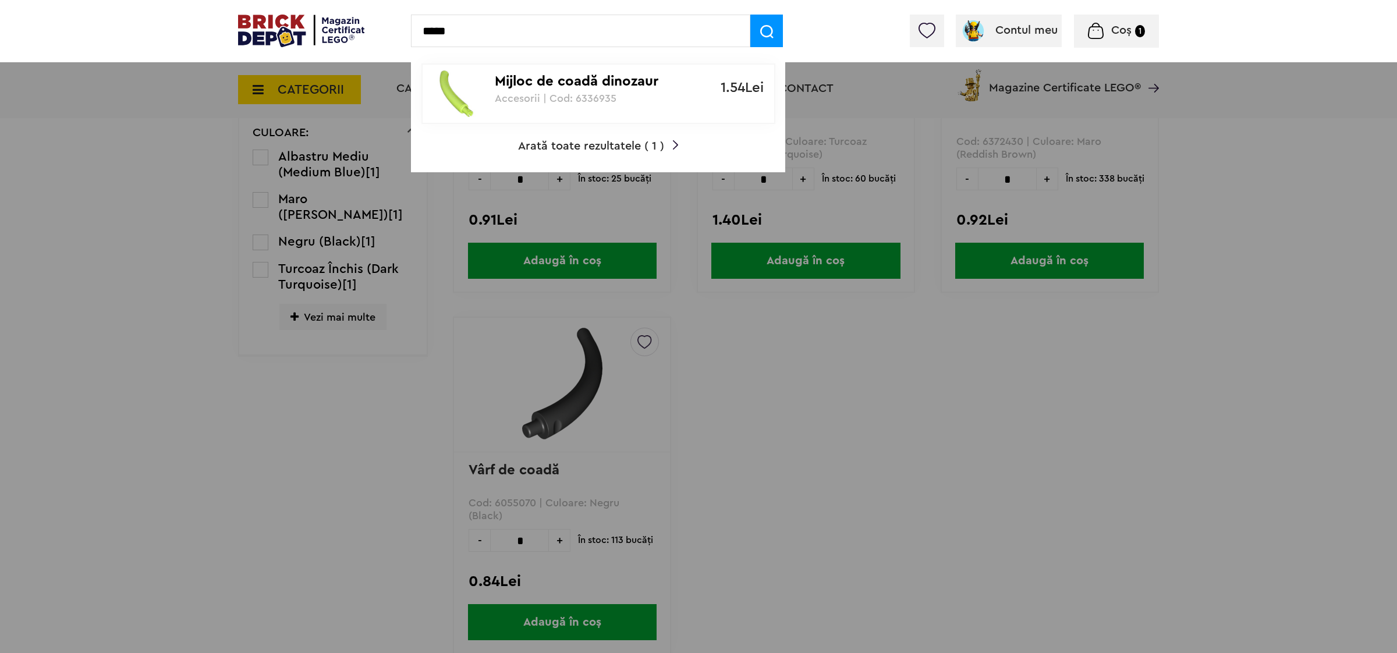
click at [248, 27] on img at bounding box center [301, 31] width 126 height 33
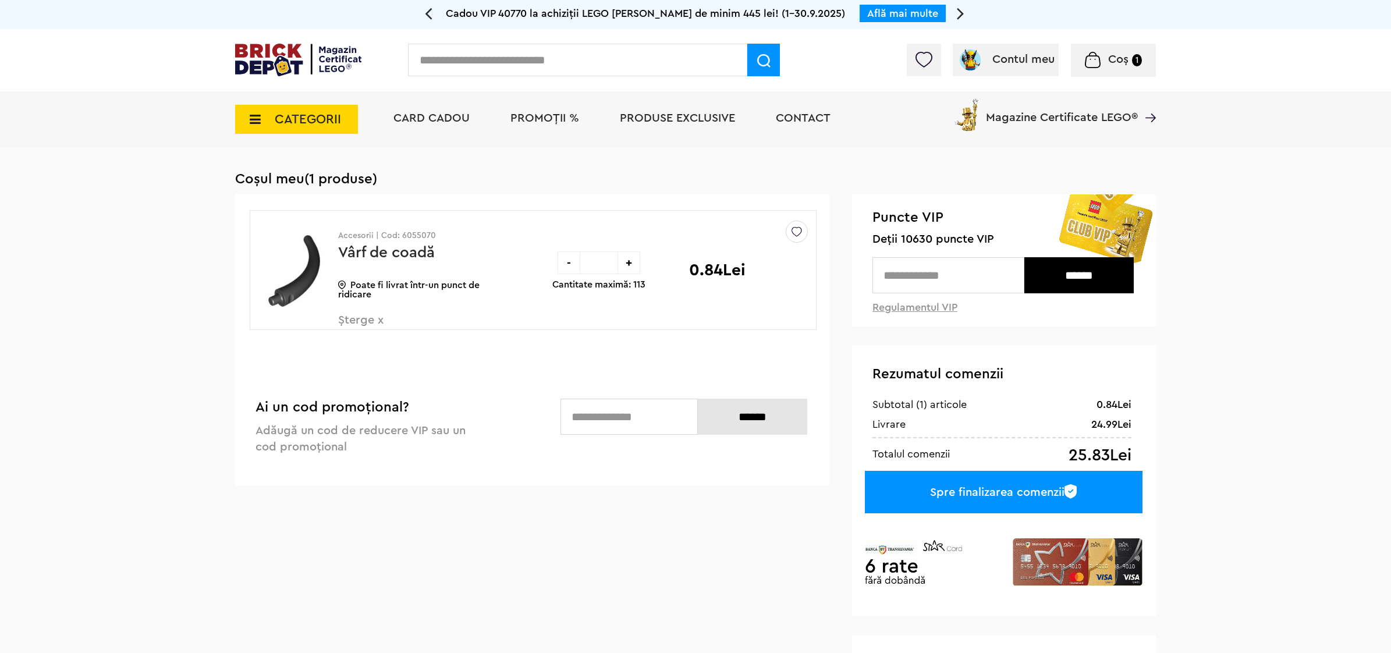
click at [364, 324] on span "Șterge x" at bounding box center [406, 326] width 137 height 25
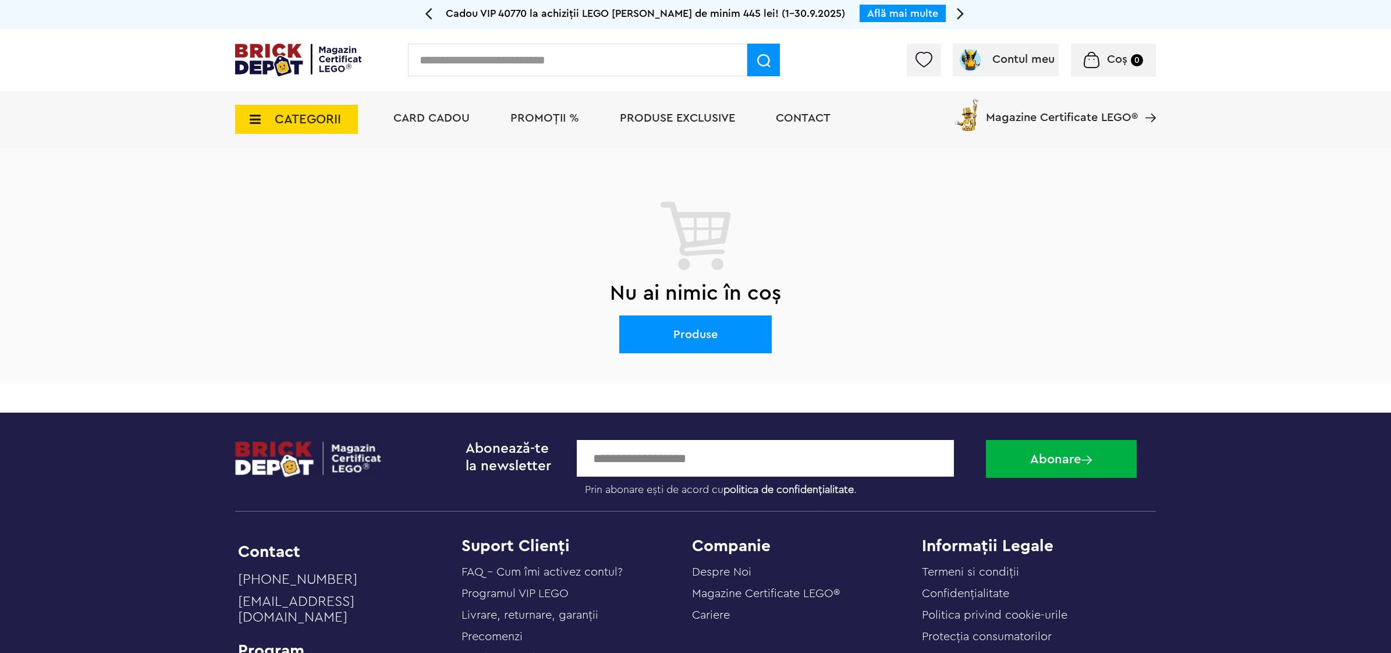
click at [296, 118] on span "CATEGORII" at bounding box center [308, 119] width 66 height 13
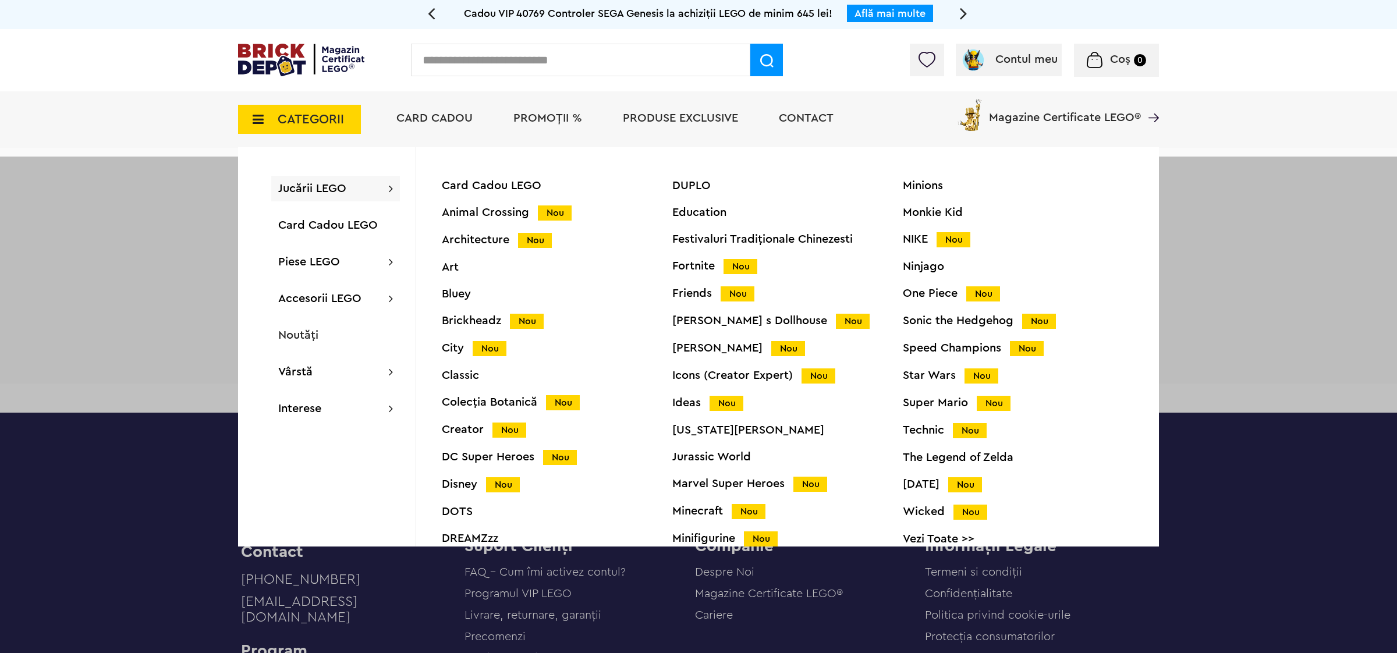
click at [717, 540] on div "Minifigurine Nou" at bounding box center [787, 539] width 231 height 12
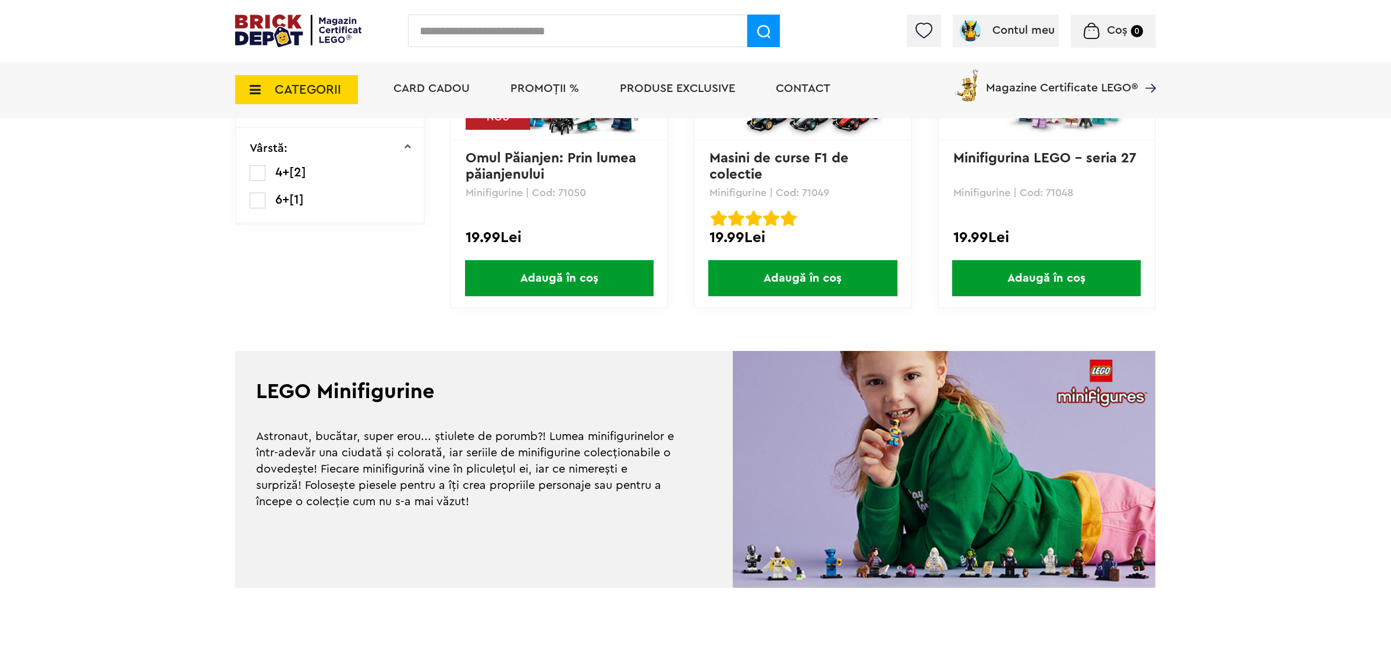
scroll to position [437, 0]
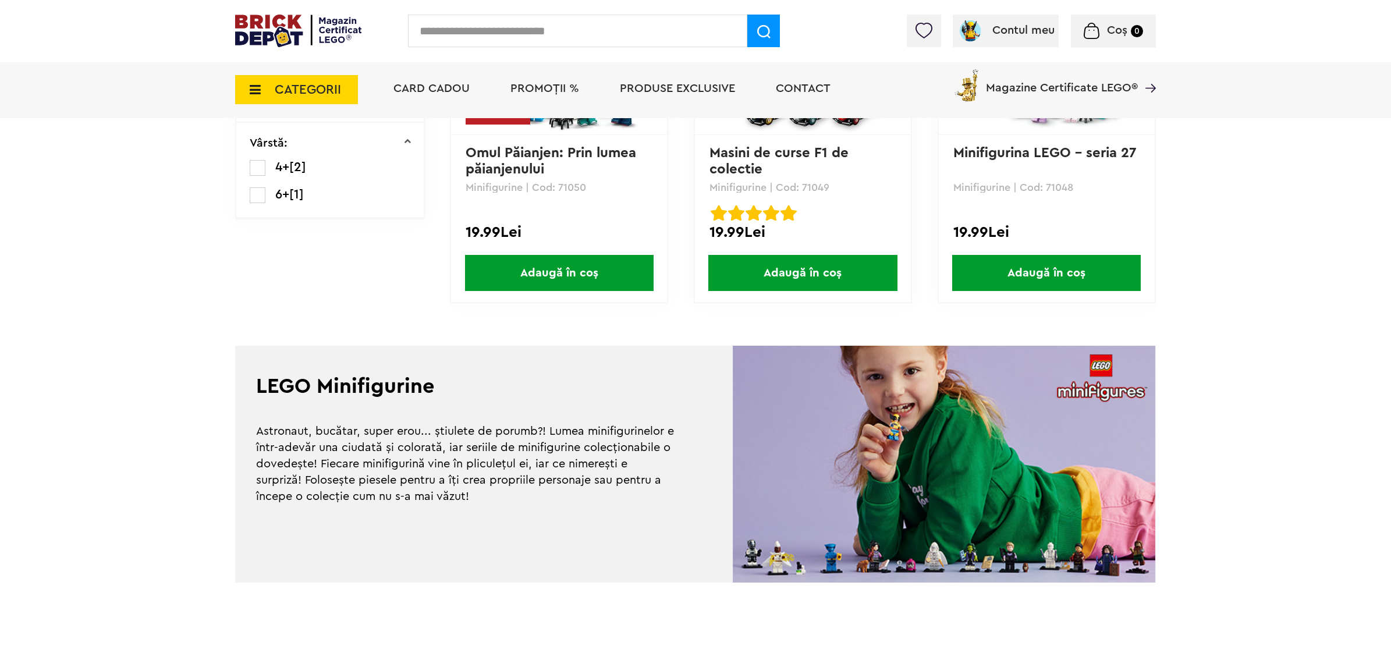
click at [292, 91] on span "CATEGORII" at bounding box center [308, 89] width 66 height 13
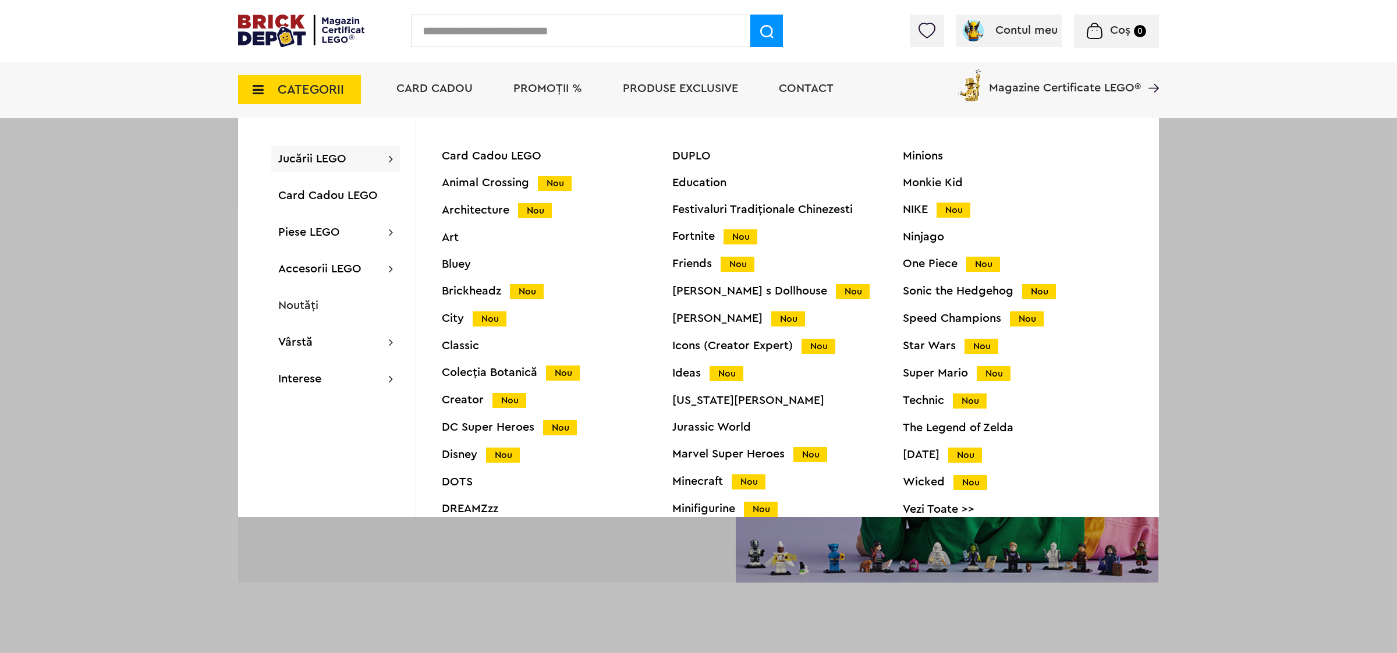
click at [691, 344] on div "Icons (Creator Expert) Nou" at bounding box center [787, 346] width 231 height 12
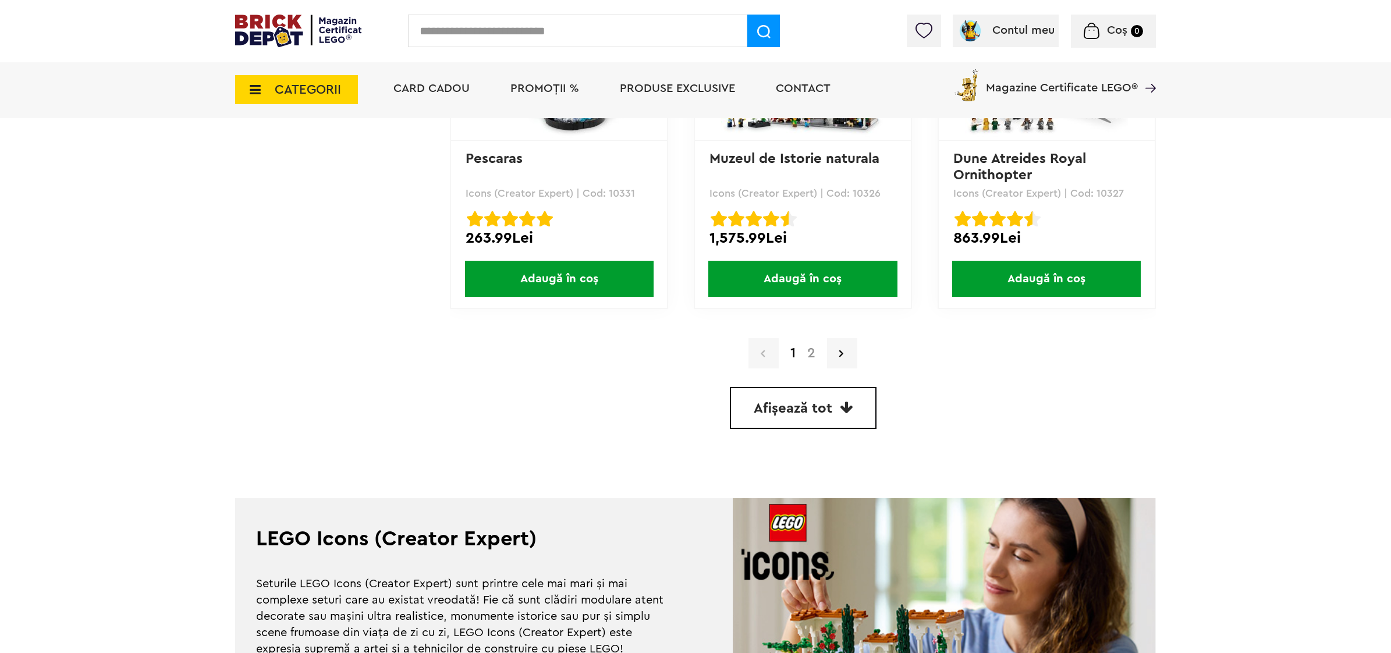
scroll to position [3420, 0]
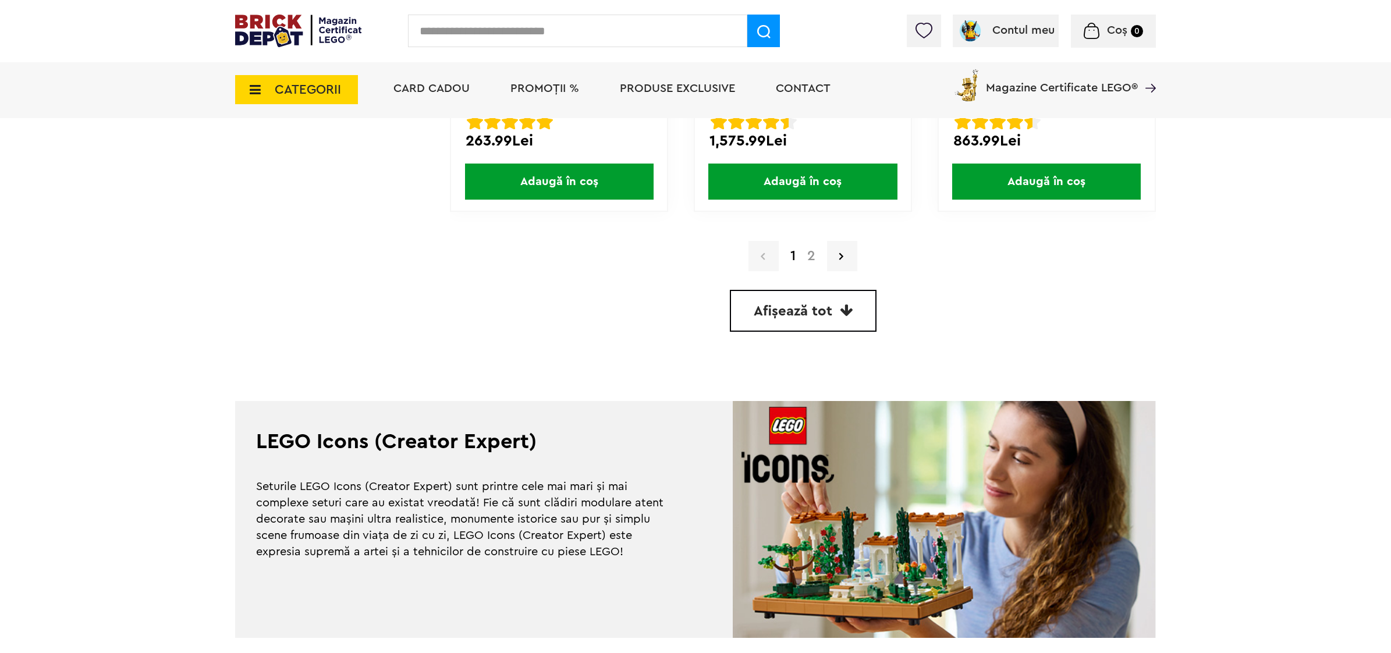
click at [816, 251] on link "2" at bounding box center [812, 256] width 20 height 14
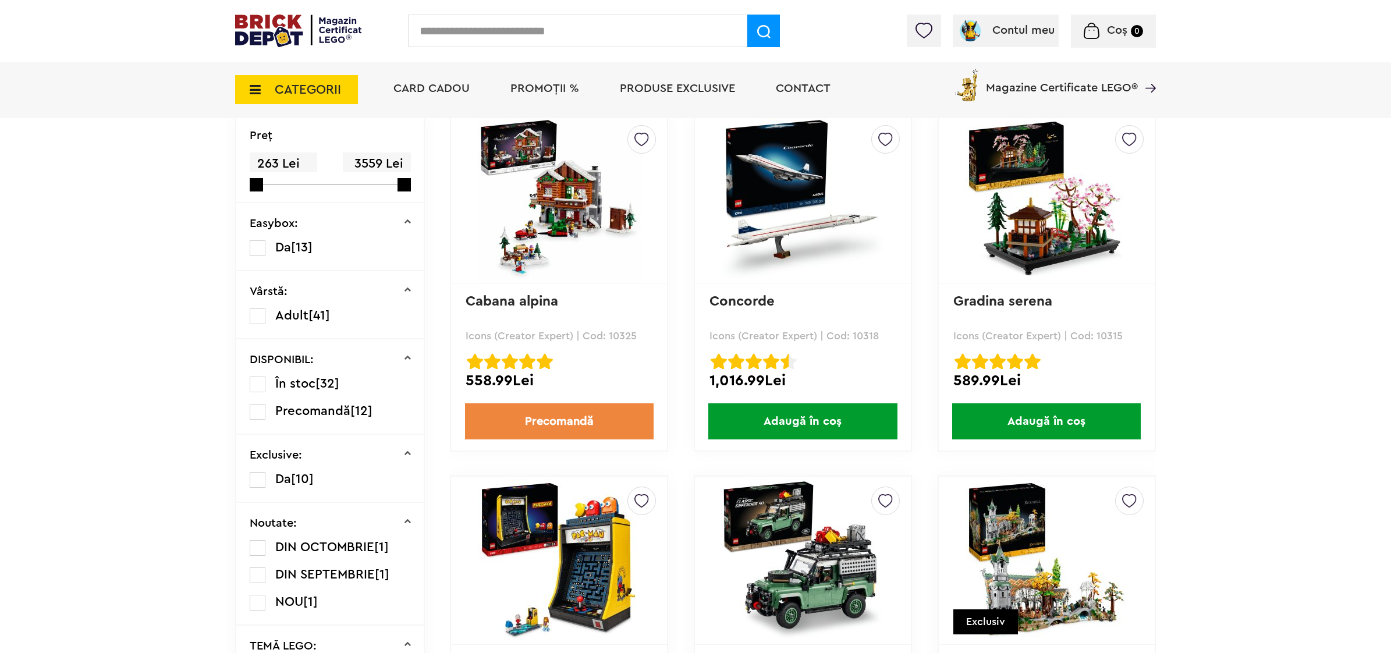
scroll to position [291, 0]
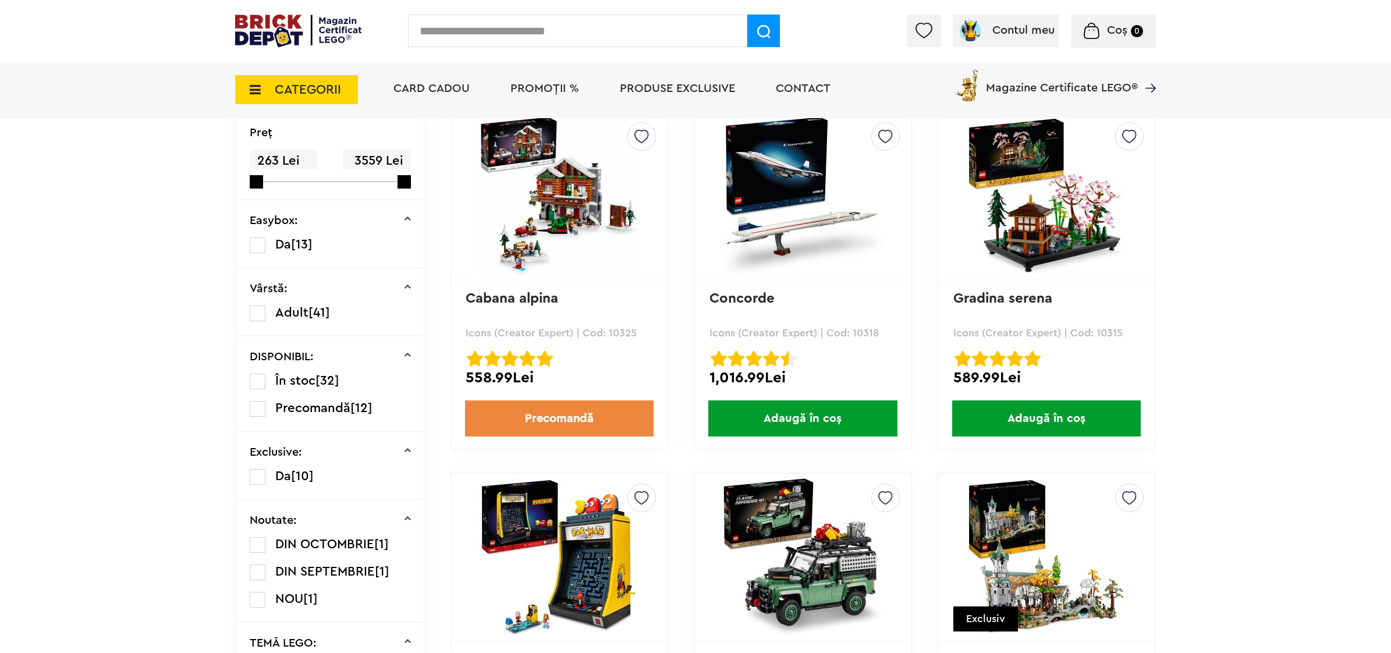
click at [1029, 546] on img at bounding box center [1046, 557] width 163 height 163
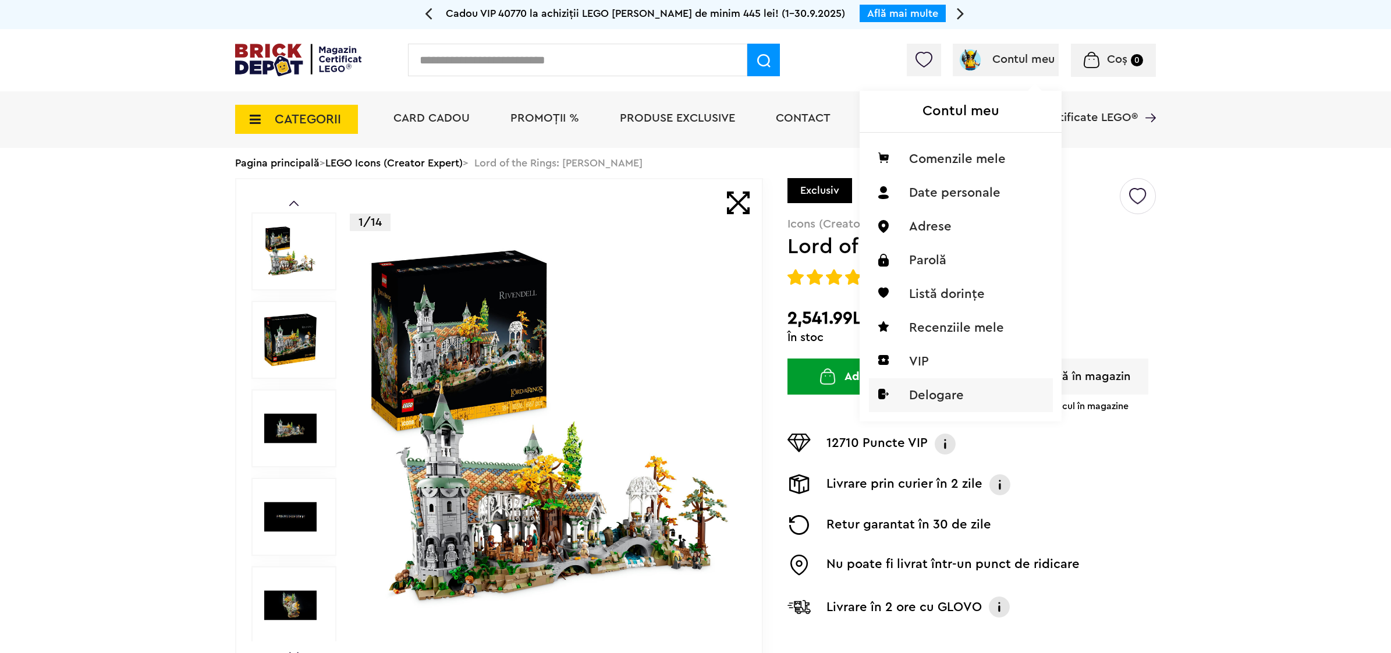
click at [932, 388] on li "Delogare" at bounding box center [961, 395] width 184 height 34
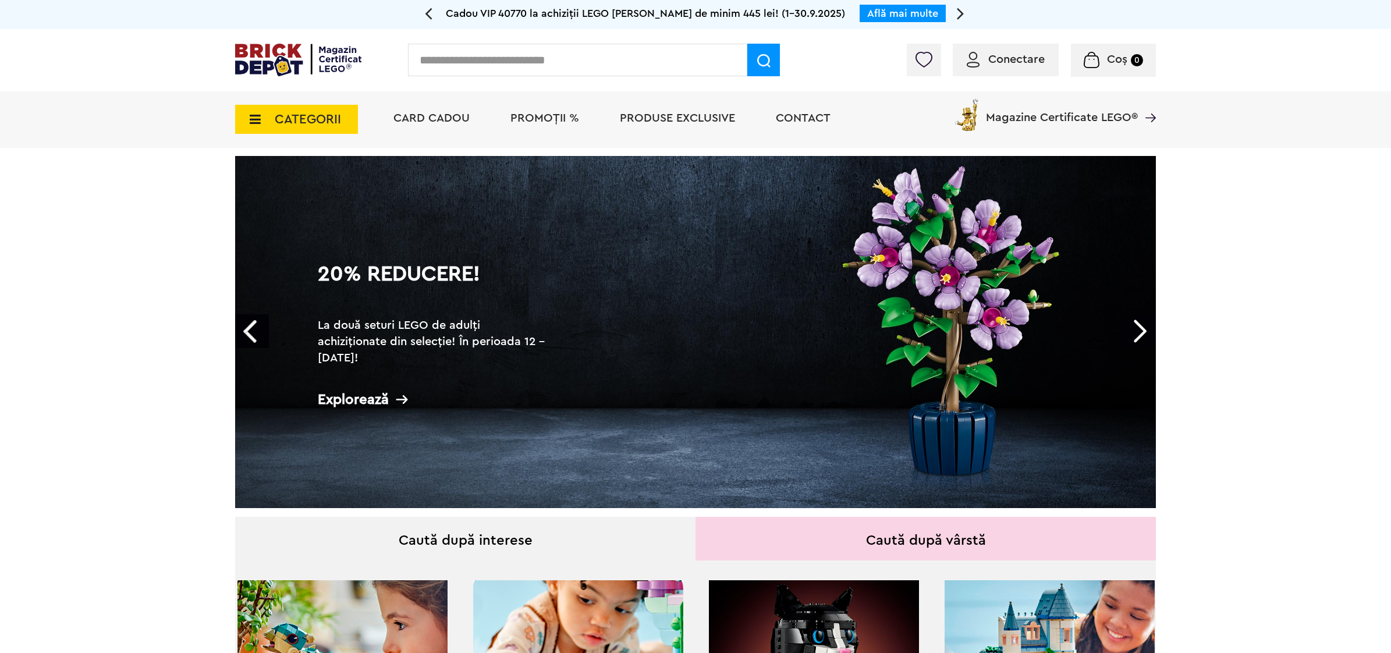
click at [1017, 60] on span "Conectare" at bounding box center [1017, 60] width 56 height 12
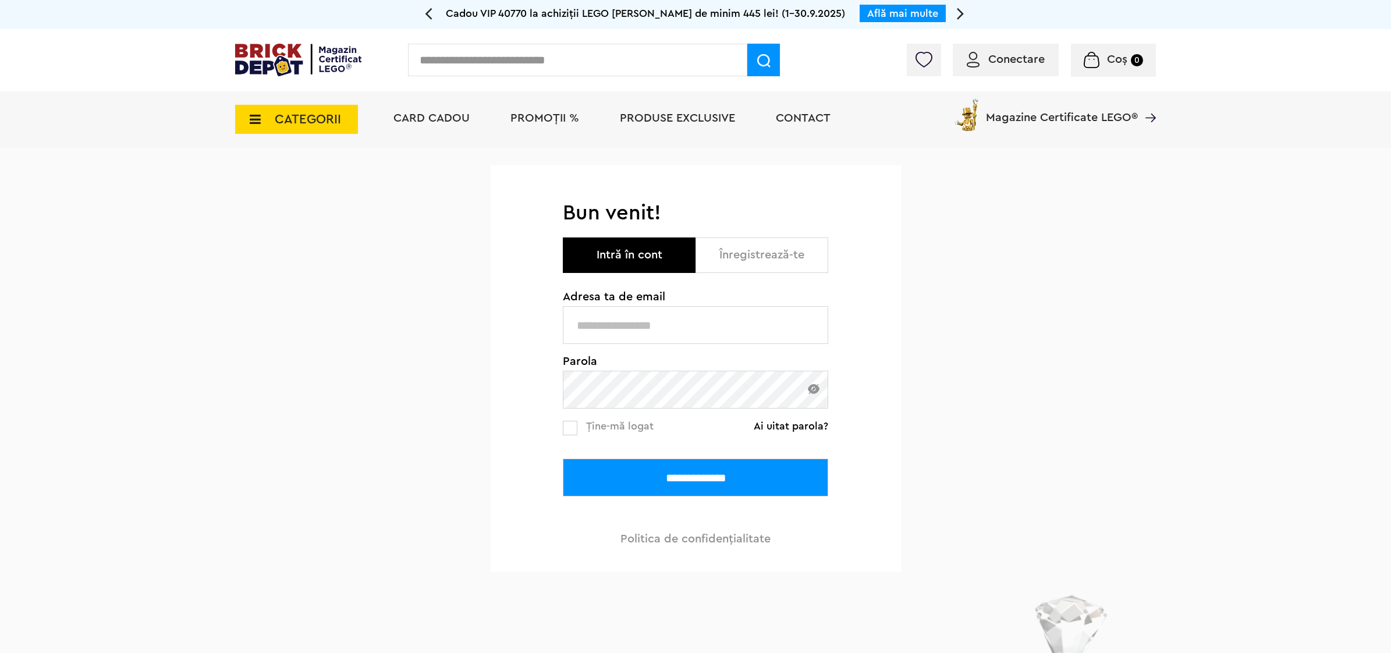
type input "**********"
click at [645, 475] on input "**********" at bounding box center [695, 478] width 265 height 38
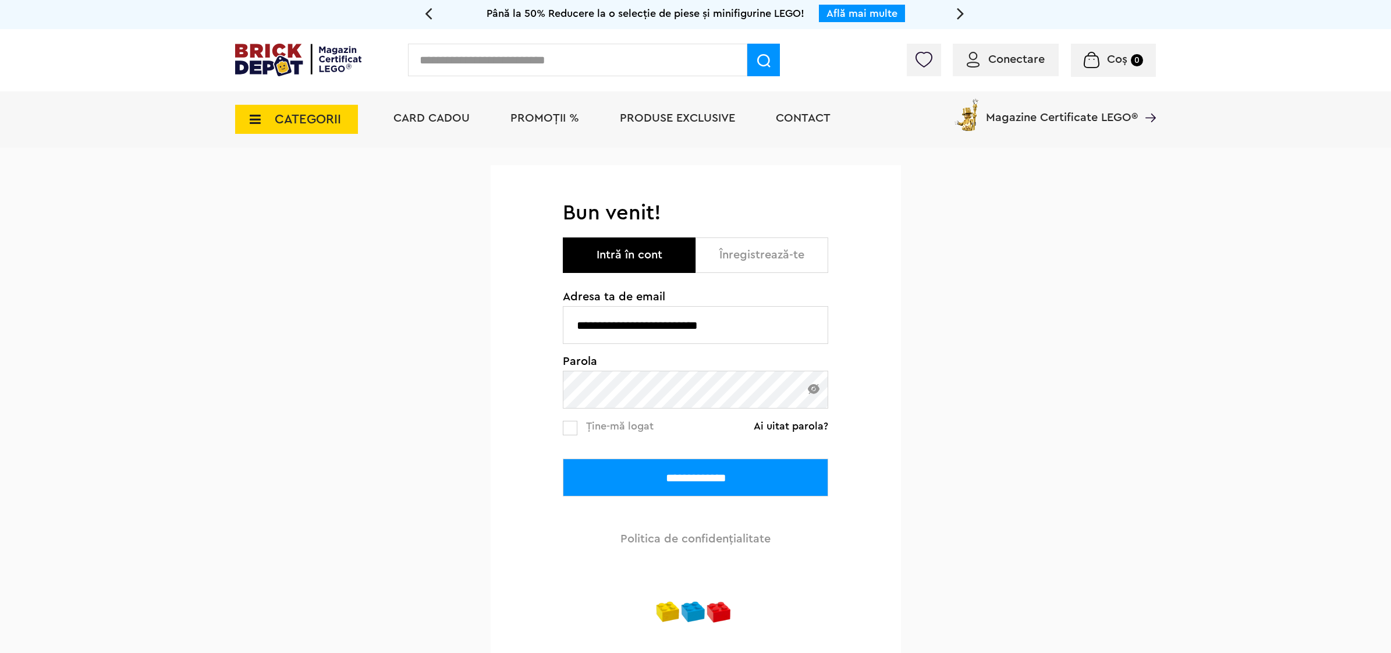
click at [690, 486] on input "**********" at bounding box center [695, 478] width 265 height 38
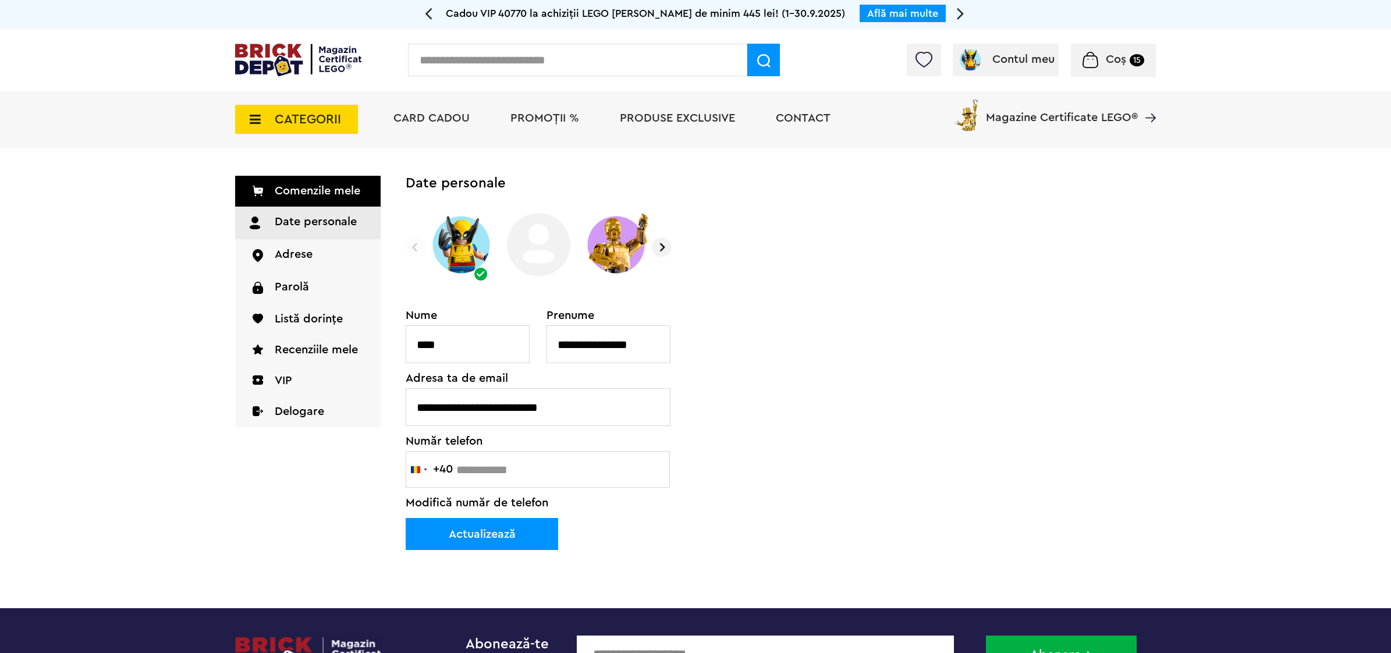
click at [1124, 65] on span "Coș" at bounding box center [1116, 60] width 20 height 12
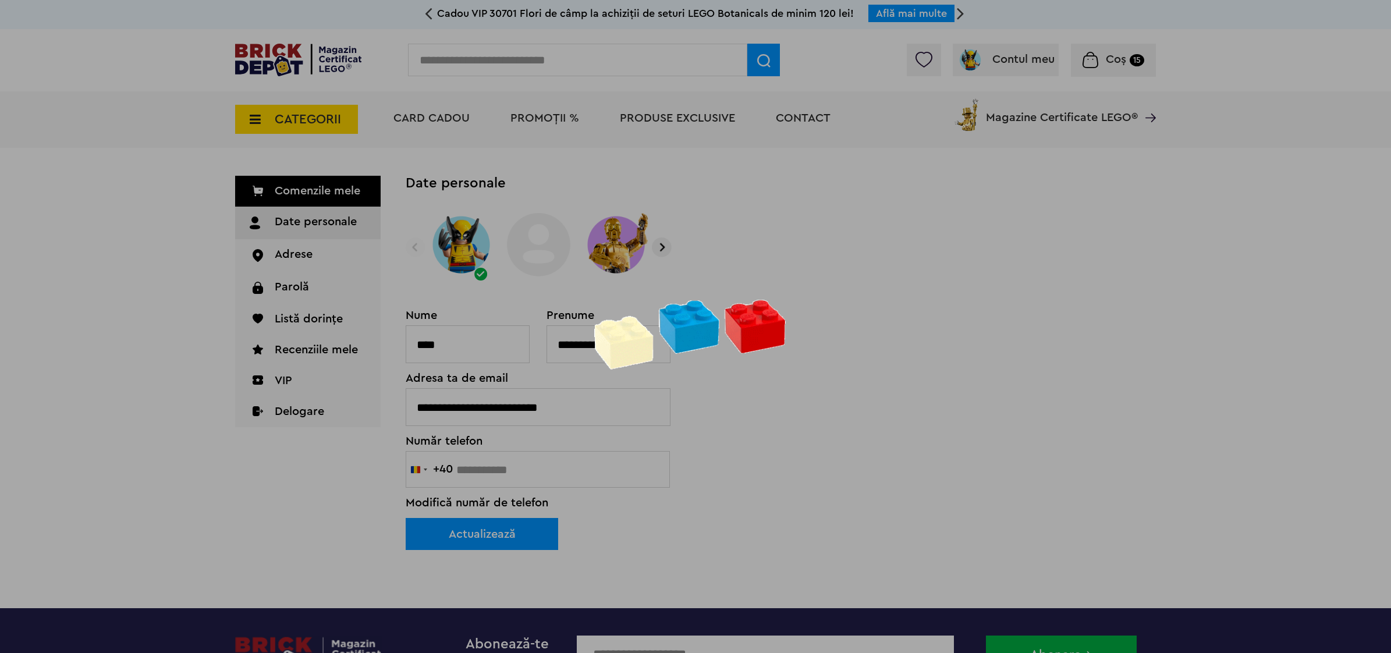
click at [1102, 62] on div at bounding box center [695, 326] width 1391 height 653
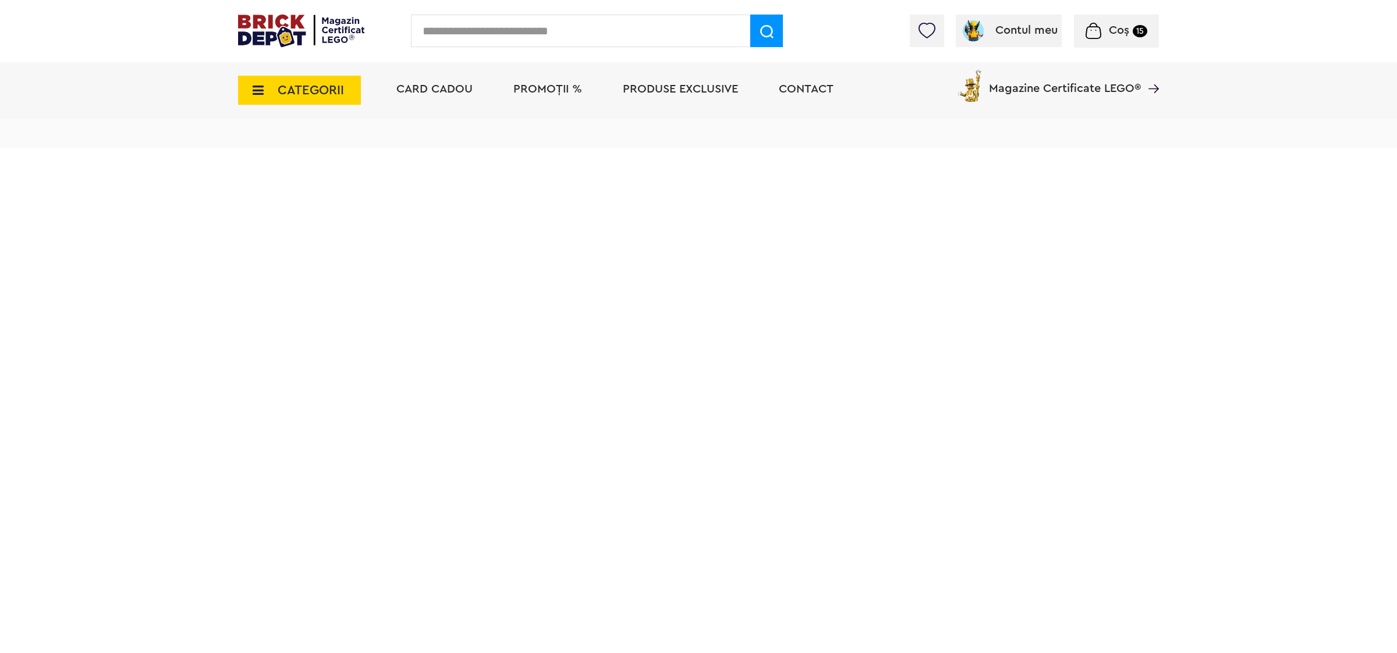
click at [1128, 33] on span "Coș" at bounding box center [1119, 30] width 20 height 12
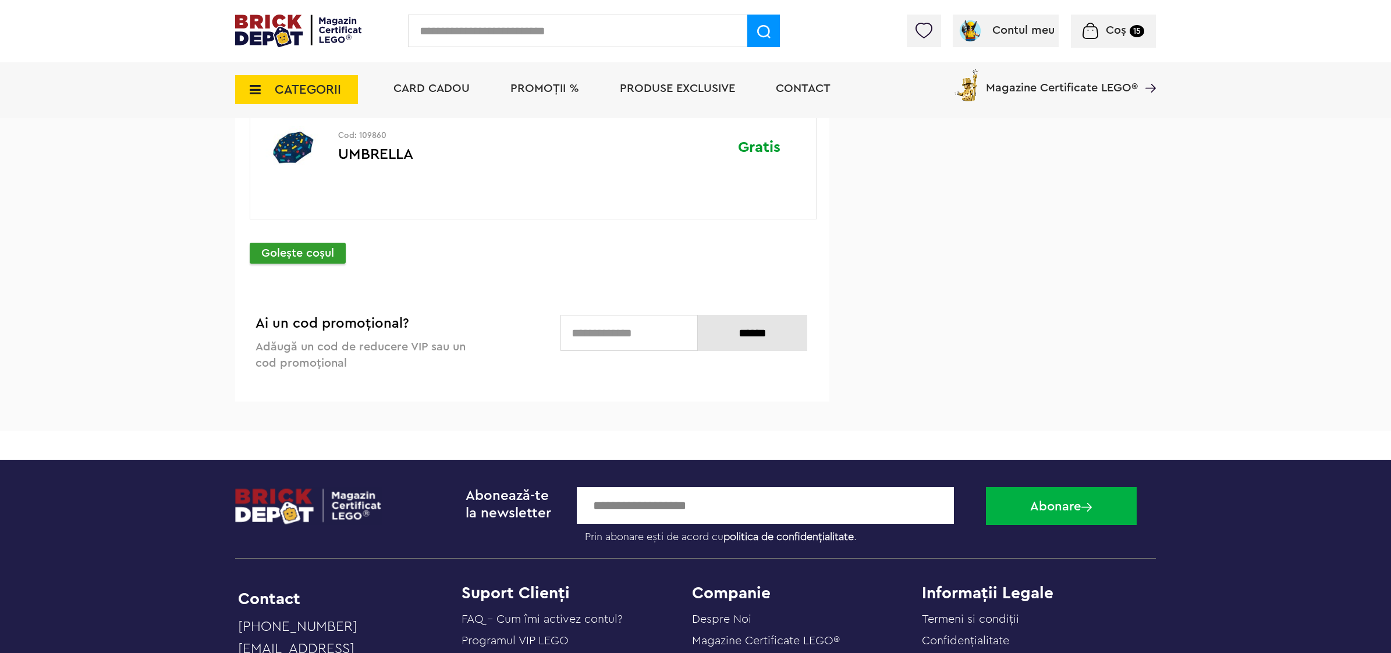
scroll to position [6477, 0]
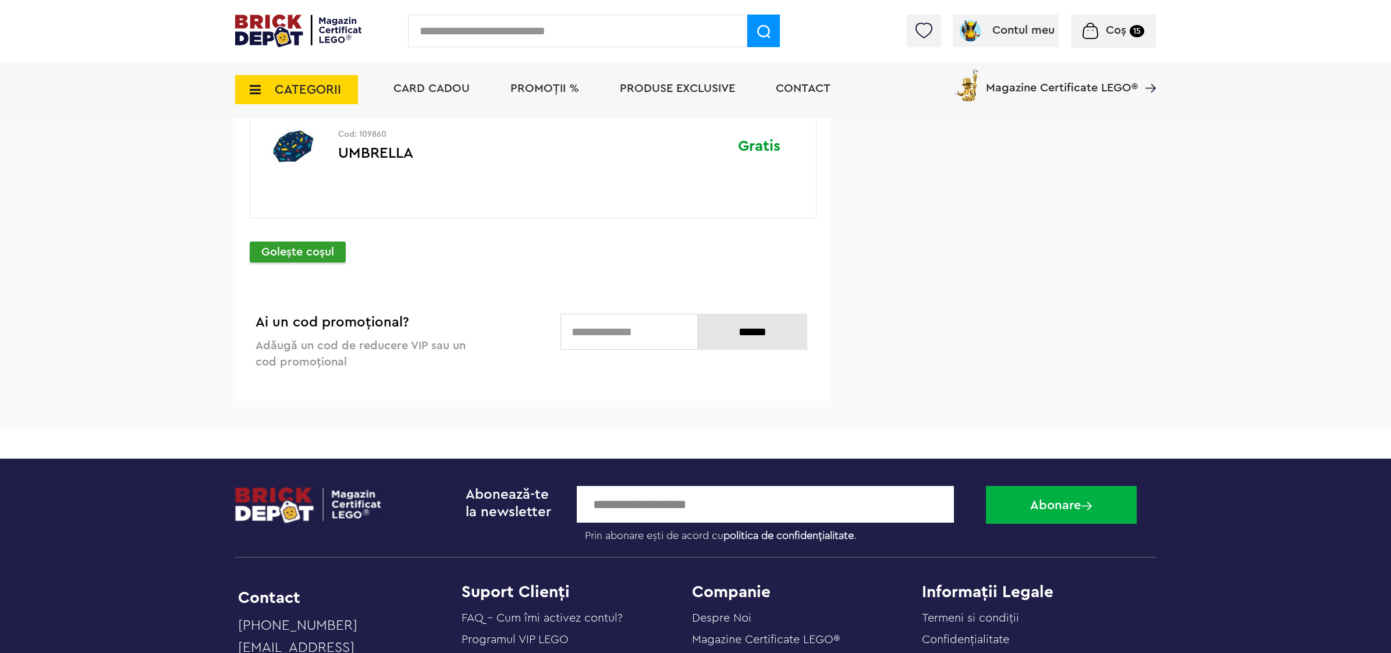
click at [316, 263] on p "Goleşte coşul" at bounding box center [298, 252] width 96 height 21
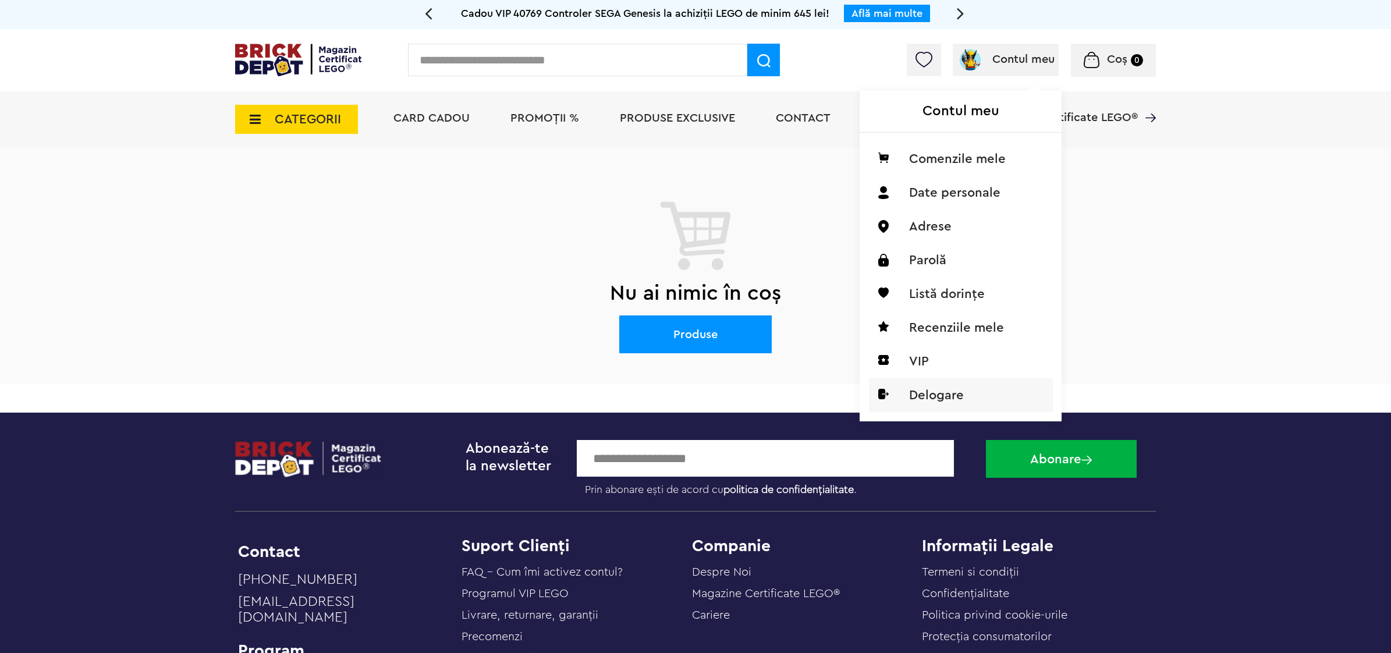
click at [923, 405] on li "Delogare" at bounding box center [961, 395] width 184 height 34
